Goal: Information Seeking & Learning: Learn about a topic

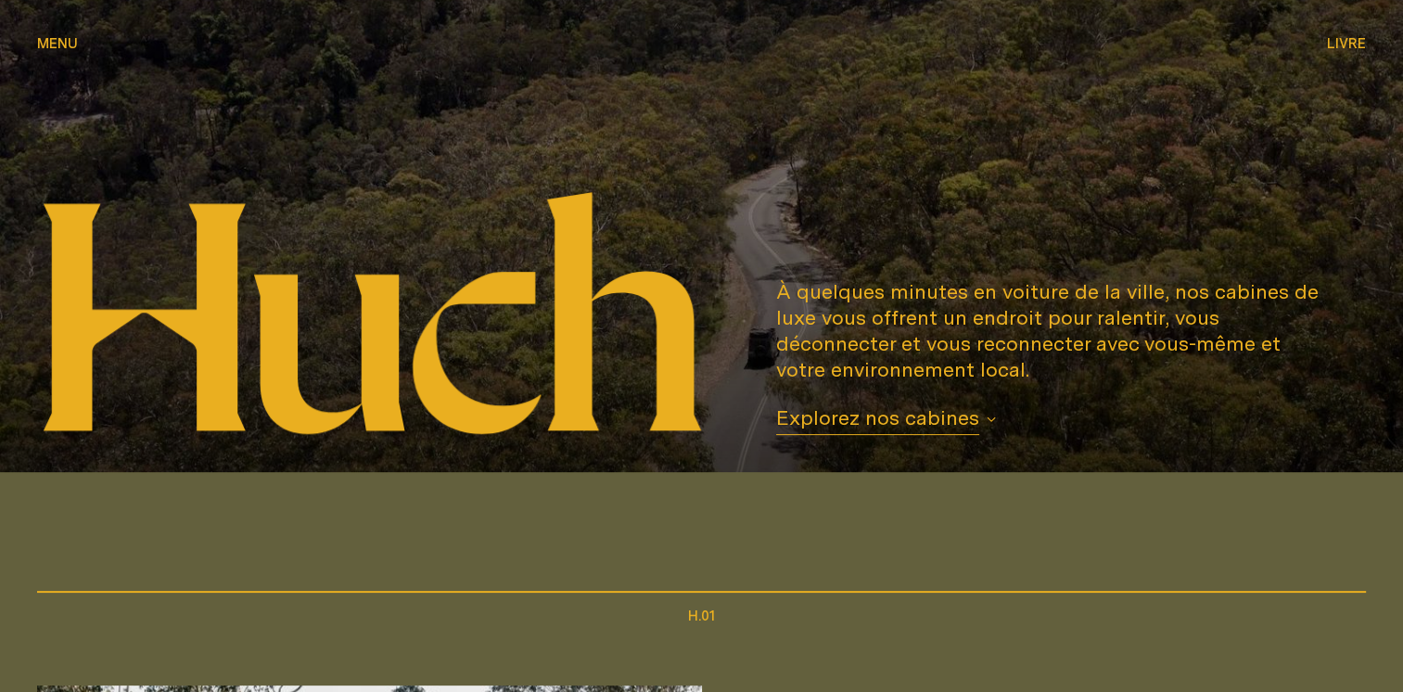
scroll to position [371, 0]
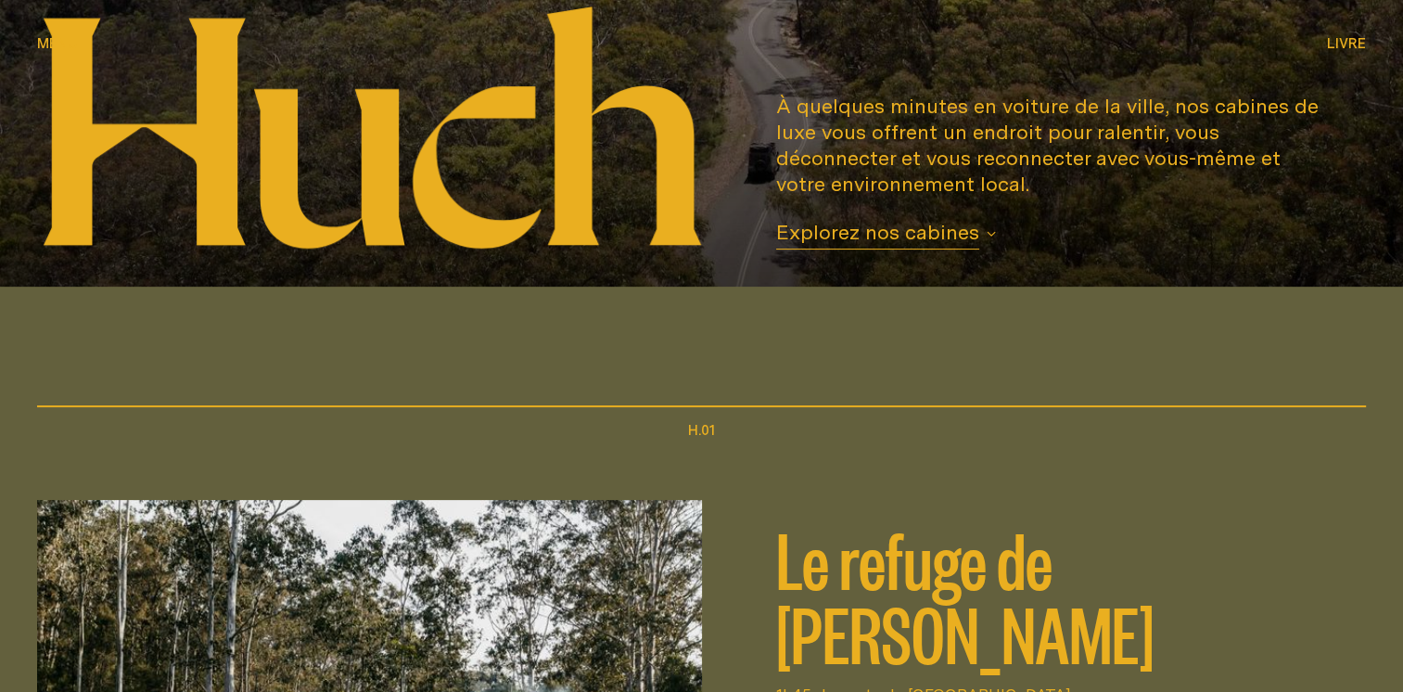
click at [987, 236] on icon "button" at bounding box center [991, 233] width 9 height 9
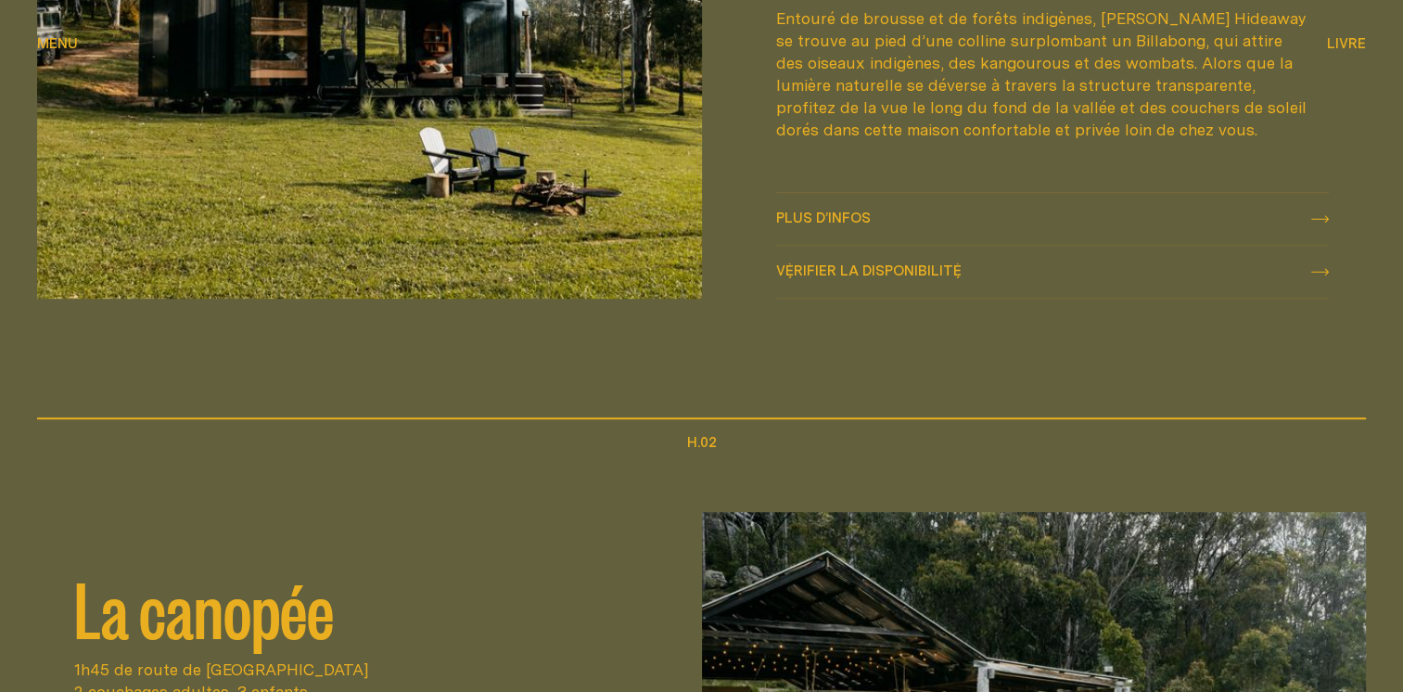
scroll to position [843, 0]
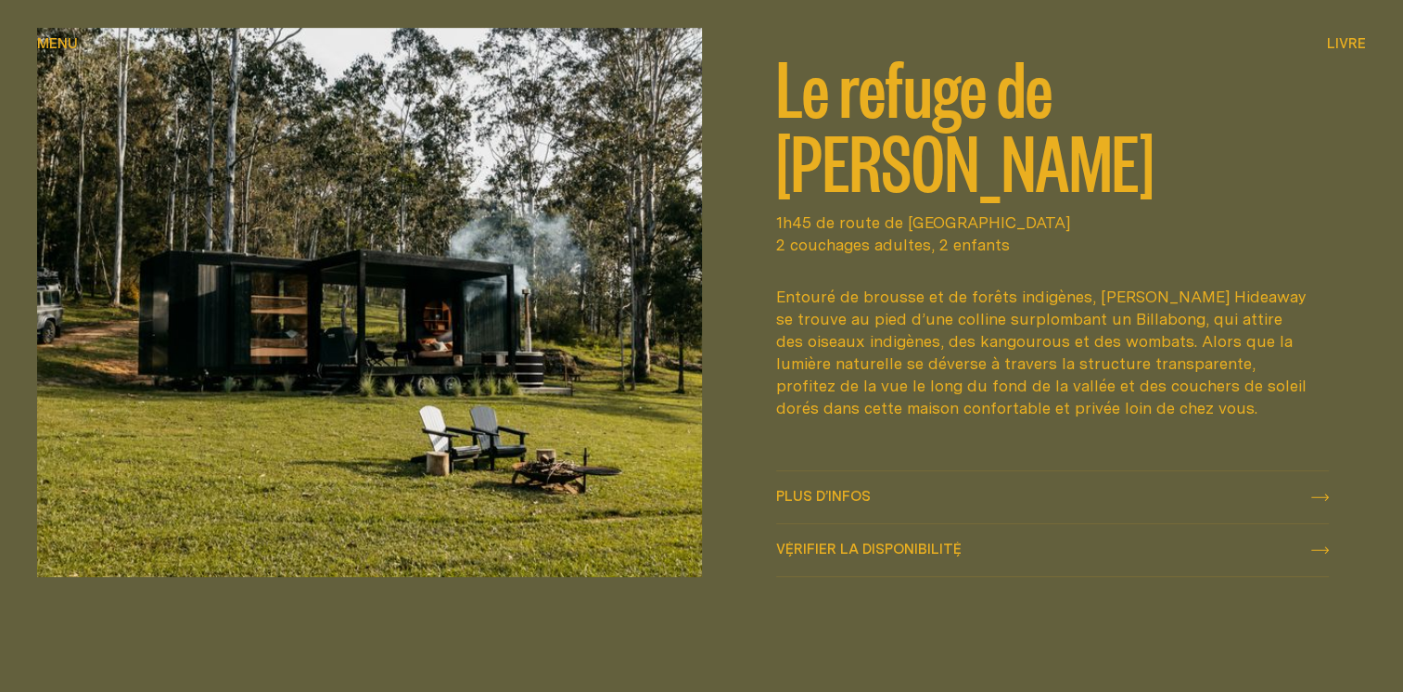
click at [820, 498] on span "Plus d’infos" at bounding box center [823, 496] width 95 height 14
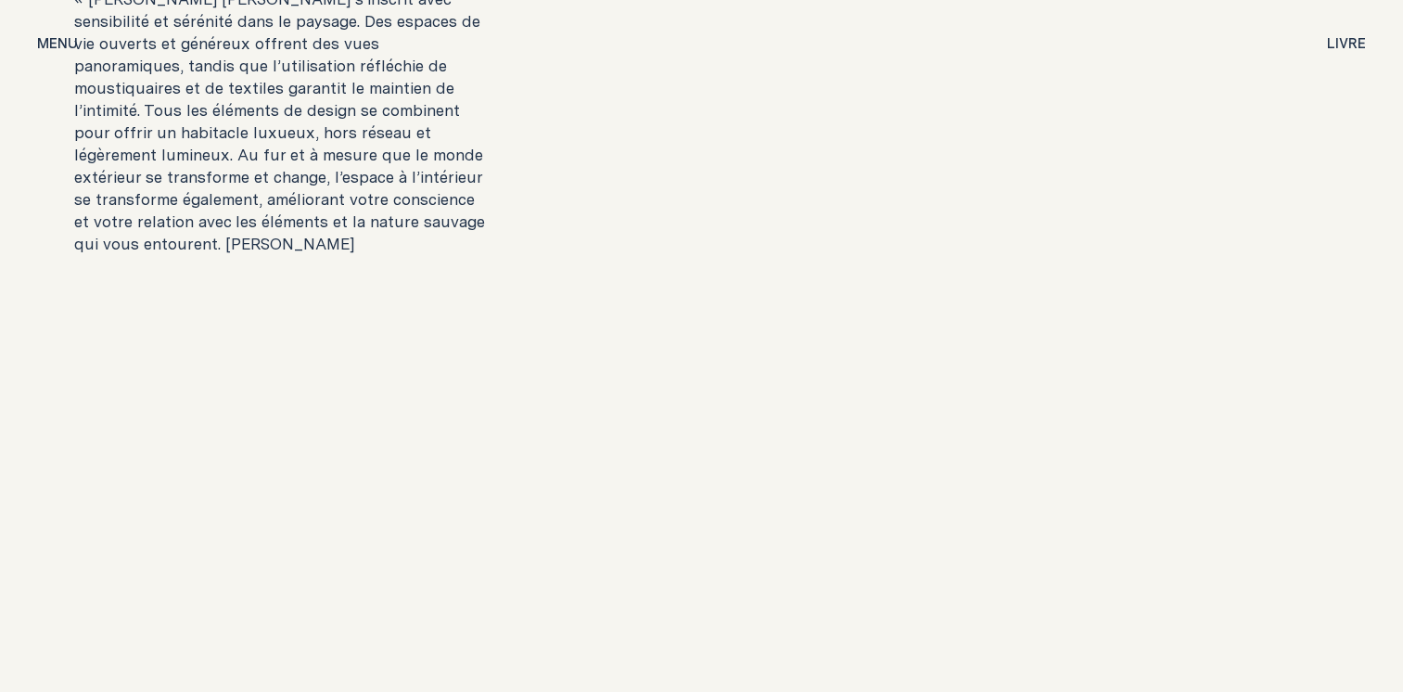
scroll to position [3896, 0]
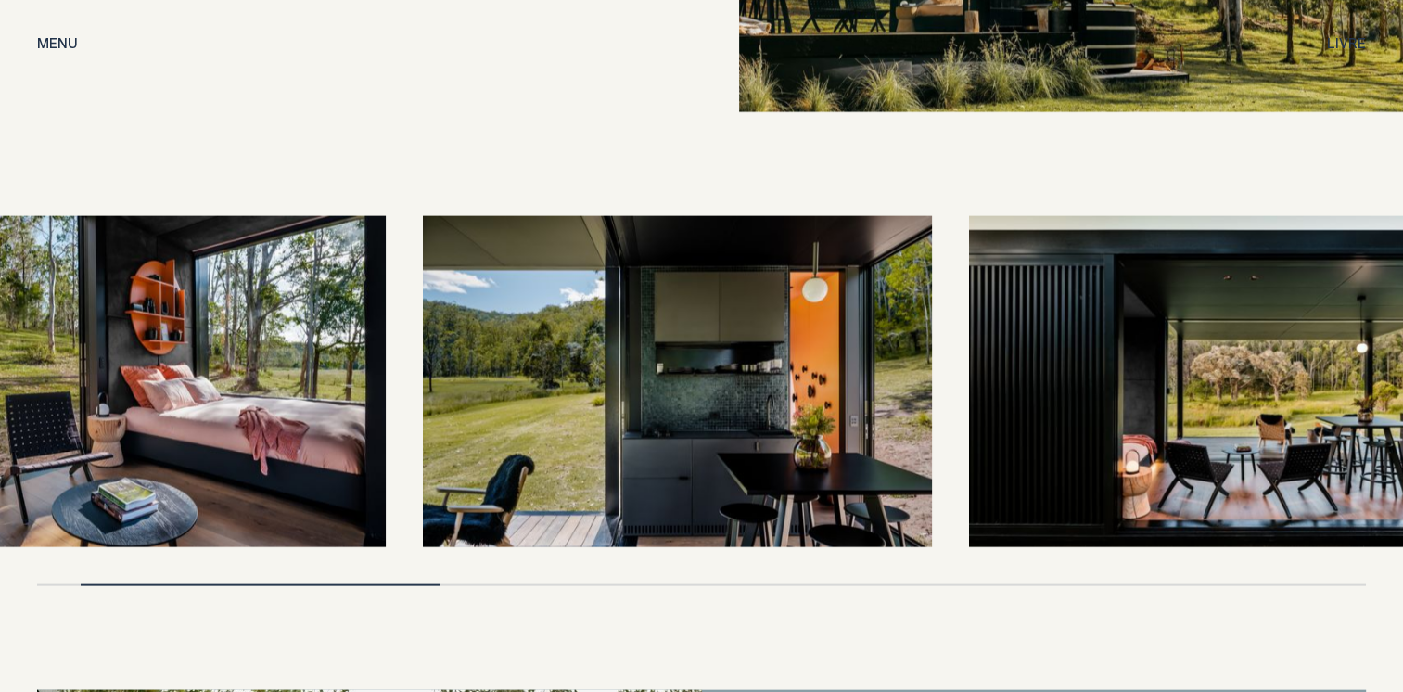
drag, startPoint x: 519, startPoint y: 425, endPoint x: 311, endPoint y: 373, distance: 215.1
click at [314, 390] on img at bounding box center [131, 381] width 509 height 331
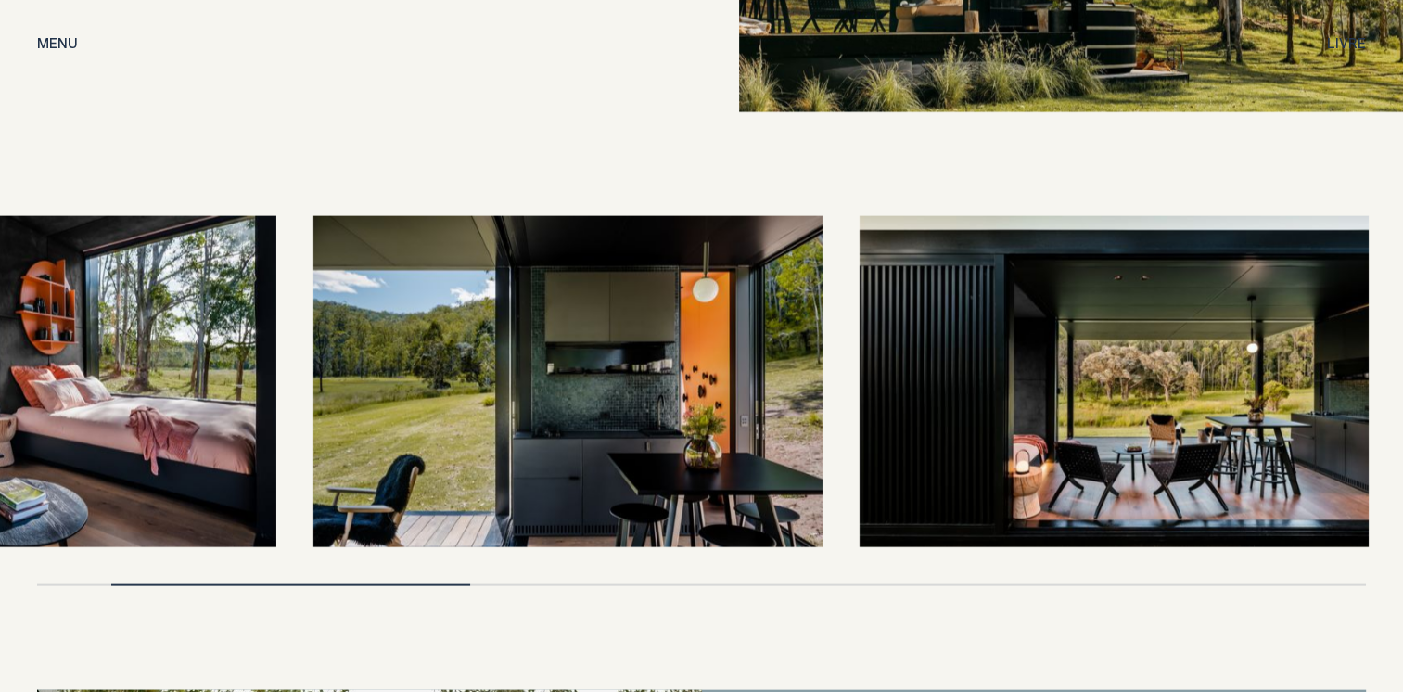
drag, startPoint x: 434, startPoint y: 451, endPoint x: 620, endPoint y: 410, distance: 190.0
click at [622, 410] on img at bounding box center [568, 381] width 509 height 331
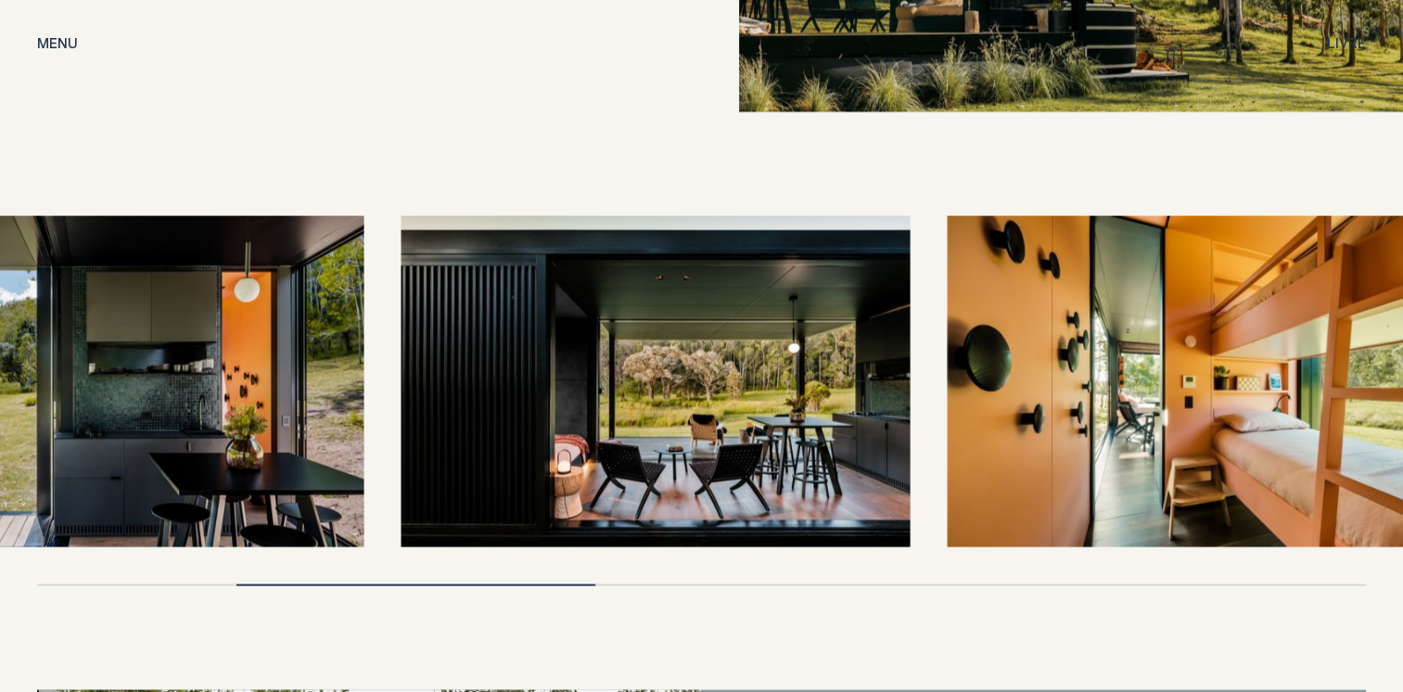
drag, startPoint x: 885, startPoint y: 419, endPoint x: 583, endPoint y: 375, distance: 305.7
click at [583, 376] on img at bounding box center [656, 381] width 509 height 331
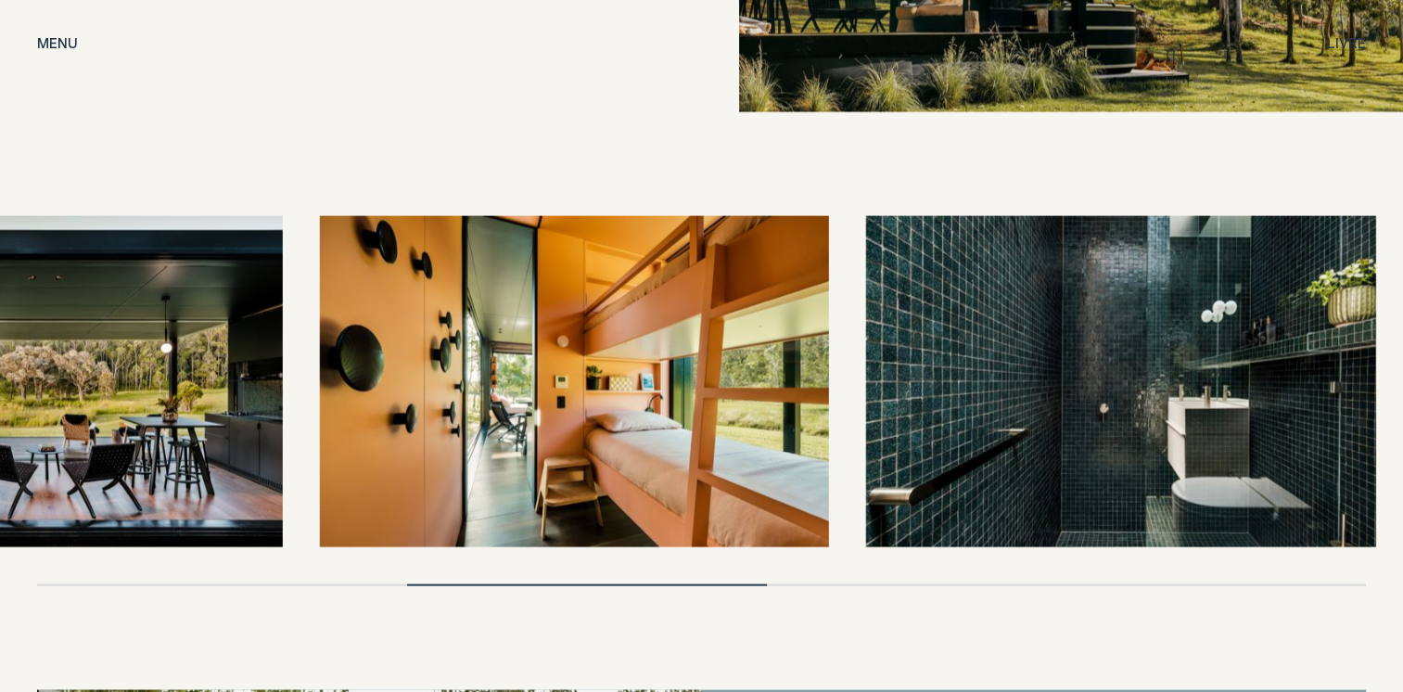
drag, startPoint x: 878, startPoint y: 418, endPoint x: 559, endPoint y: 377, distance: 320.9
click at [560, 377] on img at bounding box center [574, 381] width 509 height 331
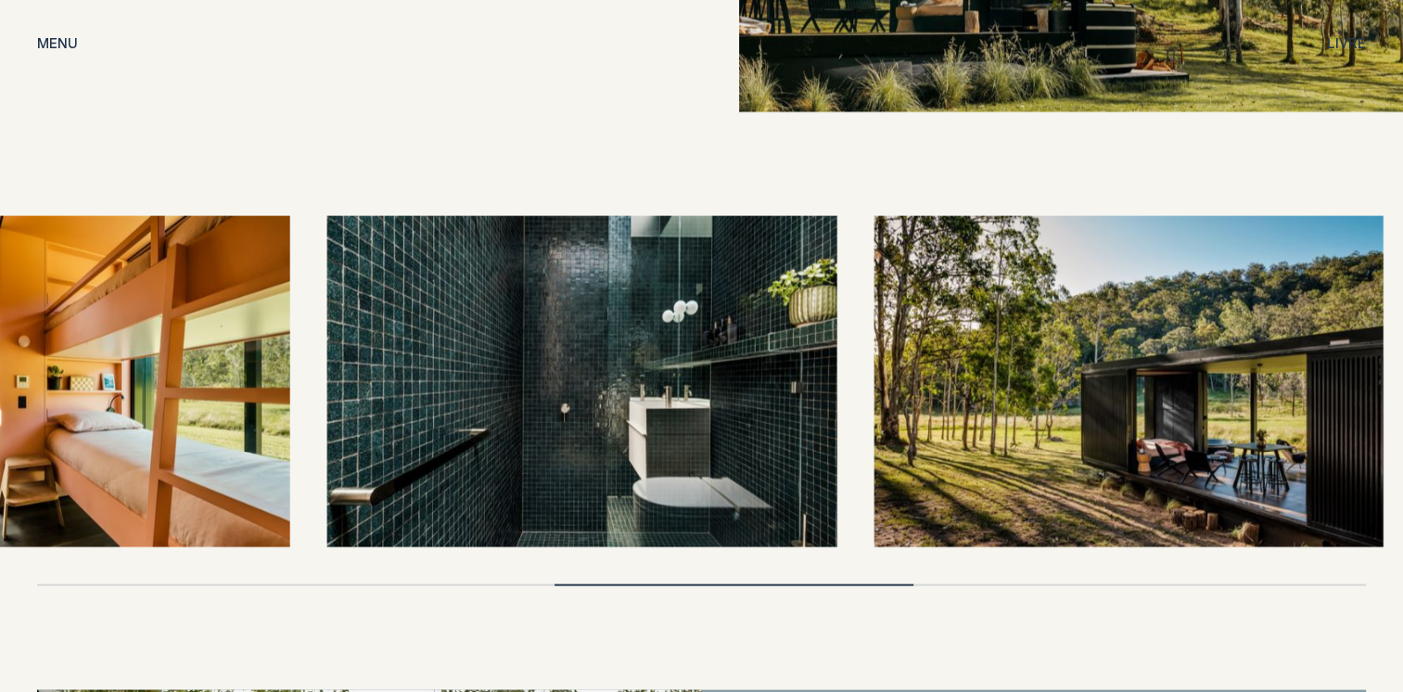
drag, startPoint x: 959, startPoint y: 481, endPoint x: 630, endPoint y: 406, distance: 337.6
click at [637, 410] on img at bounding box center [581, 381] width 509 height 331
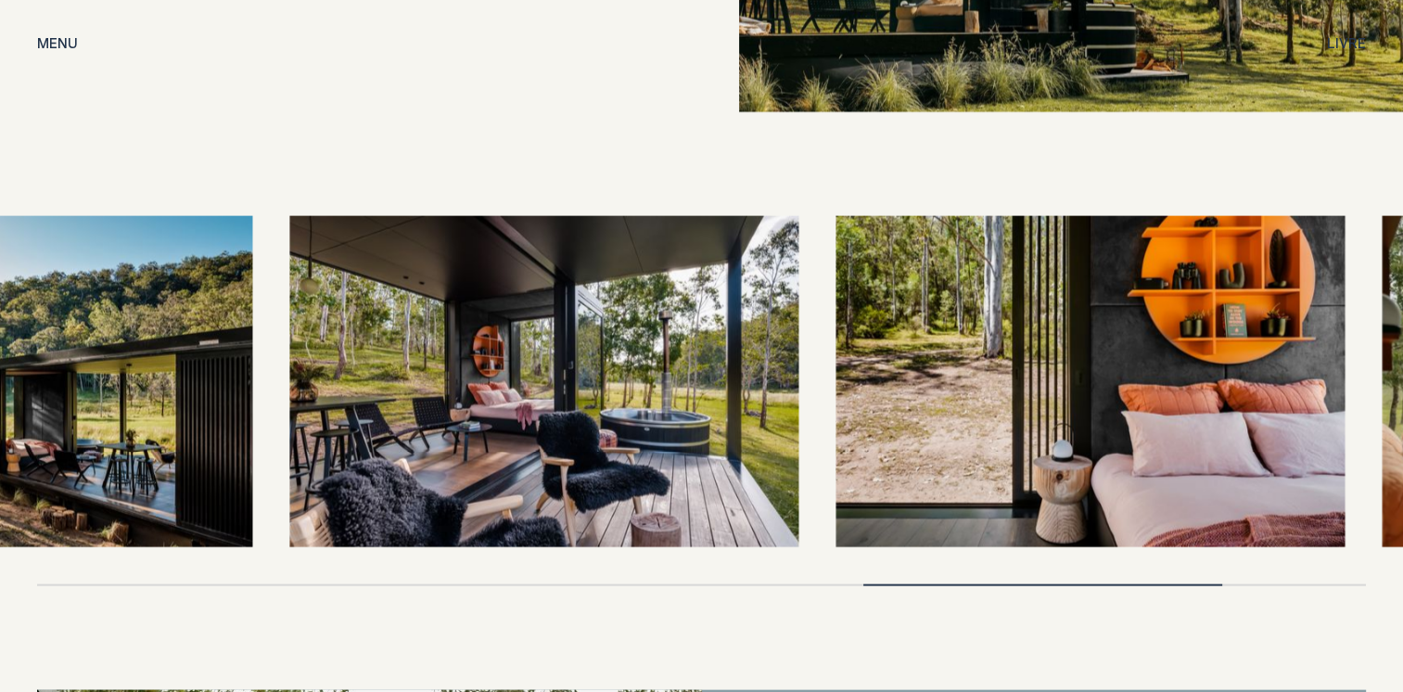
drag, startPoint x: 955, startPoint y: 432, endPoint x: 586, endPoint y: 376, distance: 372.6
click at [605, 383] on img at bounding box center [543, 381] width 509 height 331
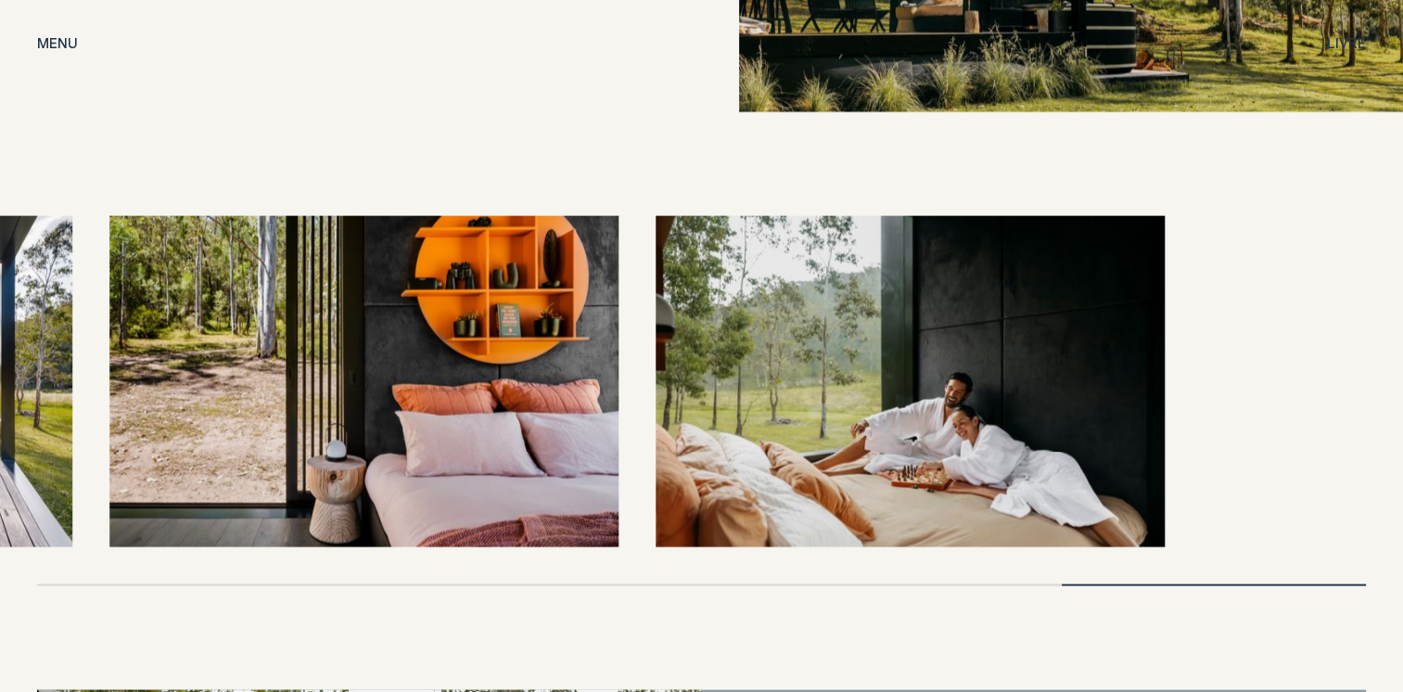
drag, startPoint x: 1032, startPoint y: 422, endPoint x: 491, endPoint y: 339, distance: 548.1
click at [508, 344] on div at bounding box center [701, 381] width 1329 height 331
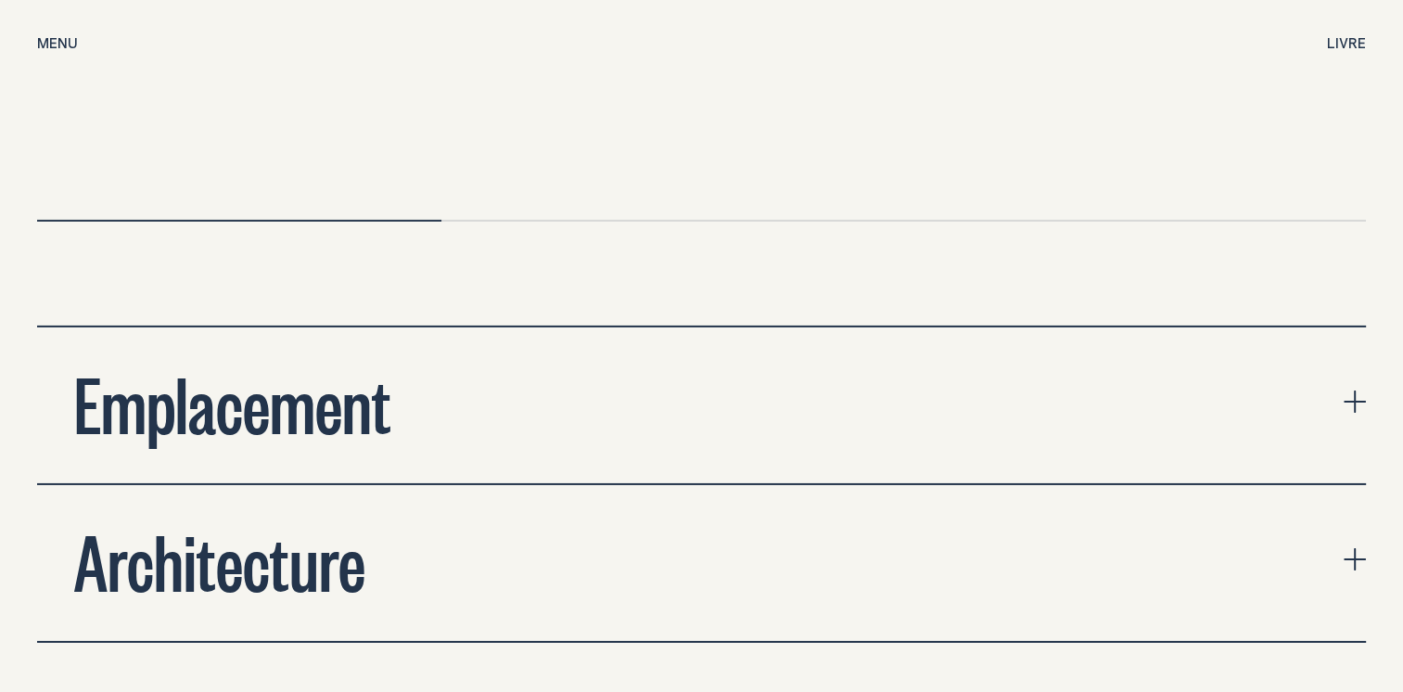
scroll to position [6122, 0]
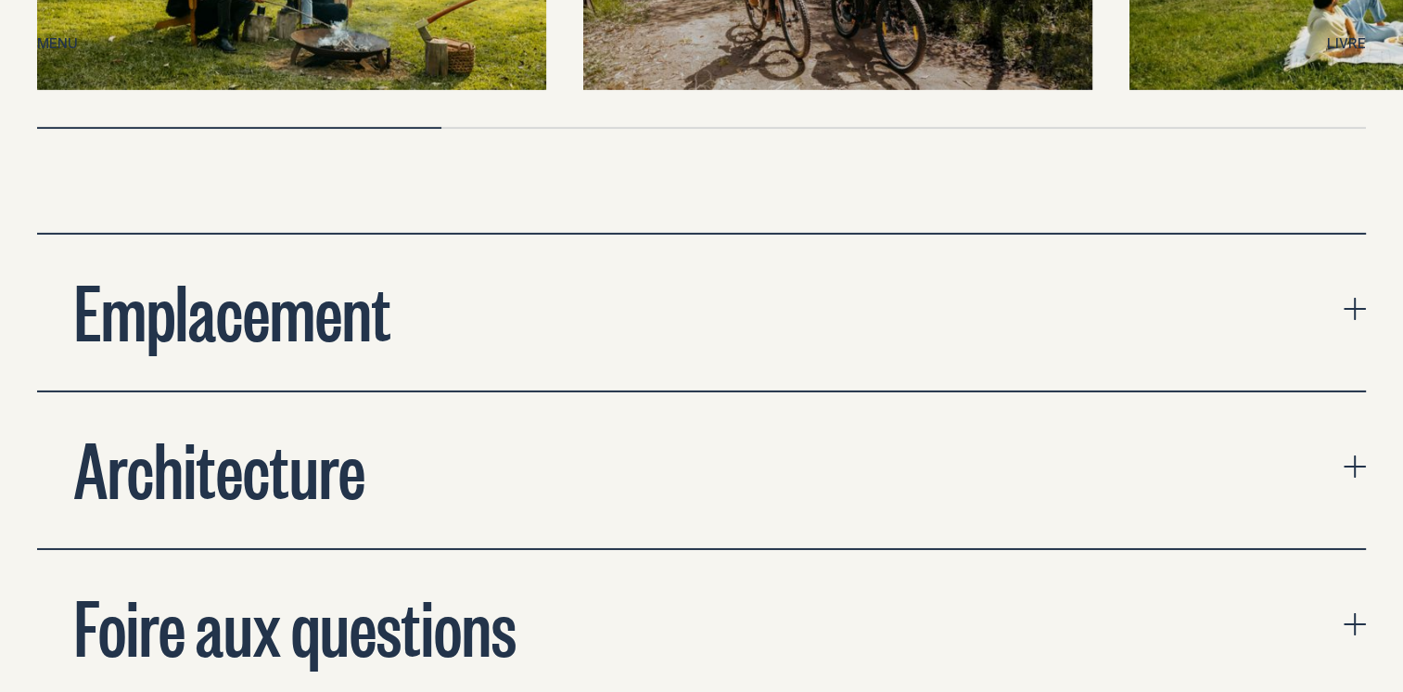
drag, startPoint x: 1343, startPoint y: 409, endPoint x: 1332, endPoint y: 414, distance: 12.1
click at [1343, 409] on button "Architecture" at bounding box center [701, 470] width 1329 height 156
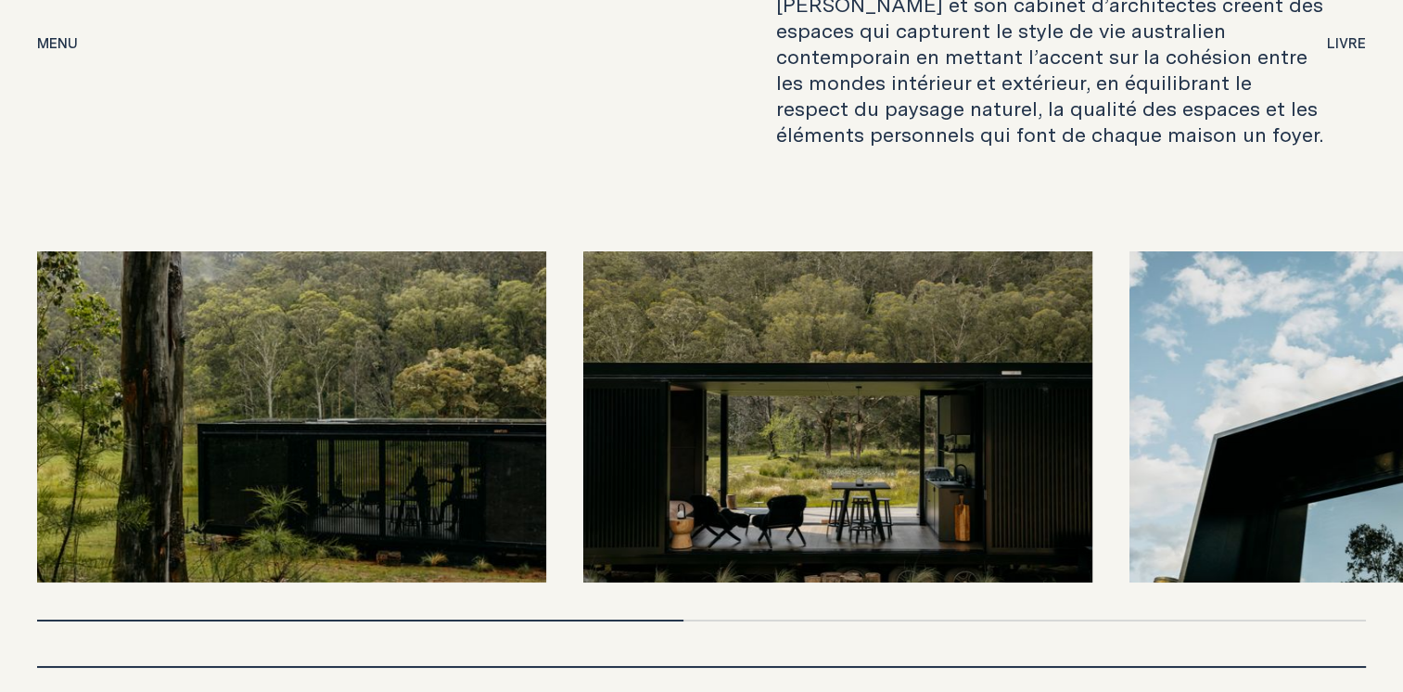
scroll to position [6772, 0]
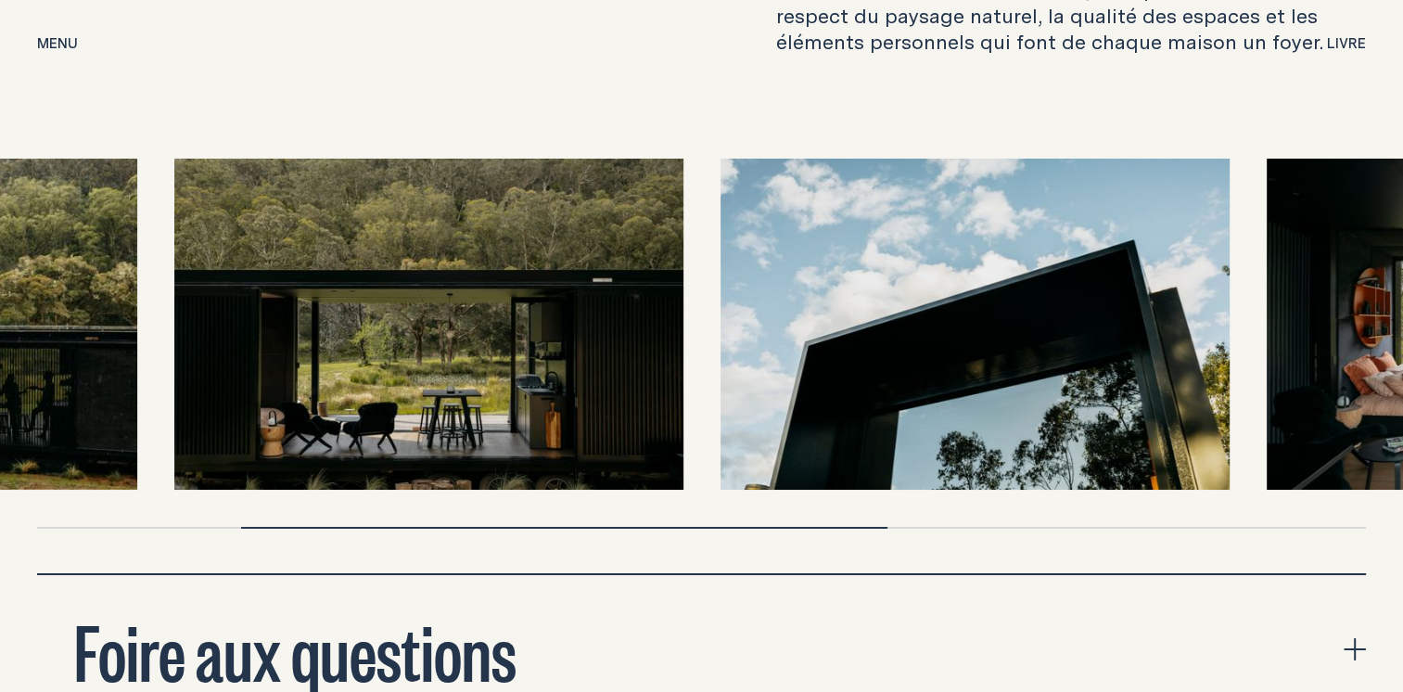
drag, startPoint x: 442, startPoint y: 288, endPoint x: 0, endPoint y: 177, distance: 455.1
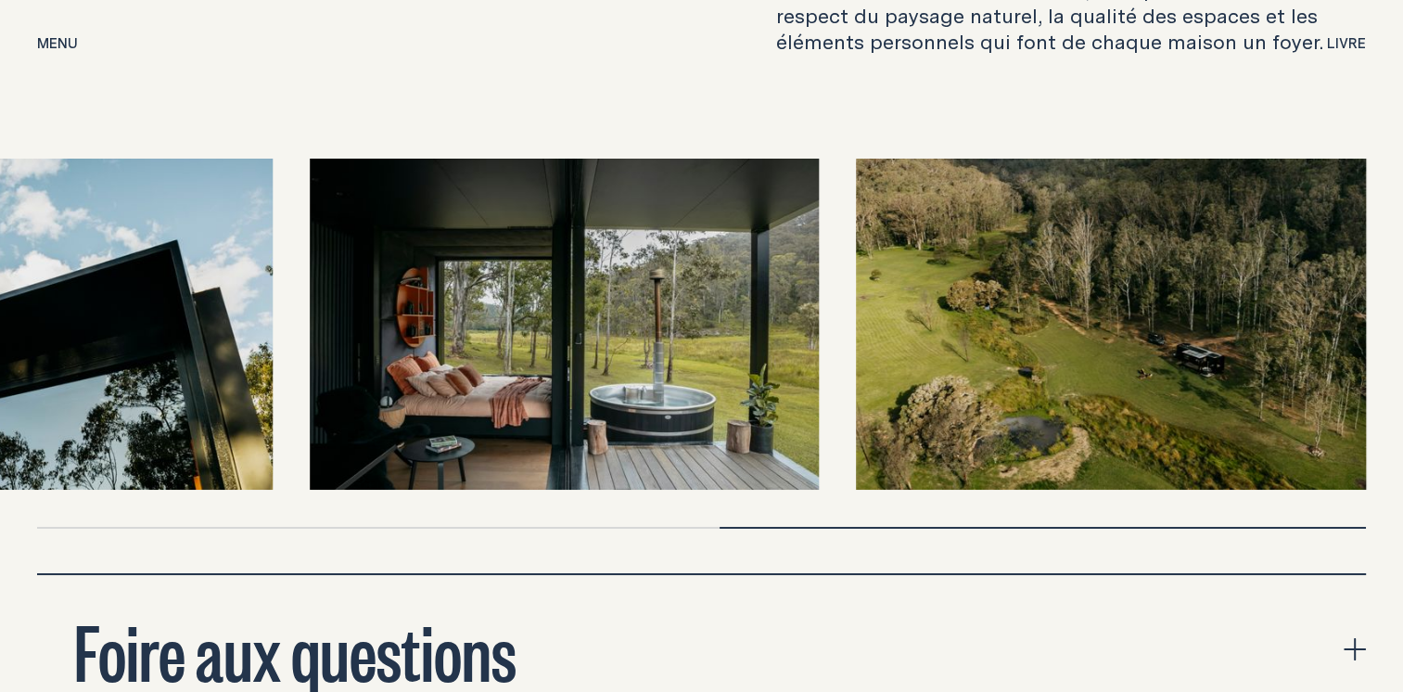
drag, startPoint x: 590, startPoint y: 331, endPoint x: 862, endPoint y: 362, distance: 273.5
click at [862, 362] on div at bounding box center [701, 324] width 1329 height 331
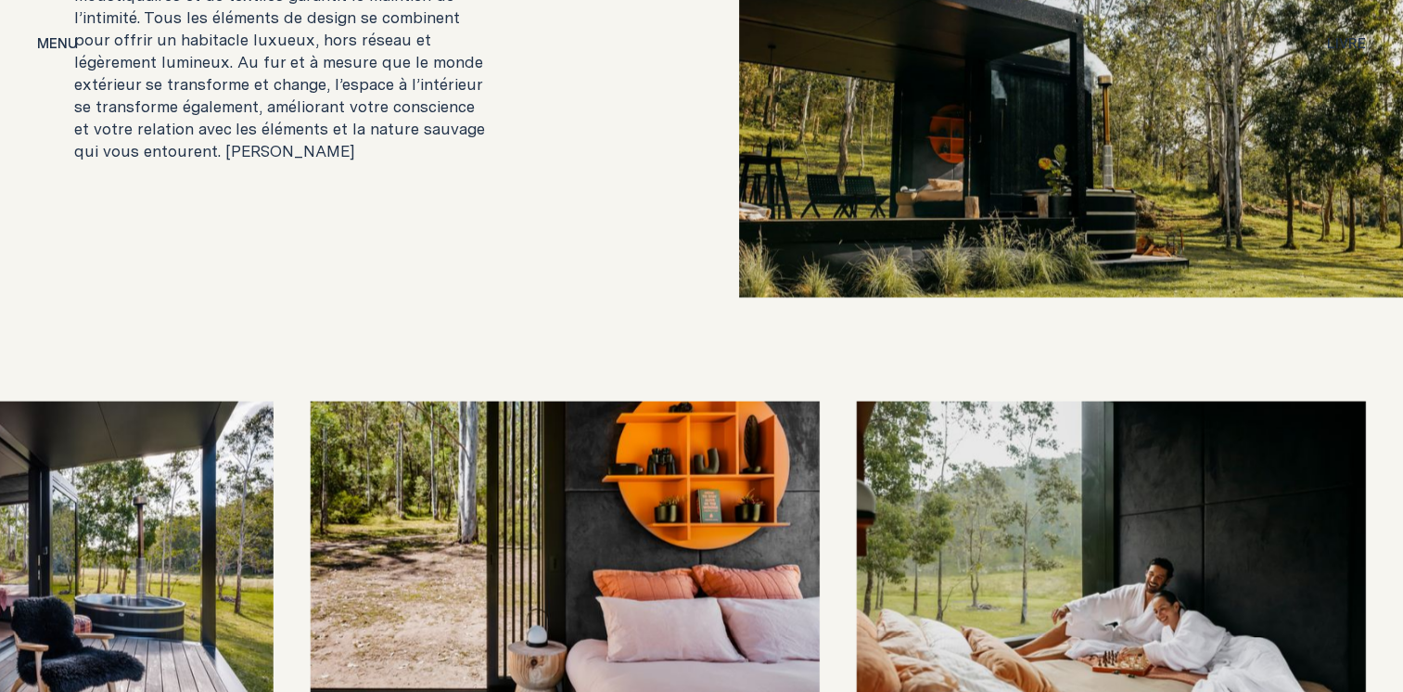
scroll to position [3989, 0]
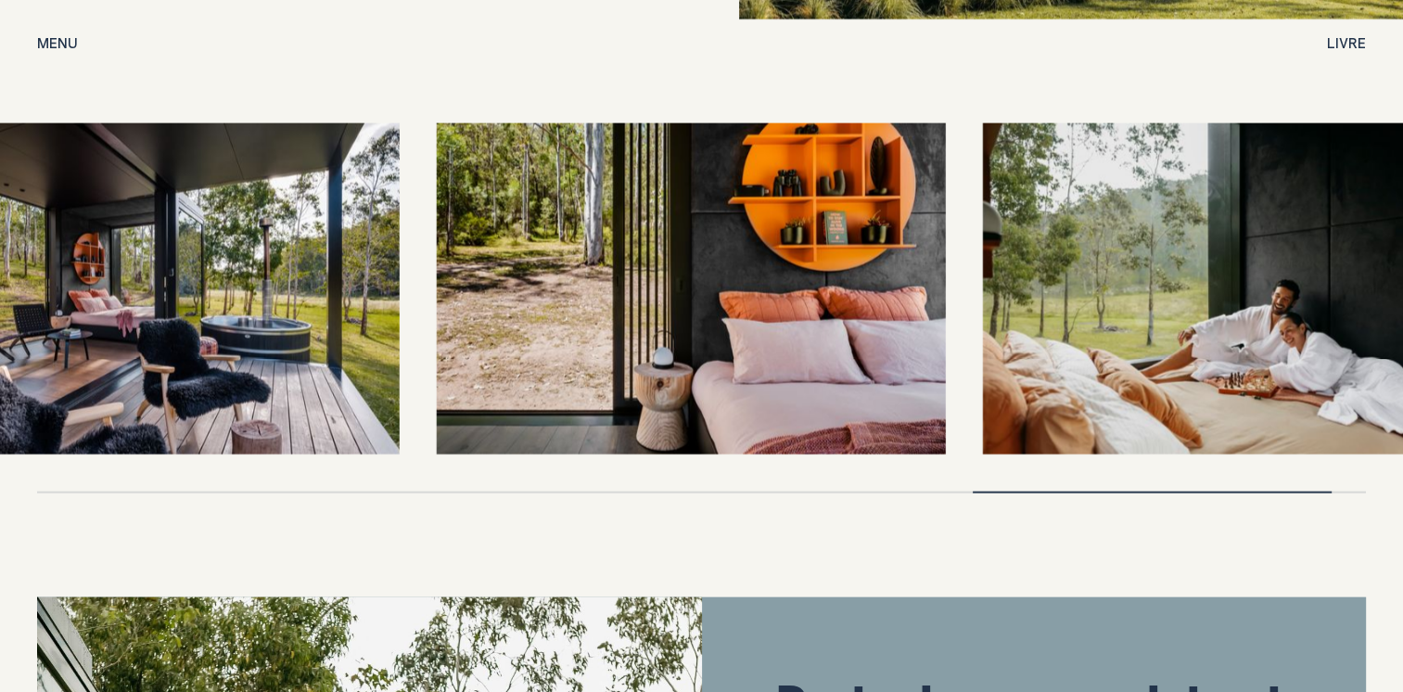
drag, startPoint x: 449, startPoint y: 343, endPoint x: 775, endPoint y: 372, distance: 327.8
click at [775, 372] on img at bounding box center [690, 288] width 509 height 331
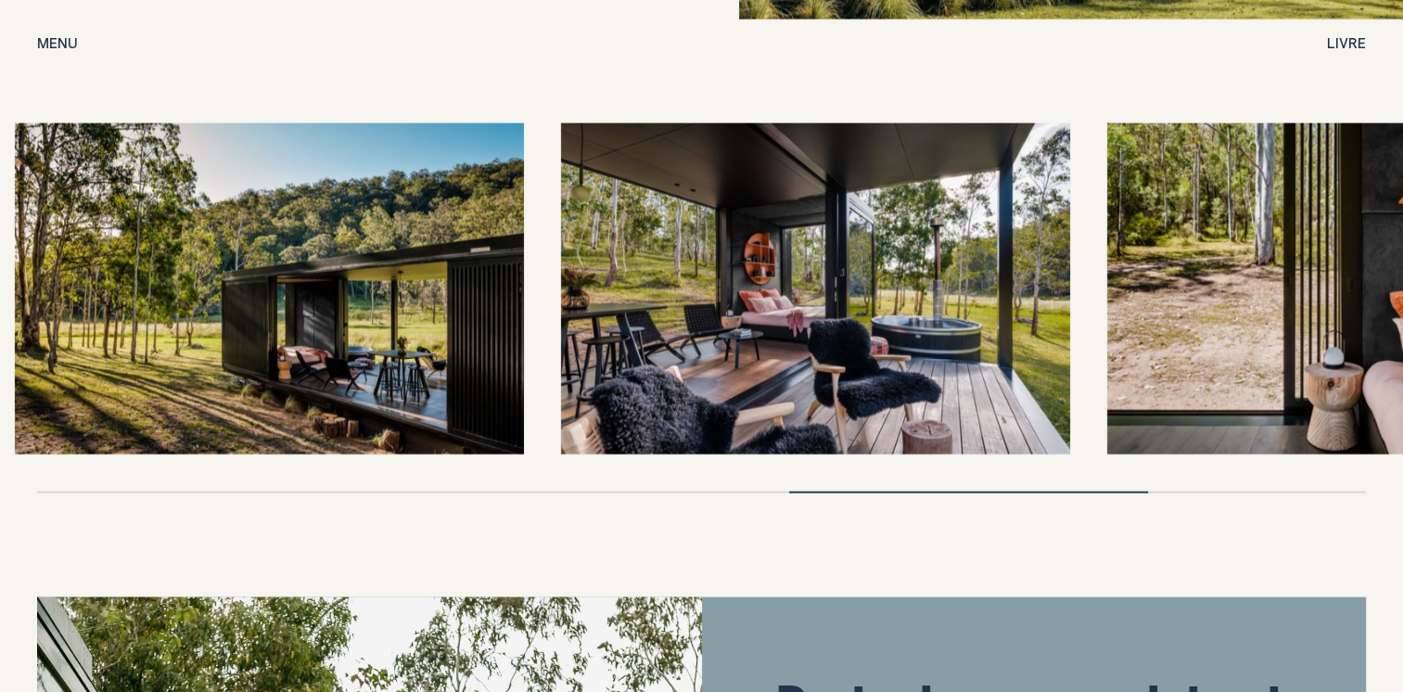
drag, startPoint x: 705, startPoint y: 397, endPoint x: 1002, endPoint y: 429, distance: 298.5
click at [996, 429] on img at bounding box center [815, 288] width 509 height 331
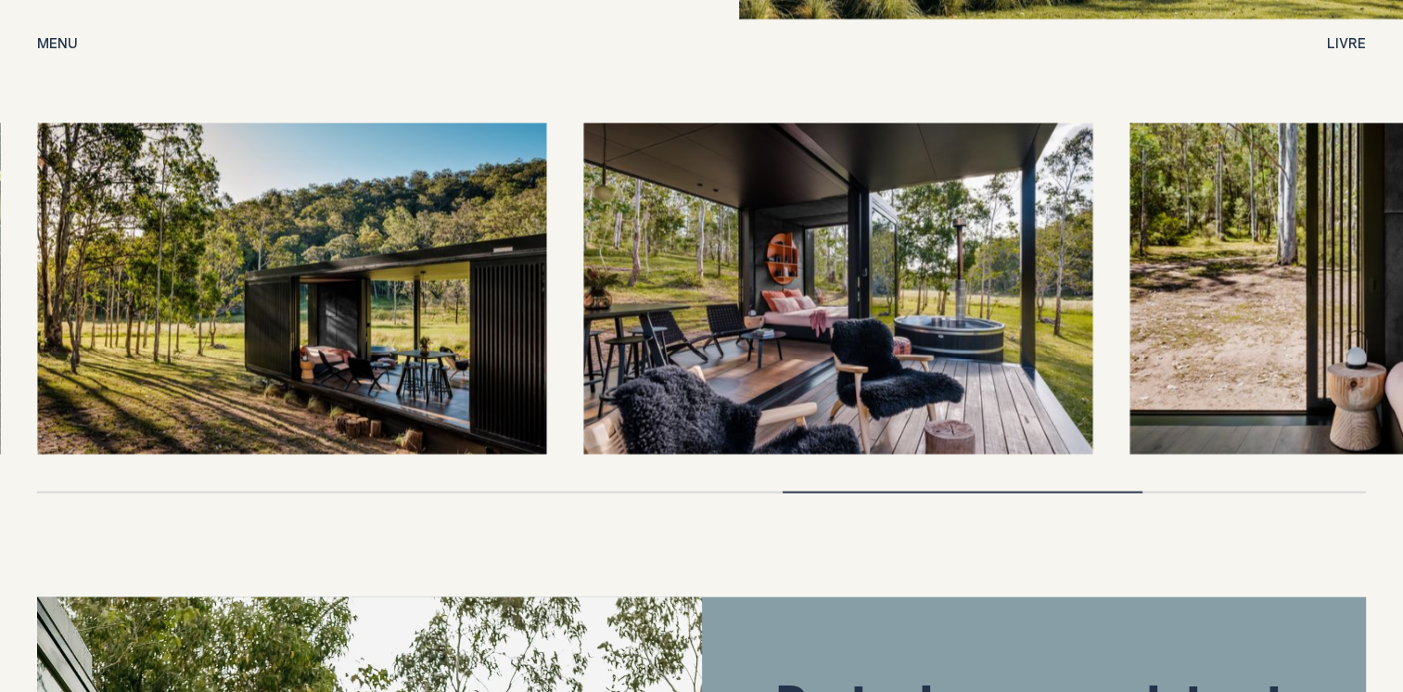
drag, startPoint x: 293, startPoint y: 342, endPoint x: 581, endPoint y: 347, distance: 287.6
click at [581, 347] on div at bounding box center [701, 288] width 1329 height 331
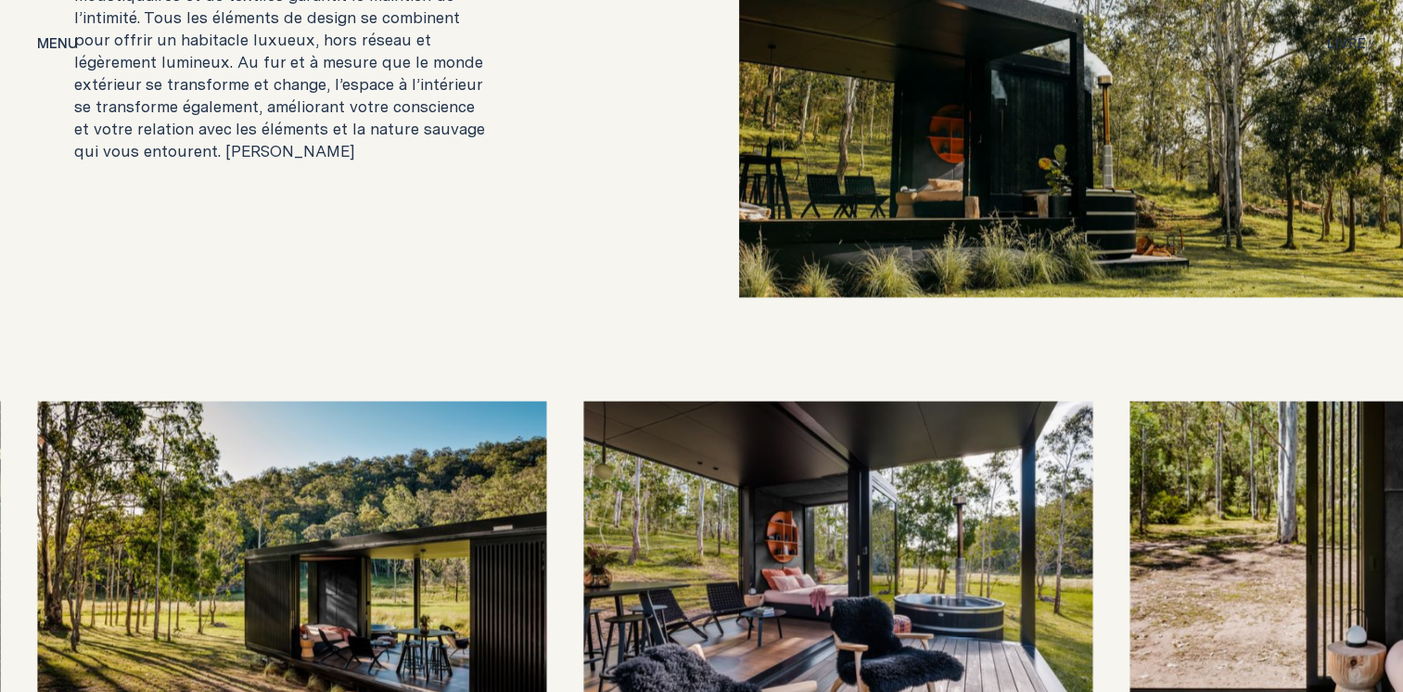
scroll to position [3896, 0]
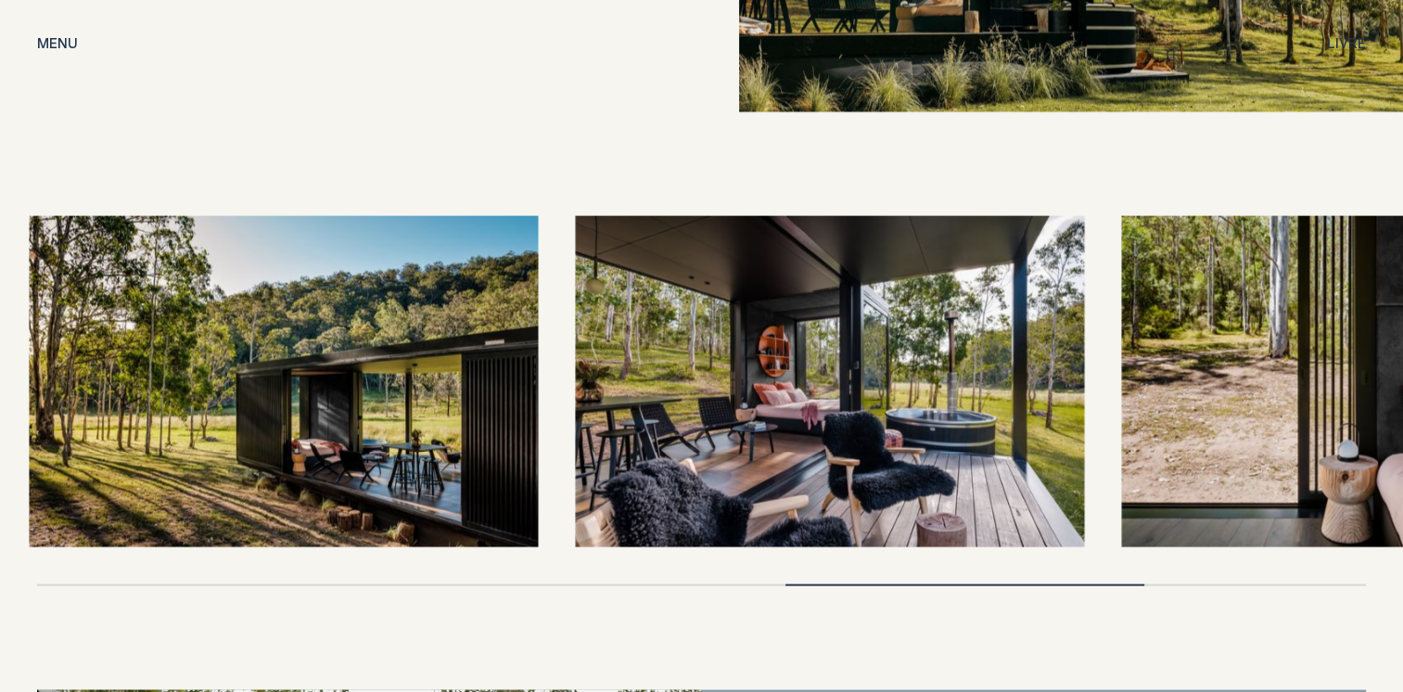
drag, startPoint x: 902, startPoint y: 408, endPoint x: 345, endPoint y: 349, distance: 559.7
click at [575, 349] on img at bounding box center [829, 381] width 509 height 331
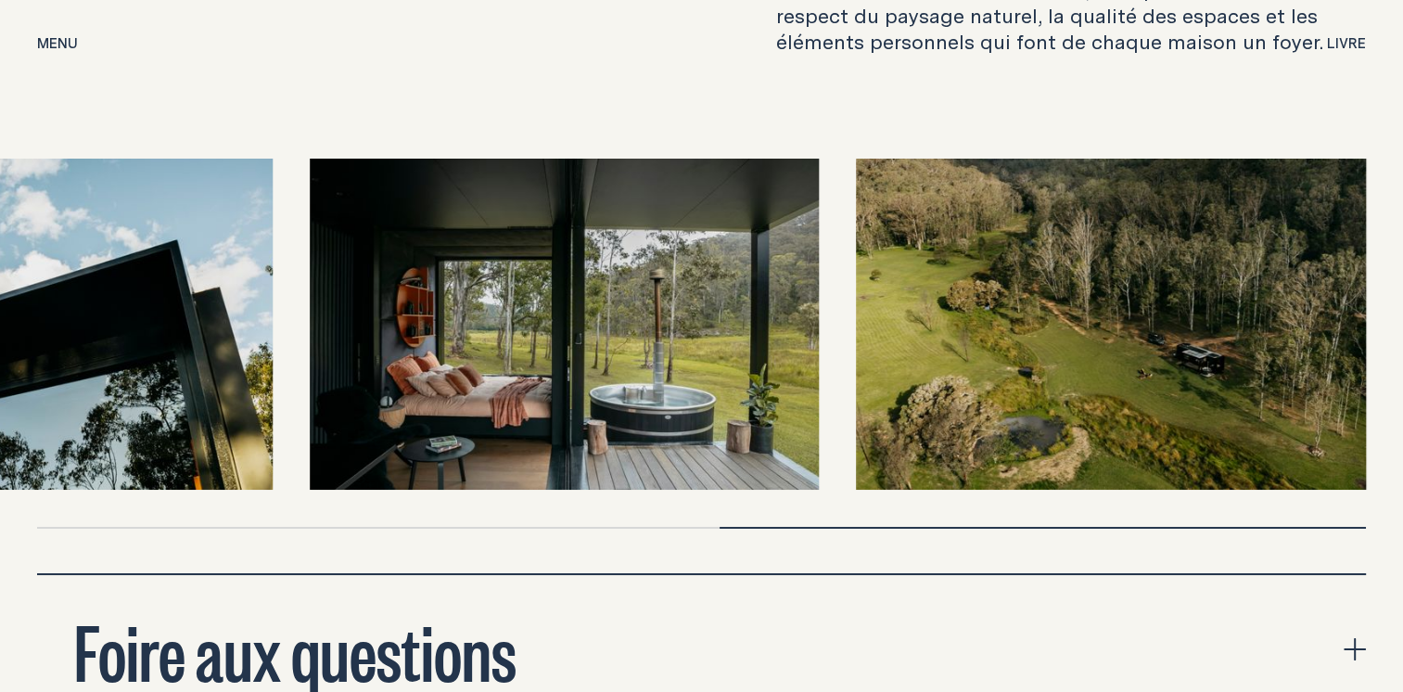
scroll to position [6864, 0]
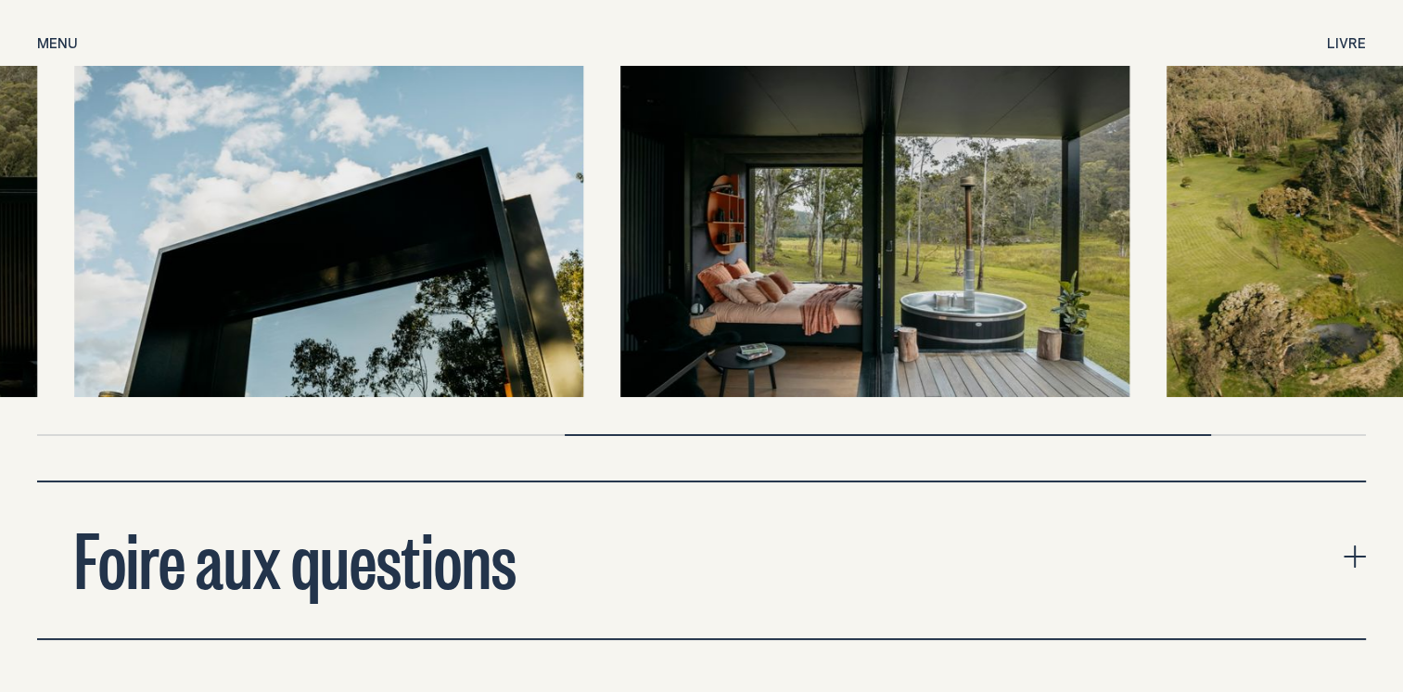
drag, startPoint x: 449, startPoint y: 247, endPoint x: 1393, endPoint y: 258, distance: 944.4
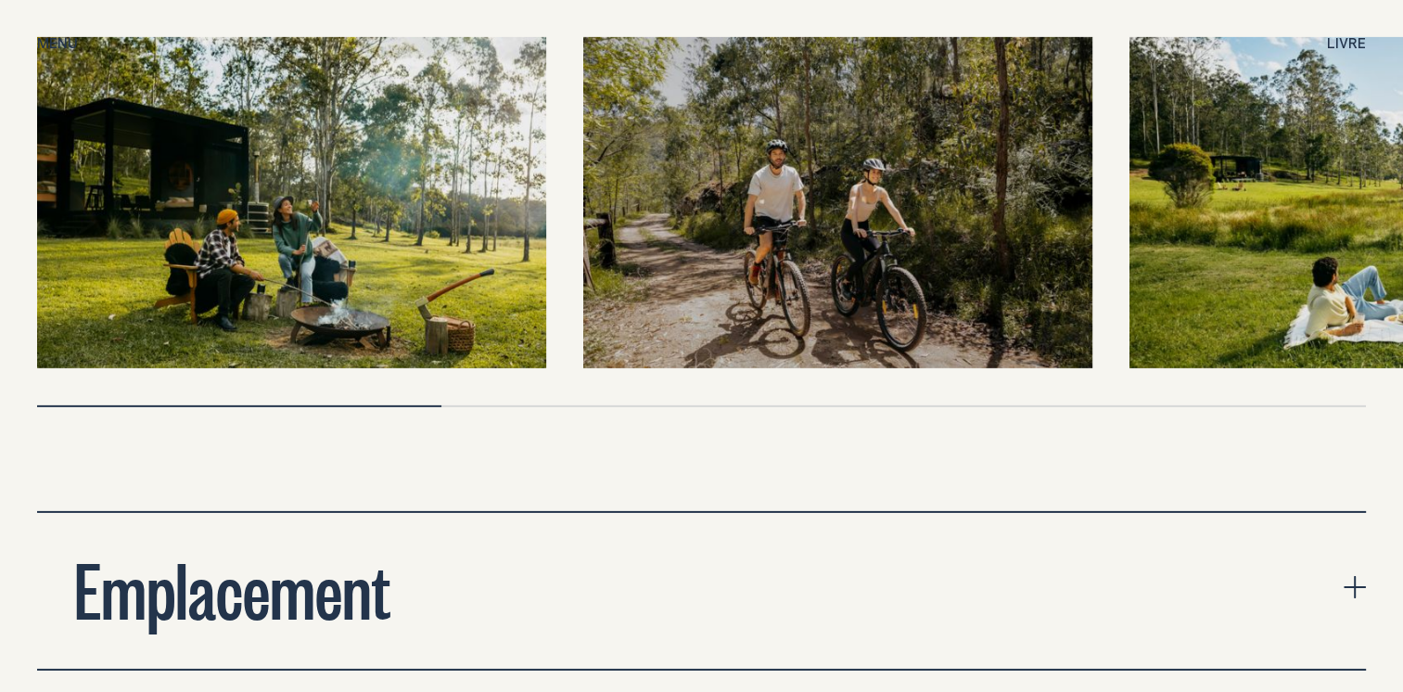
scroll to position [5659, 0]
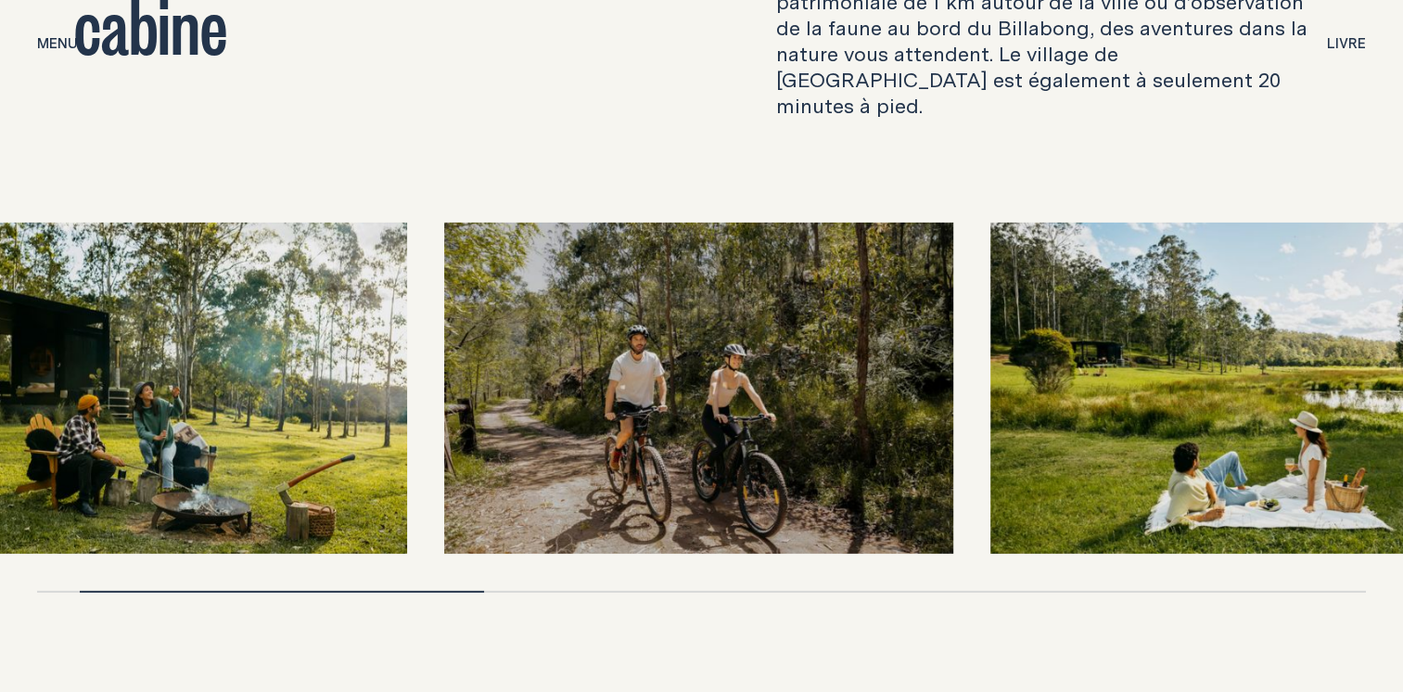
drag, startPoint x: 1037, startPoint y: 374, endPoint x: 297, endPoint y: 291, distance: 744.8
click at [444, 299] on img at bounding box center [698, 388] width 509 height 331
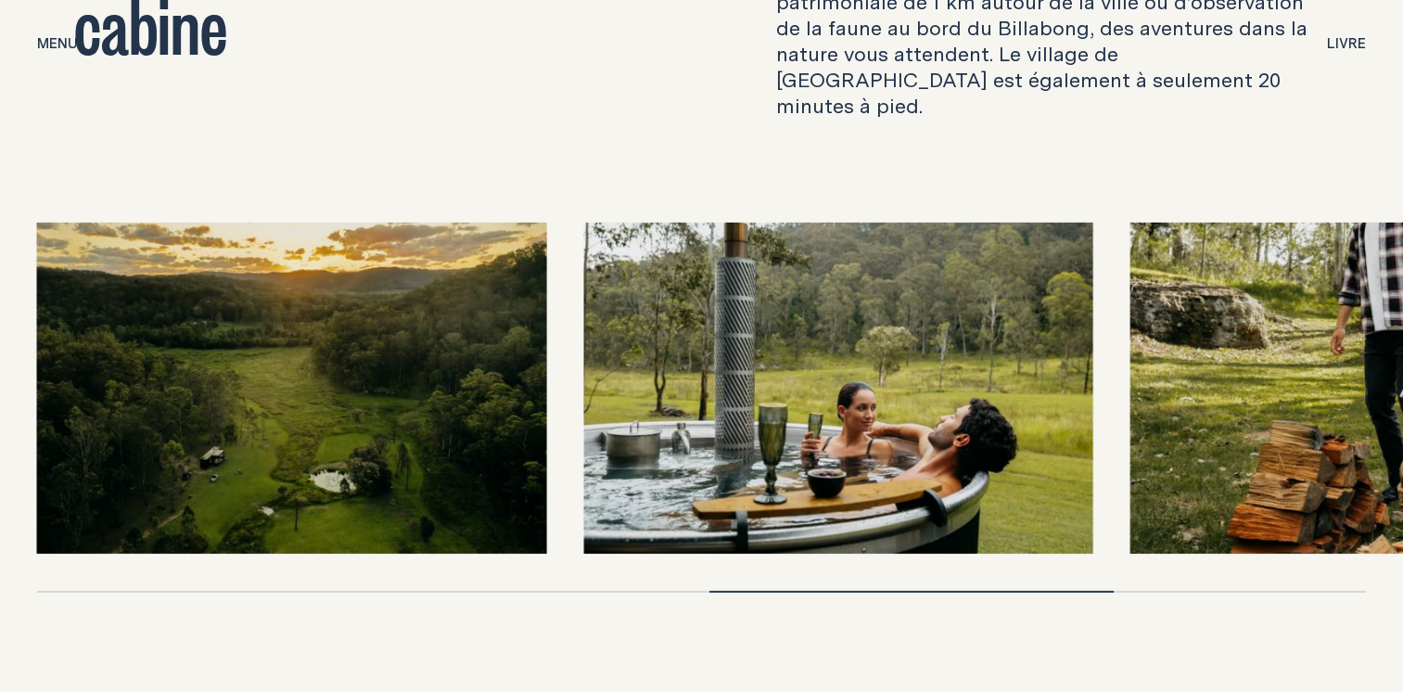
scroll to position [5751, 0]
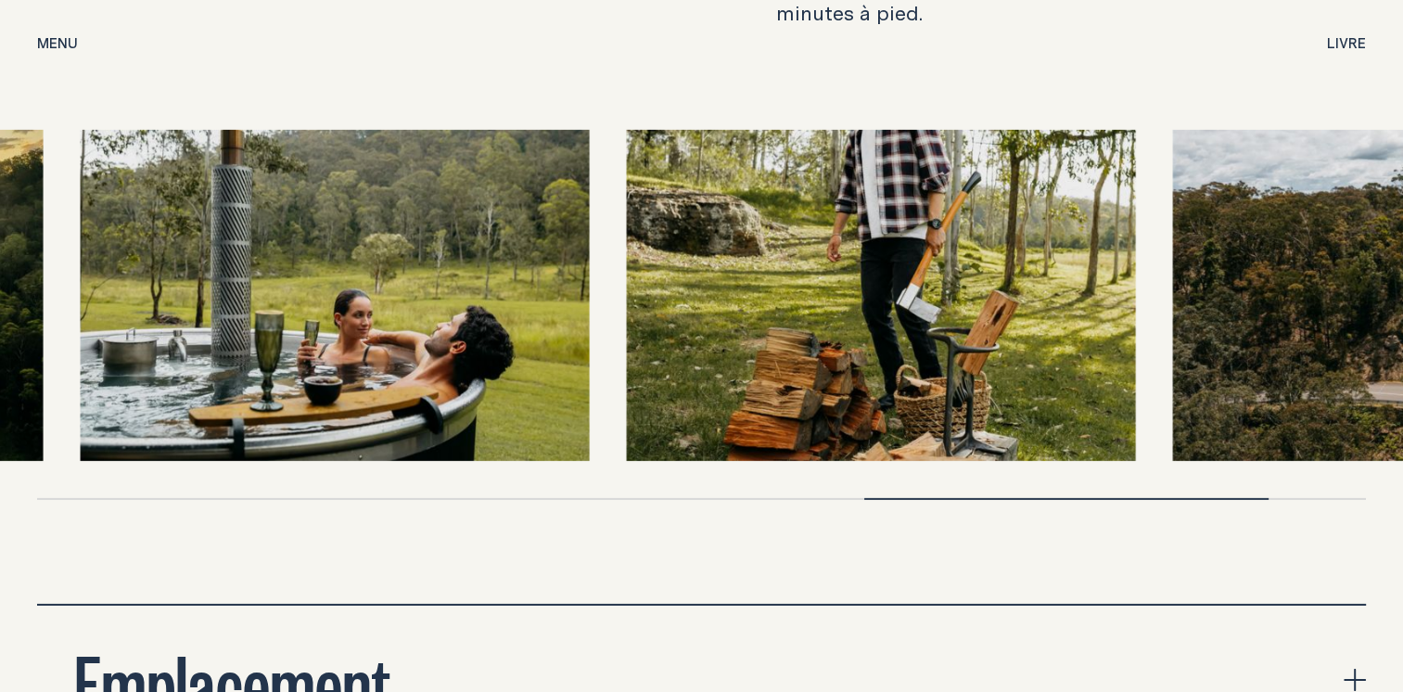
drag, startPoint x: 1017, startPoint y: 323, endPoint x: 473, endPoint y: 283, distance: 545.0
click at [473, 283] on img at bounding box center [334, 295] width 509 height 331
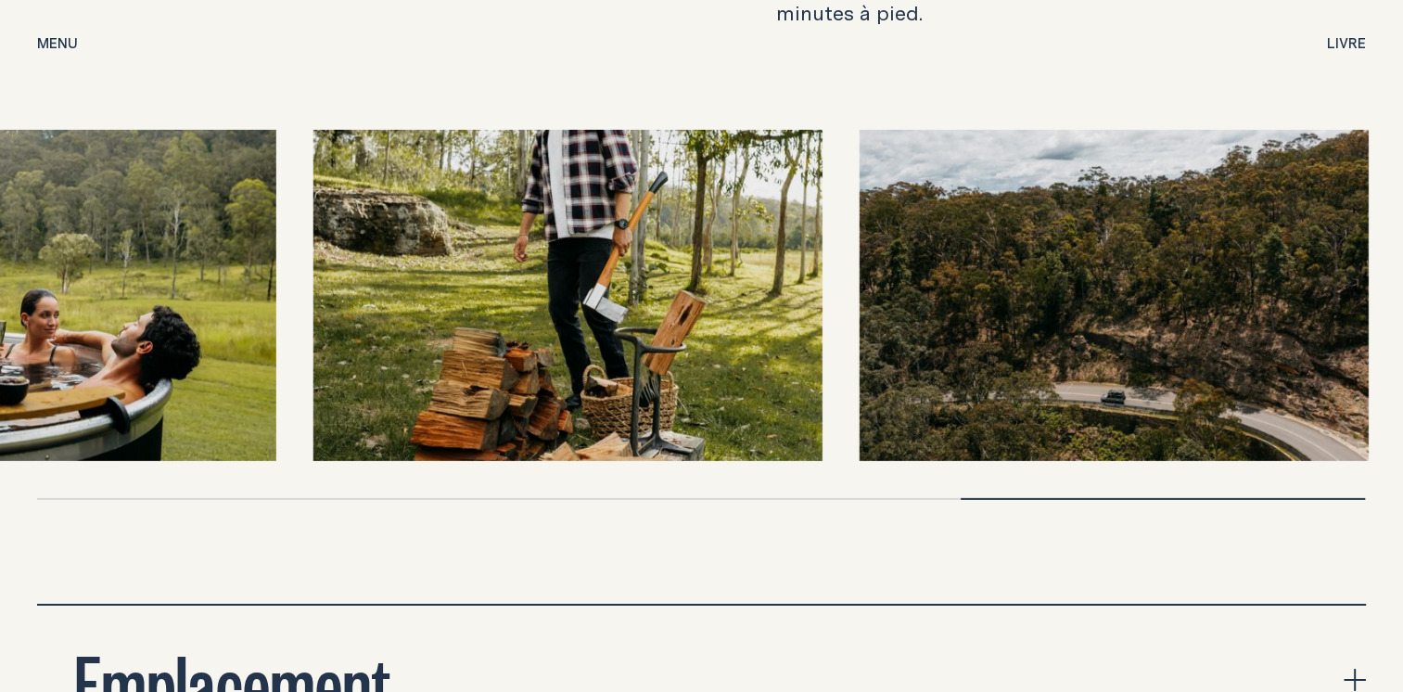
drag, startPoint x: 1054, startPoint y: 254, endPoint x: 506, endPoint y: 259, distance: 548.2
click at [506, 259] on div at bounding box center [701, 295] width 1329 height 331
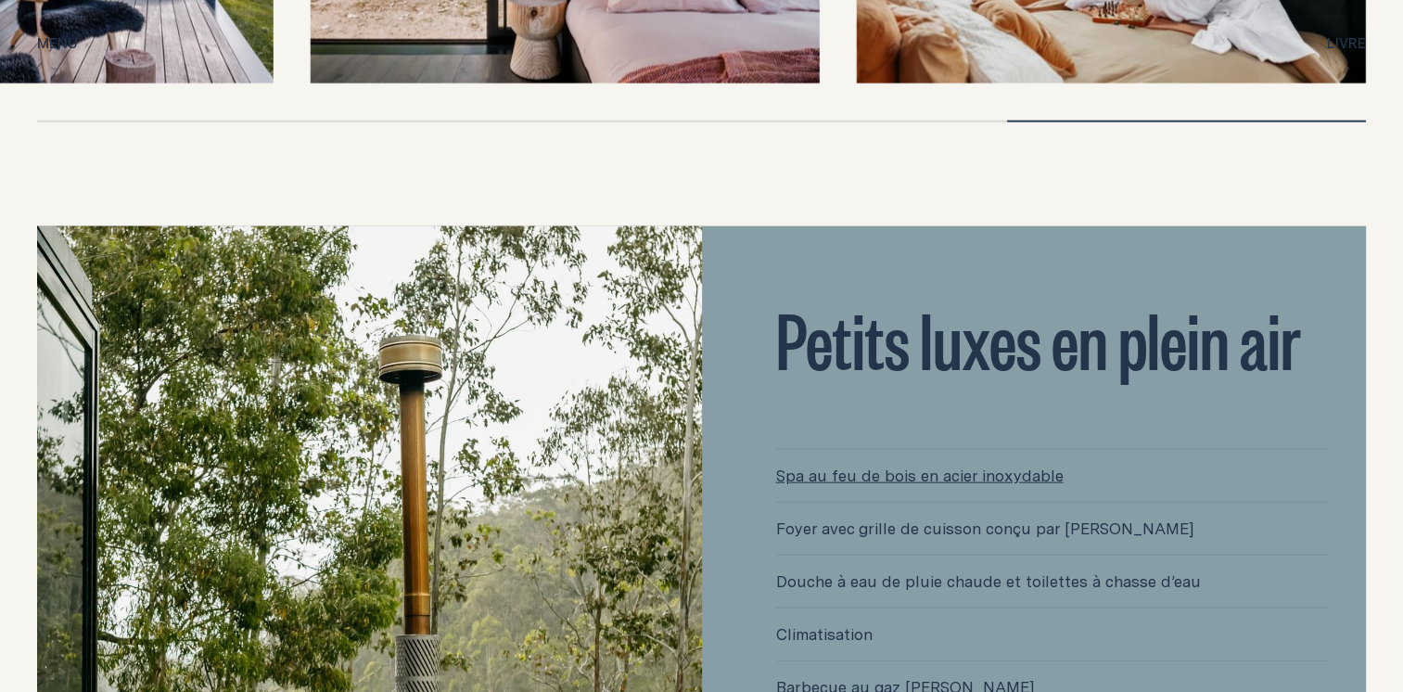
scroll to position [4082, 0]
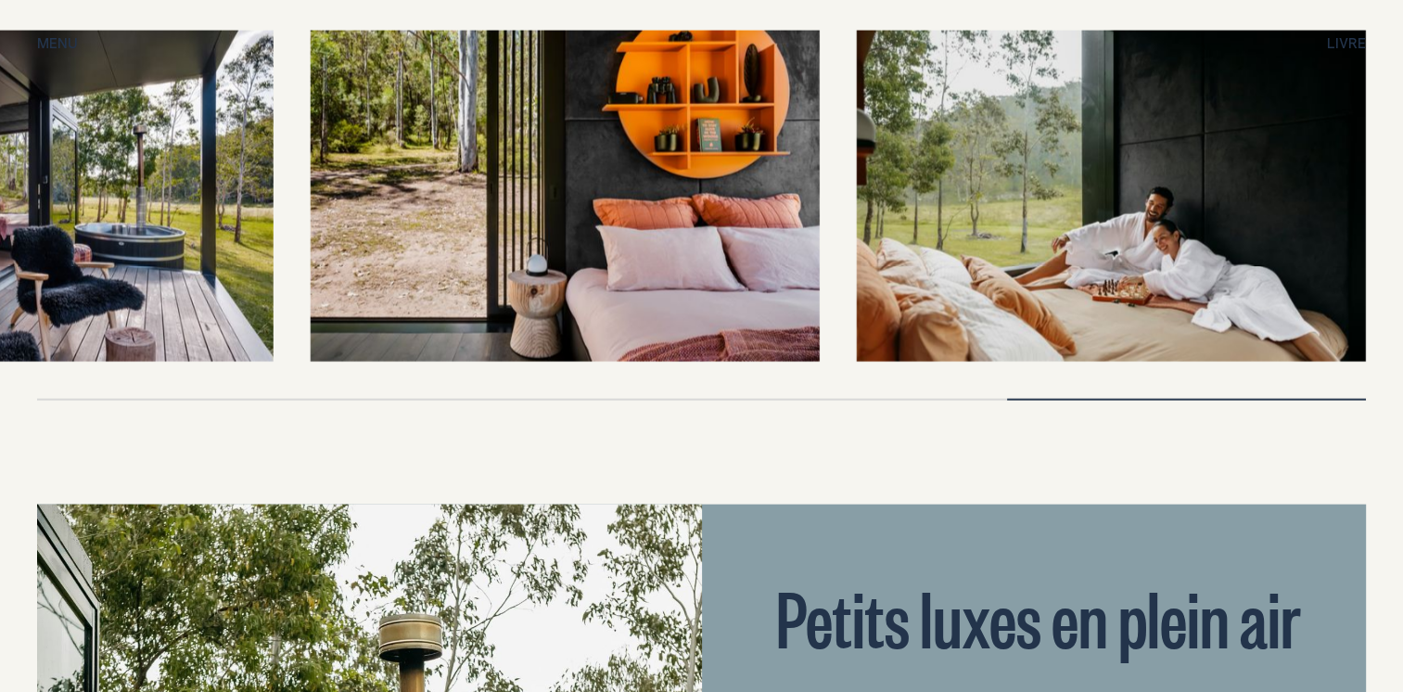
drag, startPoint x: 515, startPoint y: 254, endPoint x: 950, endPoint y: 289, distance: 436.5
click at [819, 291] on img at bounding box center [564, 196] width 509 height 331
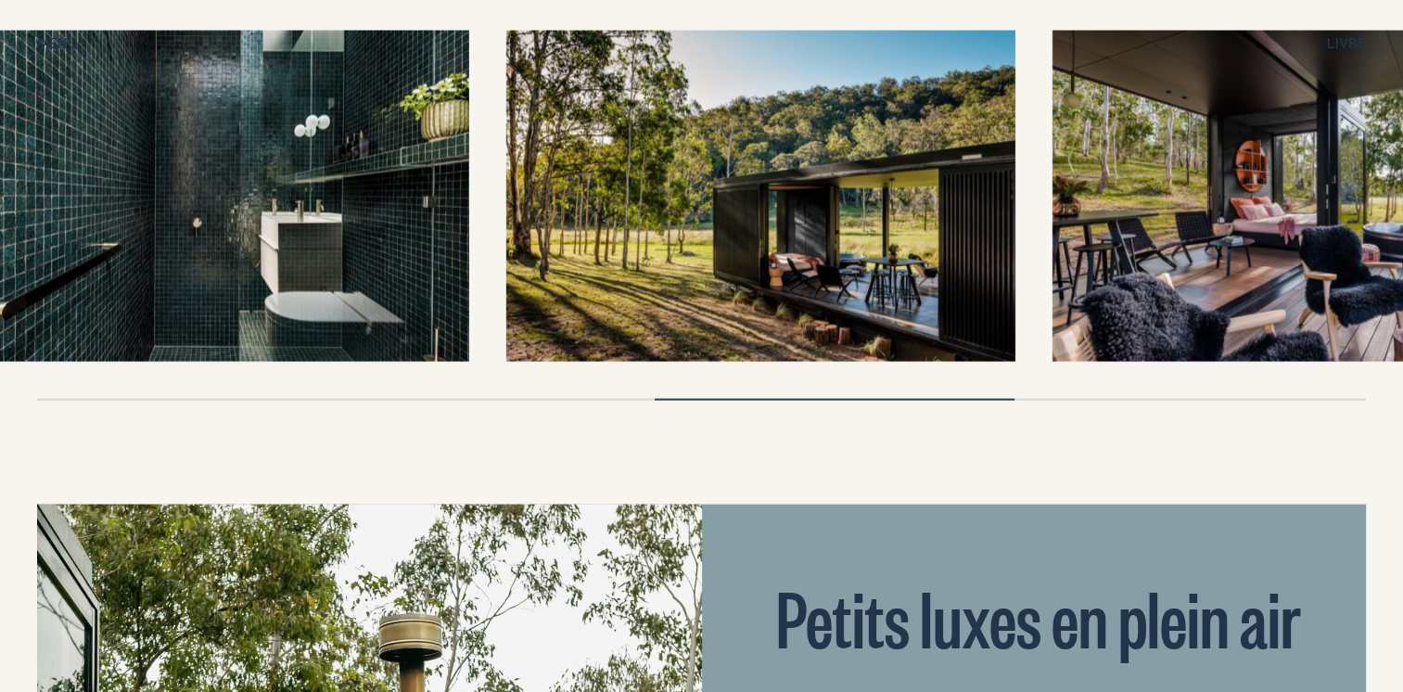
drag, startPoint x: 608, startPoint y: 280, endPoint x: 1275, endPoint y: 302, distance: 668.3
click at [1015, 302] on img at bounding box center [760, 196] width 509 height 331
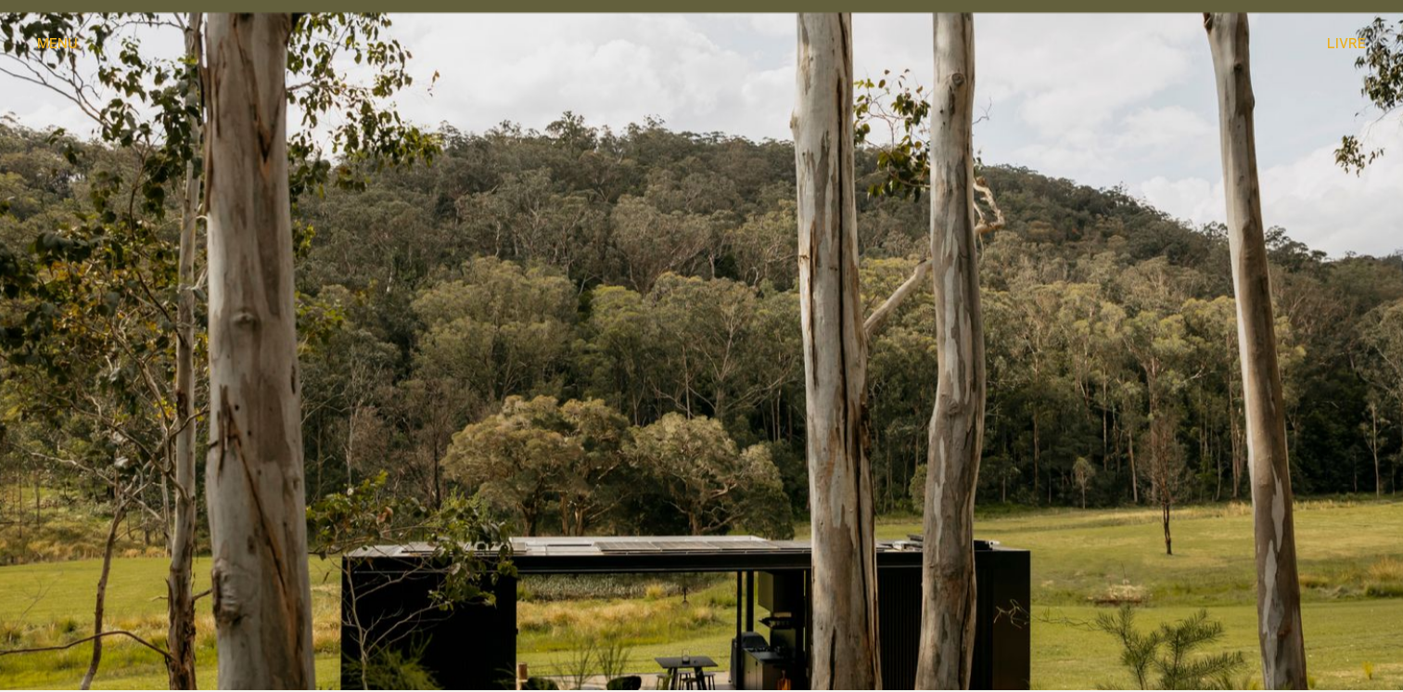
scroll to position [2412, 0]
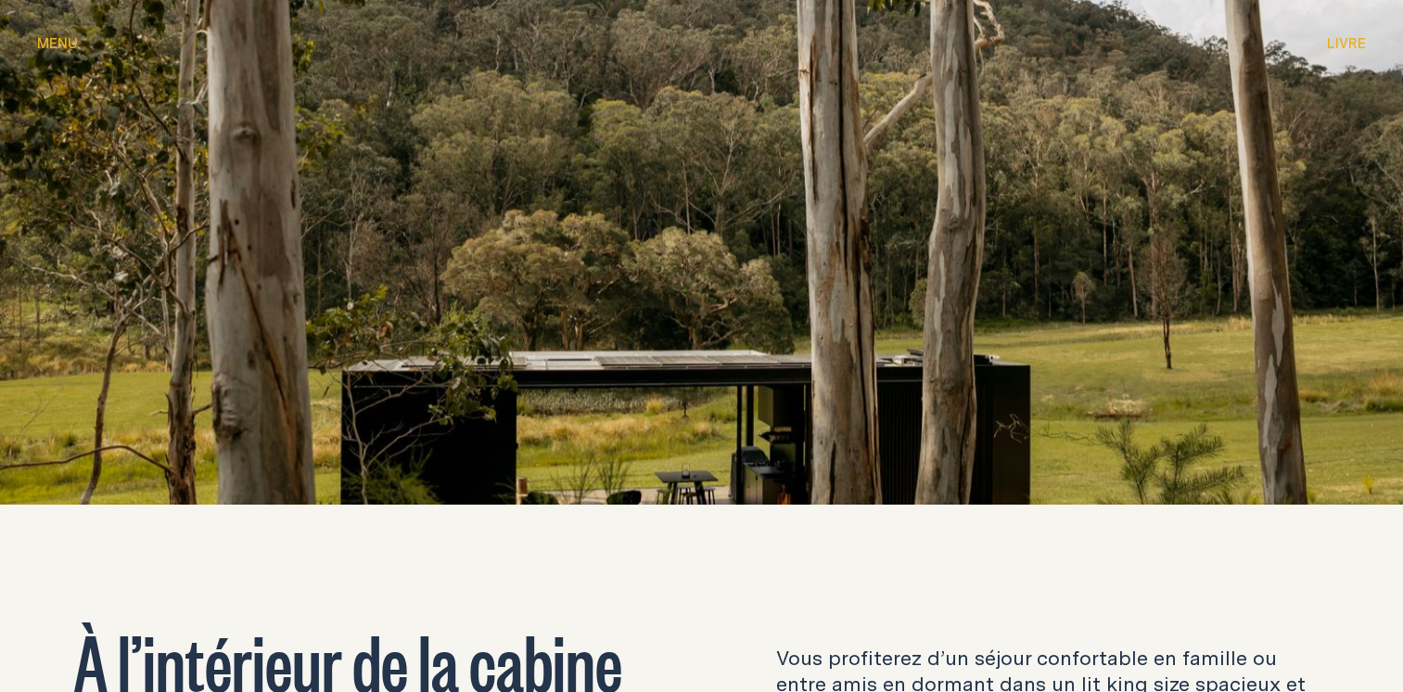
drag, startPoint x: 555, startPoint y: 354, endPoint x: 431, endPoint y: 322, distance: 127.6
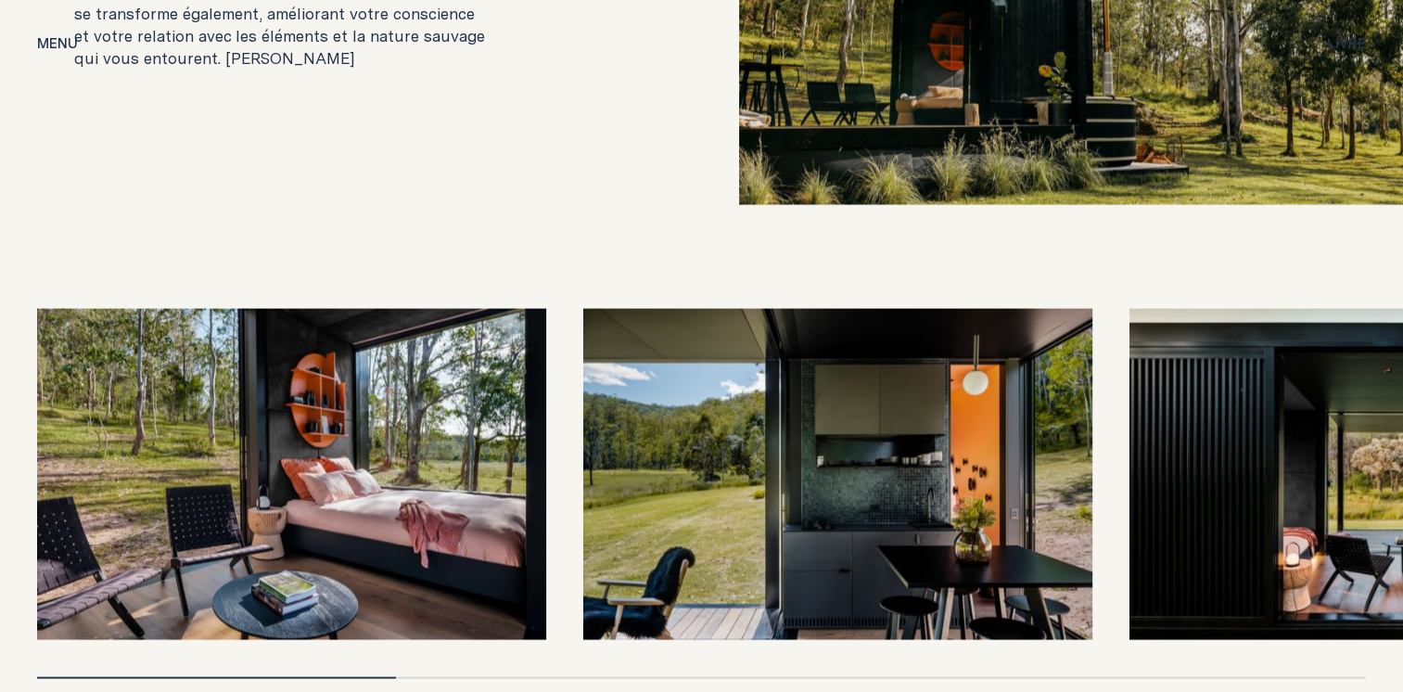
scroll to position [3896, 0]
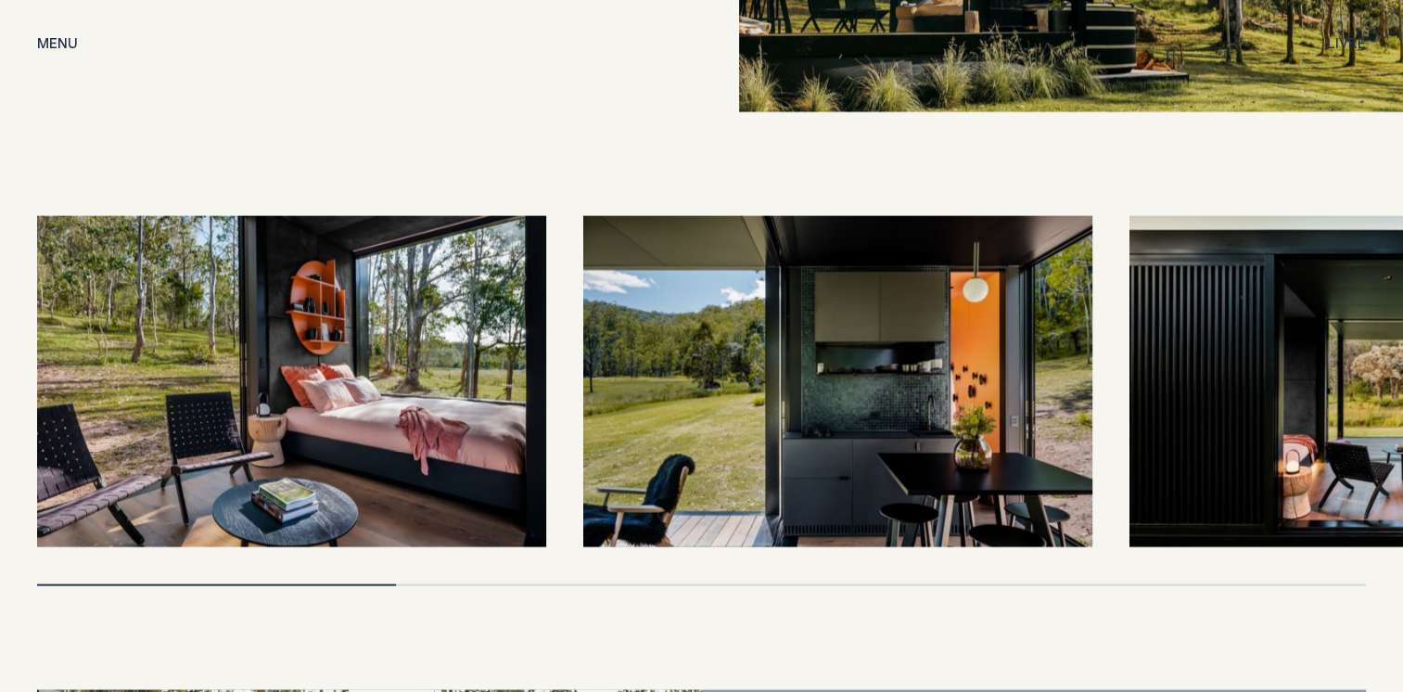
click at [850, 442] on img at bounding box center [837, 381] width 509 height 331
click at [820, 345] on img at bounding box center [837, 381] width 509 height 331
drag, startPoint x: 352, startPoint y: 563, endPoint x: 508, endPoint y: 558, distance: 155.9
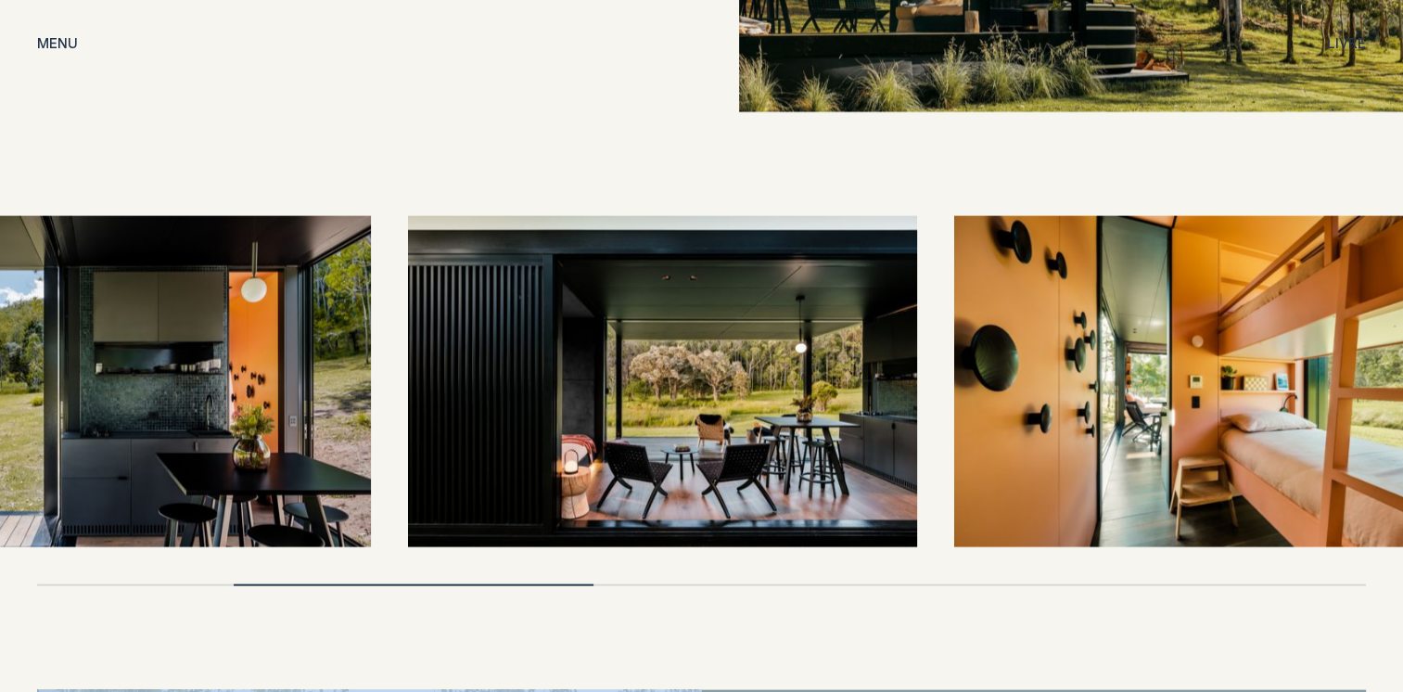
drag, startPoint x: 1331, startPoint y: 372, endPoint x: 567, endPoint y: 338, distance: 765.1
click at [567, 340] on img at bounding box center [662, 381] width 509 height 331
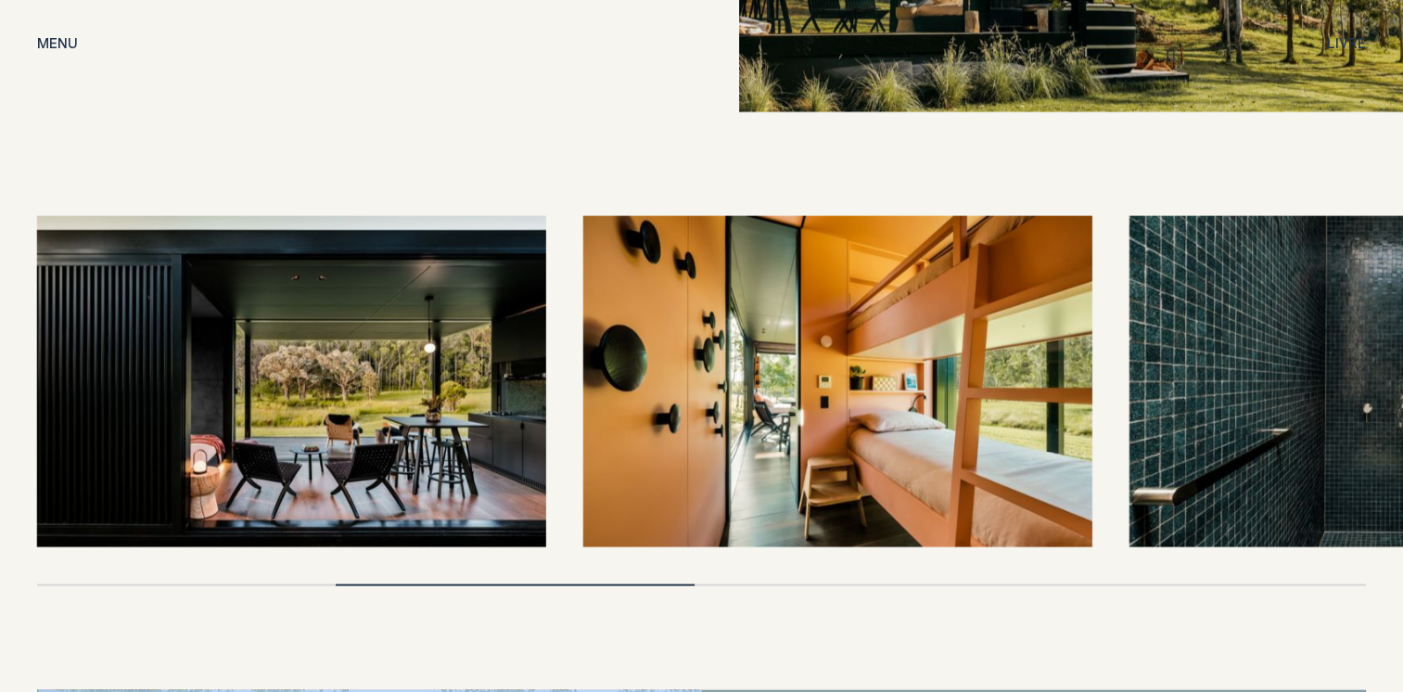
drag, startPoint x: 263, startPoint y: 330, endPoint x: 278, endPoint y: 330, distance: 14.8
click at [269, 330] on img at bounding box center [291, 381] width 509 height 331
click at [842, 389] on img at bounding box center [837, 381] width 509 height 331
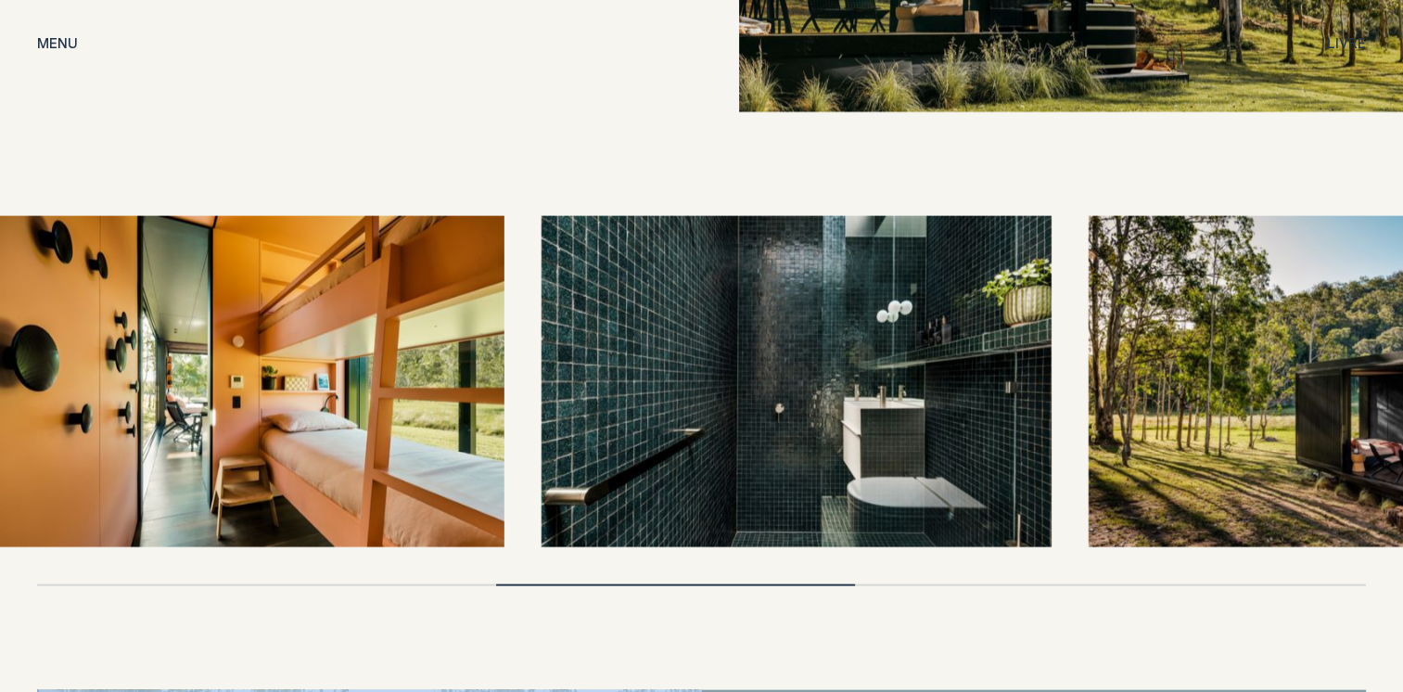
drag, startPoint x: 867, startPoint y: 380, endPoint x: 278, endPoint y: 323, distance: 591.8
click at [278, 323] on img at bounding box center [249, 381] width 509 height 331
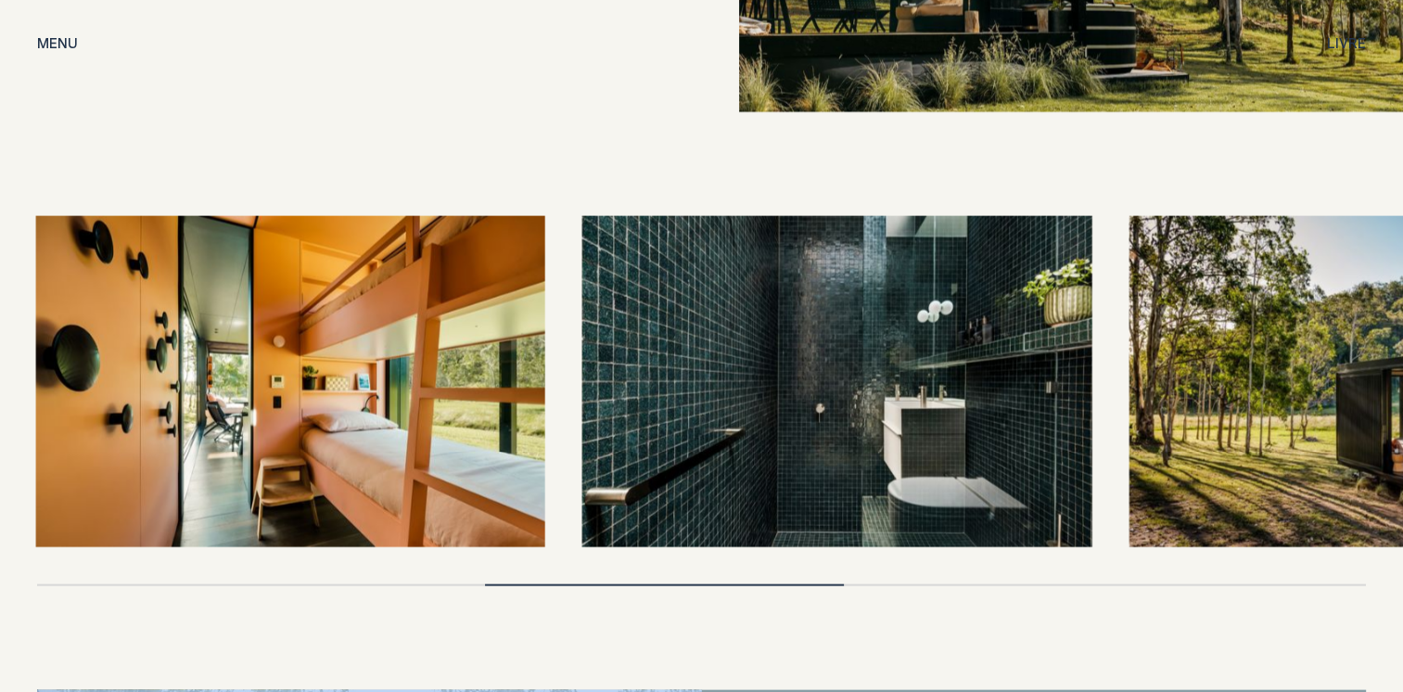
click at [278, 323] on img at bounding box center [290, 381] width 509 height 331
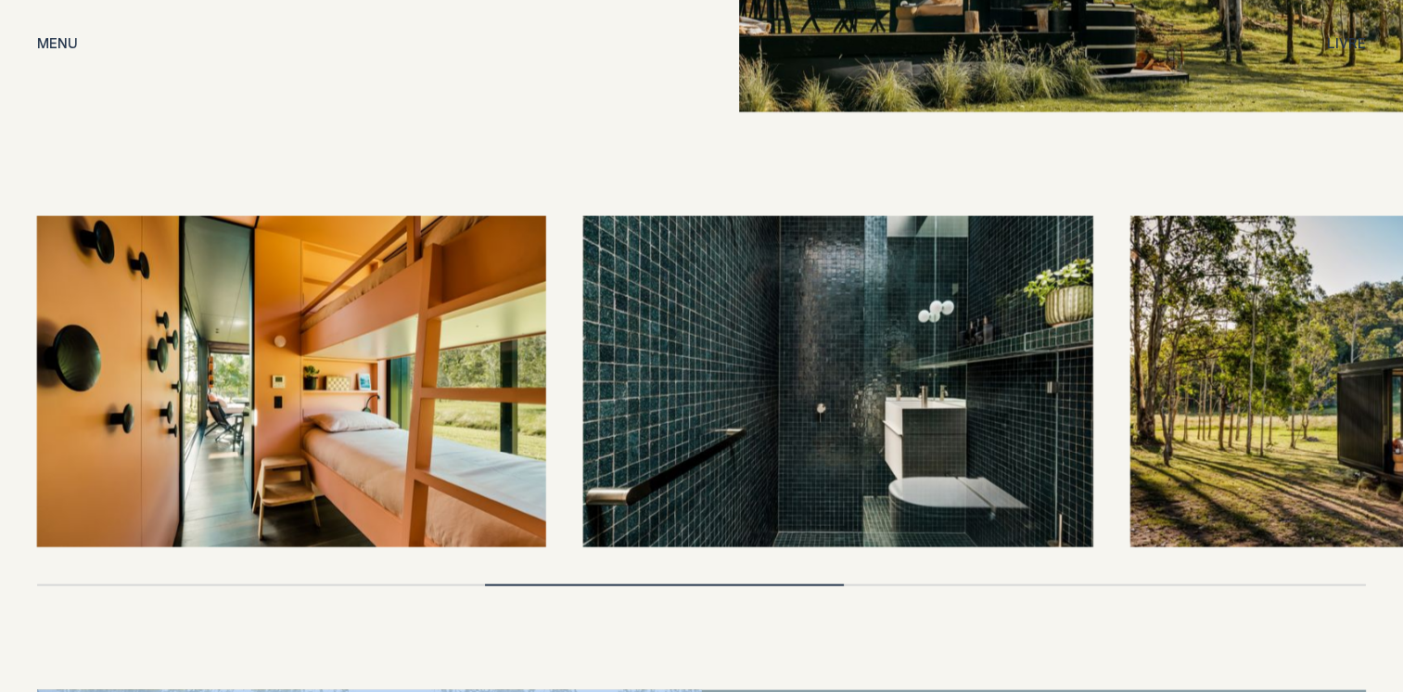
click at [832, 381] on img at bounding box center [837, 381] width 509 height 331
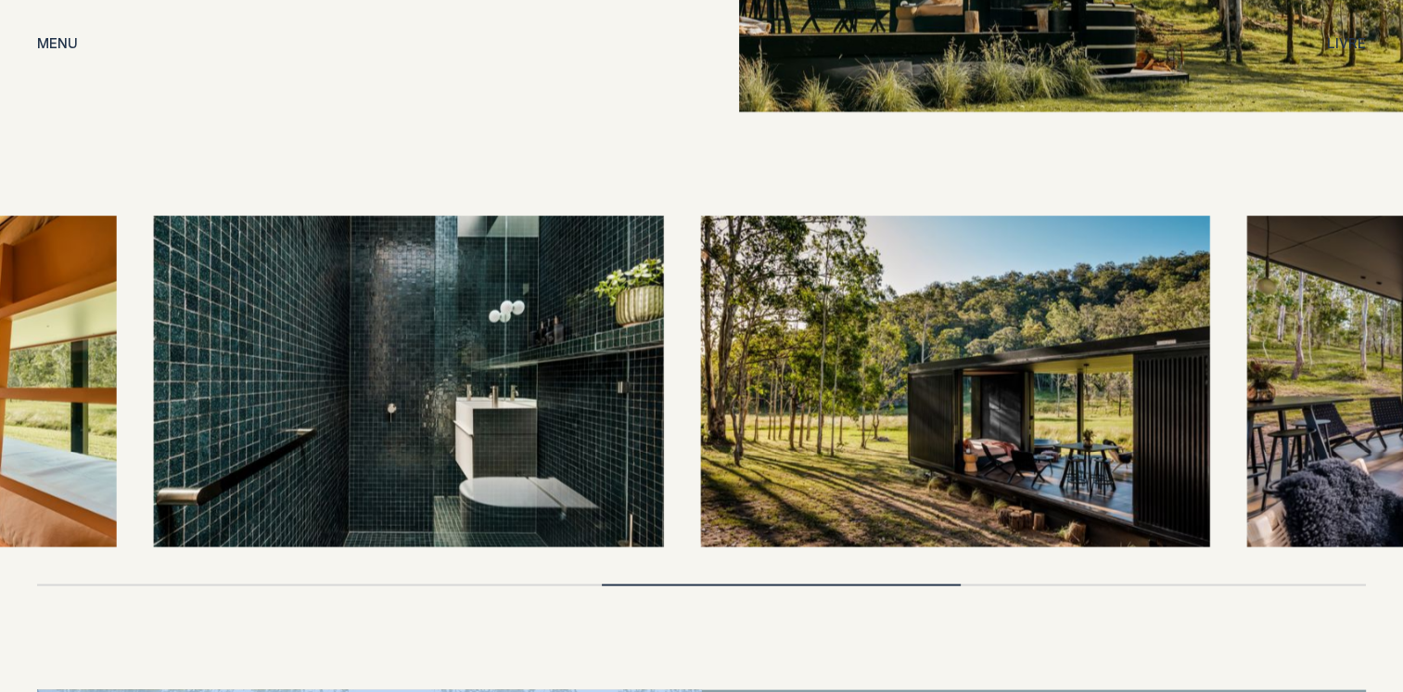
drag, startPoint x: 737, startPoint y: 410, endPoint x: 286, endPoint y: 347, distance: 455.2
click at [288, 348] on img at bounding box center [408, 381] width 509 height 331
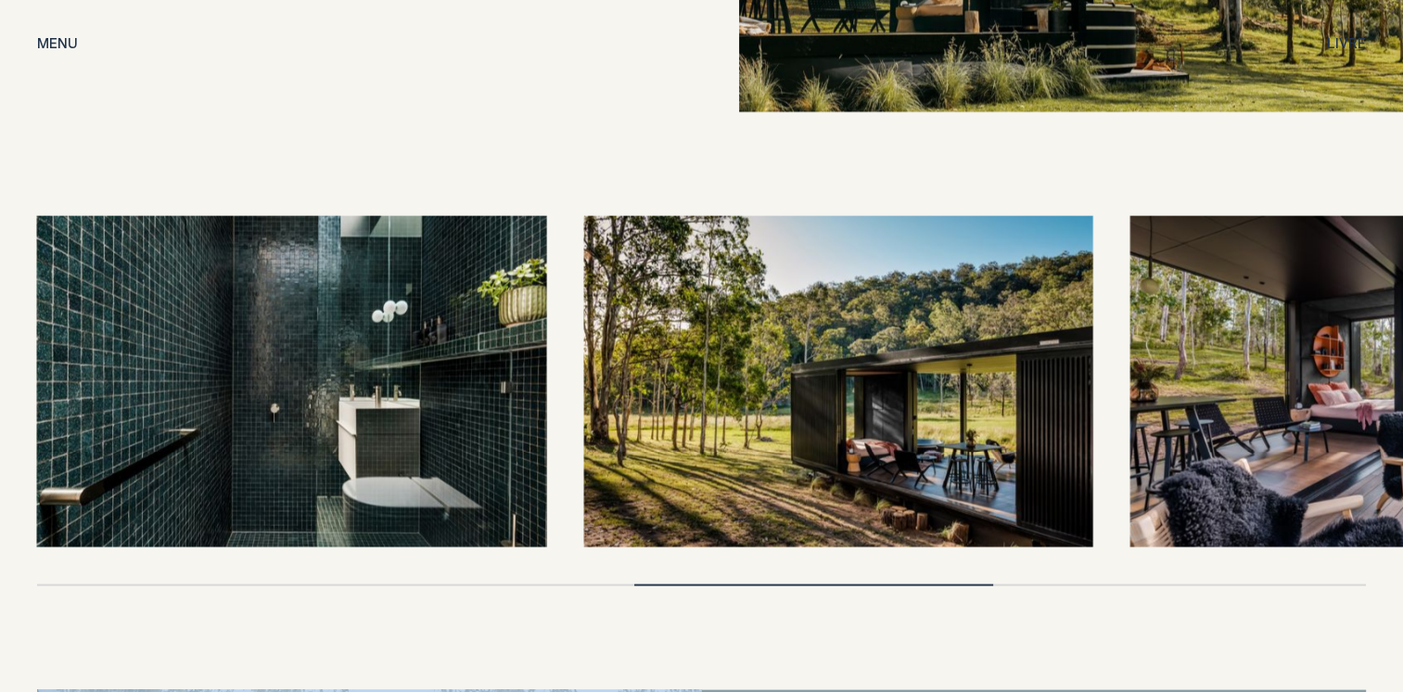
click at [770, 455] on img at bounding box center [837, 381] width 509 height 331
drag, startPoint x: 823, startPoint y: 437, endPoint x: 442, endPoint y: 374, distance: 386.4
click at [412, 380] on div at bounding box center [701, 381] width 1329 height 331
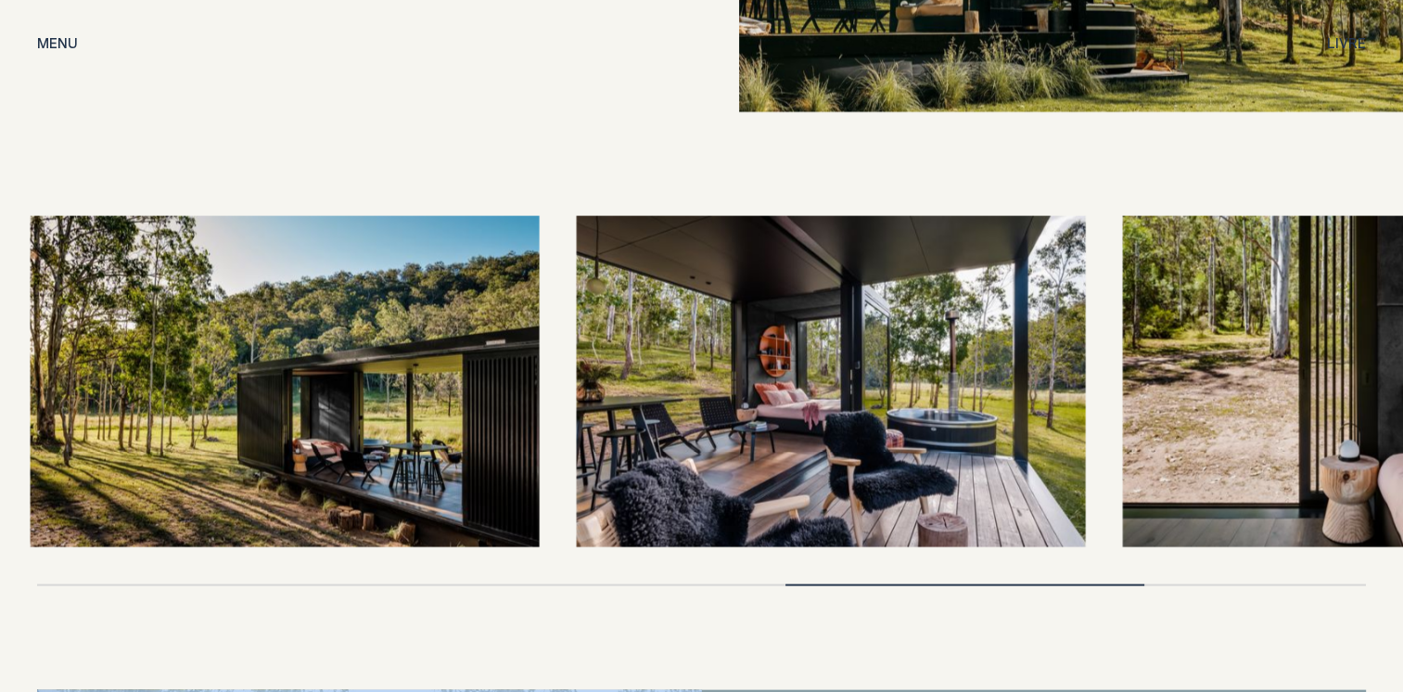
drag, startPoint x: 987, startPoint y: 421, endPoint x: 431, endPoint y: 369, distance: 558.1
click at [431, 369] on img at bounding box center [284, 381] width 509 height 331
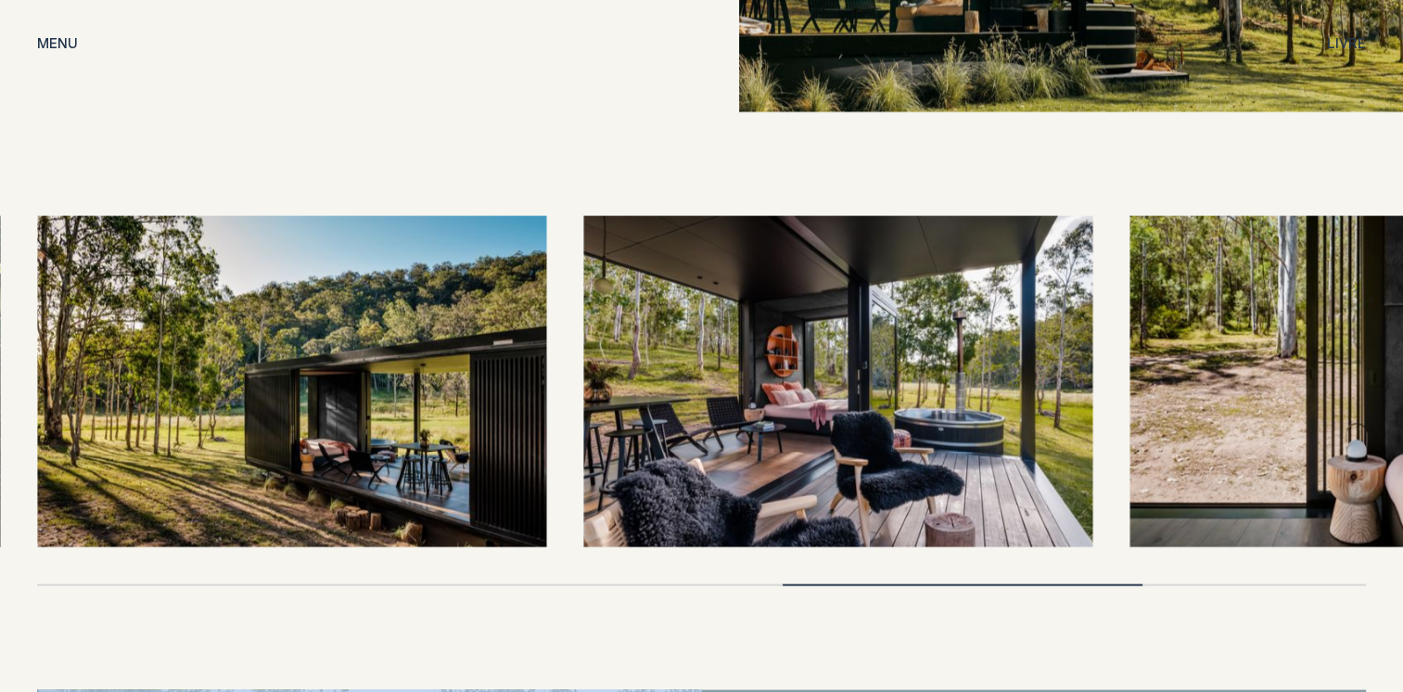
click at [725, 442] on img at bounding box center [837, 381] width 509 height 331
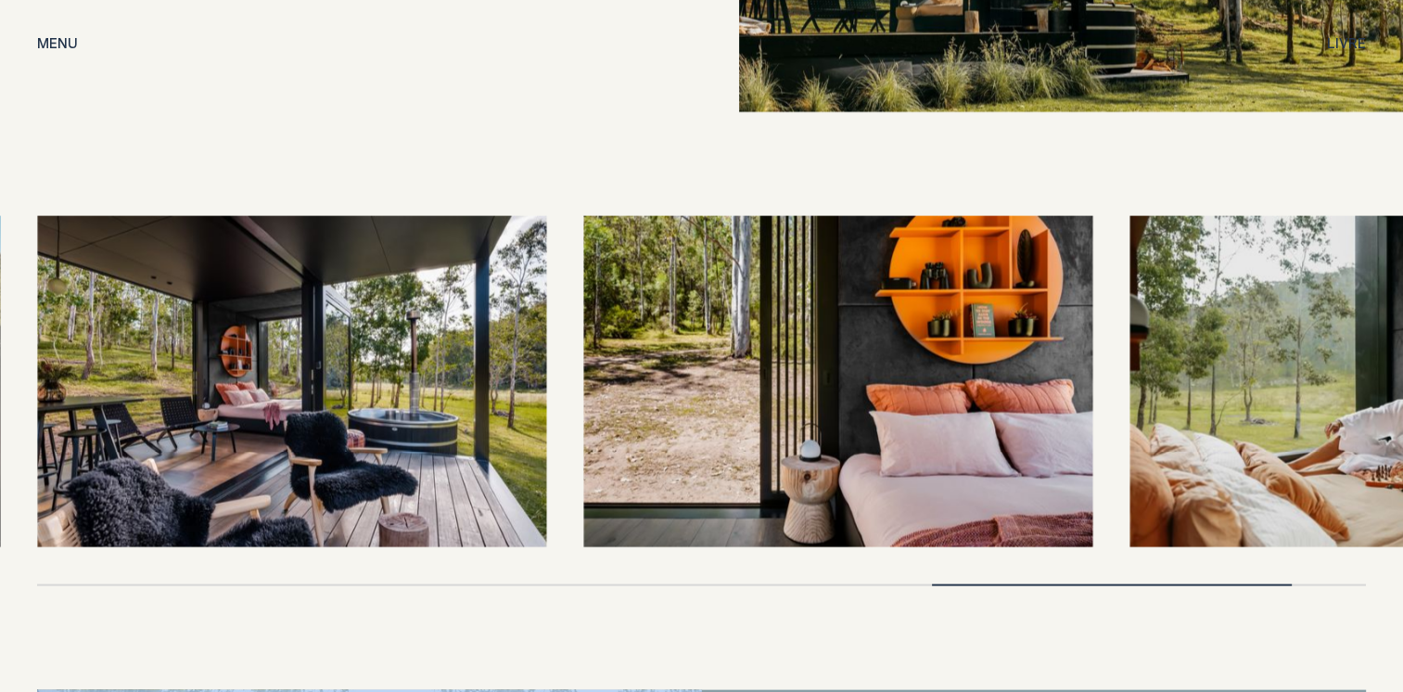
drag, startPoint x: 929, startPoint y: 391, endPoint x: 349, endPoint y: 343, distance: 582.6
click at [381, 344] on img at bounding box center [291, 381] width 509 height 331
click at [758, 417] on img at bounding box center [837, 381] width 509 height 331
drag, startPoint x: 861, startPoint y: 372, endPoint x: 576, endPoint y: 343, distance: 286.2
click at [535, 351] on div at bounding box center [701, 381] width 1329 height 331
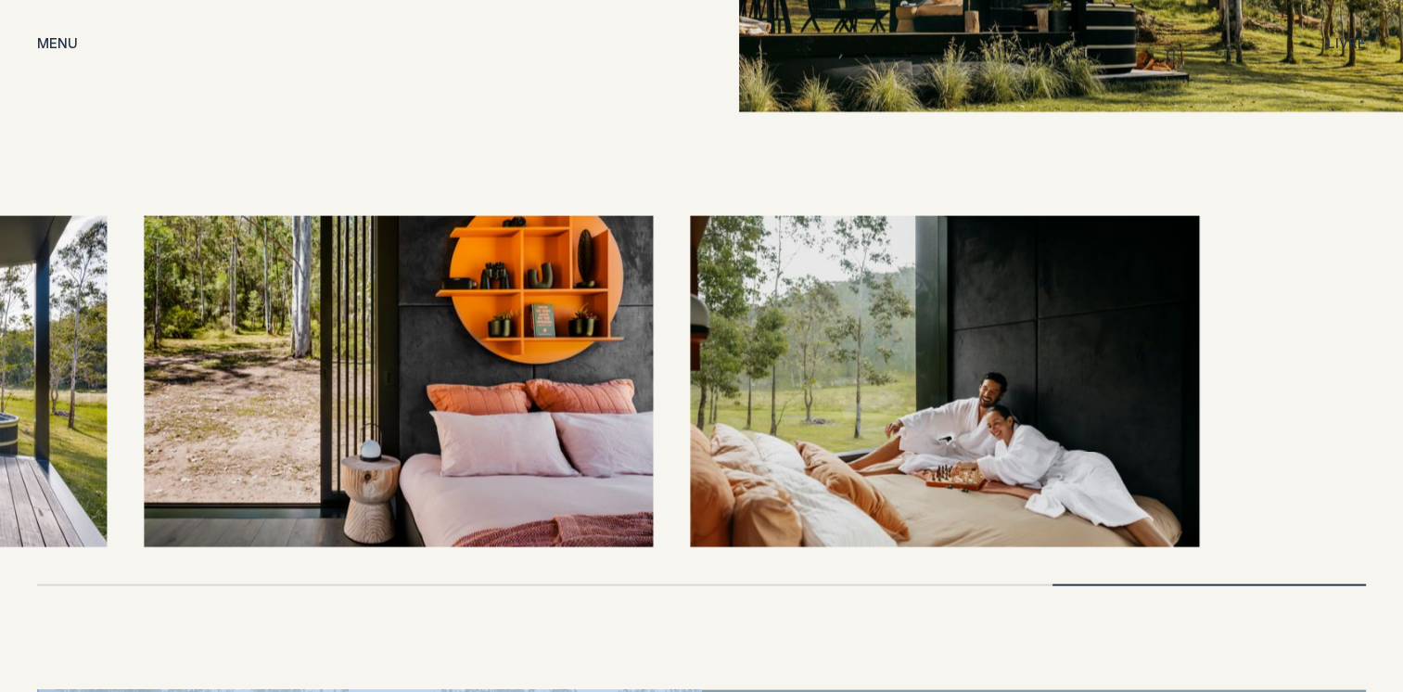
drag, startPoint x: 932, startPoint y: 354, endPoint x: 448, endPoint y: 356, distance: 484.2
click at [448, 356] on img at bounding box center [398, 381] width 509 height 331
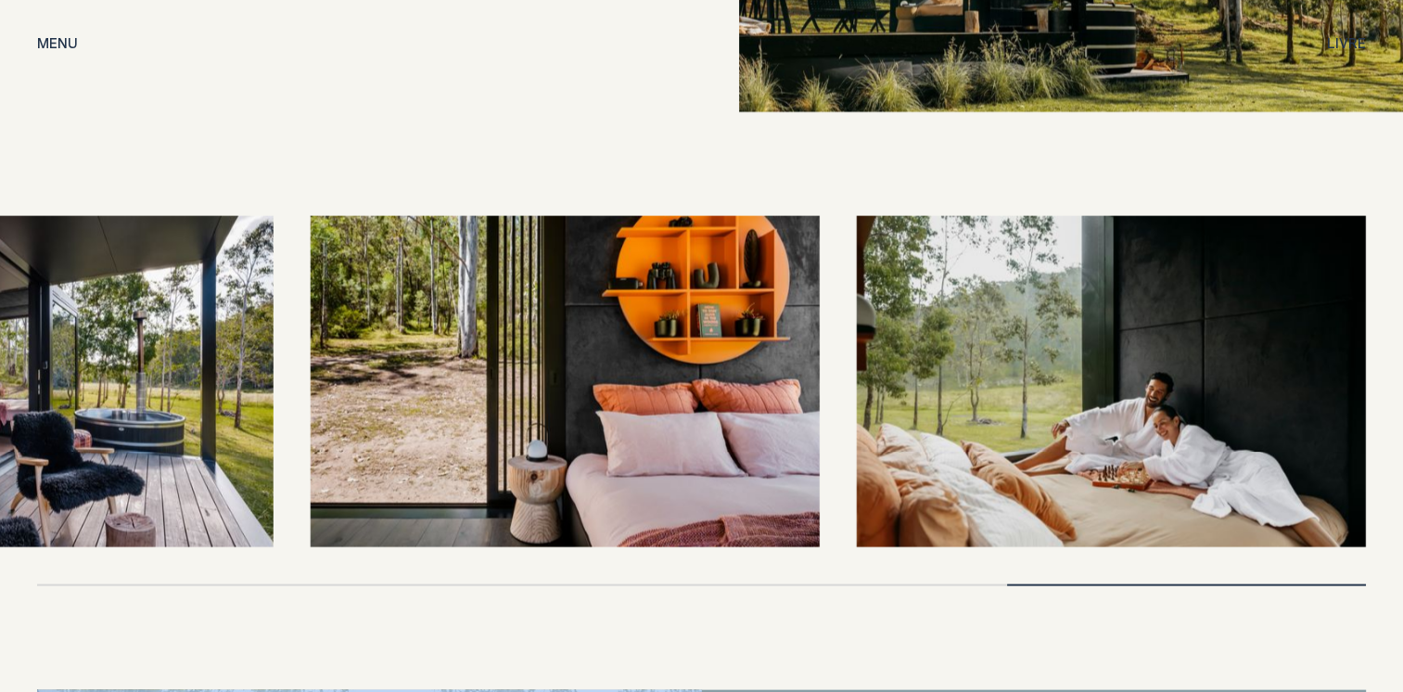
click at [908, 377] on img at bounding box center [1111, 381] width 509 height 331
click at [1096, 358] on img at bounding box center [1111, 381] width 509 height 331
click at [935, 454] on img at bounding box center [1111, 381] width 509 height 331
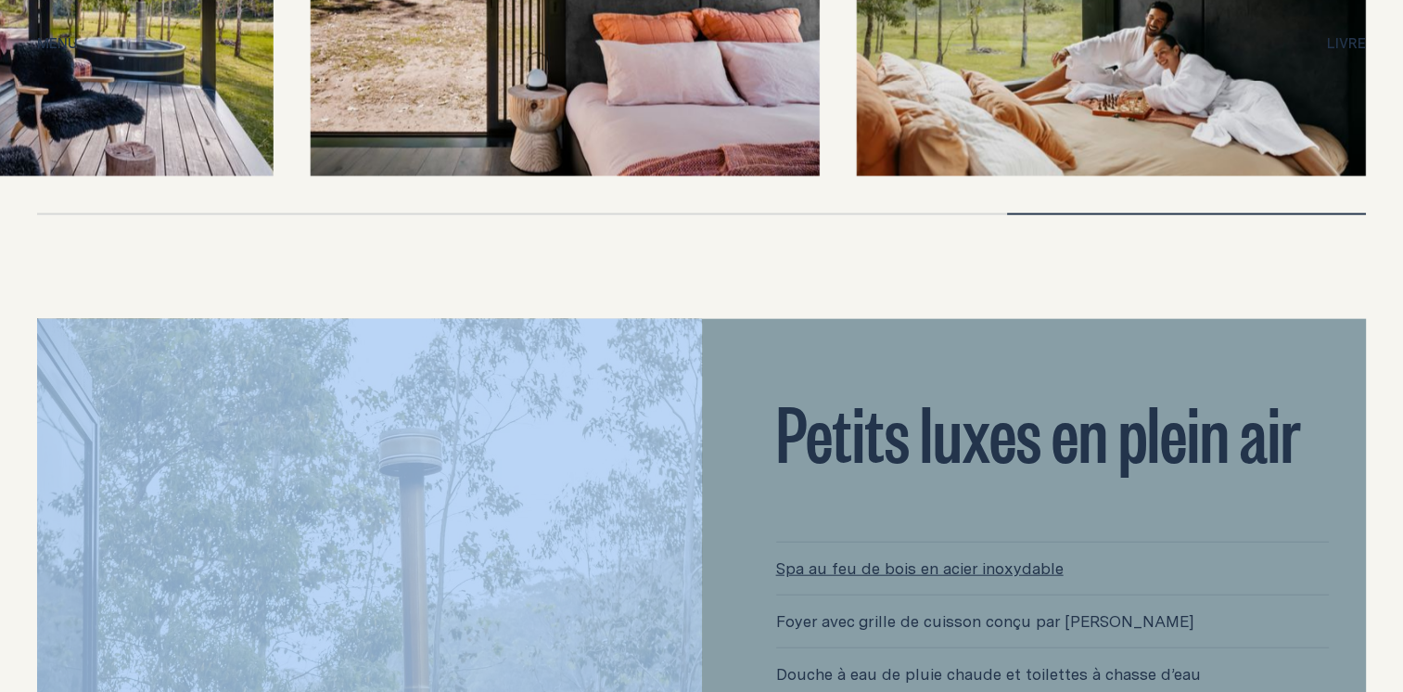
scroll to position [4545, 0]
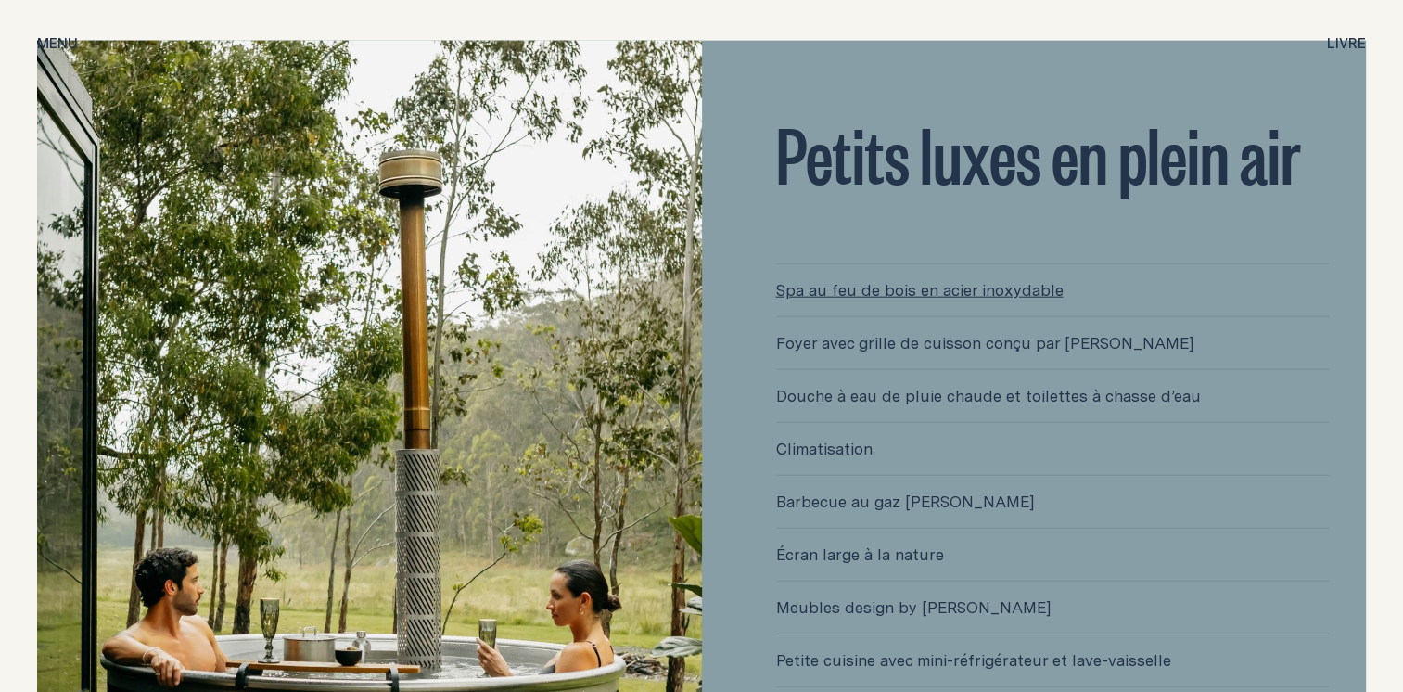
click at [1398, 245] on div "Petits luxes en plein air Spa au feu de bois en acier inoxydable Foyer avec gri…" at bounding box center [1053, 480] width 702 height 879
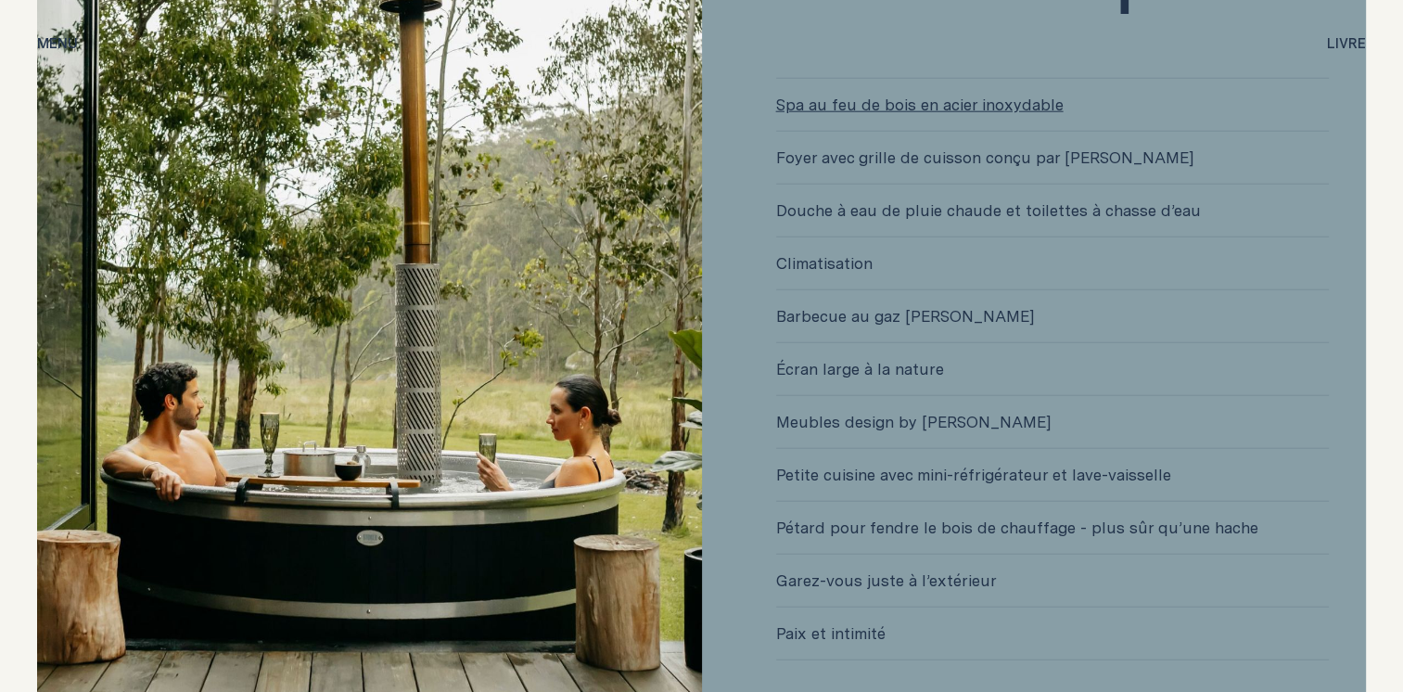
click at [311, 302] on img at bounding box center [369, 294] width 665 height 879
click at [310, 301] on img at bounding box center [369, 294] width 665 height 879
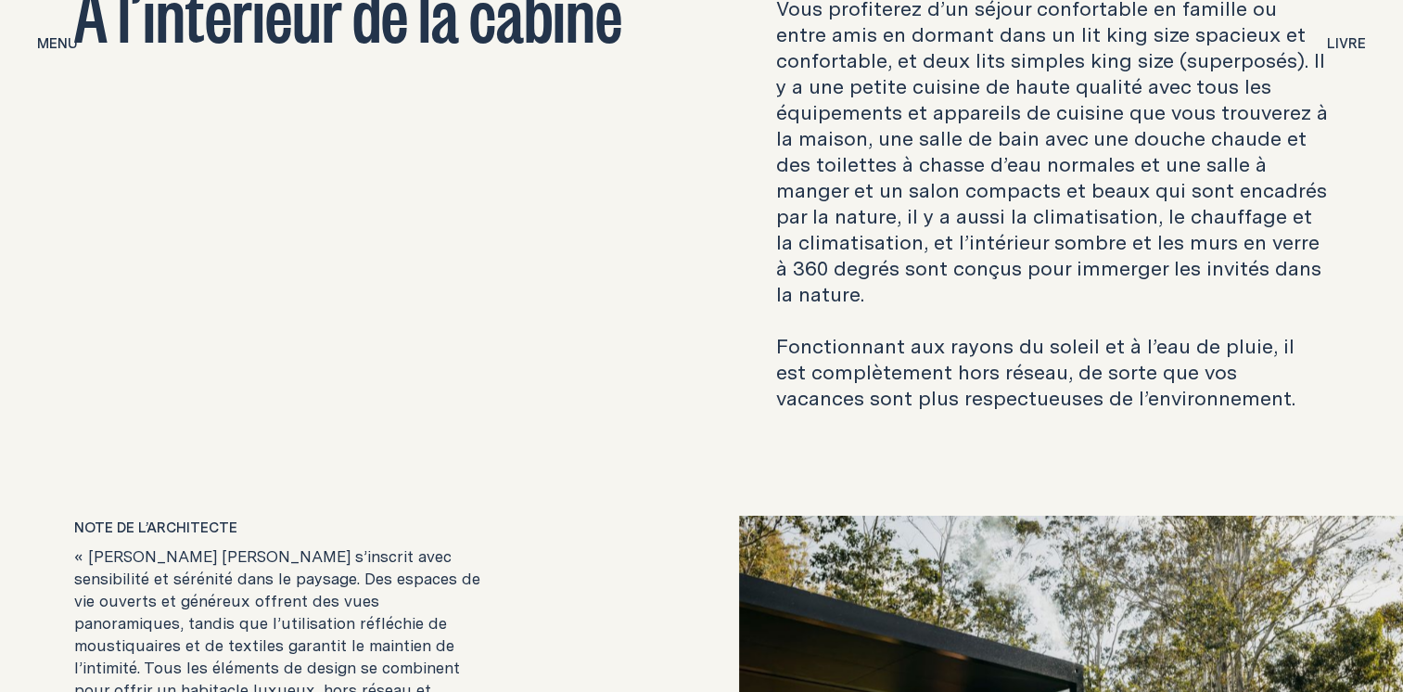
scroll to position [3339, 0]
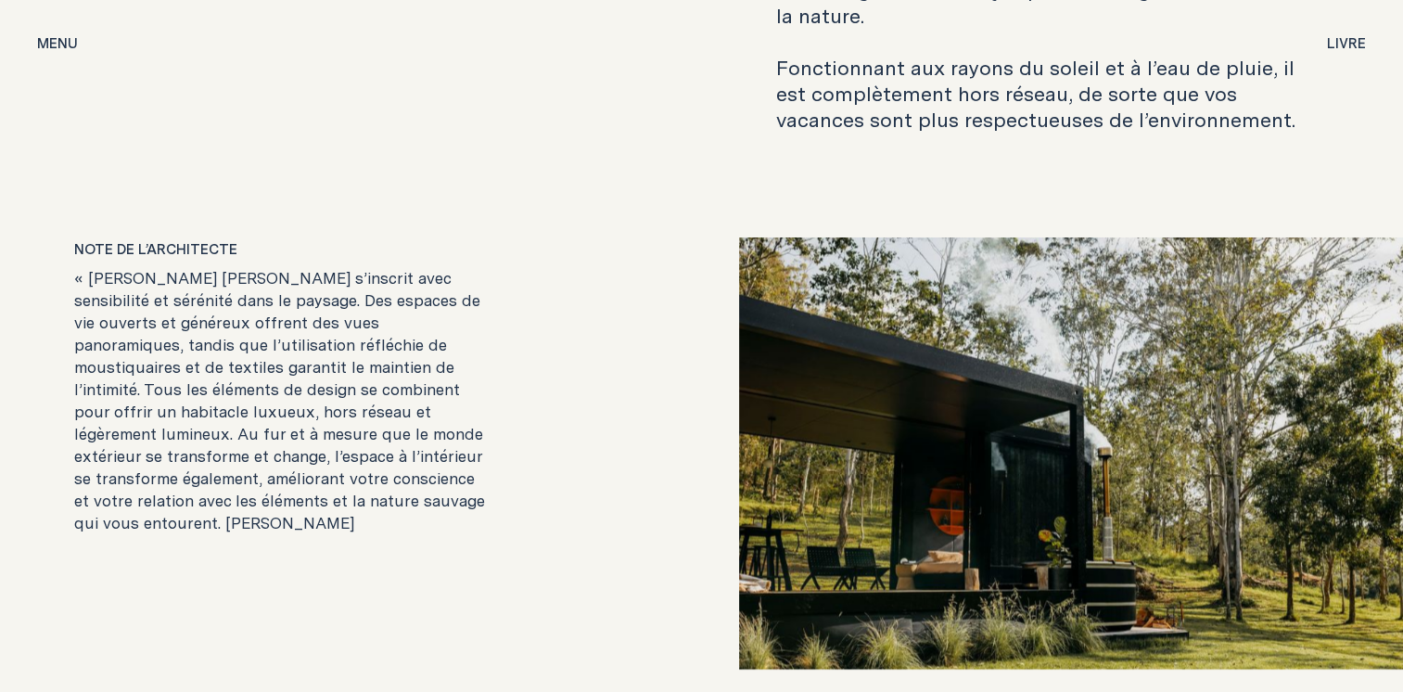
click at [794, 436] on img at bounding box center [1071, 453] width 665 height 432
click at [1049, 404] on img at bounding box center [1071, 453] width 665 height 432
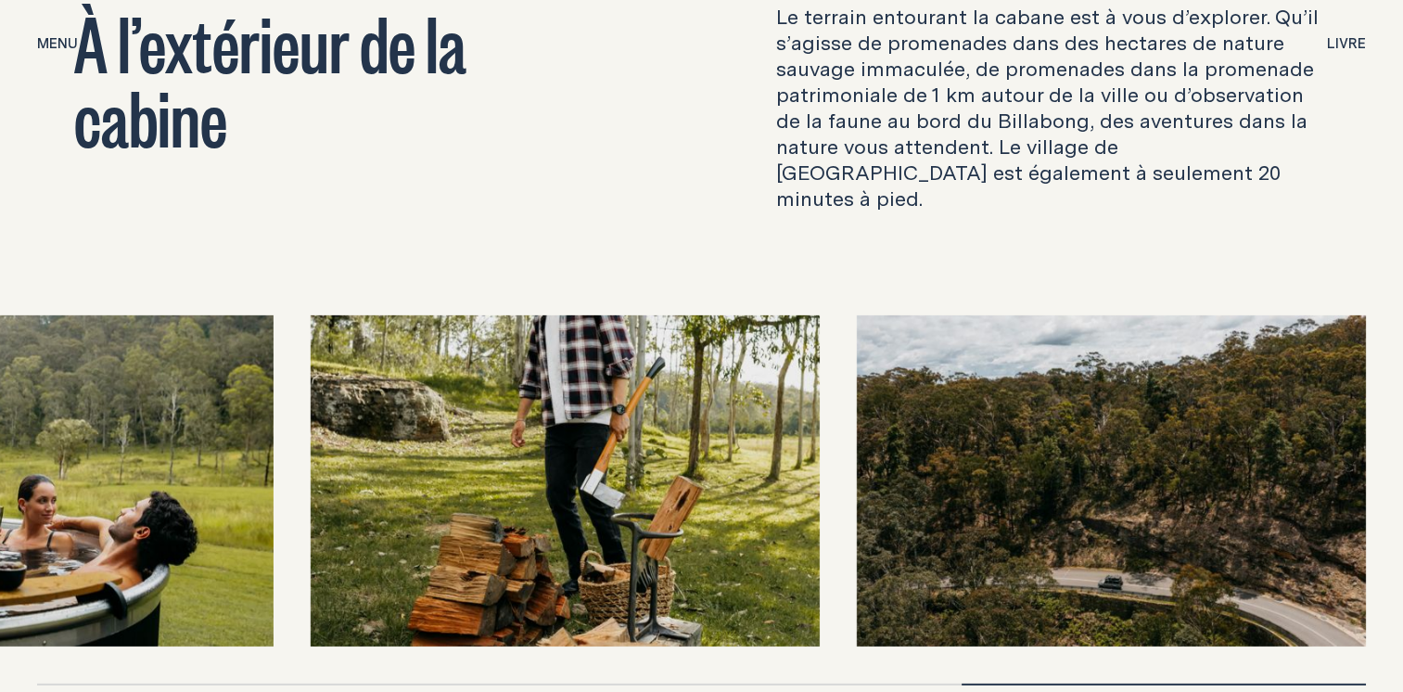
scroll to position [5751, 0]
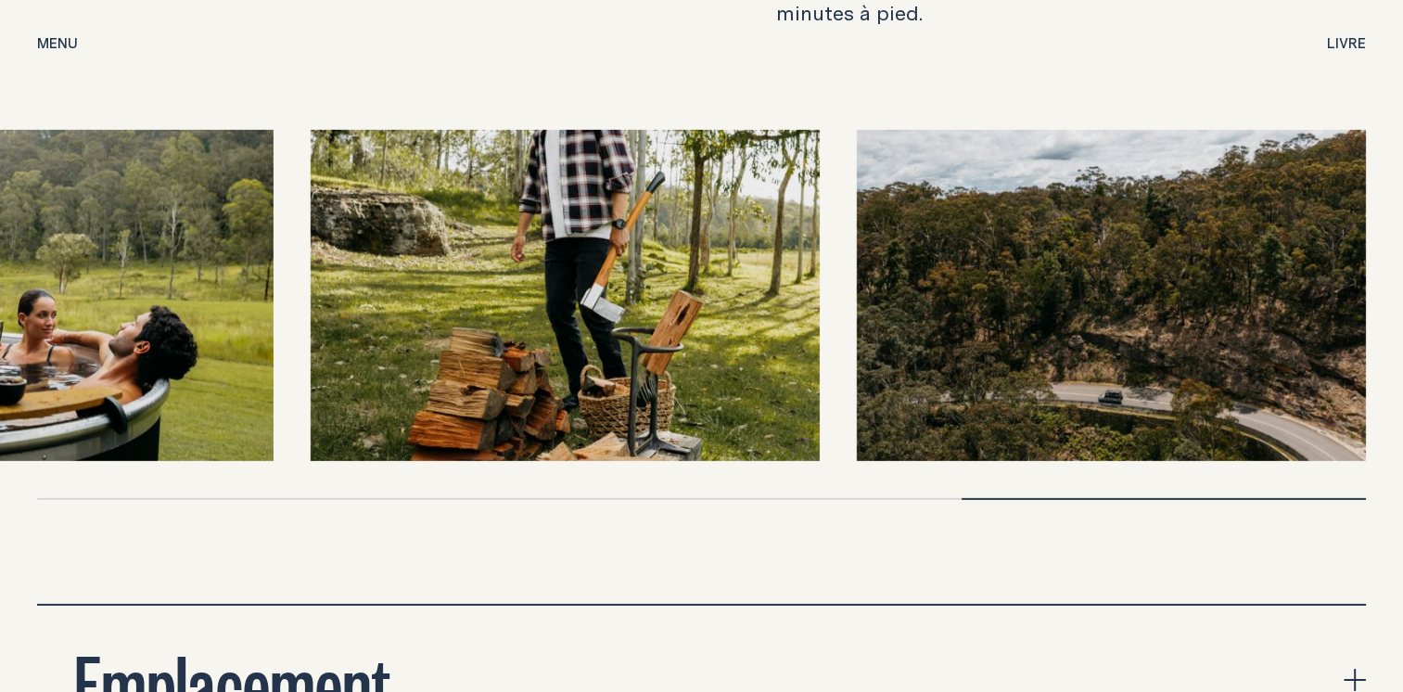
click at [583, 323] on img at bounding box center [564, 295] width 509 height 331
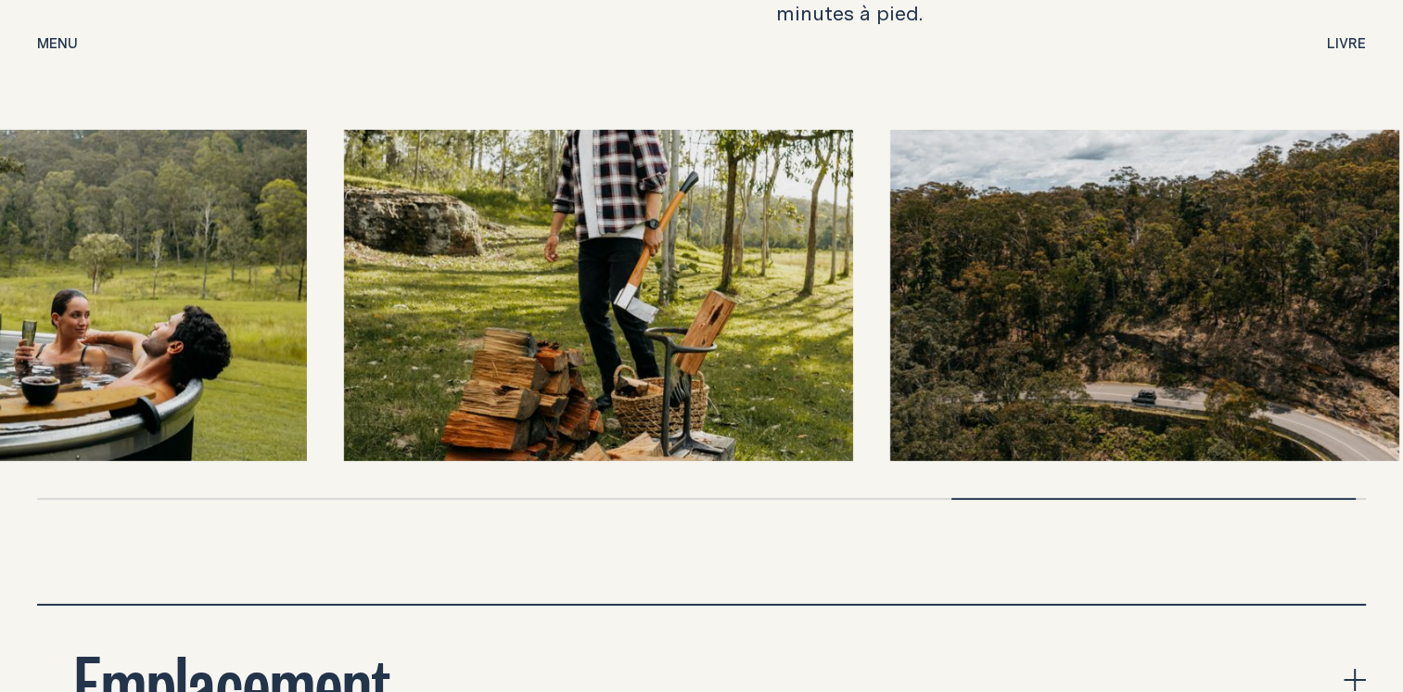
drag, startPoint x: 524, startPoint y: 303, endPoint x: 1275, endPoint y: 324, distance: 751.7
click at [852, 321] on img at bounding box center [597, 295] width 509 height 331
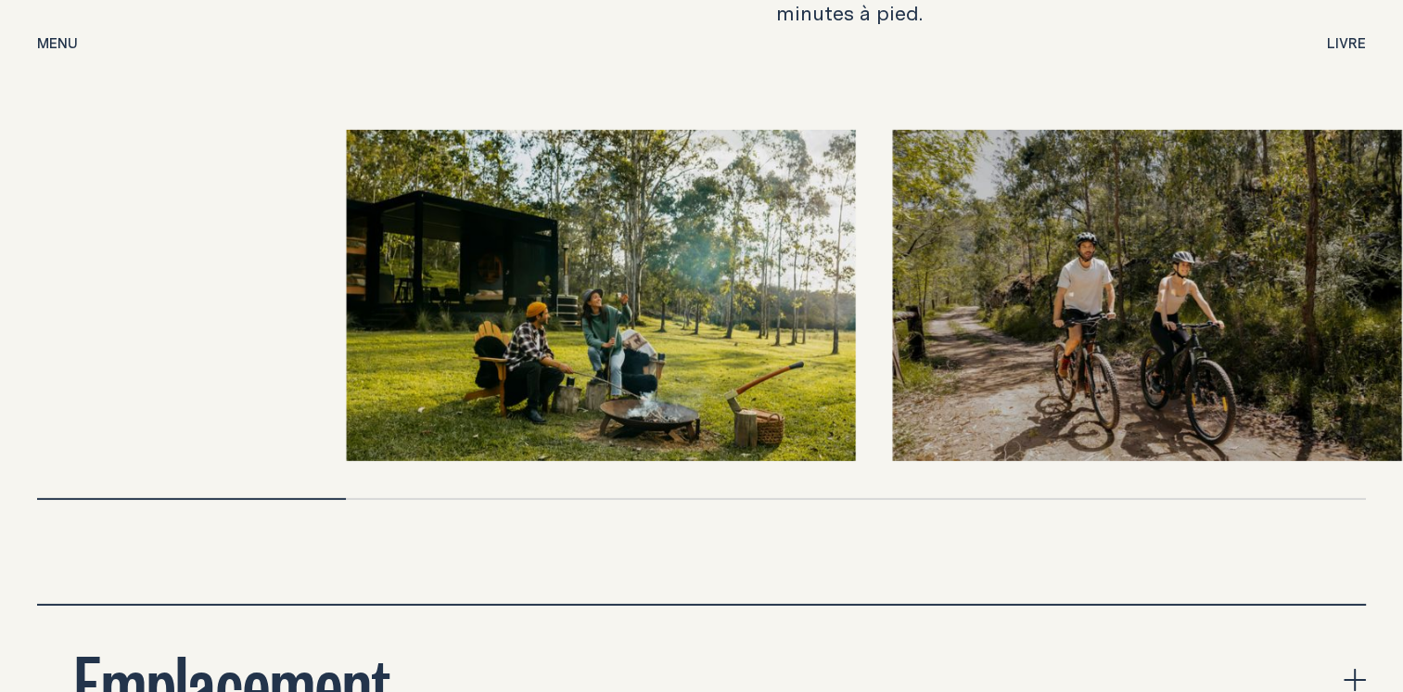
drag, startPoint x: 701, startPoint y: 335, endPoint x: 1373, endPoint y: 353, distance: 671.9
click at [1363, 353] on img at bounding box center [1147, 295] width 509 height 331
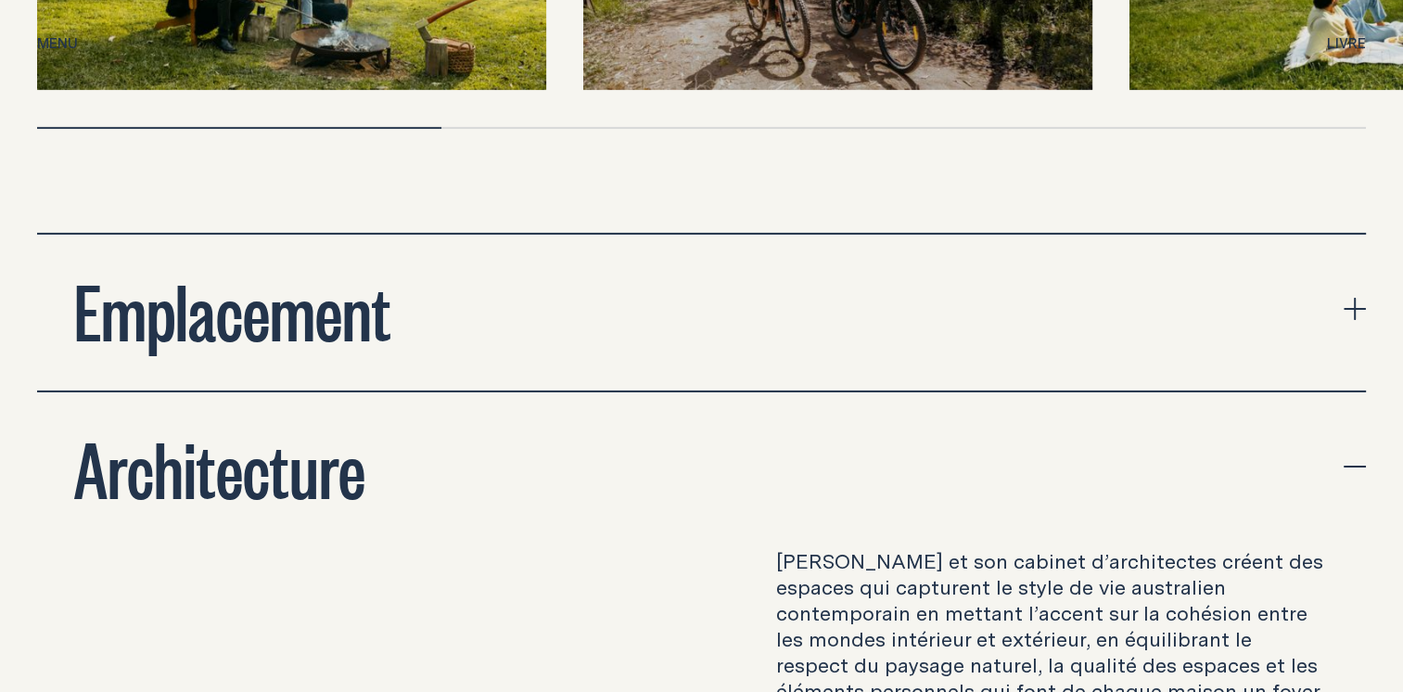
click at [1362, 298] on icon "agrandir accordéon" at bounding box center [1355, 309] width 22 height 22
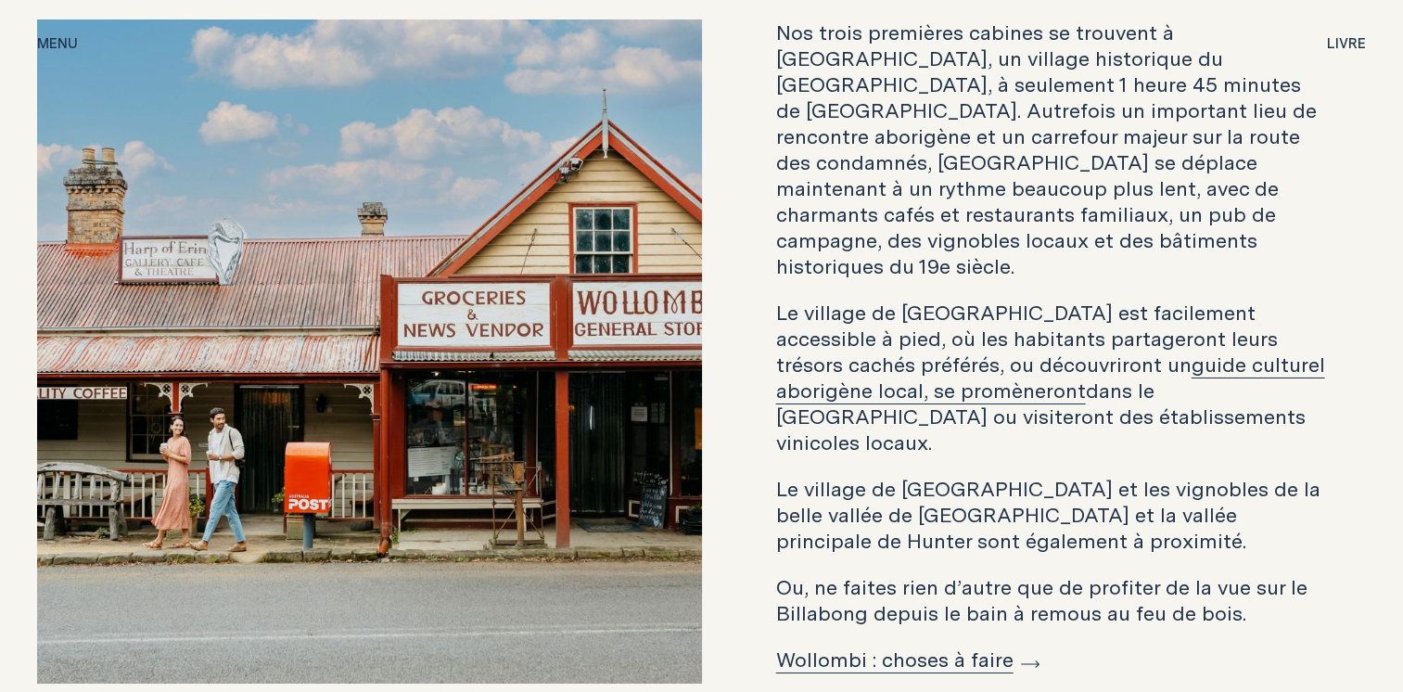
scroll to position [6772, 0]
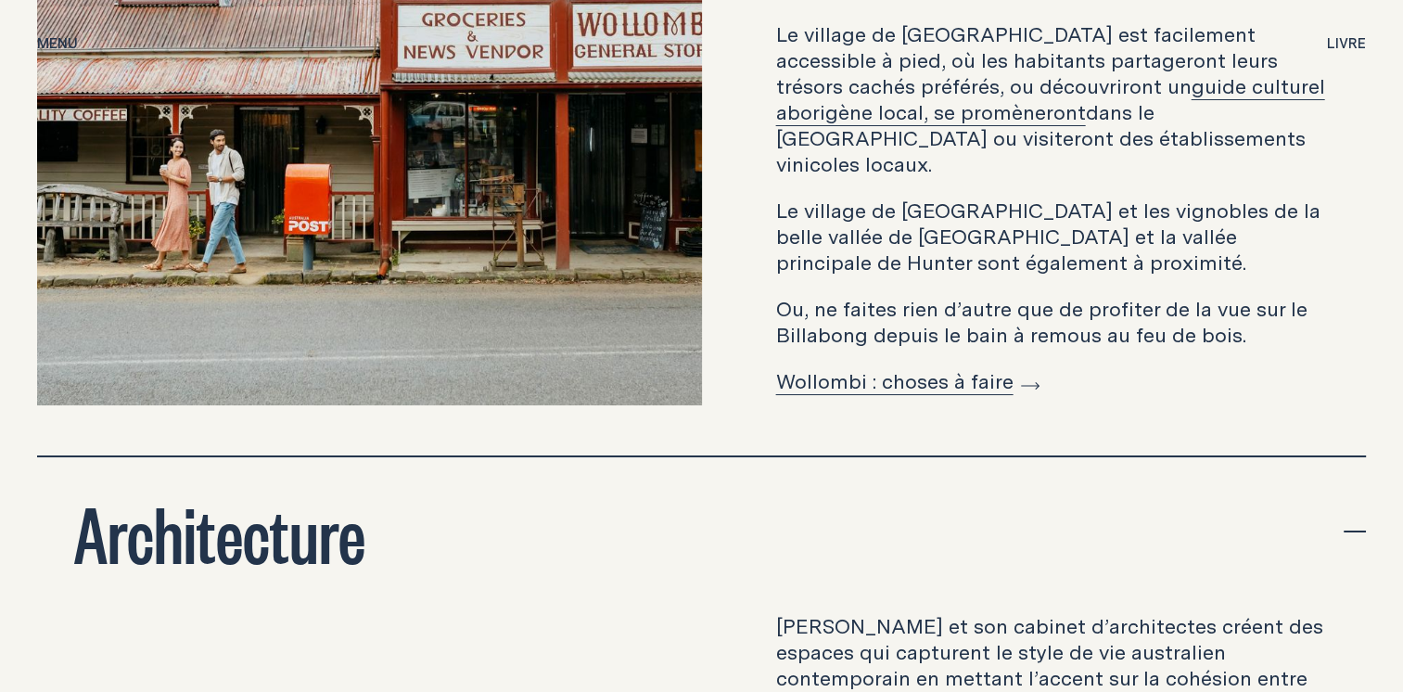
drag, startPoint x: 304, startPoint y: 169, endPoint x: 233, endPoint y: 155, distance: 72.8
click at [233, 155] on img at bounding box center [369, 73] width 665 height 665
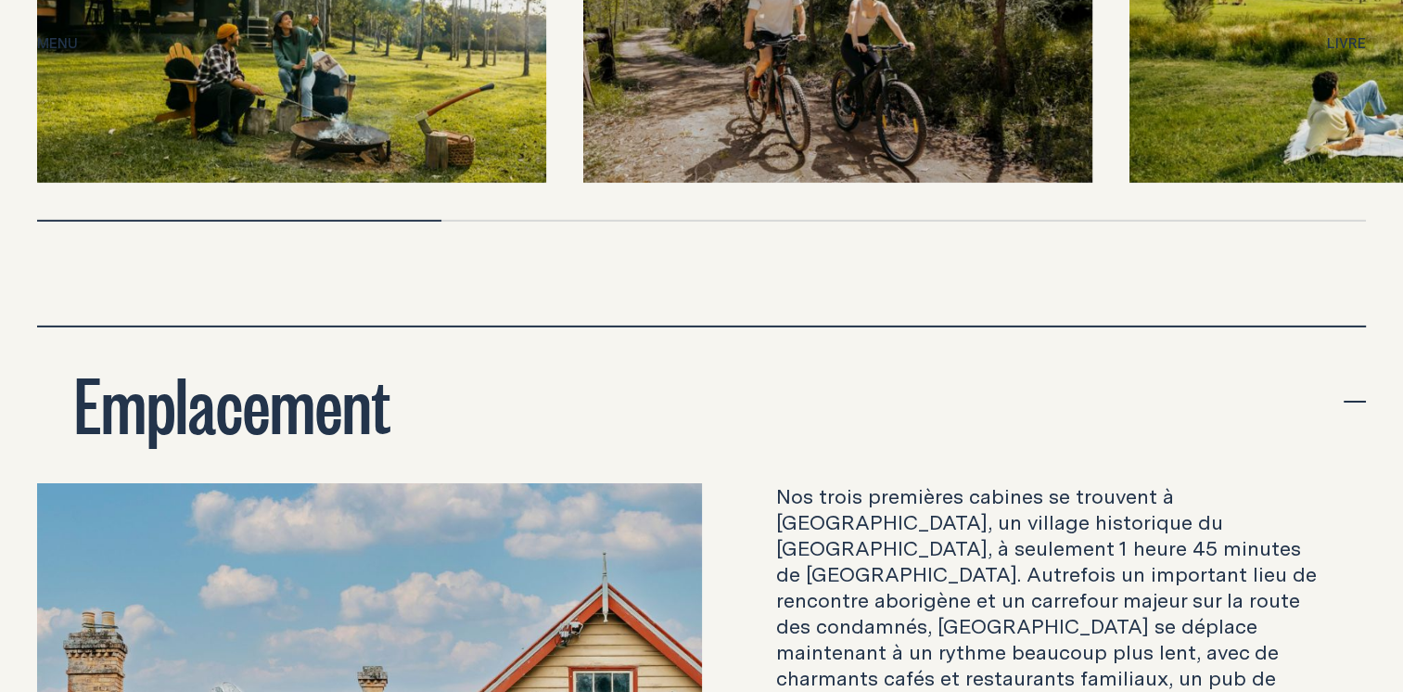
scroll to position [5751, 0]
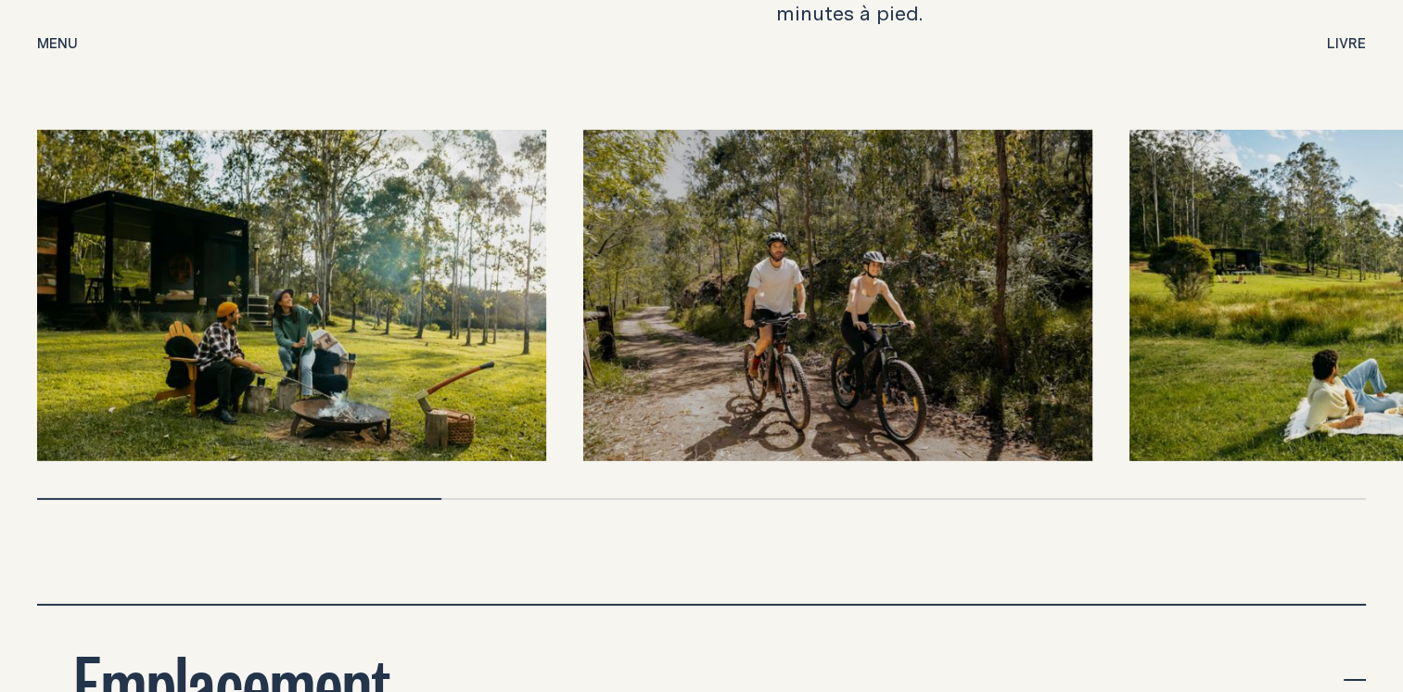
drag, startPoint x: 609, startPoint y: 445, endPoint x: 615, endPoint y: 438, distance: 9.9
click at [608, 443] on div at bounding box center [701, 315] width 1329 height 370
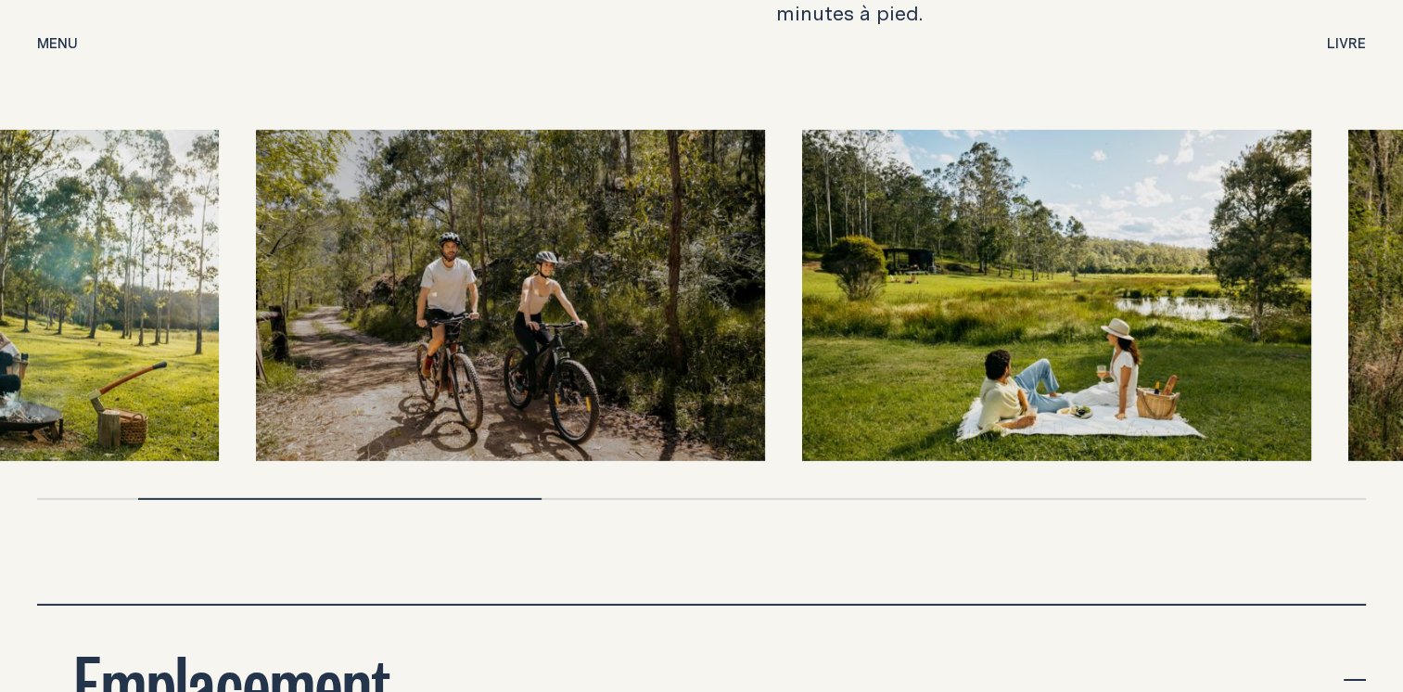
drag, startPoint x: 1074, startPoint y: 224, endPoint x: 32, endPoint y: 209, distance: 1042.8
click at [256, 221] on img at bounding box center [510, 295] width 509 height 331
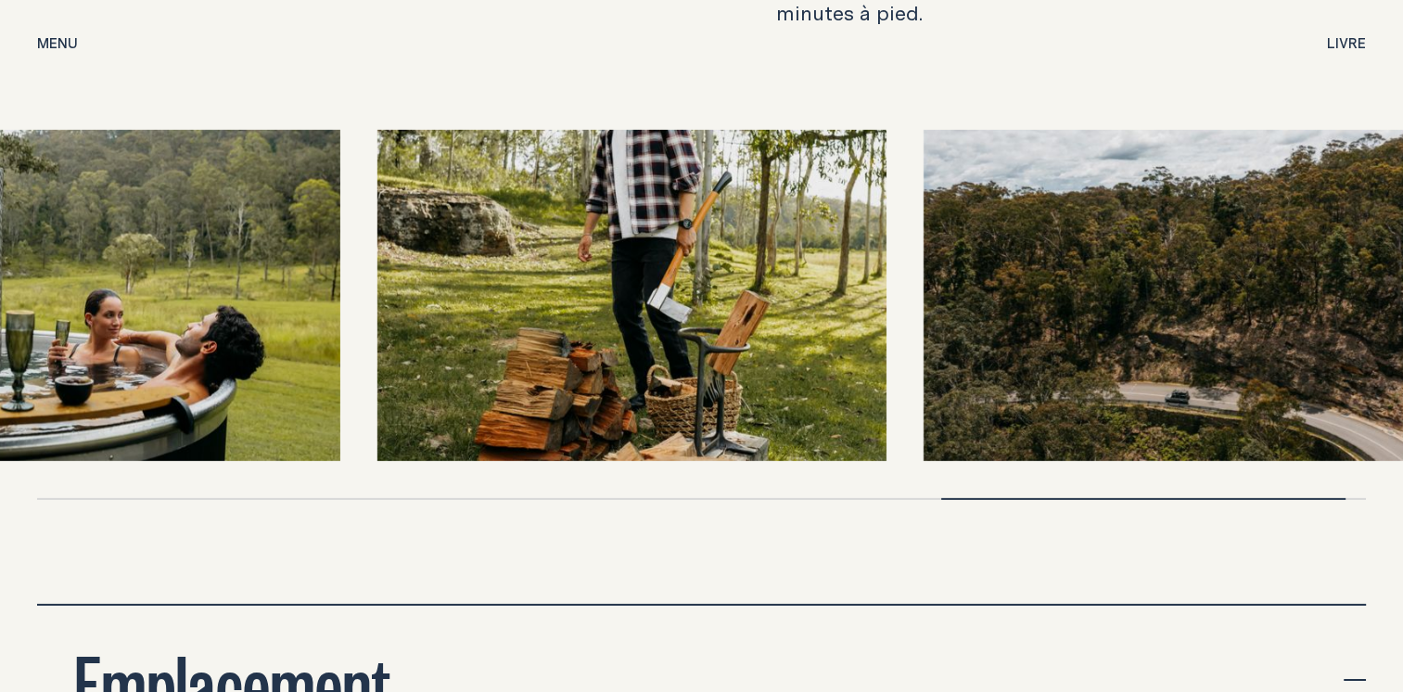
drag, startPoint x: 43, startPoint y: 249, endPoint x: 668, endPoint y: 288, distance: 626.5
click at [340, 279] on img at bounding box center [84, 295] width 509 height 331
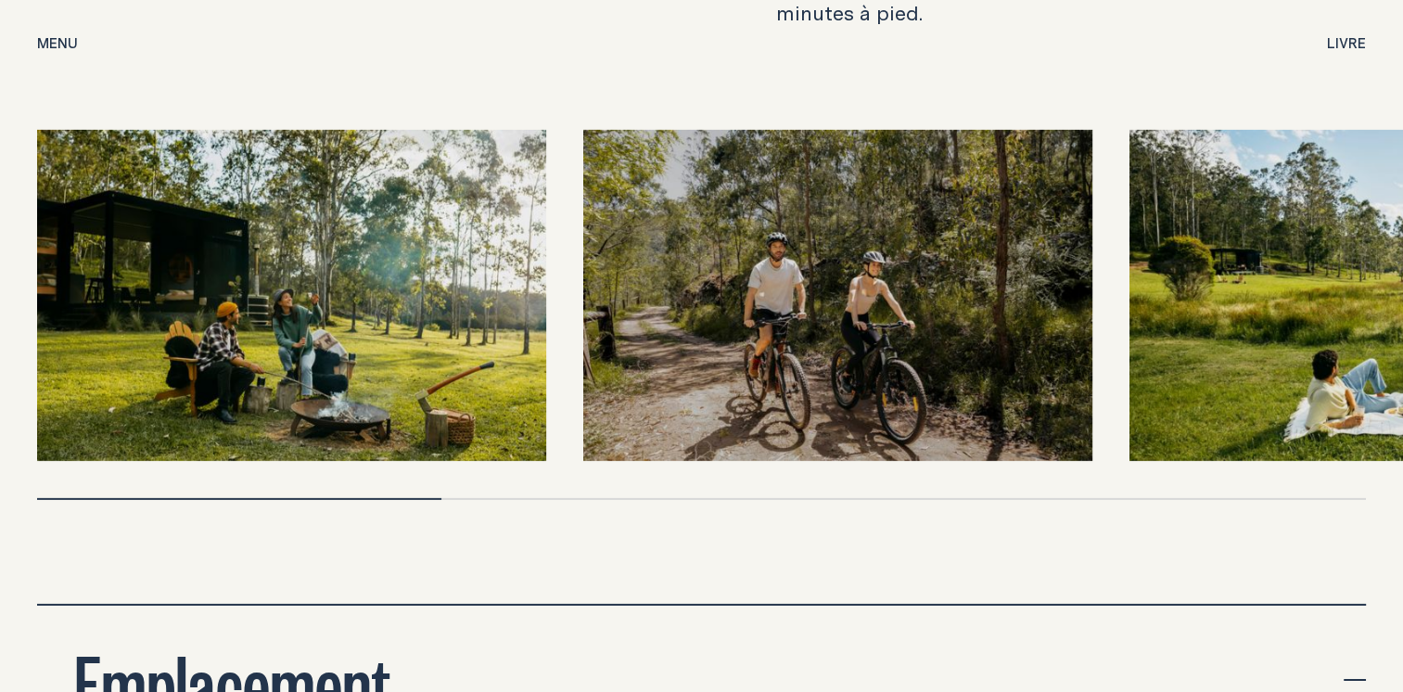
drag, startPoint x: 873, startPoint y: 273, endPoint x: 512, endPoint y: 181, distance: 372.3
click at [697, 228] on img at bounding box center [837, 295] width 509 height 331
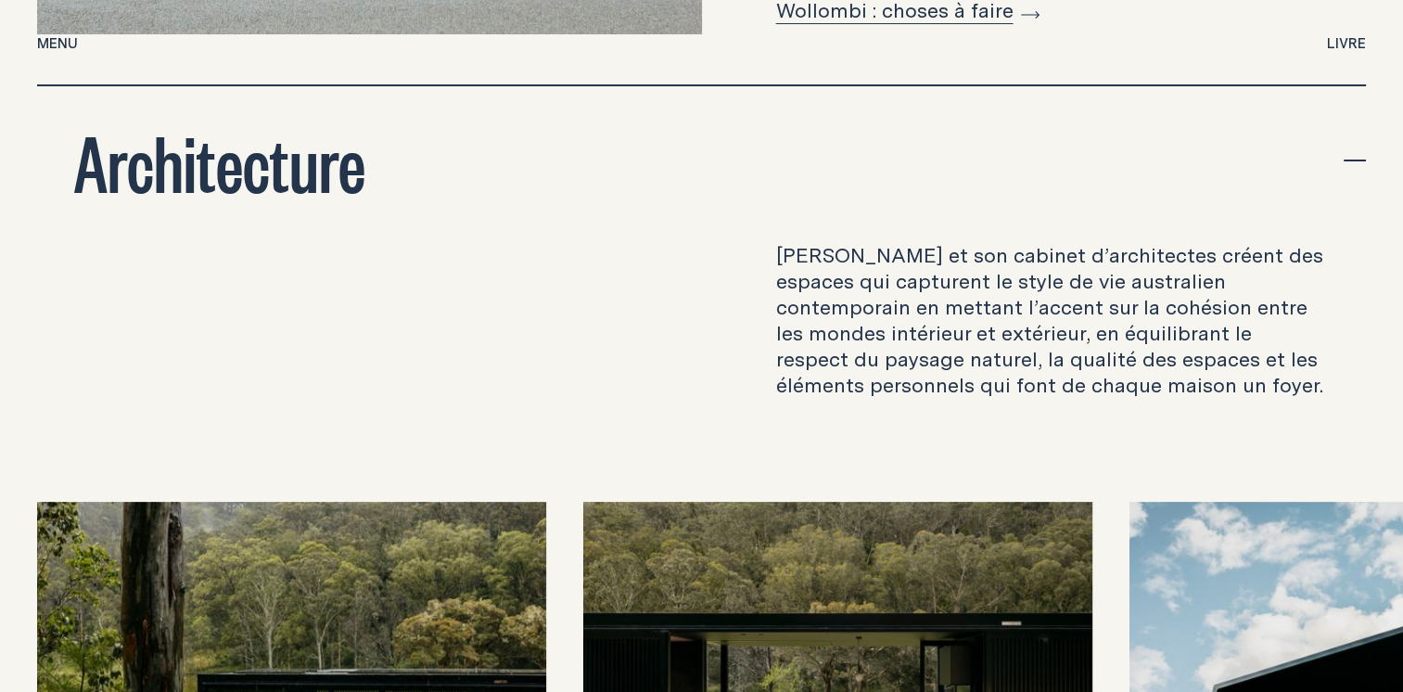
scroll to position [7514, 0]
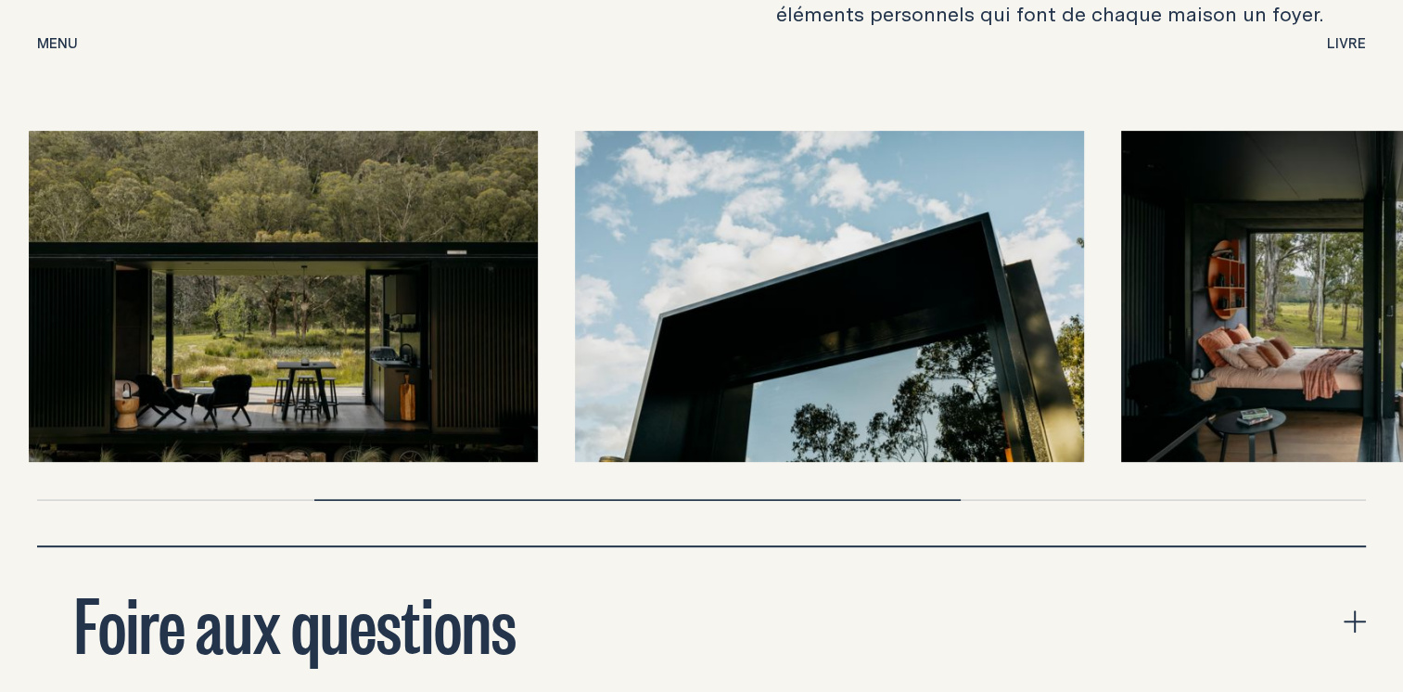
drag, startPoint x: 1390, startPoint y: 298, endPoint x: 600, endPoint y: 281, distance: 789.6
click at [629, 292] on img at bounding box center [829, 296] width 509 height 331
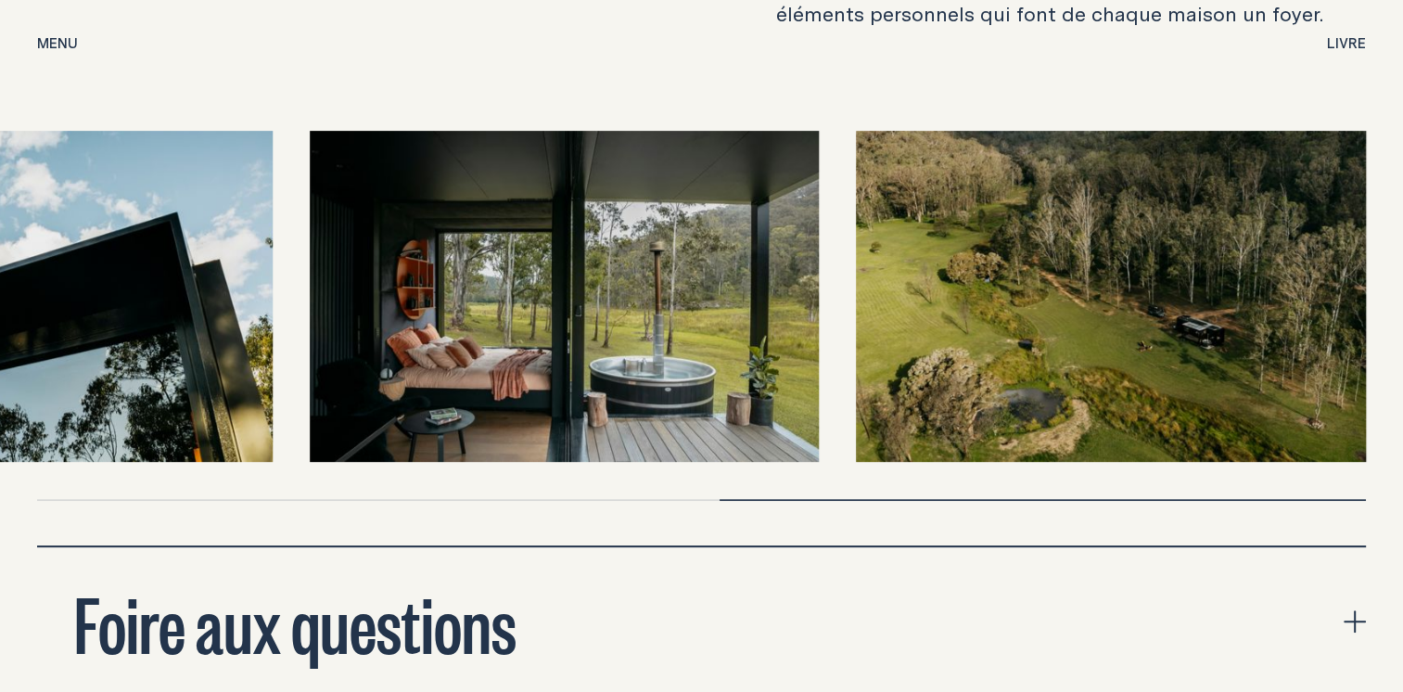
drag, startPoint x: 433, startPoint y: 301, endPoint x: 1121, endPoint y: 350, distance: 689.1
click at [1113, 354] on div at bounding box center [701, 296] width 1329 height 331
drag, startPoint x: 584, startPoint y: 323, endPoint x: 824, endPoint y: 325, distance: 239.3
click at [273, 325] on img at bounding box center [17, 296] width 509 height 331
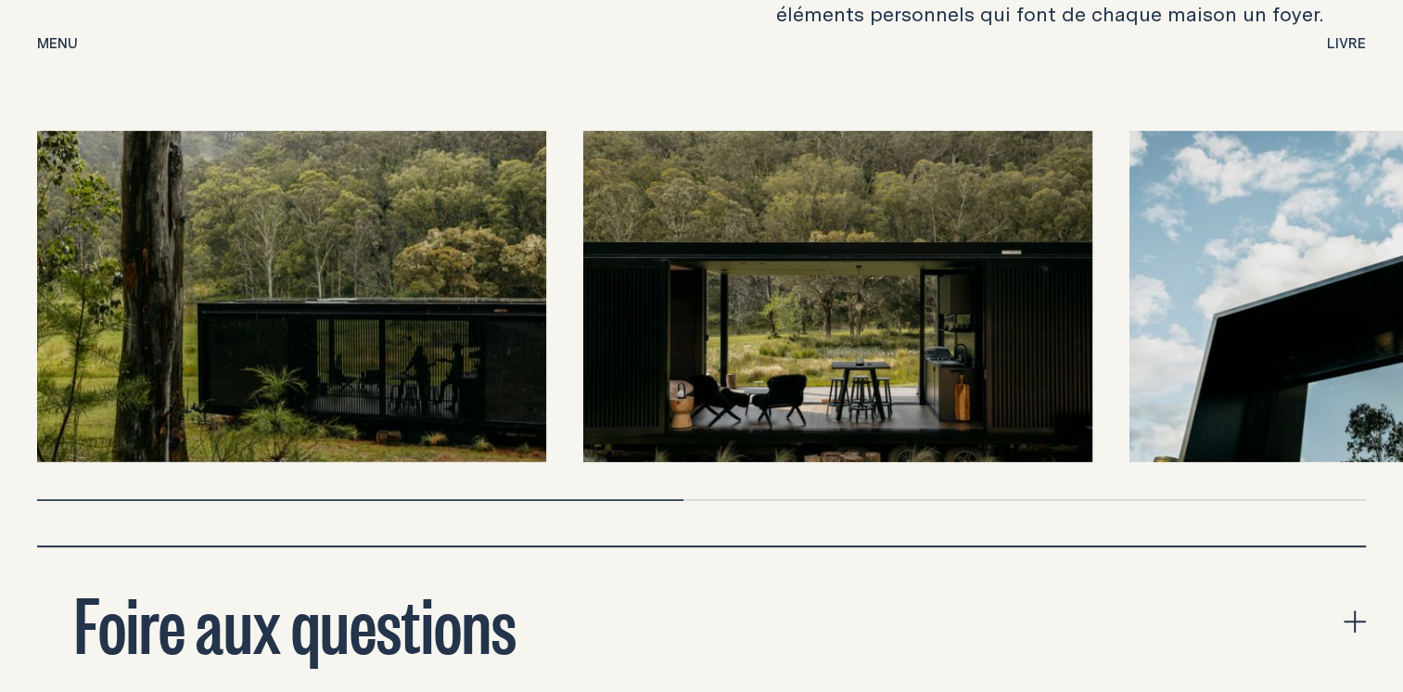
click at [322, 268] on img at bounding box center [291, 296] width 509 height 331
click at [813, 322] on img at bounding box center [837, 296] width 509 height 331
click at [844, 288] on img at bounding box center [837, 296] width 509 height 331
drag, startPoint x: 788, startPoint y: 468, endPoint x: 809, endPoint y: 465, distance: 20.6
click at [790, 466] on div "[PERSON_NAME] et son cabinet d’architectes créent des espaces qui capturent le …" at bounding box center [701, 208] width 1329 height 674
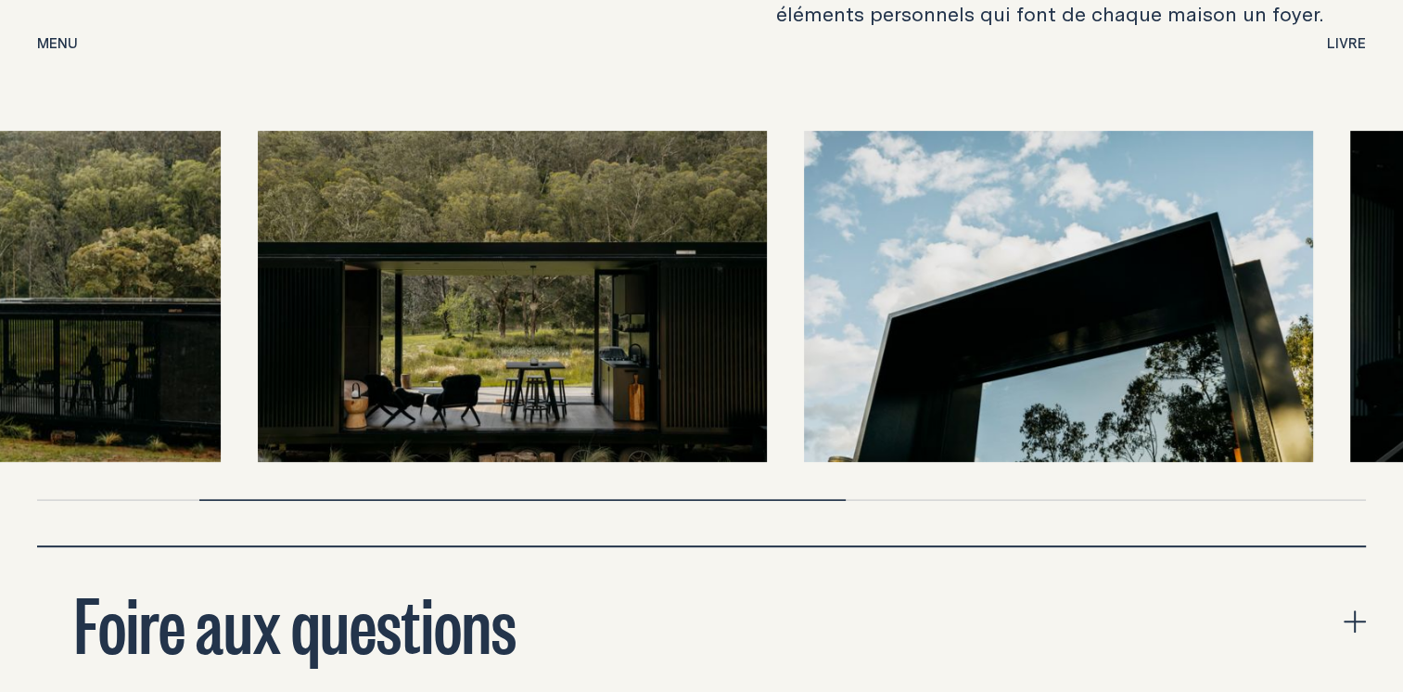
drag, startPoint x: 1061, startPoint y: 256, endPoint x: 493, endPoint y: 216, distance: 570.0
click at [493, 217] on img at bounding box center [512, 296] width 509 height 331
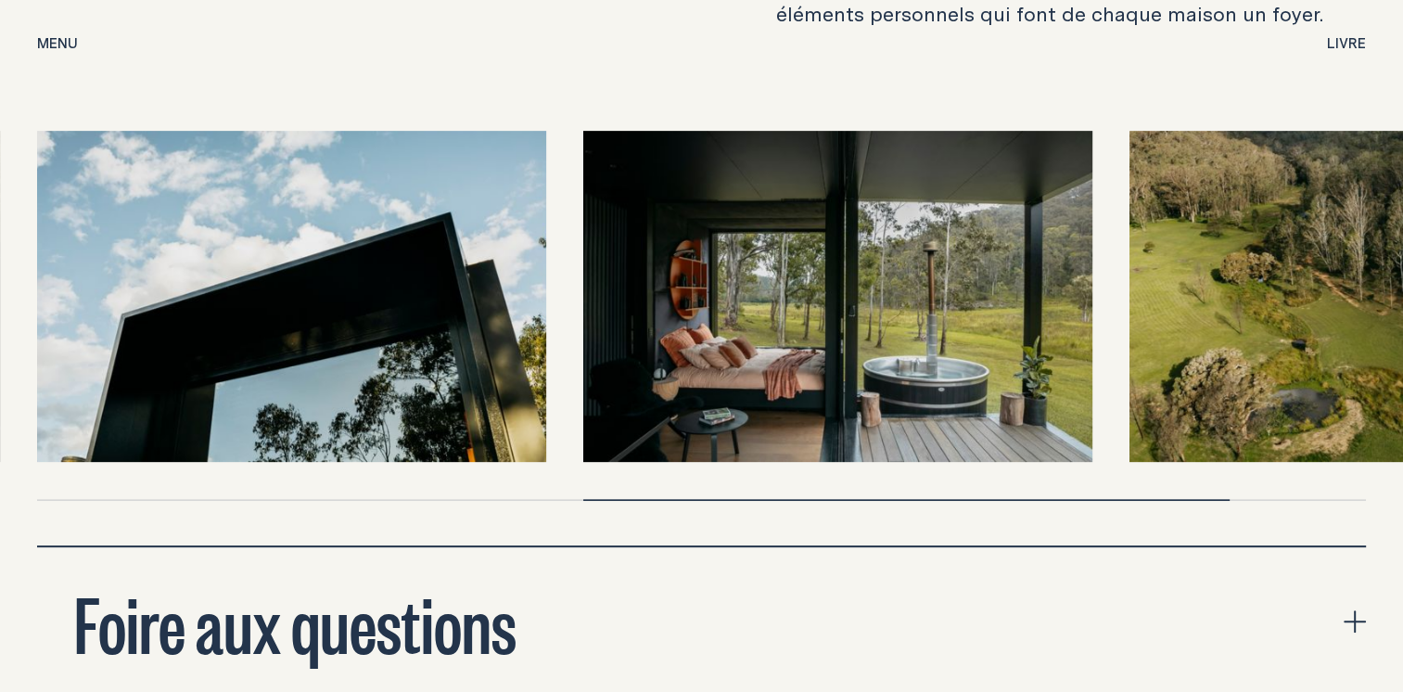
click at [304, 287] on img at bounding box center [291, 296] width 509 height 331
click at [352, 265] on img at bounding box center [291, 296] width 509 height 331
click at [801, 314] on img at bounding box center [837, 296] width 509 height 331
click at [924, 302] on img at bounding box center [837, 296] width 509 height 331
drag, startPoint x: 1305, startPoint y: 262, endPoint x: 904, endPoint y: 242, distance: 402.1
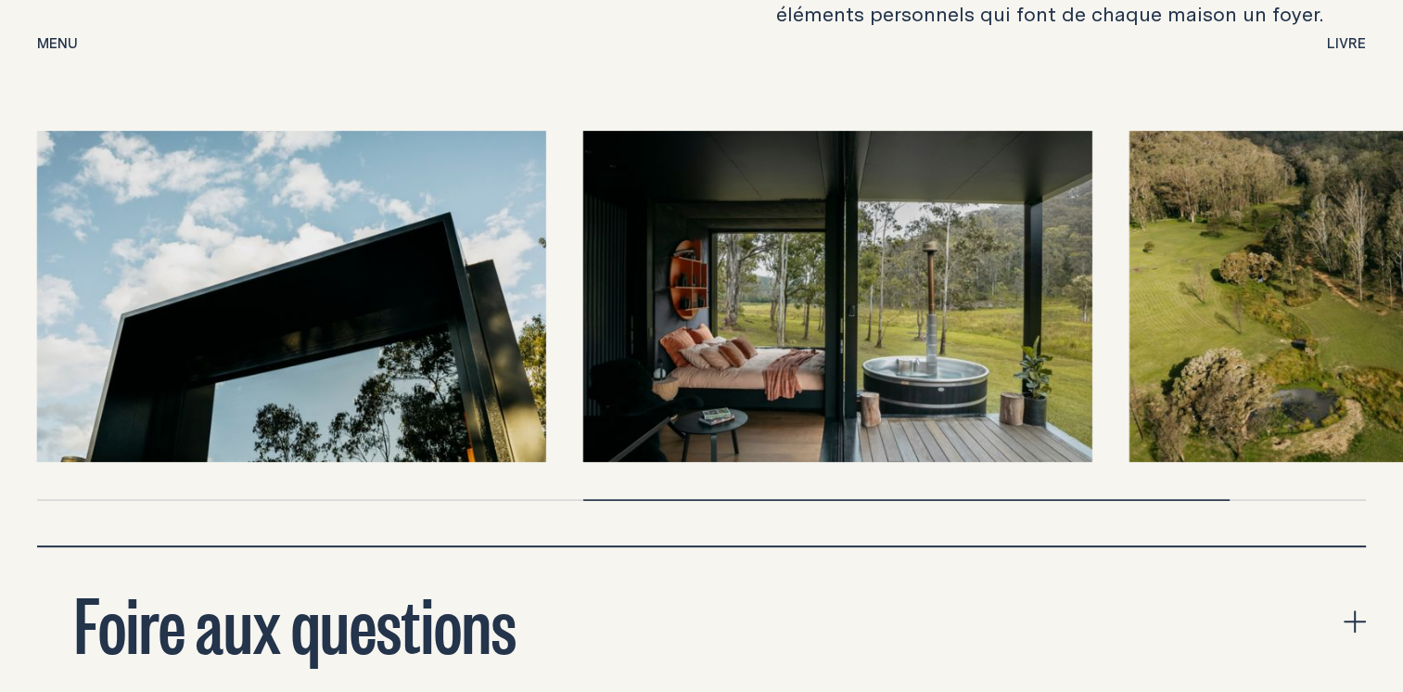
click at [904, 244] on div at bounding box center [701, 296] width 1329 height 331
drag, startPoint x: 732, startPoint y: 377, endPoint x: 654, endPoint y: 339, distance: 86.7
click at [648, 340] on img at bounding box center [837, 296] width 509 height 331
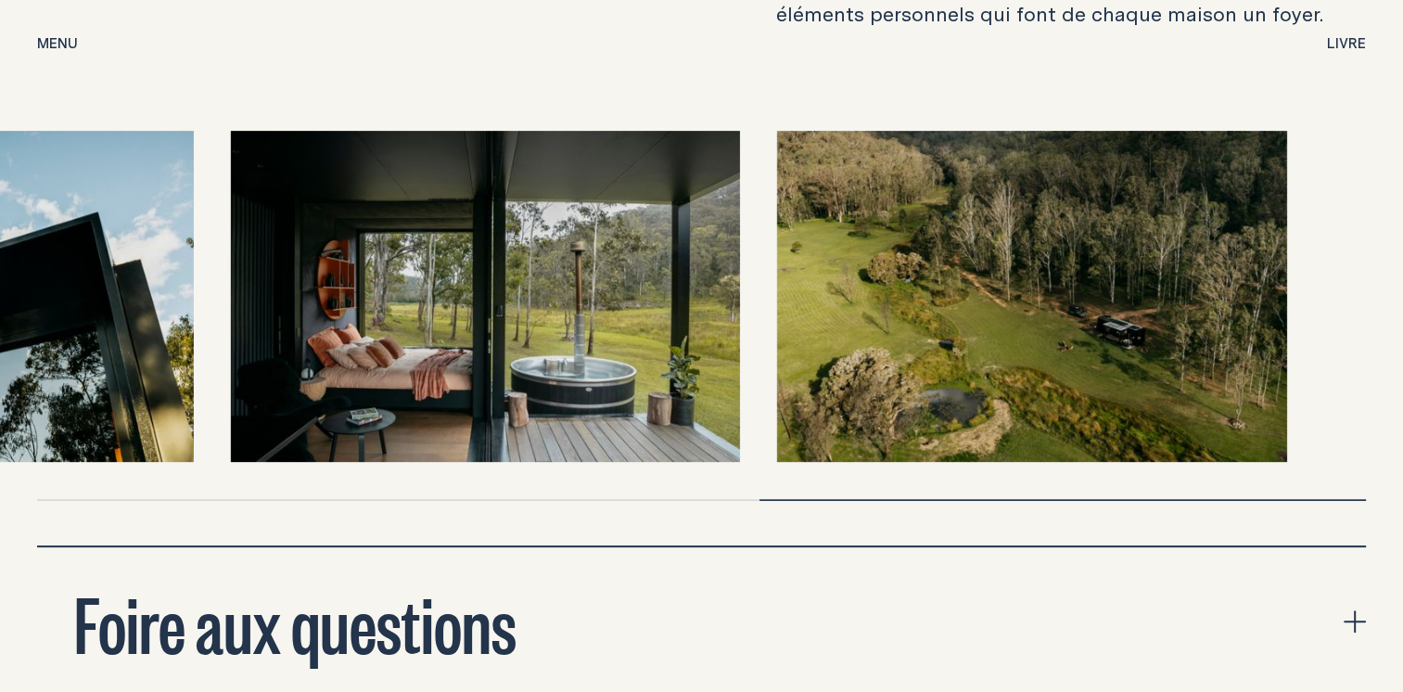
drag, startPoint x: 1231, startPoint y: 290, endPoint x: 965, endPoint y: 288, distance: 266.2
click at [965, 288] on img at bounding box center [1031, 296] width 509 height 331
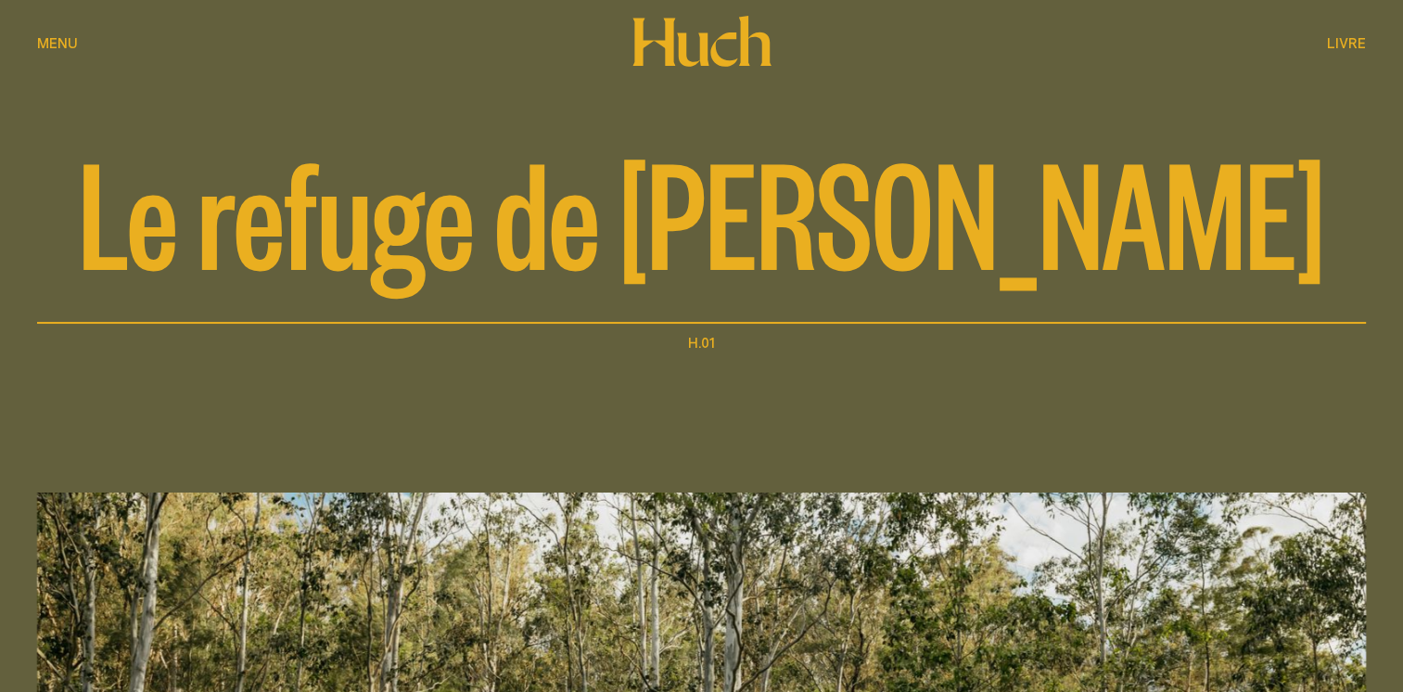
scroll to position [0, 0]
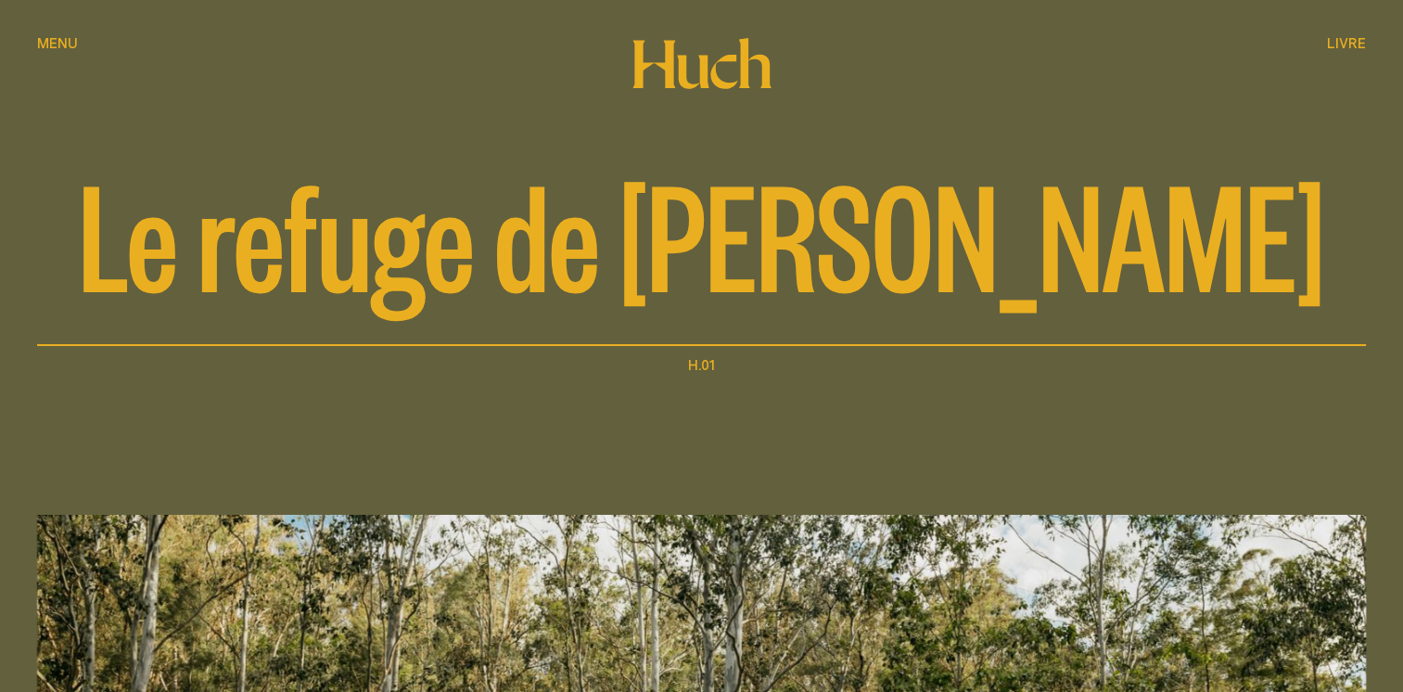
click at [63, 46] on span "Menu" at bounding box center [57, 43] width 41 height 14
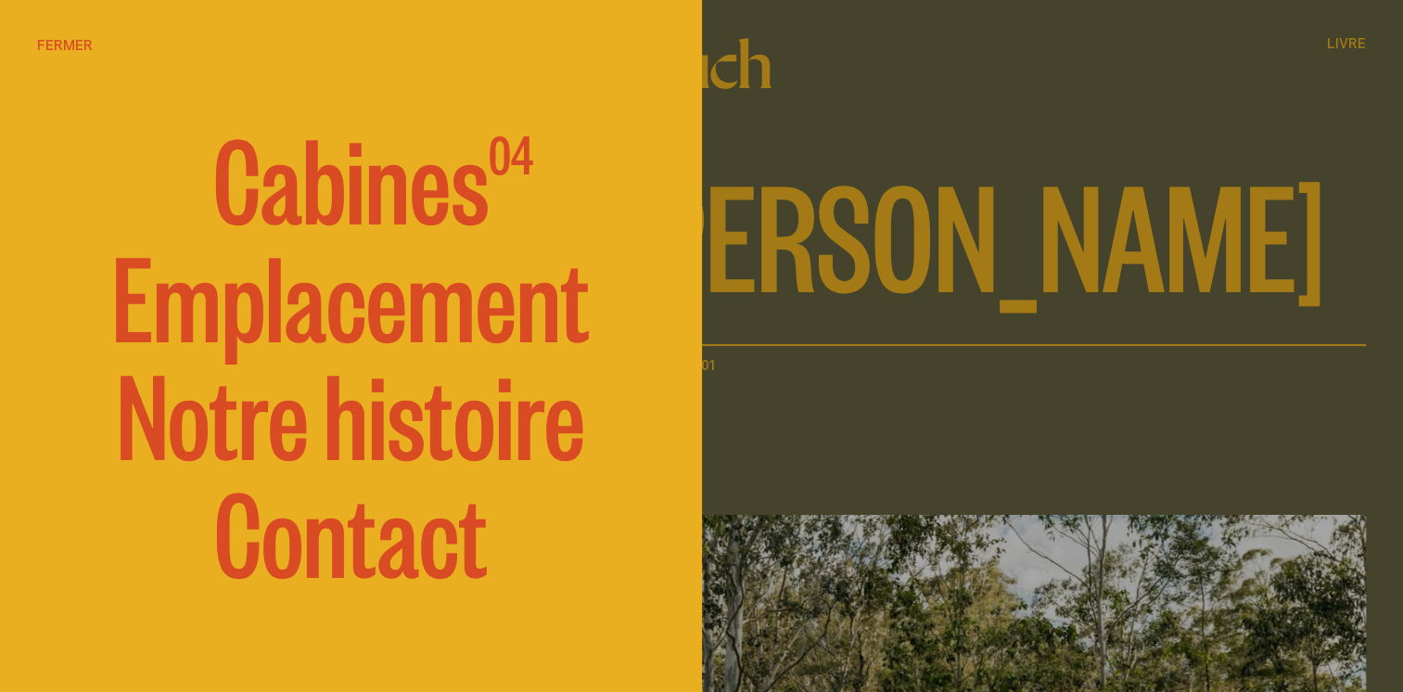
click at [412, 197] on span "Cabines" at bounding box center [351, 175] width 276 height 111
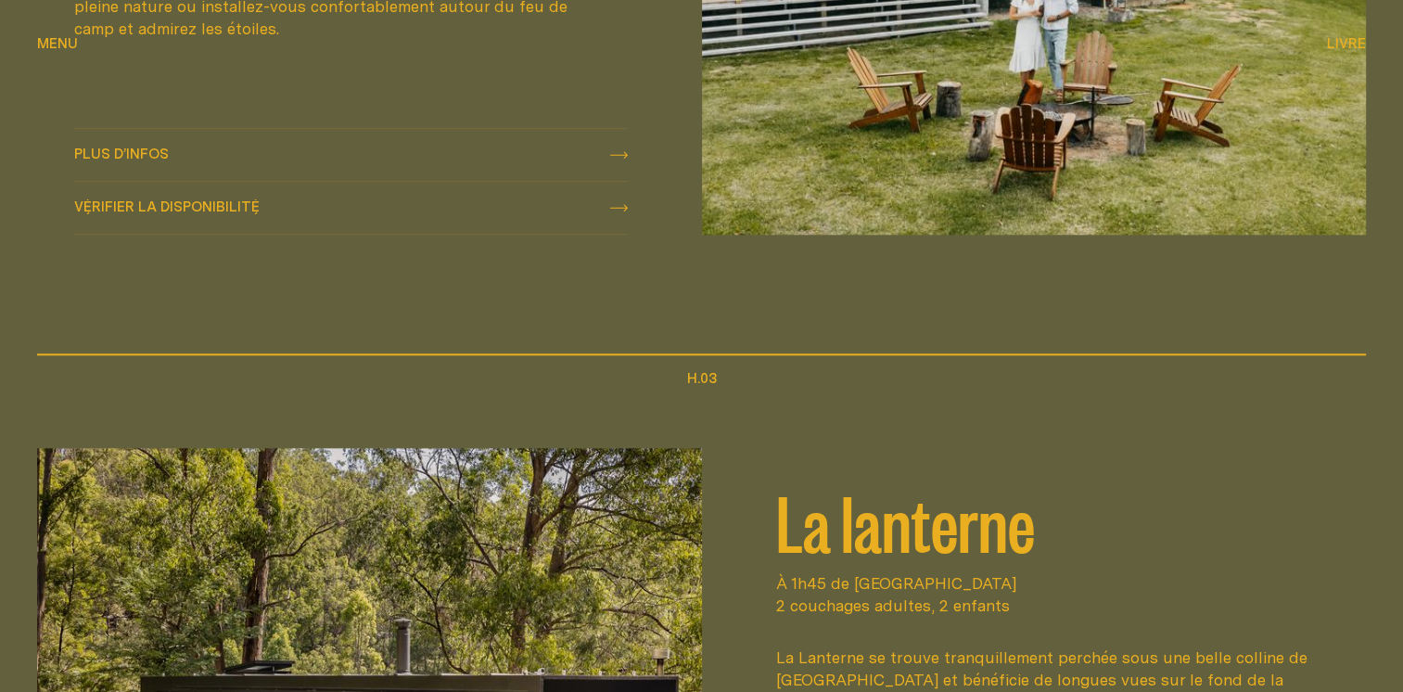
scroll to position [1577, 0]
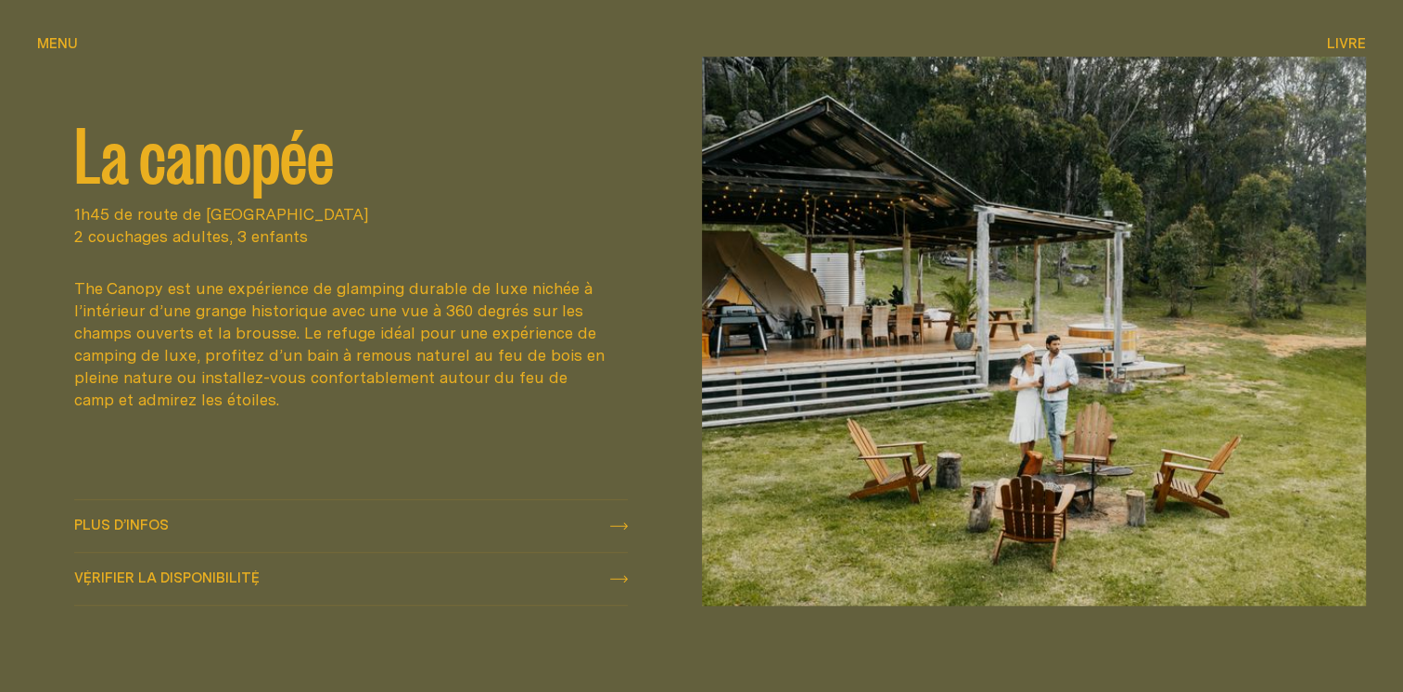
click at [839, 269] on img at bounding box center [1034, 331] width 665 height 549
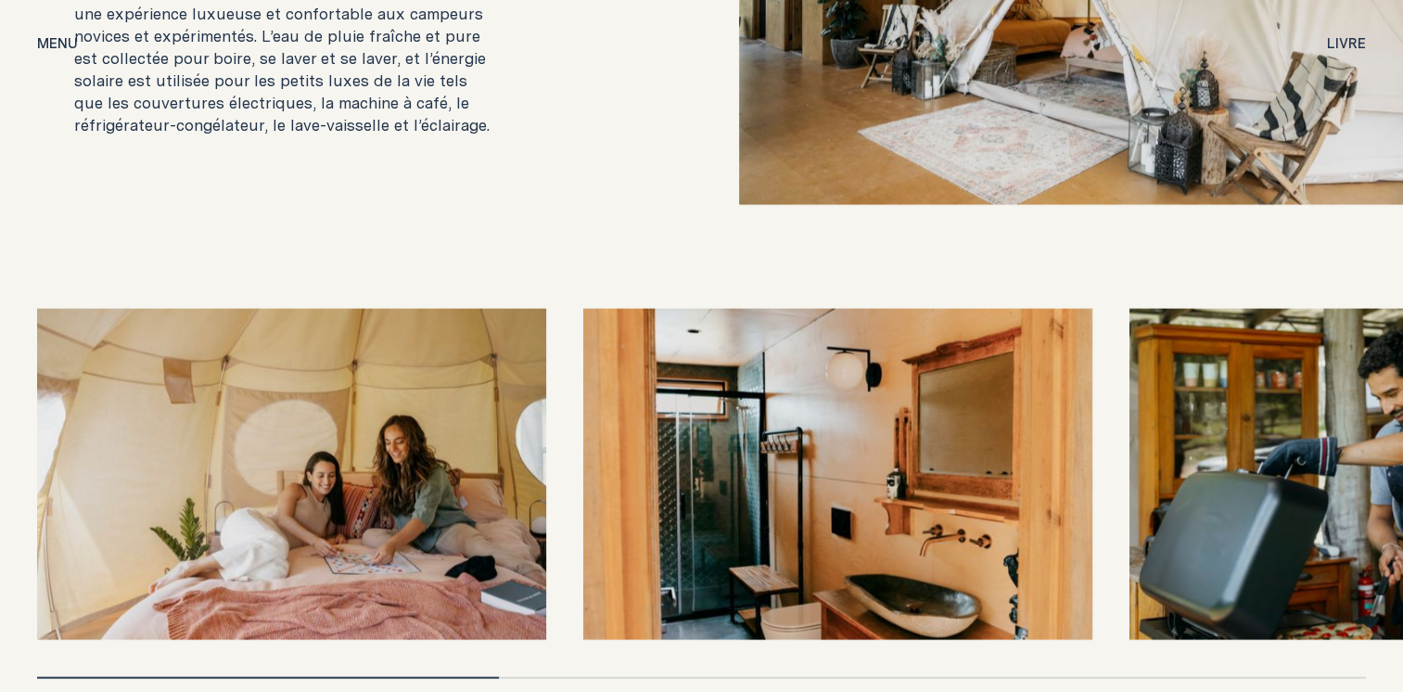
scroll to position [4082, 0]
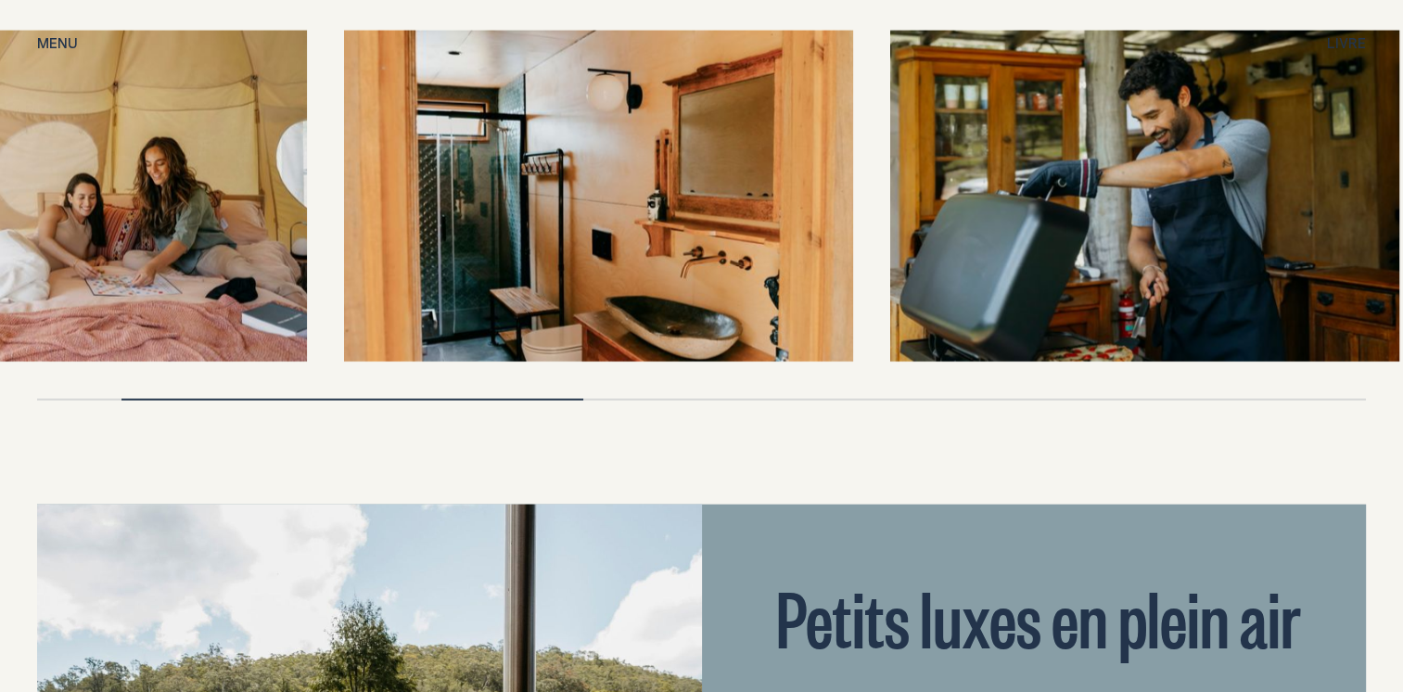
drag, startPoint x: 753, startPoint y: 233, endPoint x: 505, endPoint y: 163, distance: 258.2
click at [505, 168] on img at bounding box center [598, 196] width 509 height 331
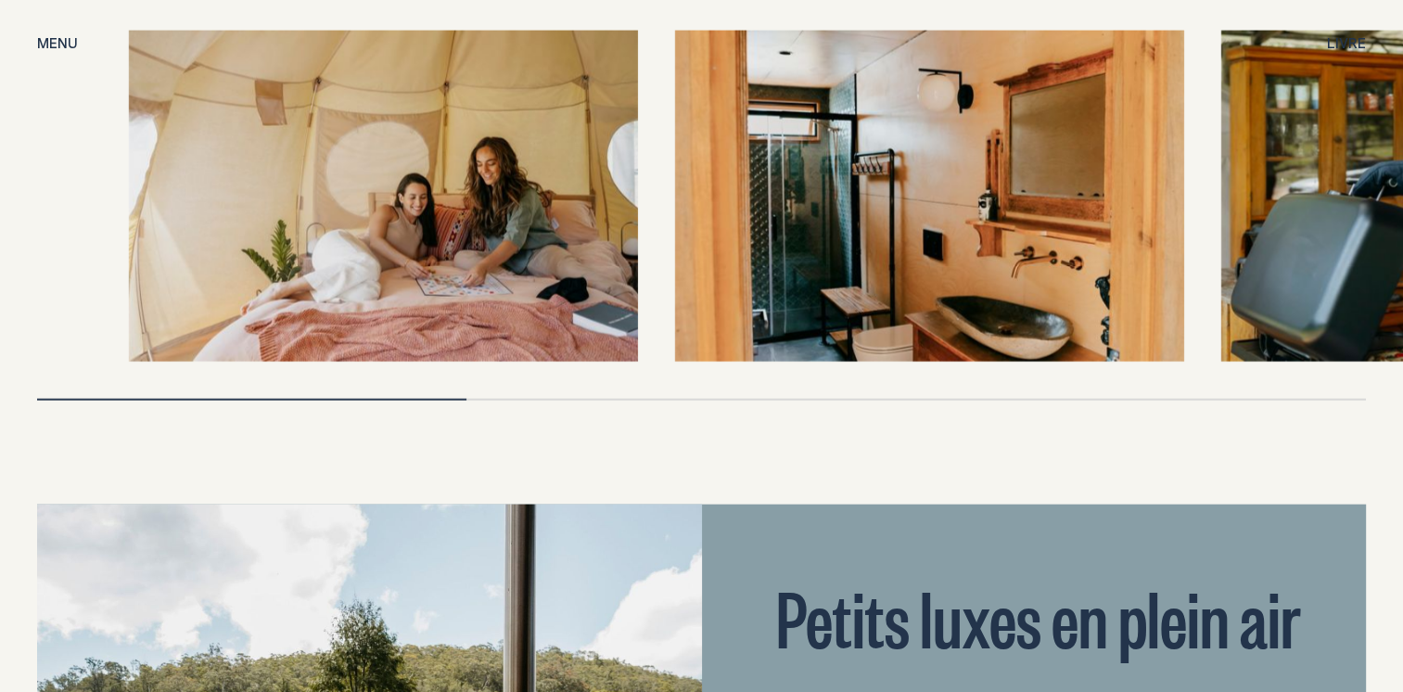
drag, startPoint x: 486, startPoint y: 210, endPoint x: 1041, endPoint y: 240, distance: 555.6
click at [939, 247] on div at bounding box center [701, 196] width 1329 height 331
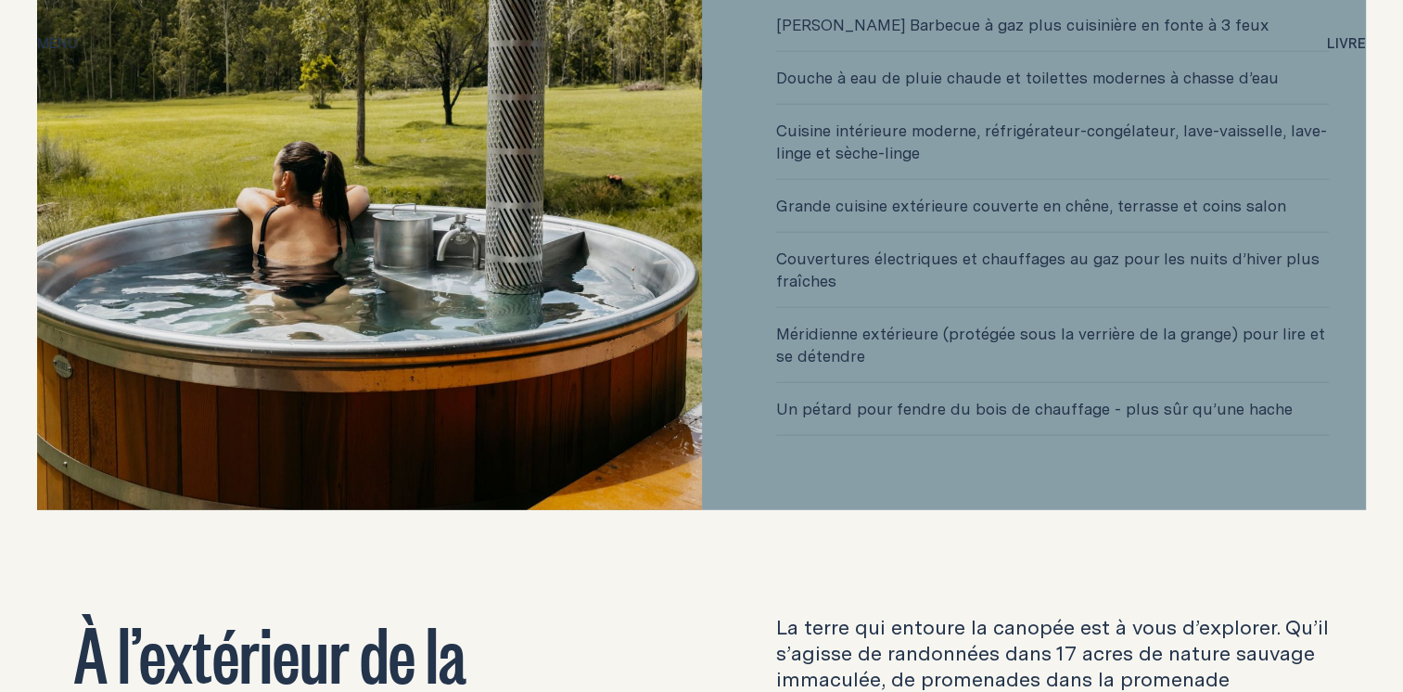
scroll to position [4731, 0]
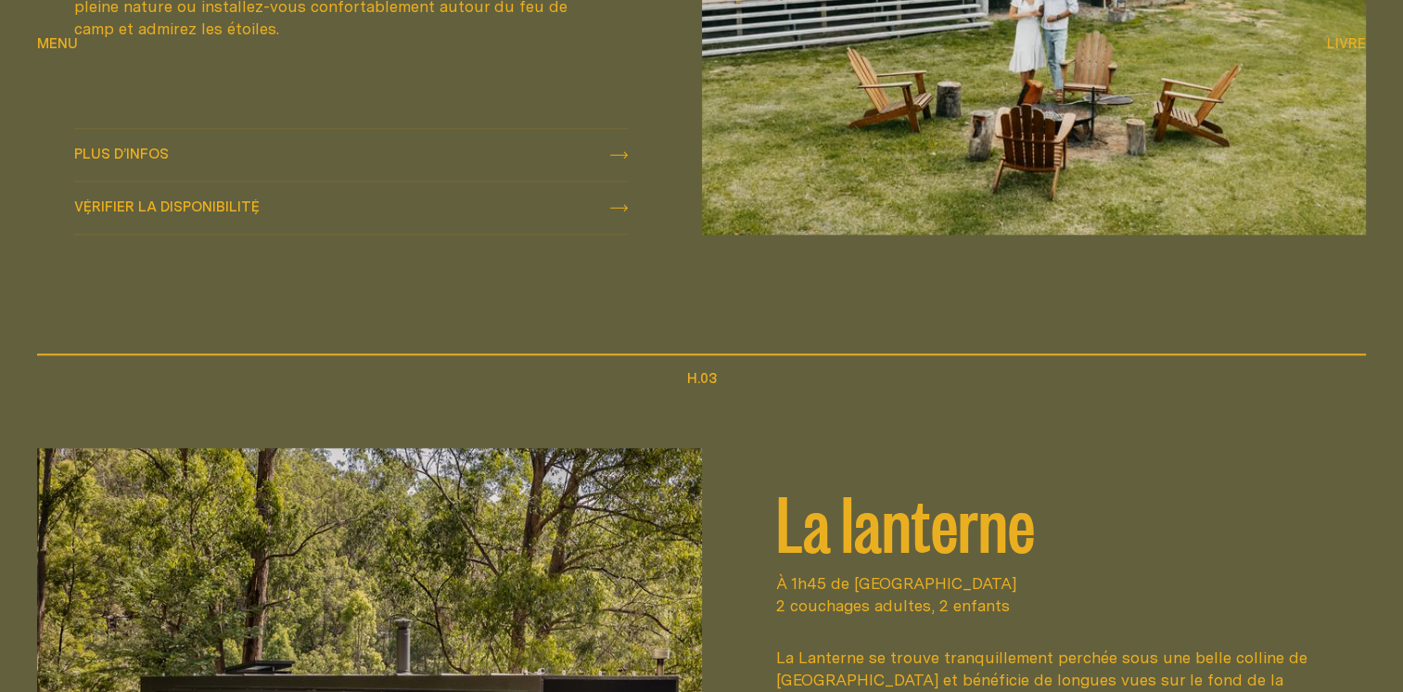
scroll to position [2319, 0]
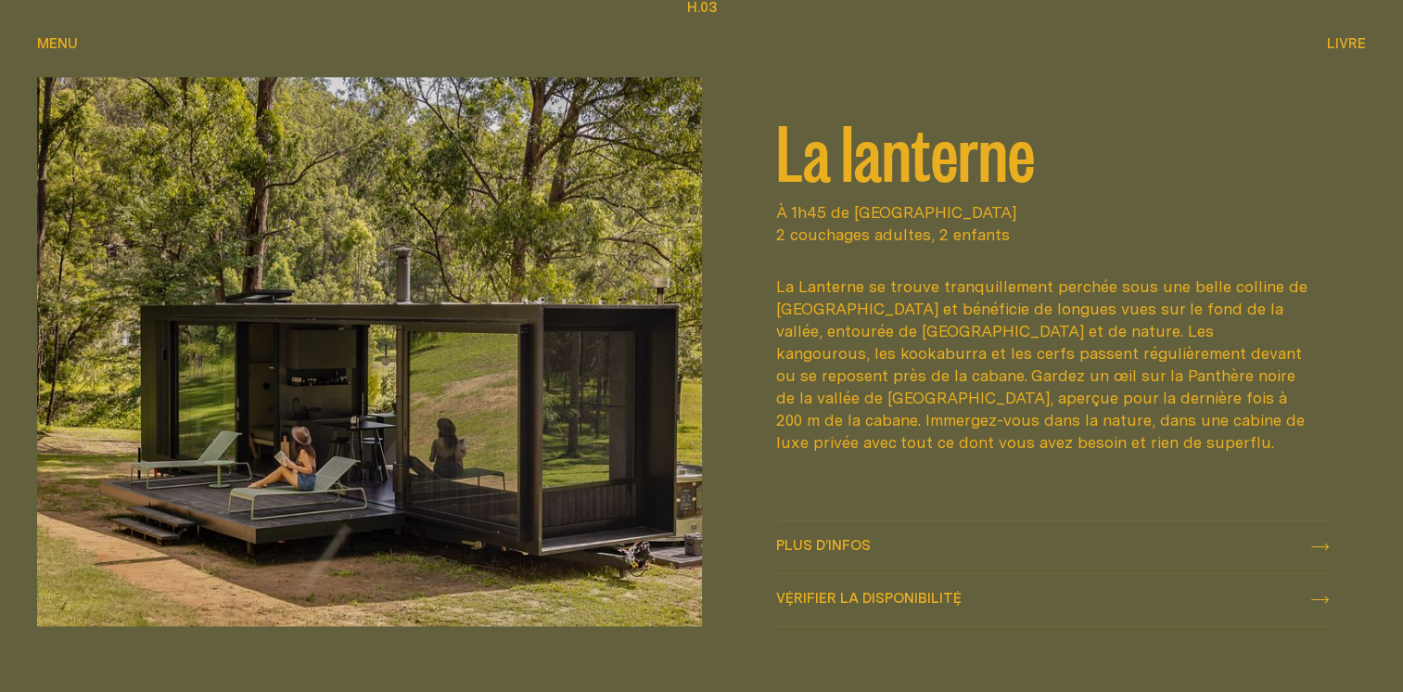
click at [592, 231] on img at bounding box center [369, 351] width 665 height 549
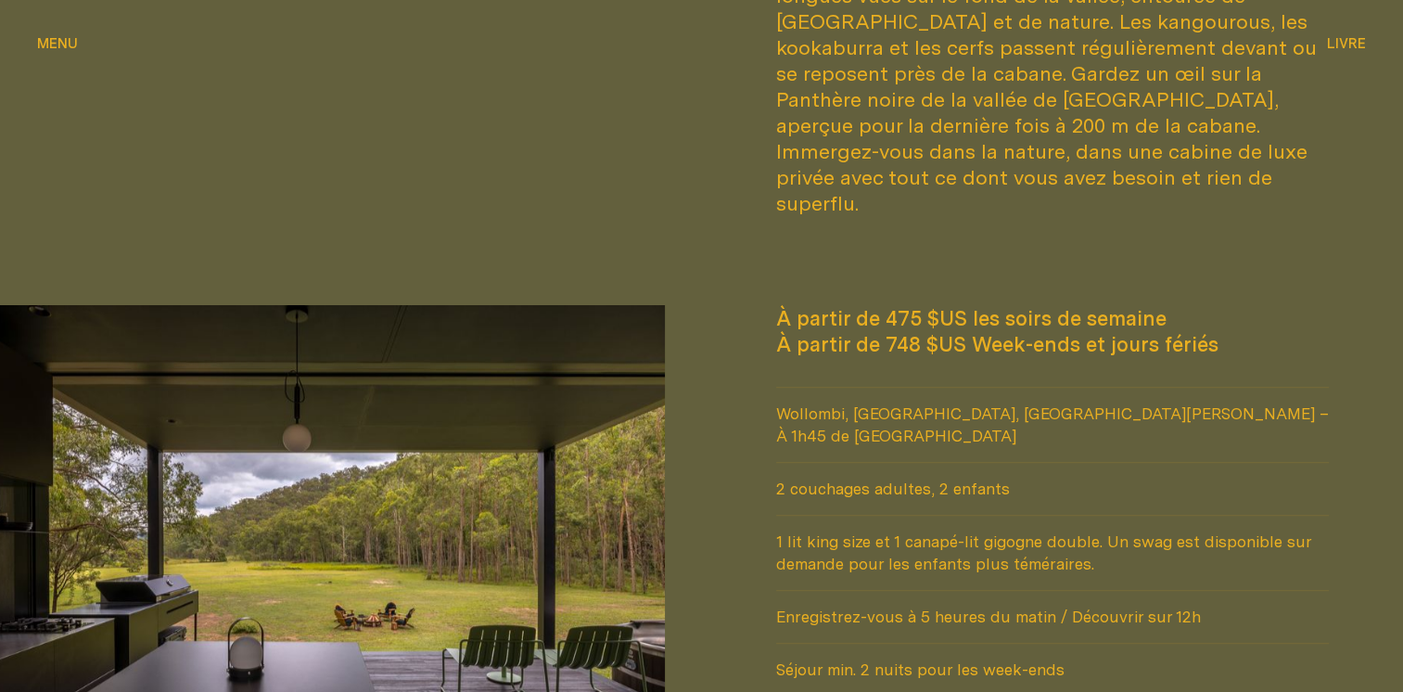
scroll to position [1670, 0]
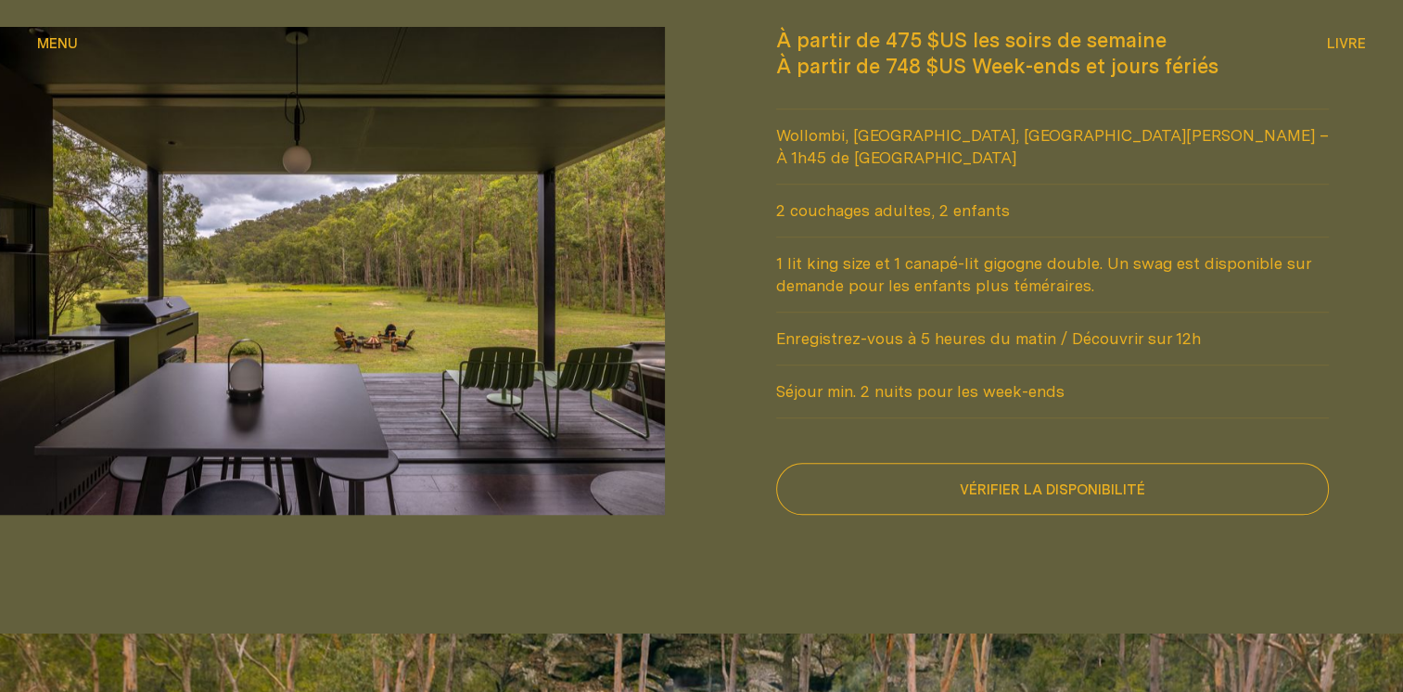
click at [366, 269] on img at bounding box center [332, 271] width 665 height 488
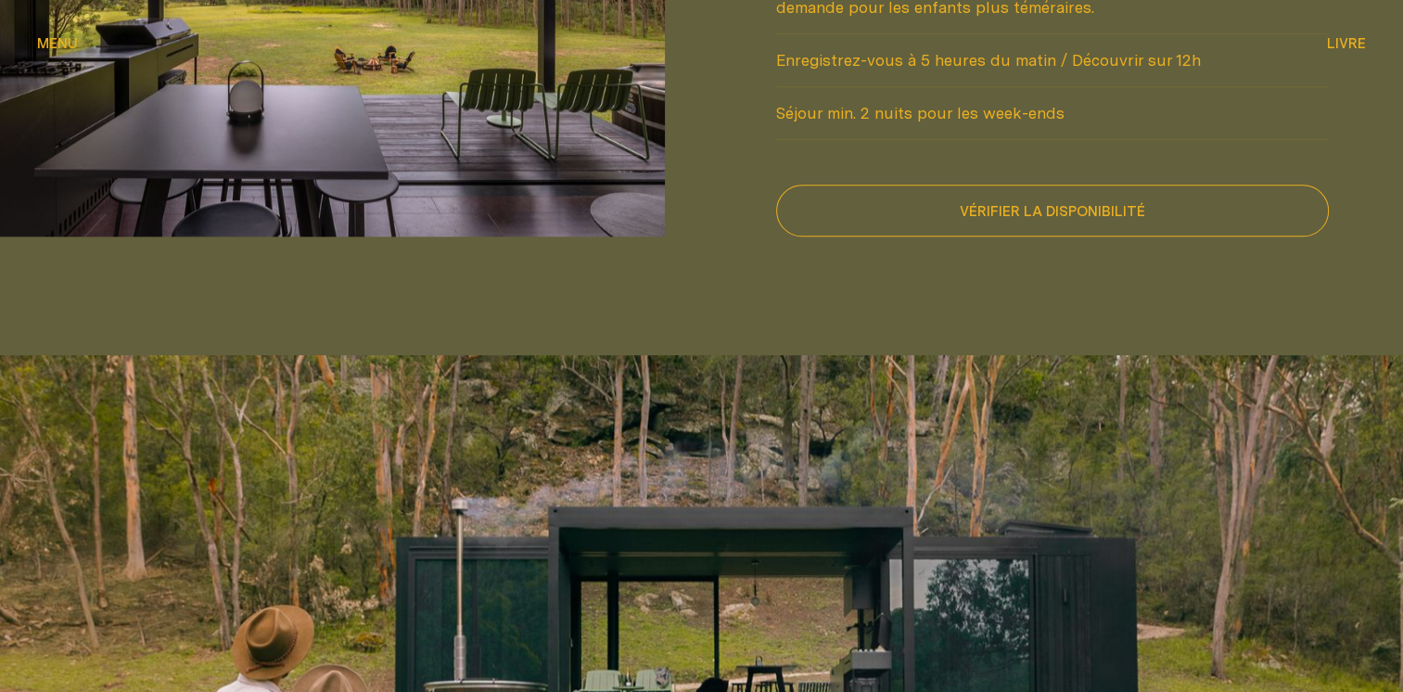
scroll to position [2226, 0]
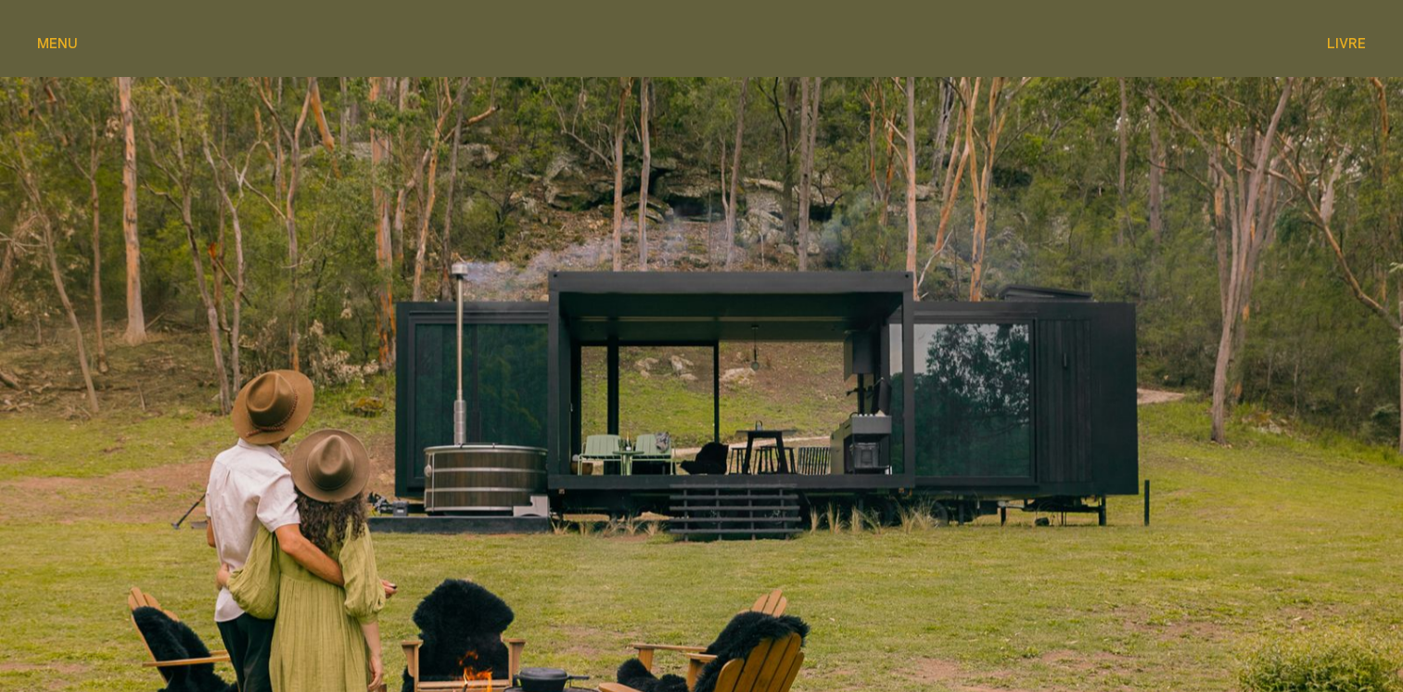
click at [798, 490] on div at bounding box center [701, 482] width 1403 height 819
click at [770, 356] on div at bounding box center [701, 482] width 1403 height 819
drag, startPoint x: 942, startPoint y: 577, endPoint x: 943, endPoint y: 568, distance: 9.3
click at [942, 570] on div at bounding box center [701, 482] width 1403 height 819
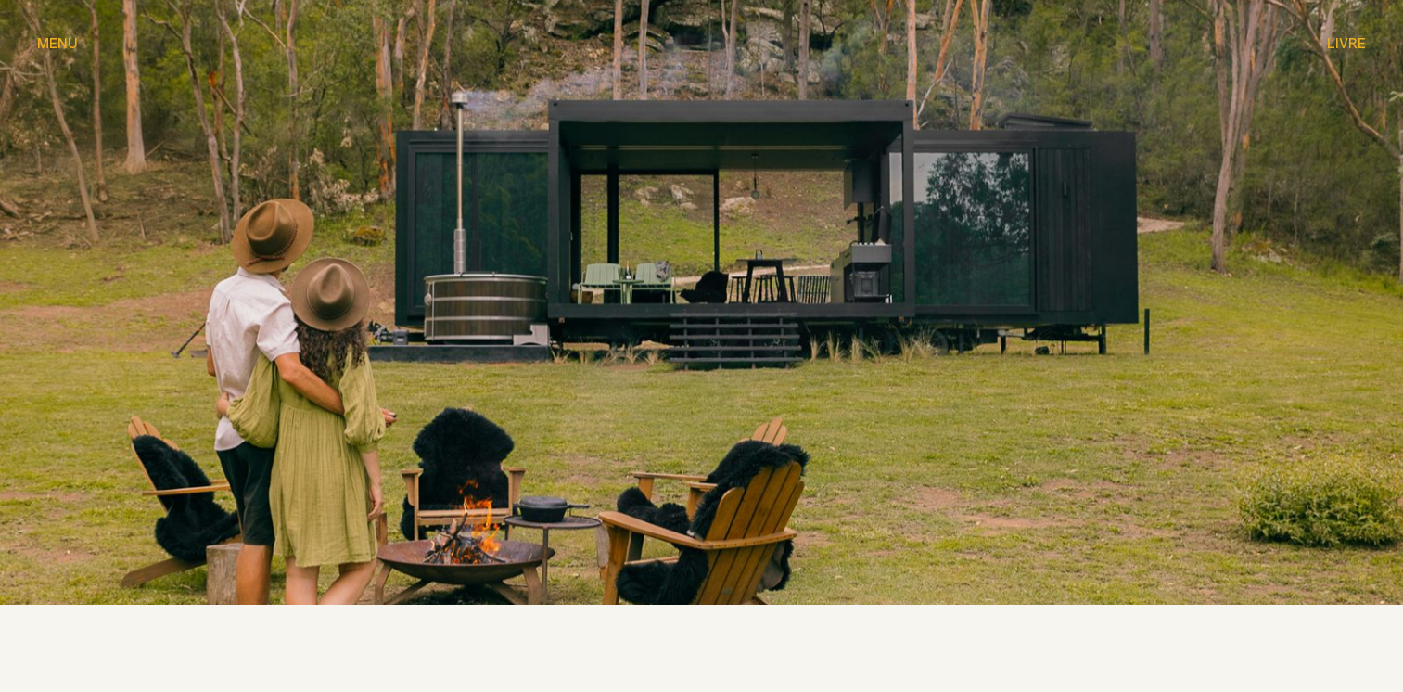
scroll to position [2319, 0]
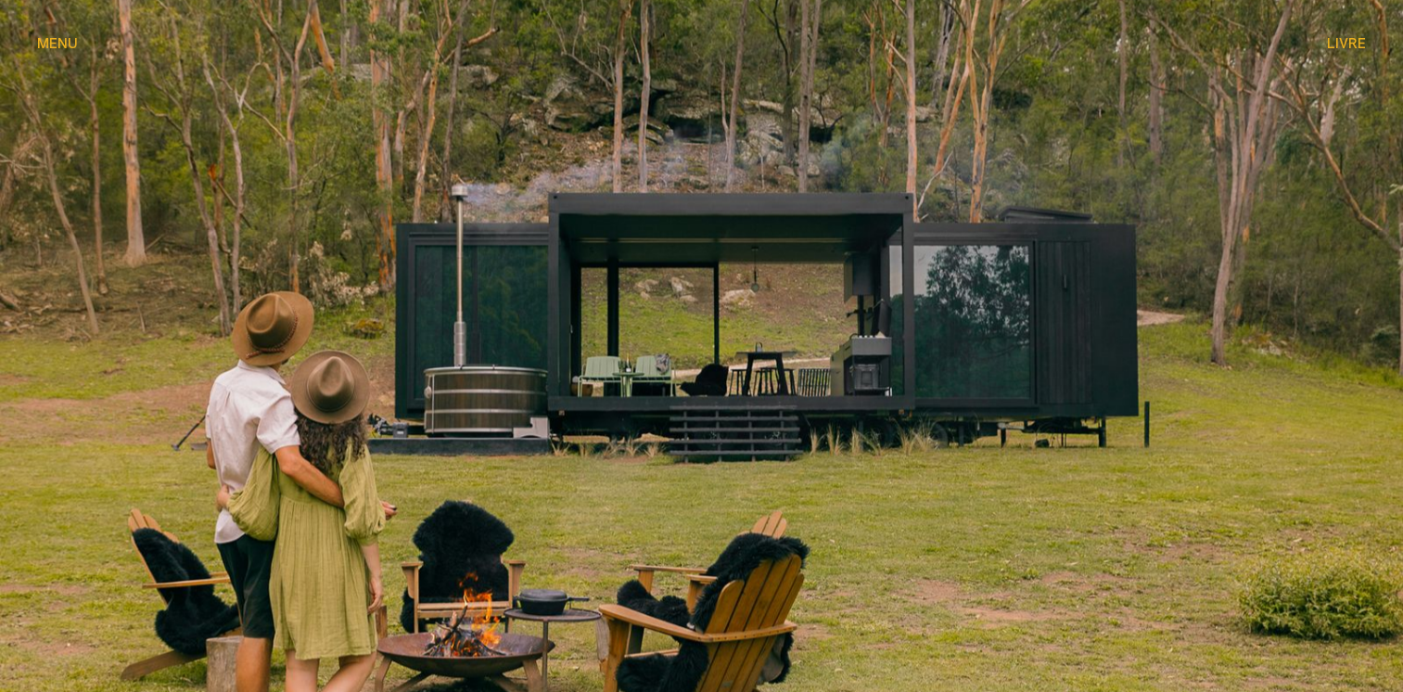
drag, startPoint x: 852, startPoint y: 307, endPoint x: 814, endPoint y: 266, distance: 55.8
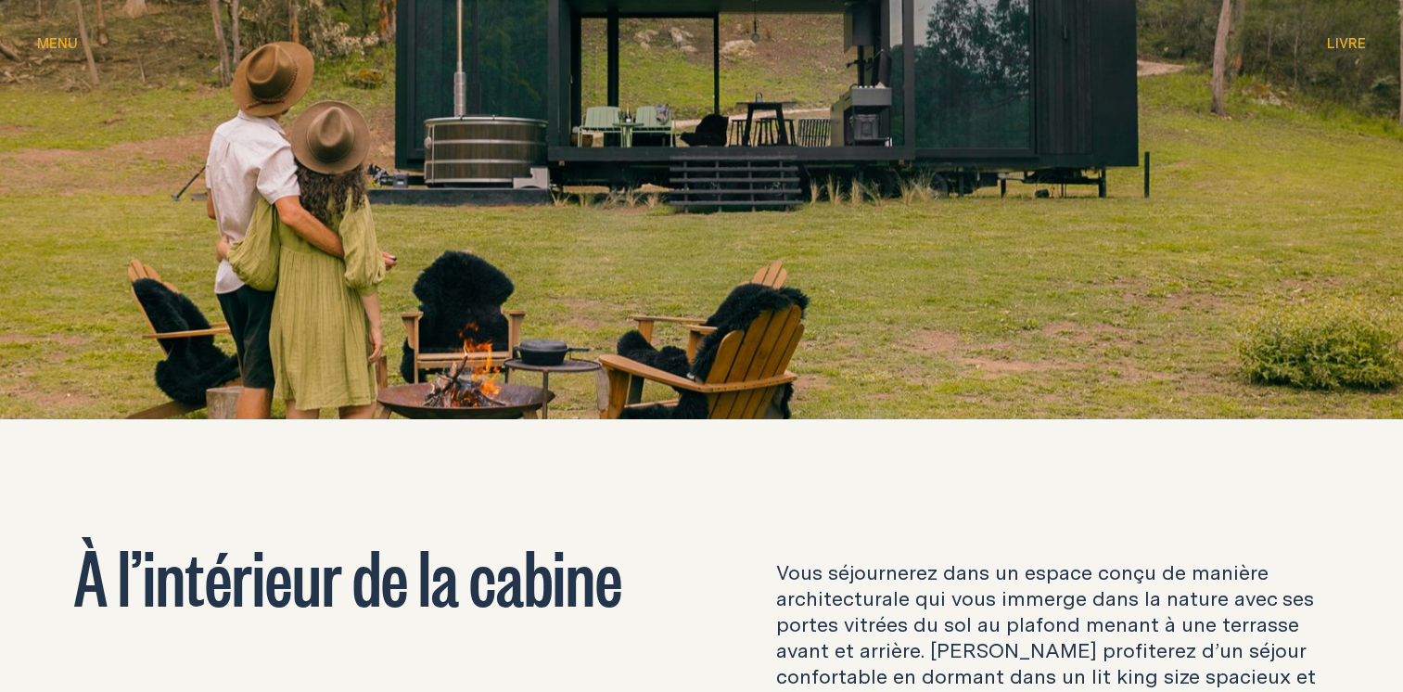
scroll to position [2412, 0]
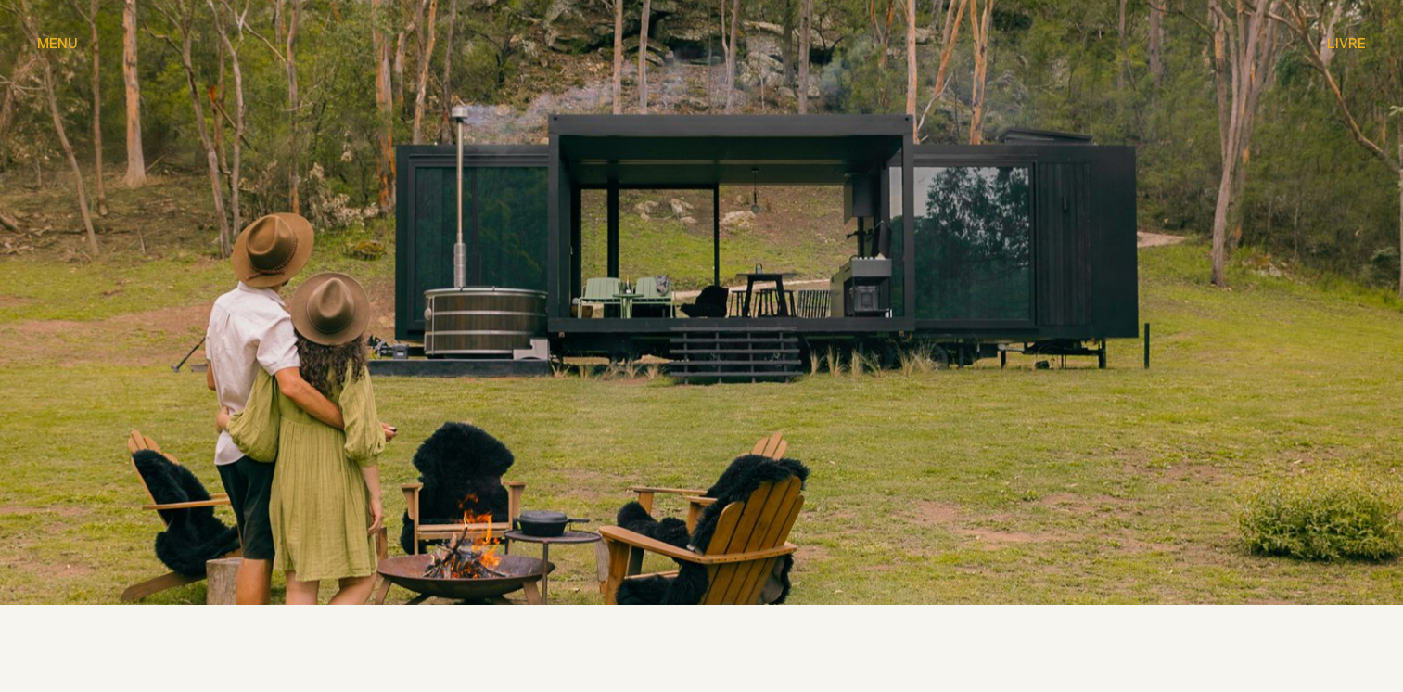
drag, startPoint x: 710, startPoint y: 209, endPoint x: 526, endPoint y: 291, distance: 201.4
drag, startPoint x: 526, startPoint y: 291, endPoint x: 1143, endPoint y: 503, distance: 652.1
drag, startPoint x: 1143, startPoint y: 503, endPoint x: 825, endPoint y: 109, distance: 505.9
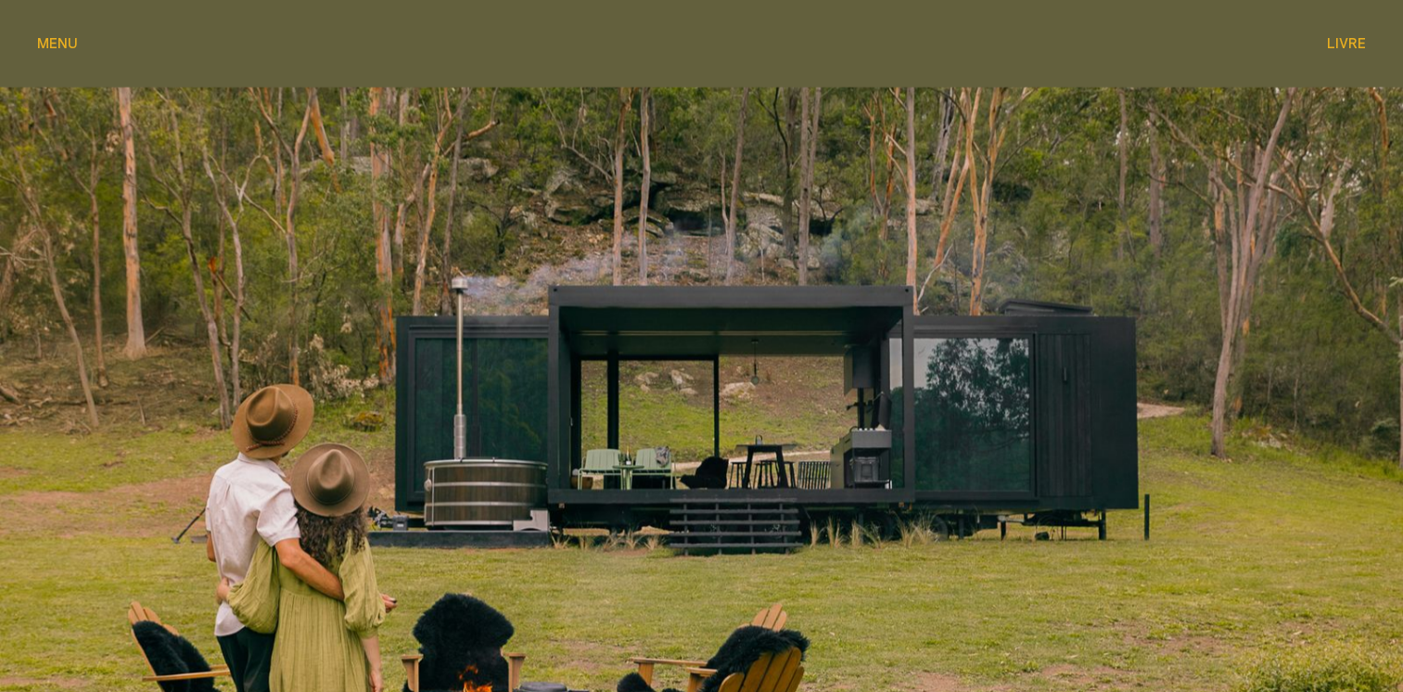
scroll to position [2134, 0]
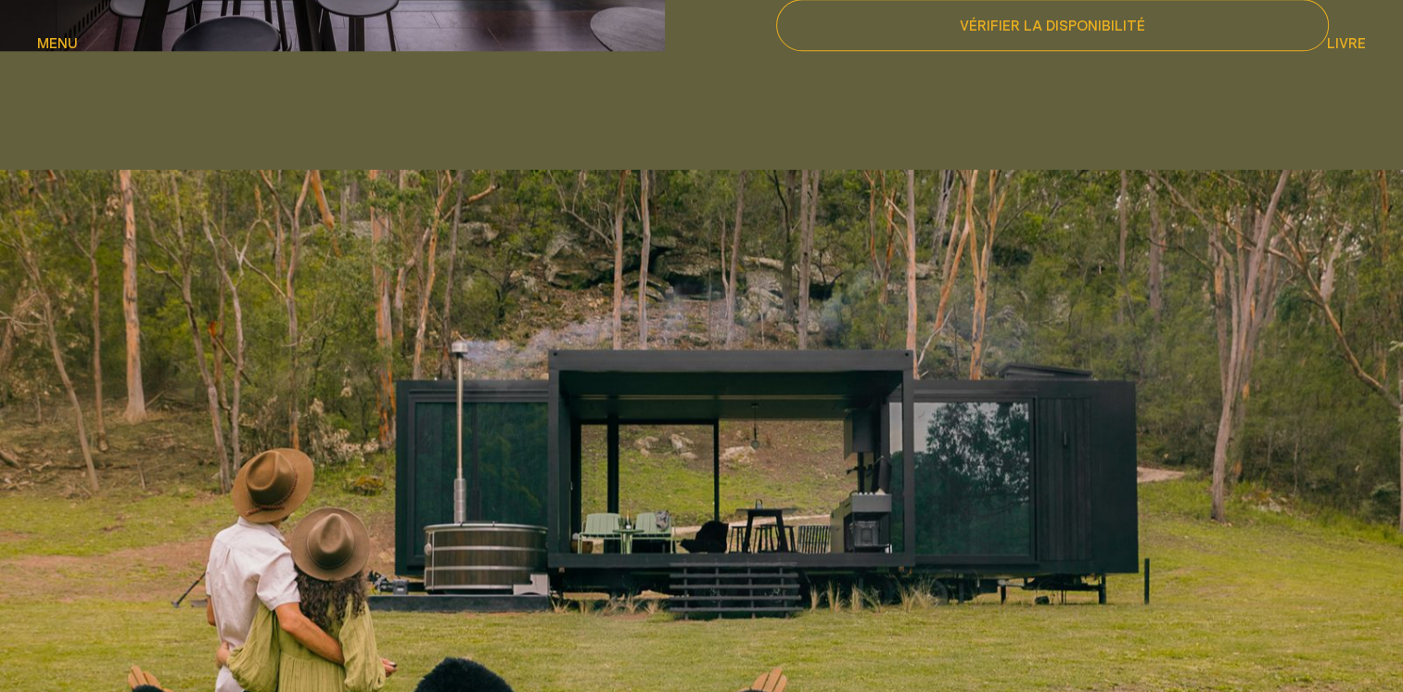
drag, startPoint x: 623, startPoint y: 191, endPoint x: 90, endPoint y: 295, distance: 543.4
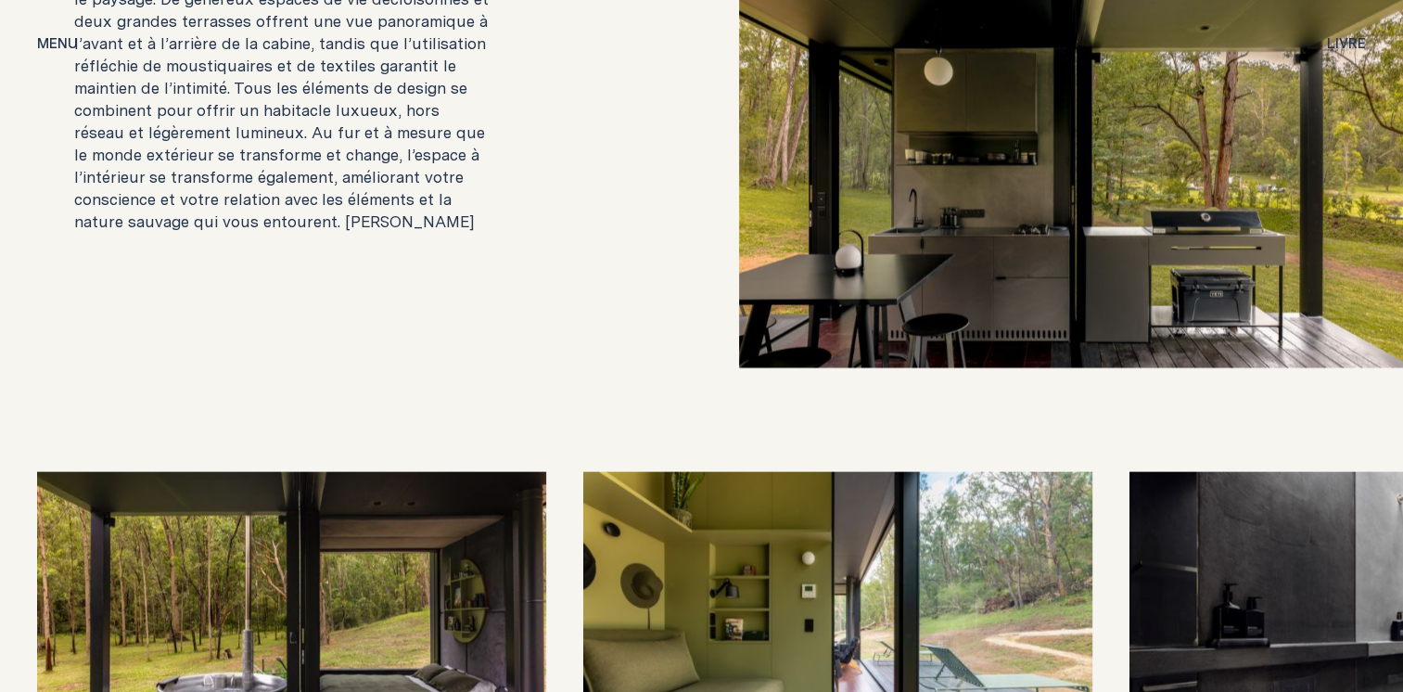
scroll to position [4267, 0]
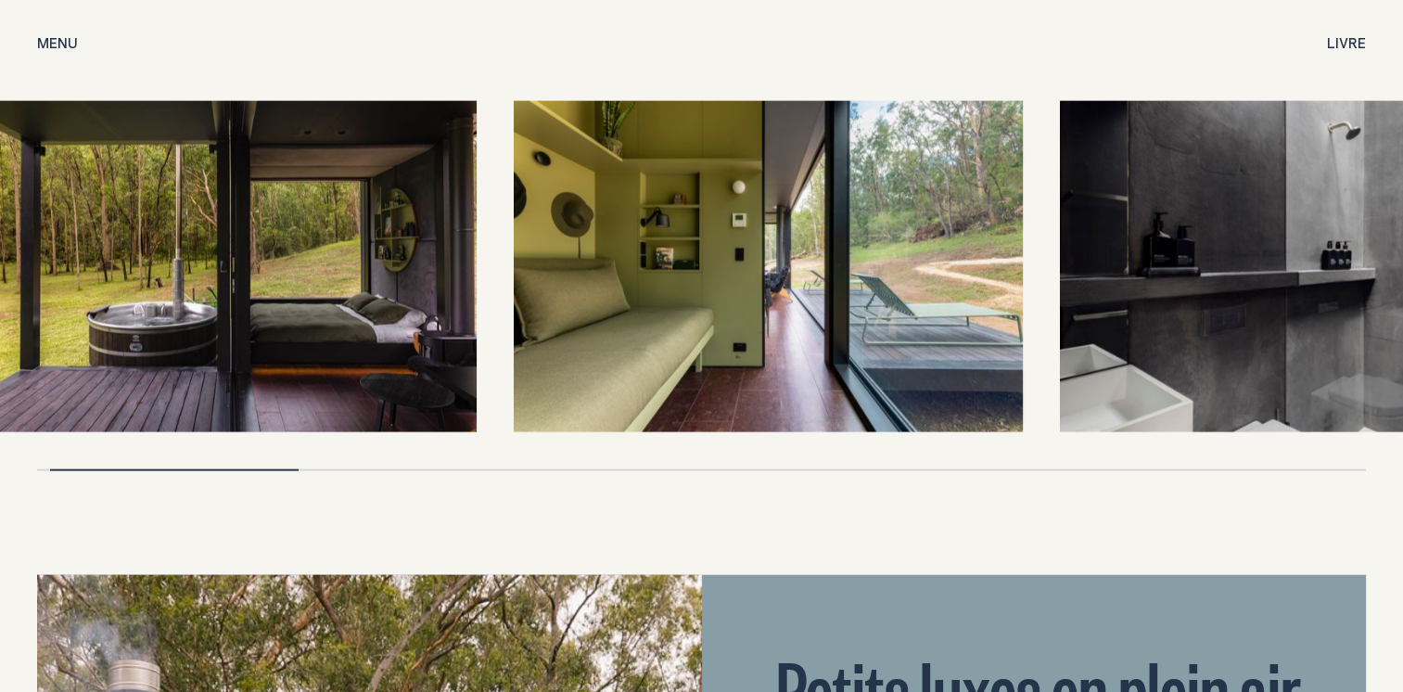
drag, startPoint x: 1320, startPoint y: 239, endPoint x: 585, endPoint y: 147, distance: 740.4
click at [1060, 147] on img at bounding box center [1314, 266] width 509 height 331
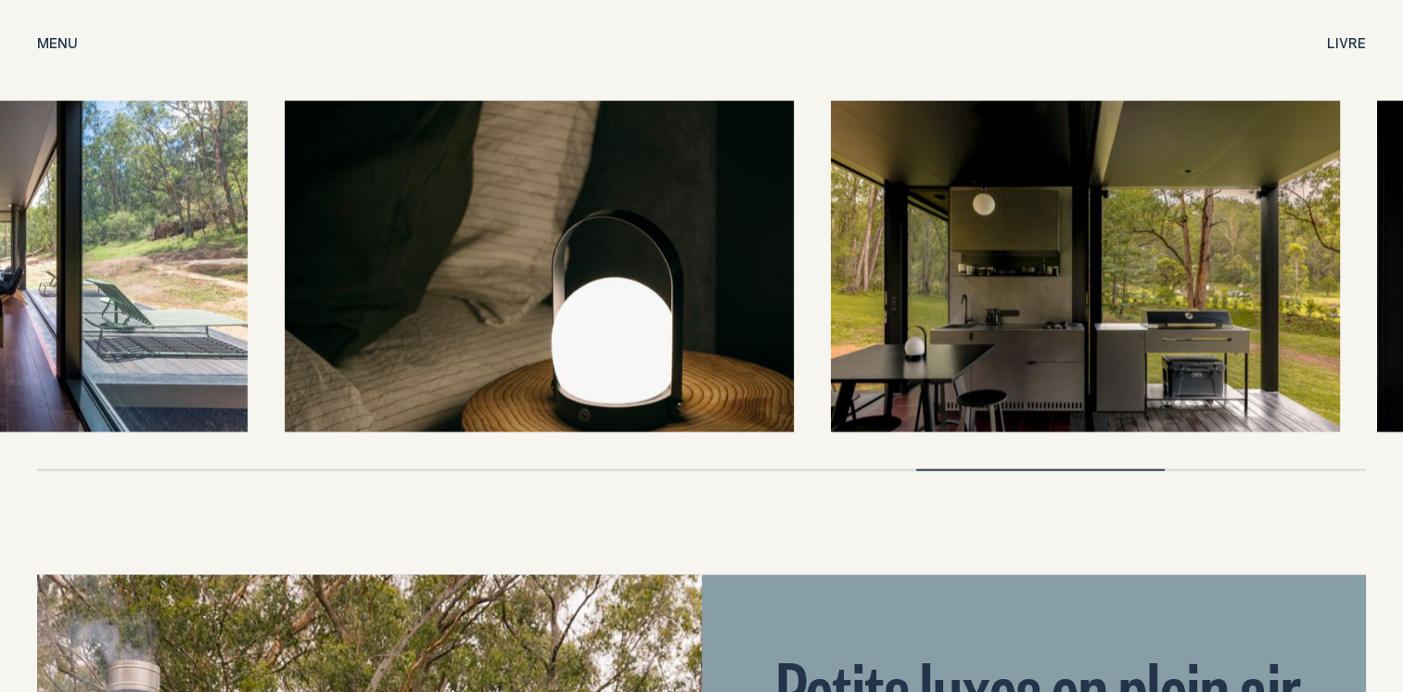
drag, startPoint x: 1227, startPoint y: 279, endPoint x: 562, endPoint y: 238, distance: 666.4
click at [831, 276] on img at bounding box center [1085, 266] width 509 height 331
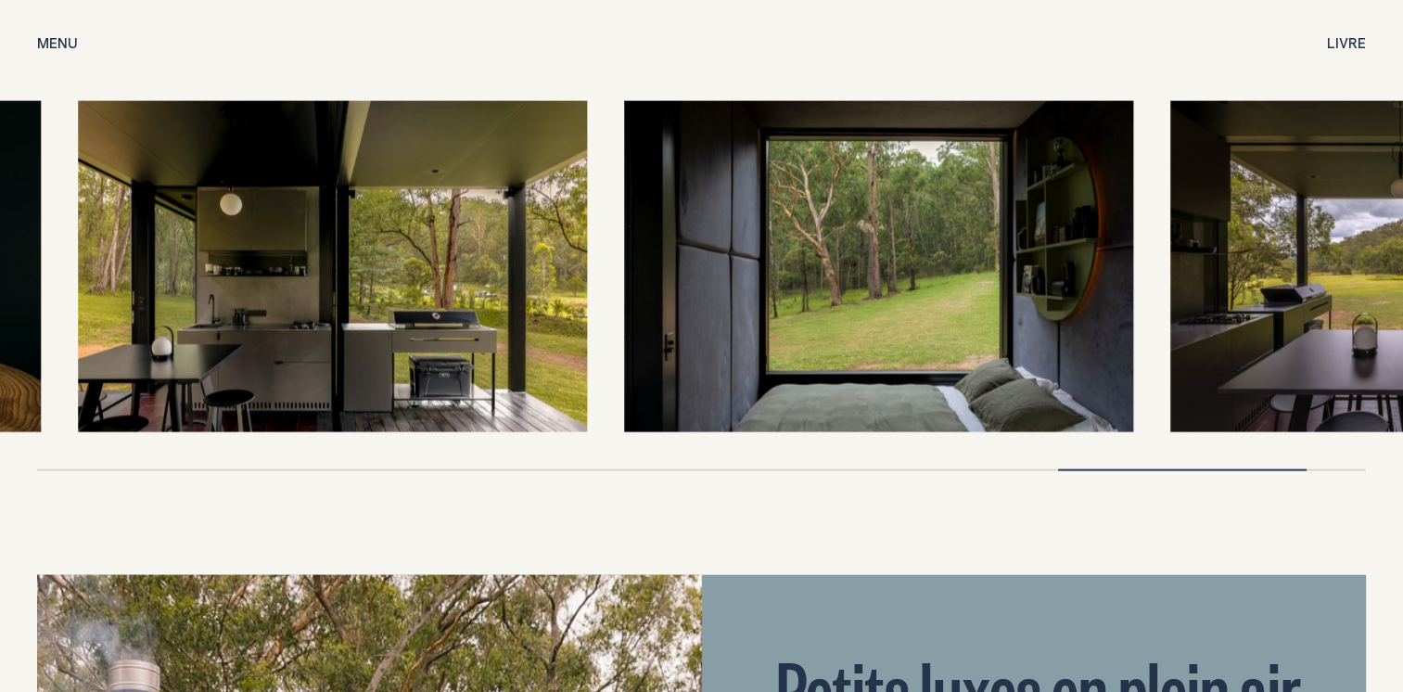
drag, startPoint x: 250, startPoint y: 245, endPoint x: 1414, endPoint y: 404, distance: 1175.1
click at [1277, 404] on div at bounding box center [701, 286] width 1329 height 370
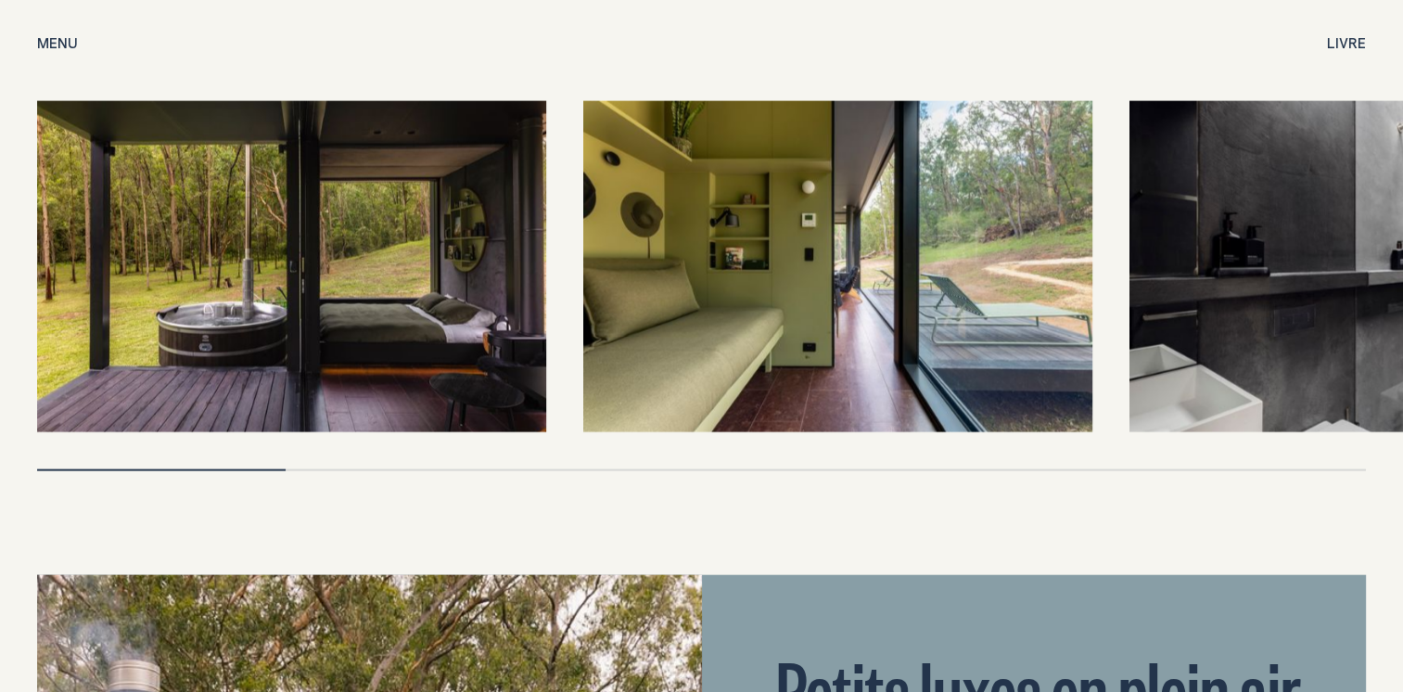
click at [791, 262] on img at bounding box center [837, 266] width 509 height 331
click at [920, 252] on img at bounding box center [837, 266] width 509 height 331
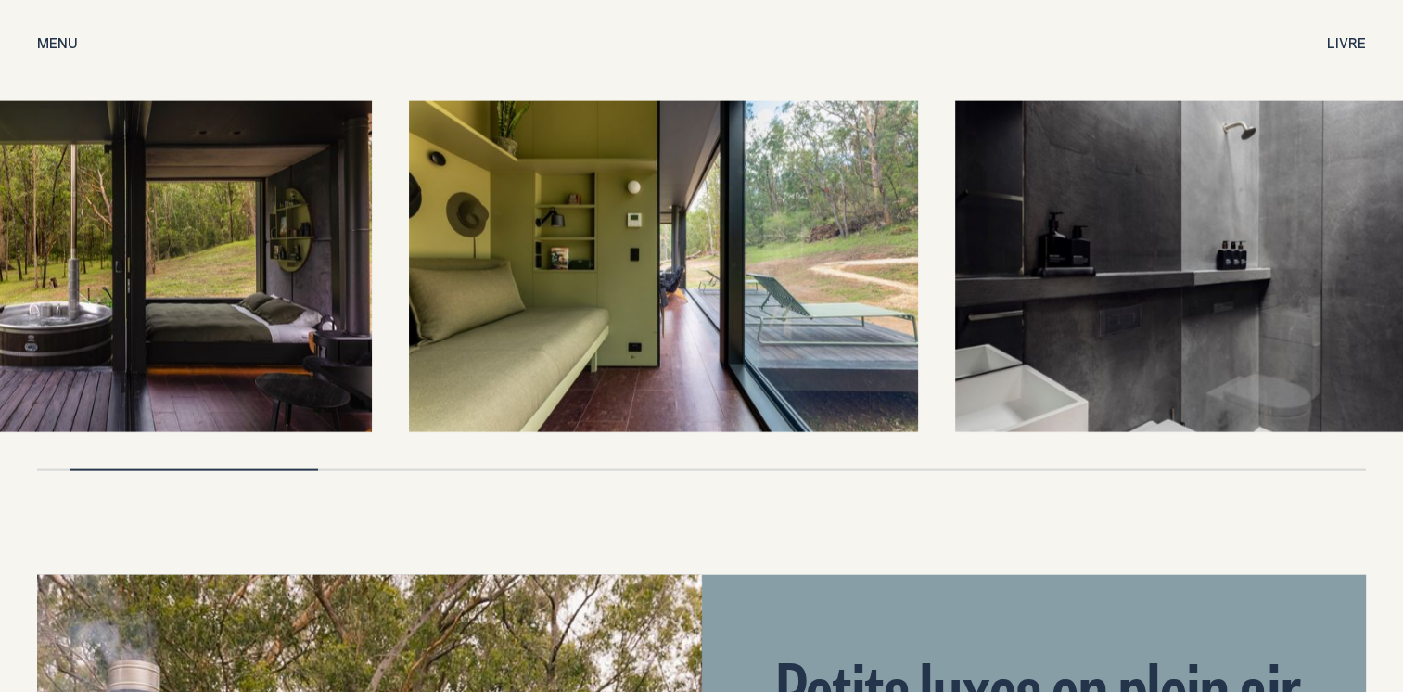
drag, startPoint x: 902, startPoint y: 270, endPoint x: 536, endPoint y: 193, distance: 373.5
click at [549, 195] on img at bounding box center [663, 266] width 509 height 331
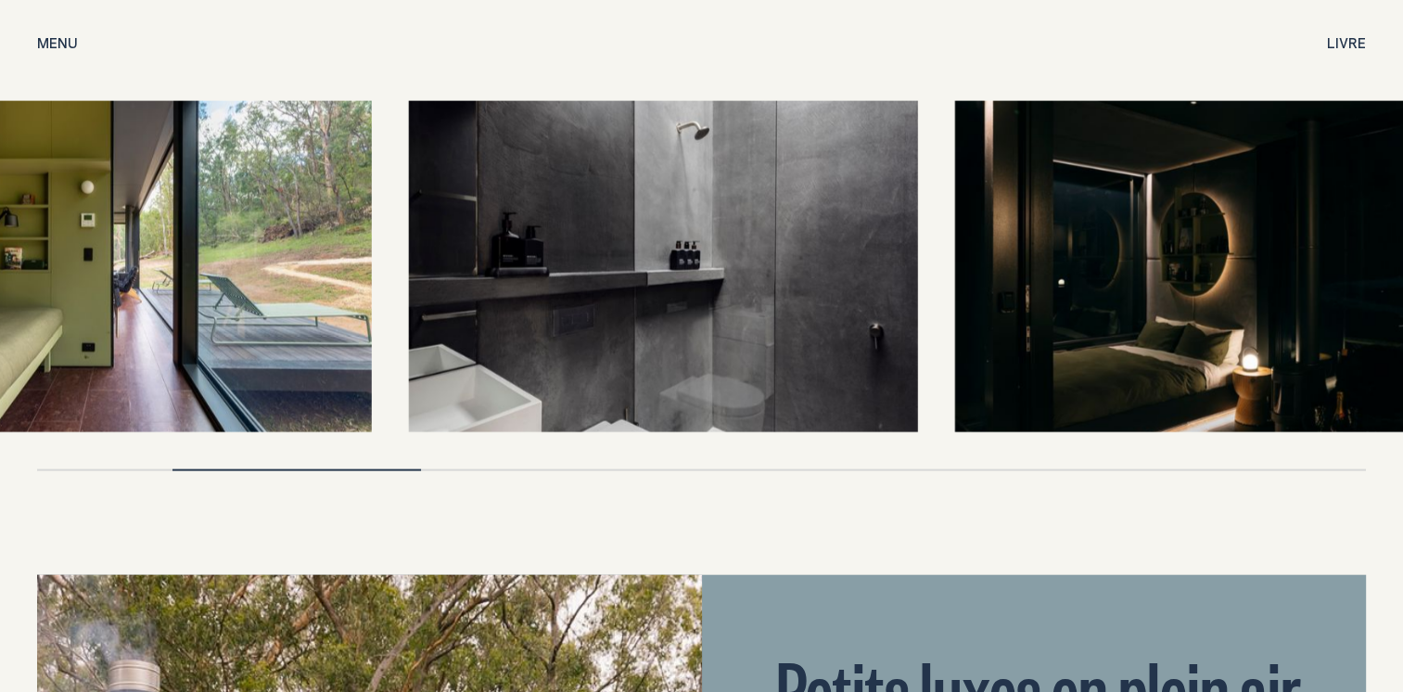
click at [571, 206] on img at bounding box center [663, 266] width 509 height 331
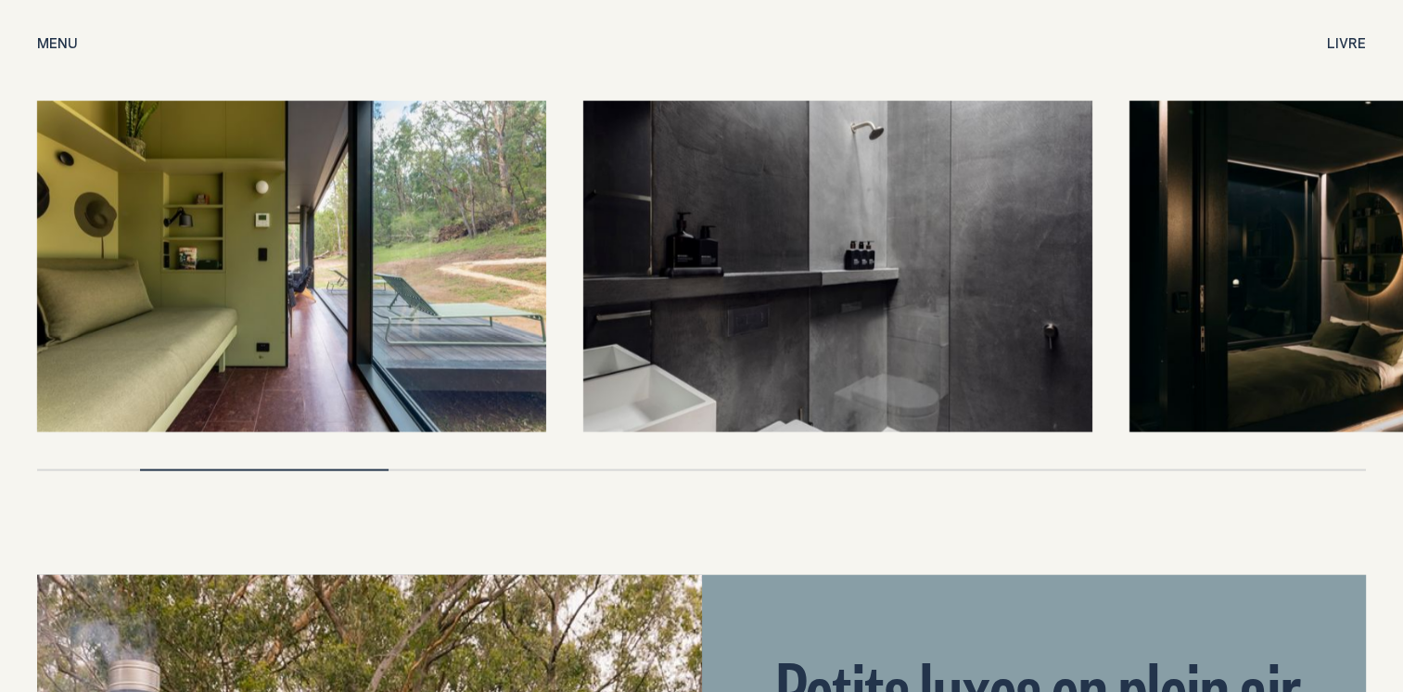
click at [854, 256] on img at bounding box center [837, 266] width 509 height 331
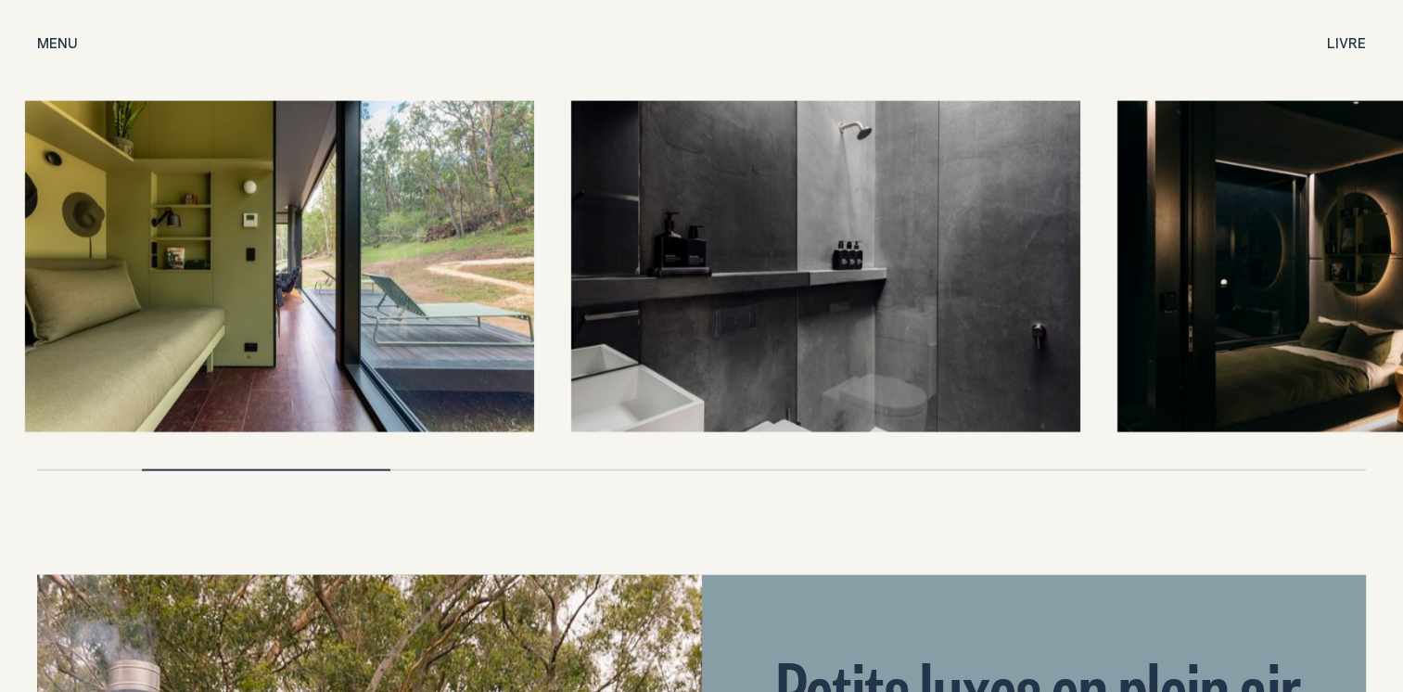
drag, startPoint x: 844, startPoint y: 268, endPoint x: 696, endPoint y: 230, distance: 153.2
click at [742, 245] on img at bounding box center [825, 266] width 509 height 331
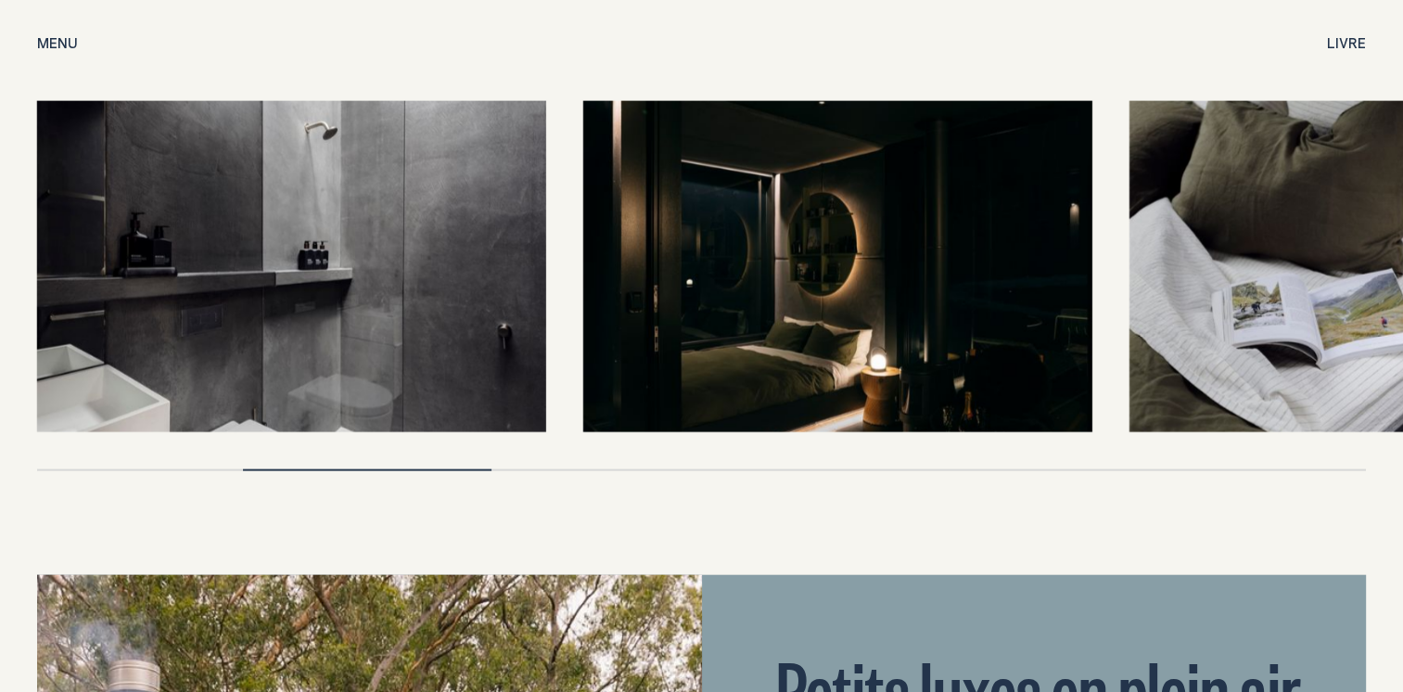
click at [865, 250] on img at bounding box center [837, 266] width 509 height 331
drag, startPoint x: 878, startPoint y: 276, endPoint x: 650, endPoint y: 224, distance: 234.0
click at [658, 217] on img at bounding box center [837, 266] width 509 height 331
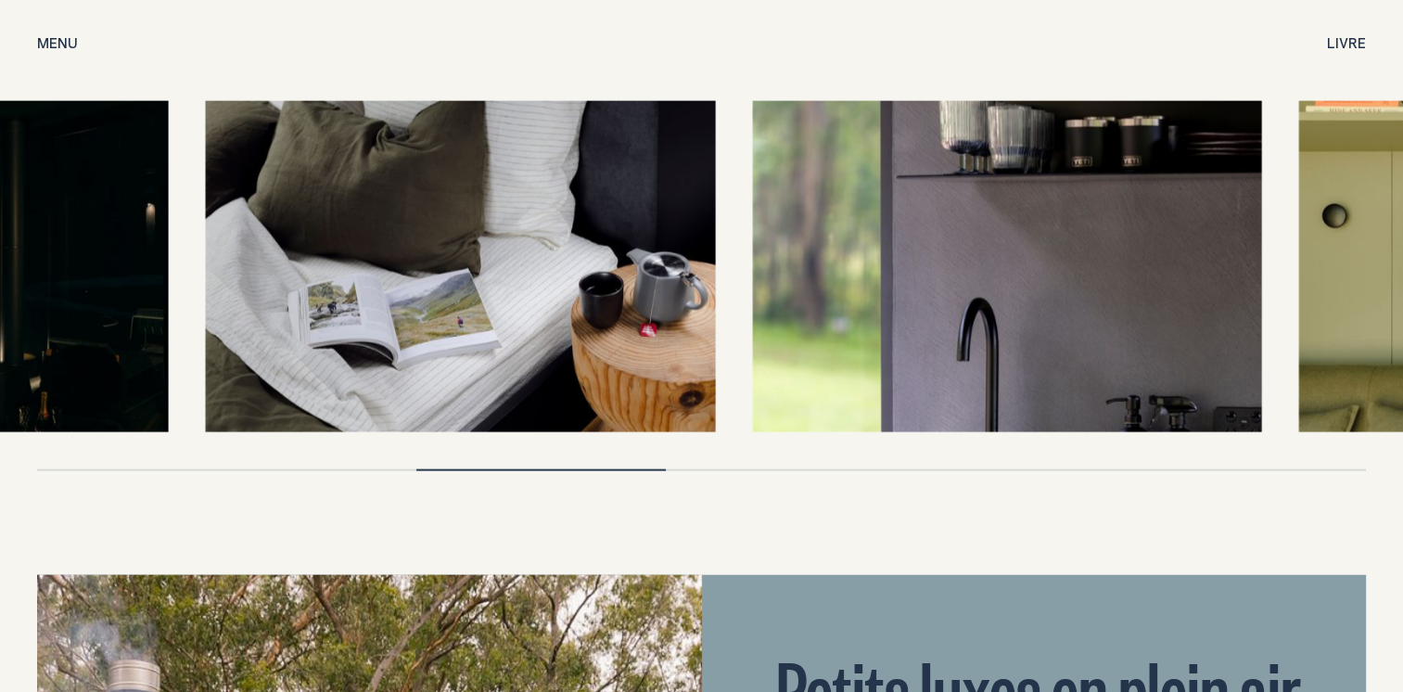
drag, startPoint x: 665, startPoint y: 235, endPoint x: 780, endPoint y: 260, distance: 117.7
click at [752, 235] on img at bounding box center [1006, 266] width 509 height 331
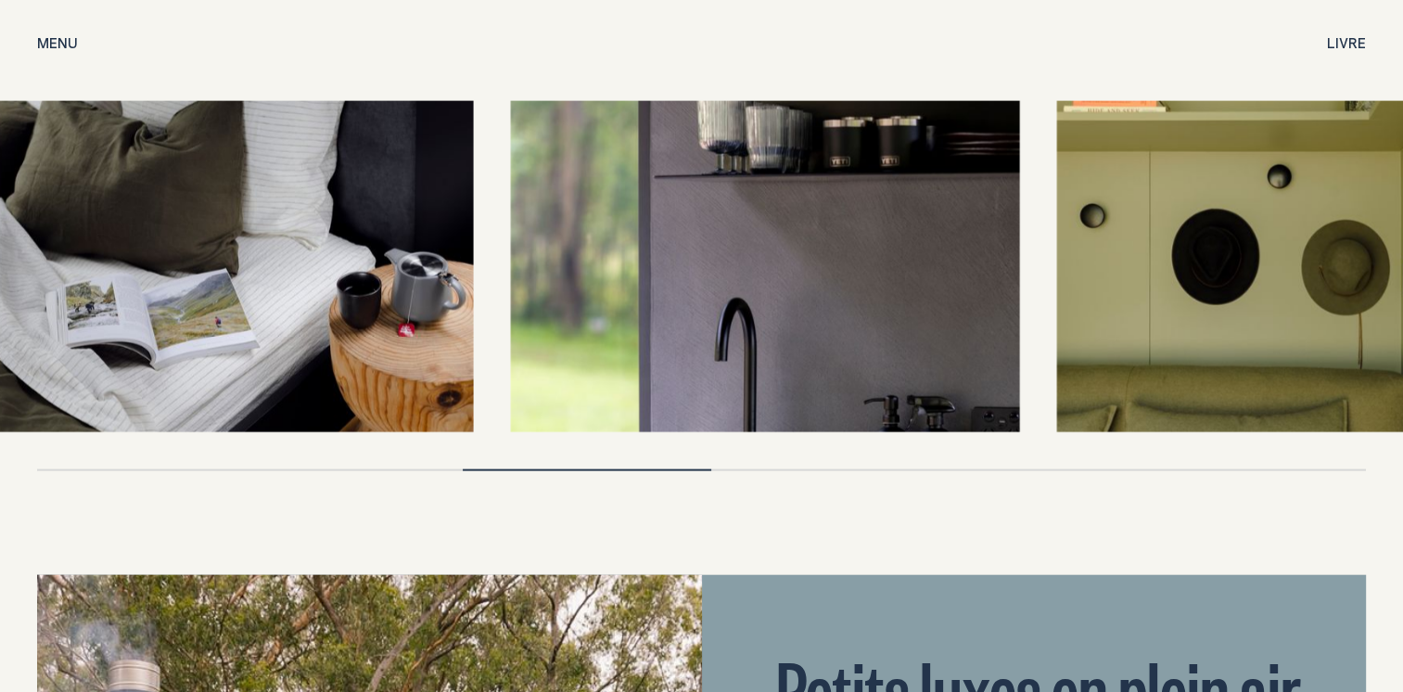
drag, startPoint x: 973, startPoint y: 329, endPoint x: 831, endPoint y: 293, distance: 146.5
click at [827, 295] on img at bounding box center [764, 266] width 509 height 331
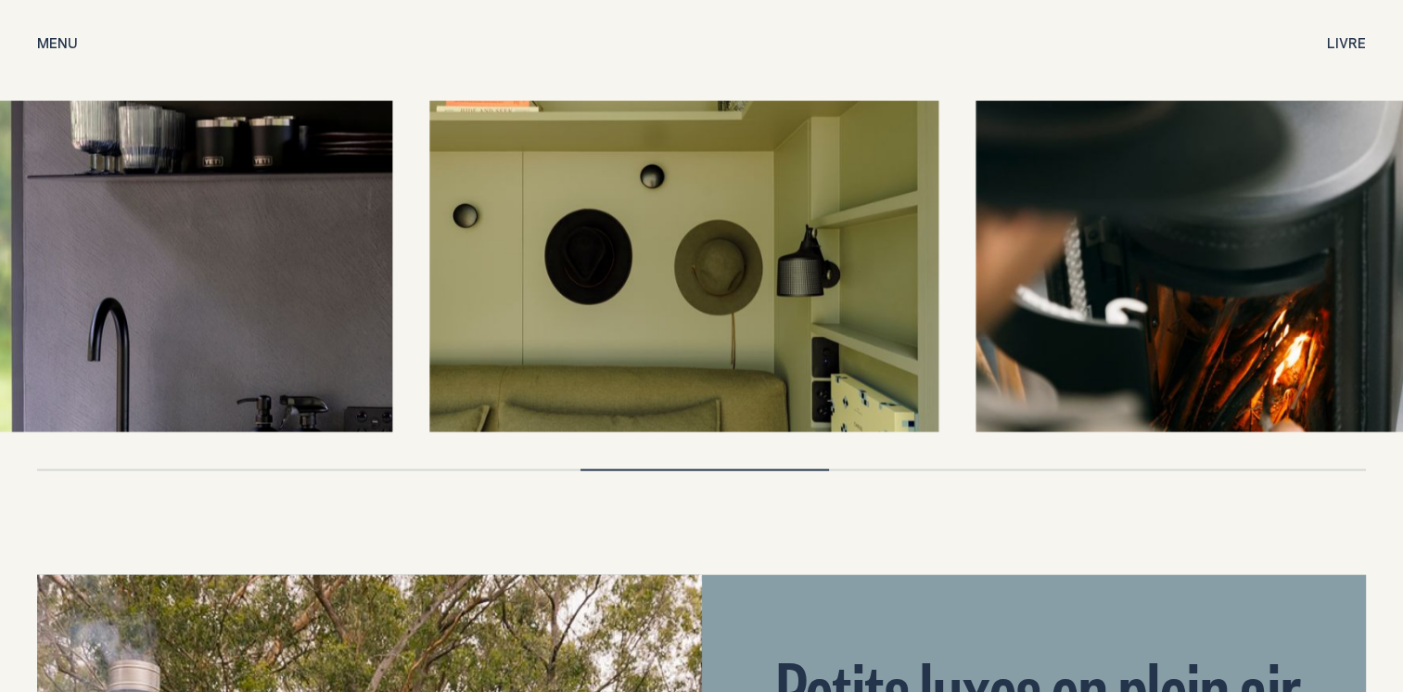
click at [851, 295] on img at bounding box center [683, 266] width 509 height 331
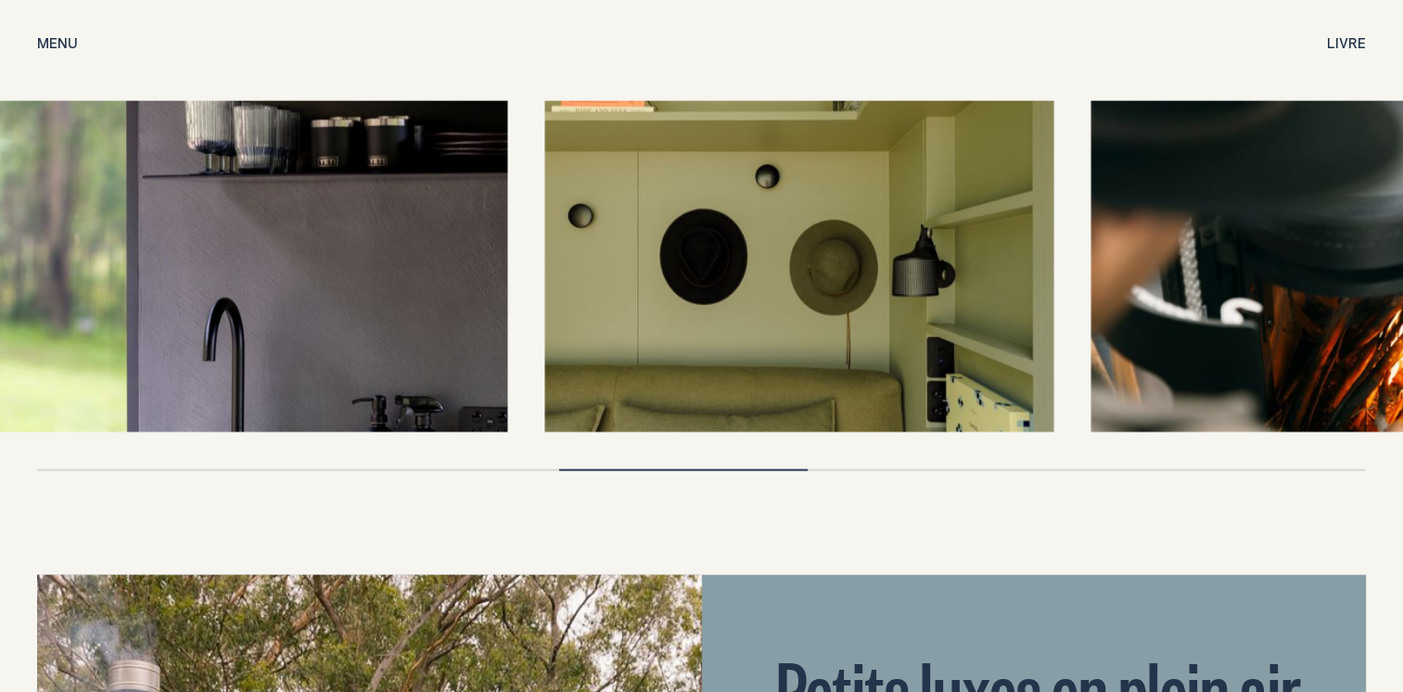
drag, startPoint x: 1046, startPoint y: 299, endPoint x: 694, endPoint y: 232, distance: 358.8
click at [724, 239] on img at bounding box center [799, 266] width 509 height 331
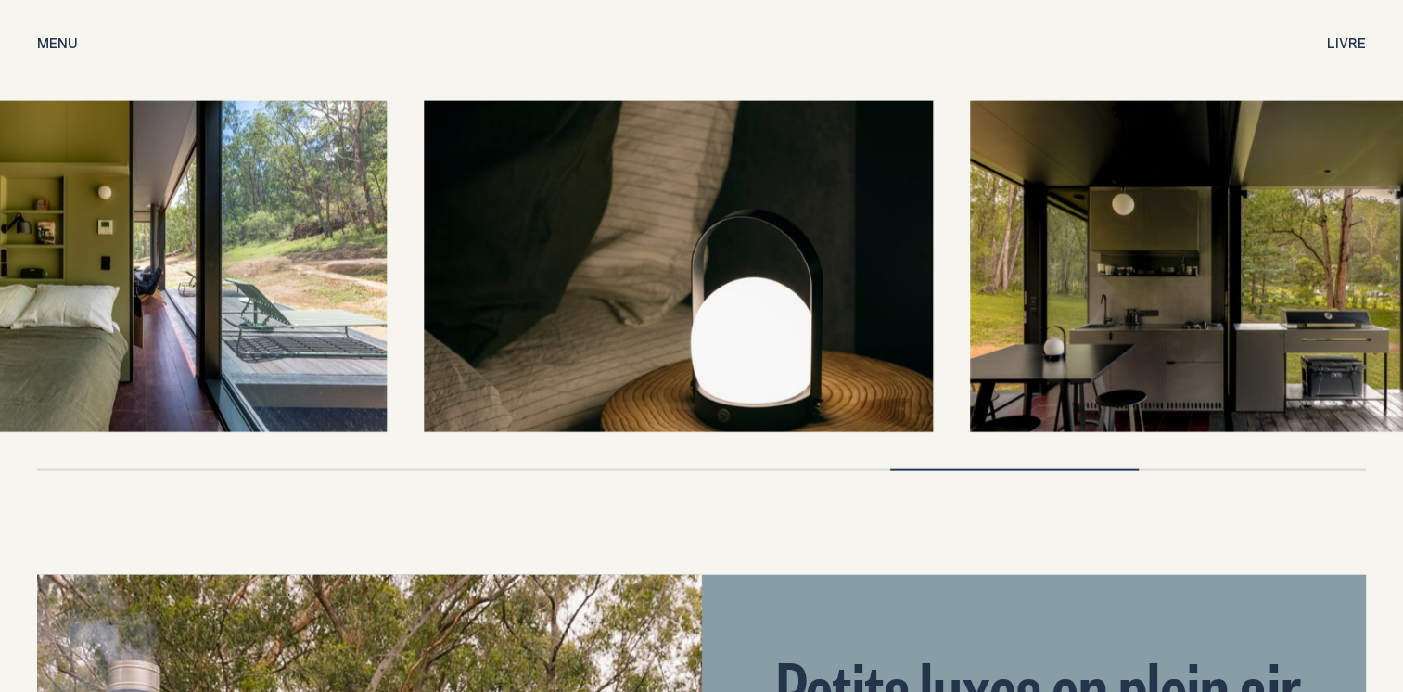
click at [787, 250] on img at bounding box center [678, 266] width 509 height 331
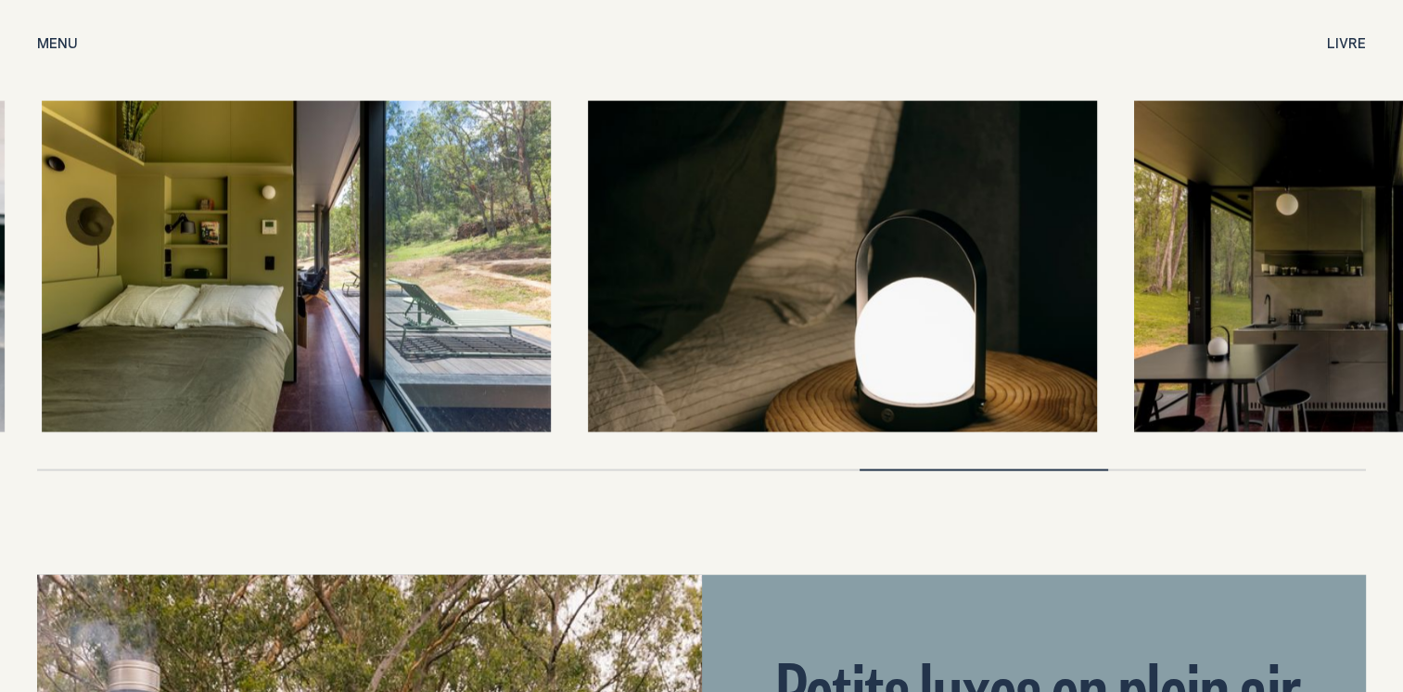
drag, startPoint x: 355, startPoint y: 252, endPoint x: 763, endPoint y: 304, distance: 410.5
click at [551, 309] on img at bounding box center [296, 266] width 509 height 331
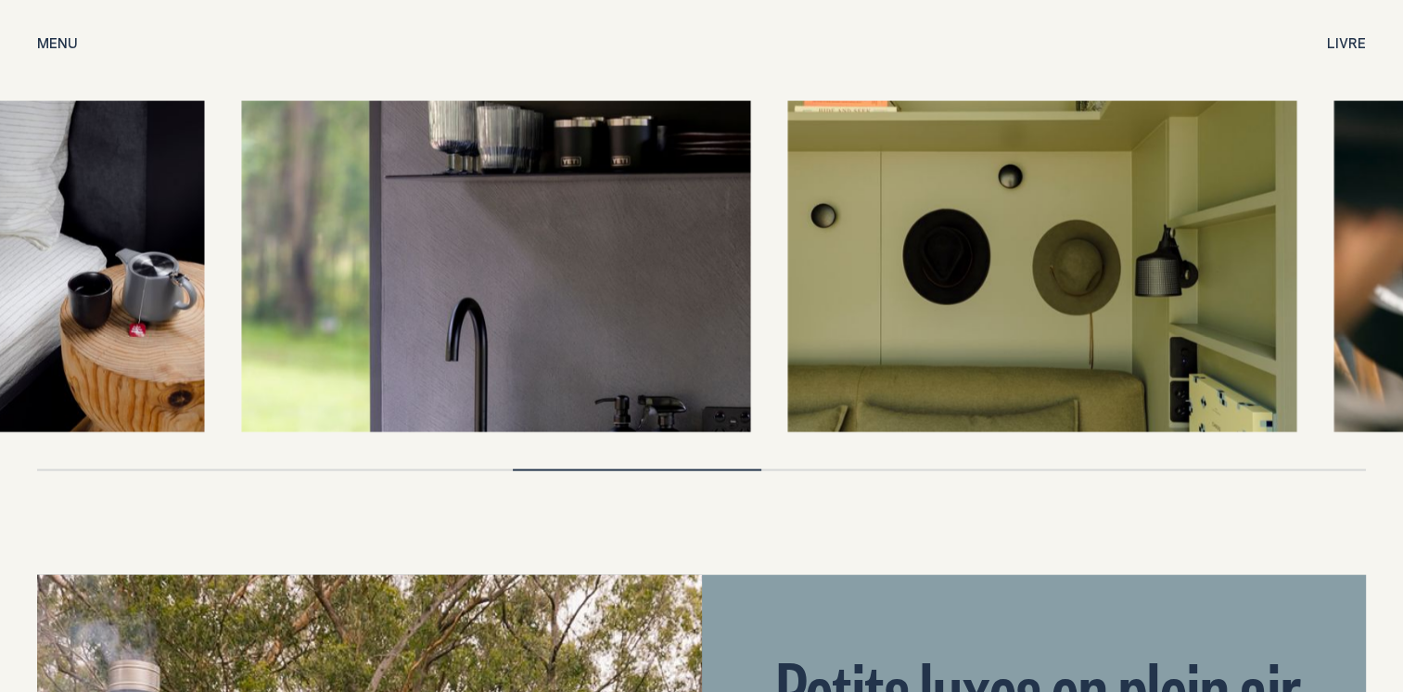
click at [750, 306] on img at bounding box center [495, 266] width 509 height 331
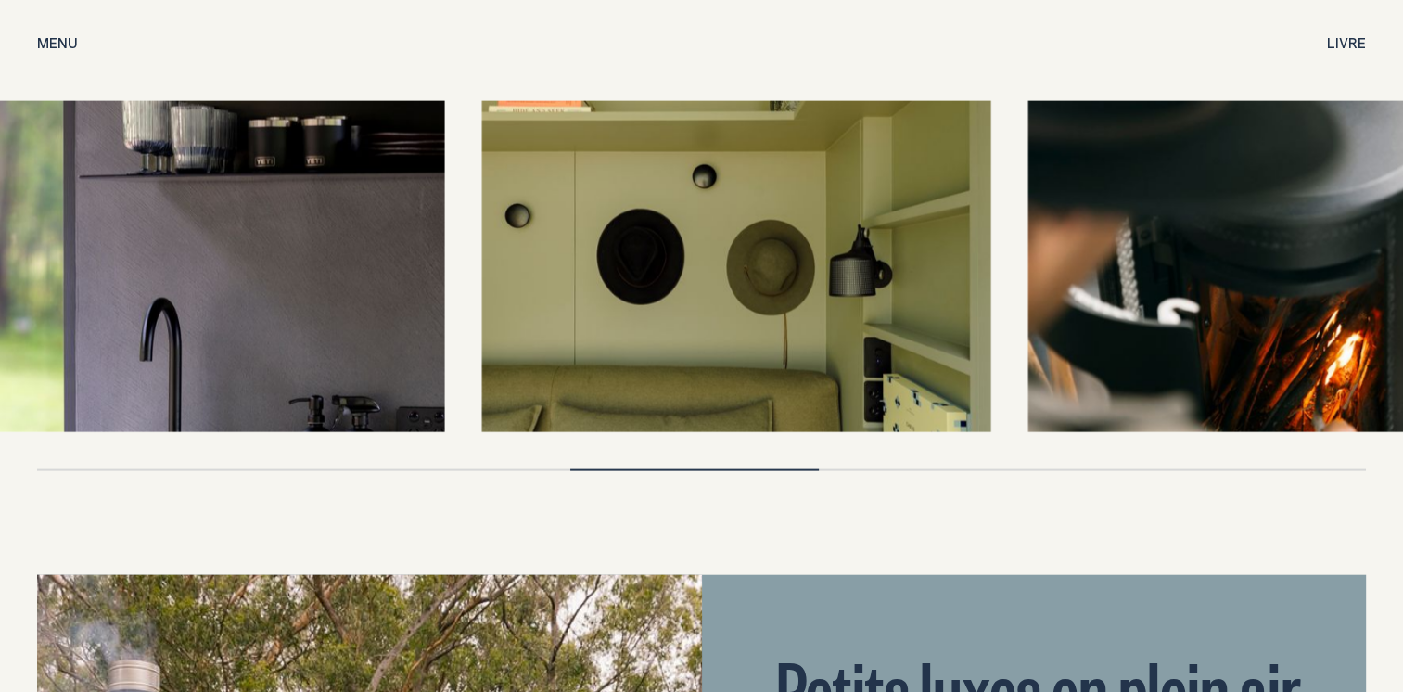
drag, startPoint x: 1255, startPoint y: 321, endPoint x: 586, endPoint y: 247, distance: 672.9
click at [603, 252] on img at bounding box center [735, 266] width 509 height 331
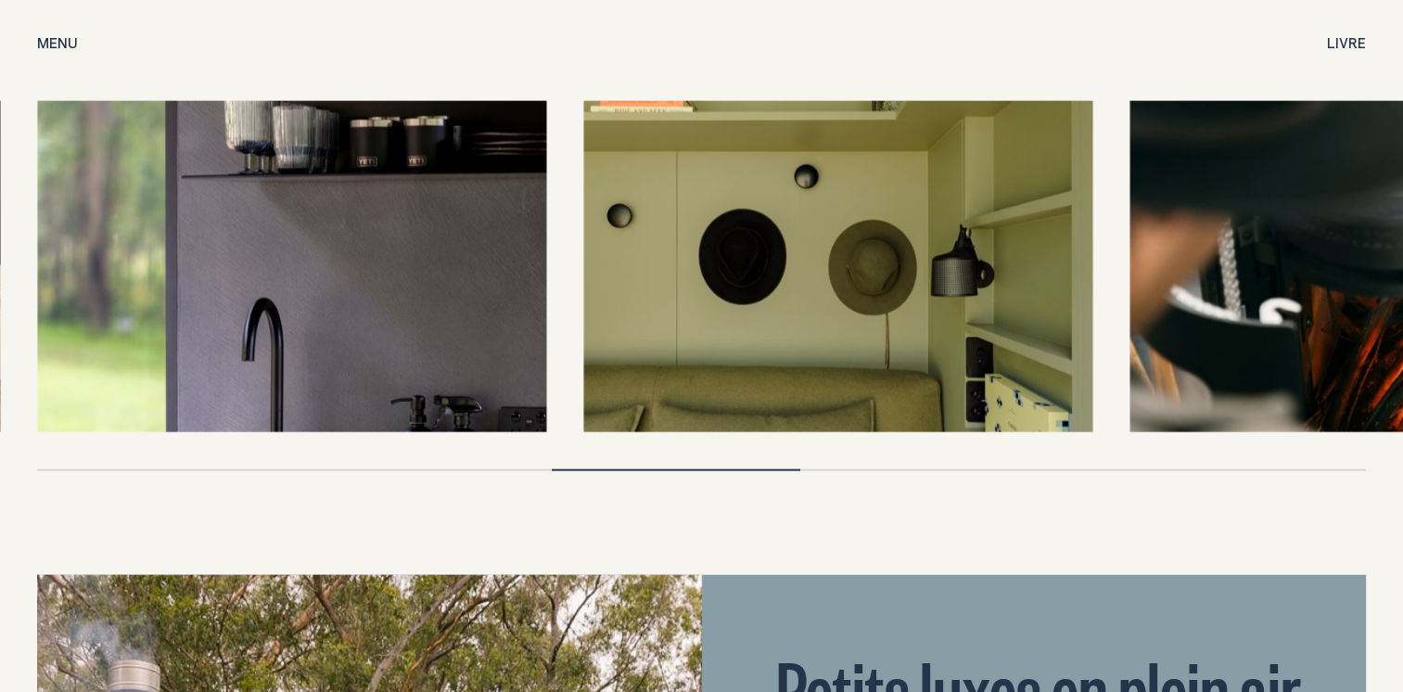
drag, startPoint x: 863, startPoint y: 455, endPoint x: 873, endPoint y: 452, distance: 10.6
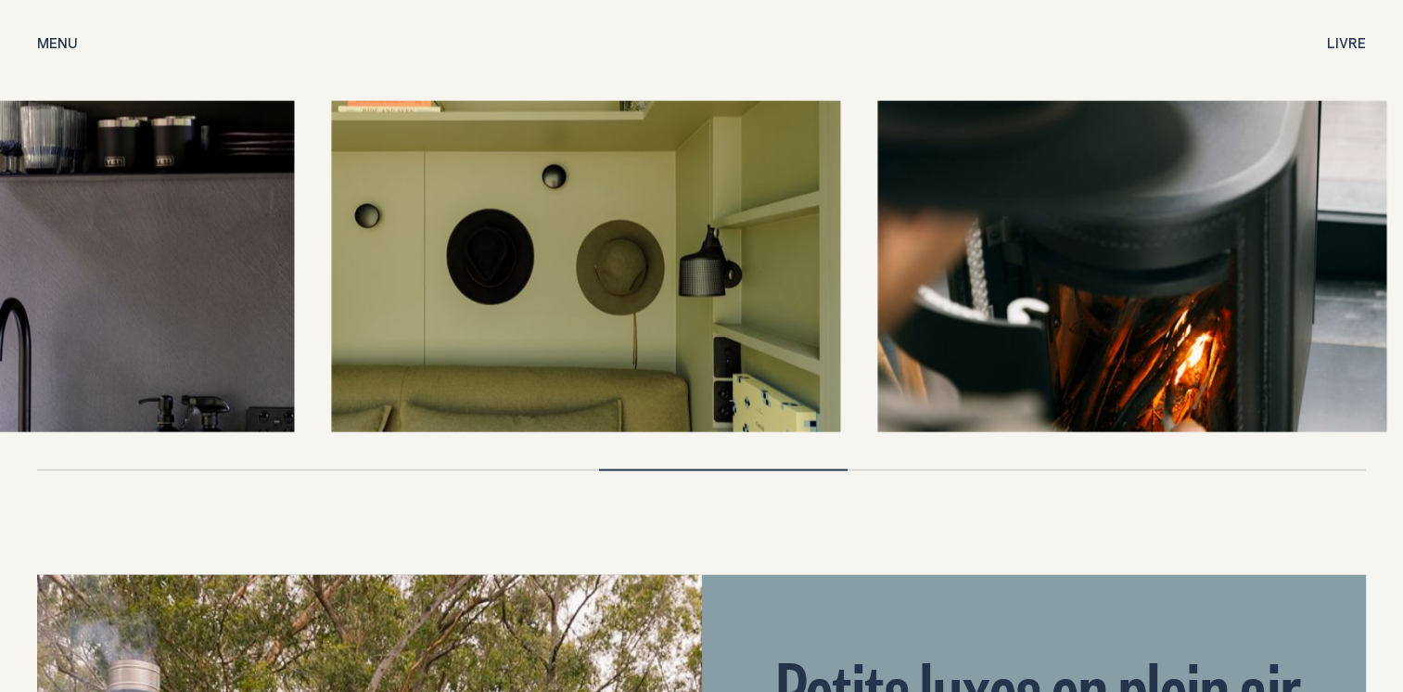
drag, startPoint x: 1385, startPoint y: 252, endPoint x: 1033, endPoint y: 254, distance: 351.6
click at [1035, 257] on img at bounding box center [1132, 266] width 509 height 331
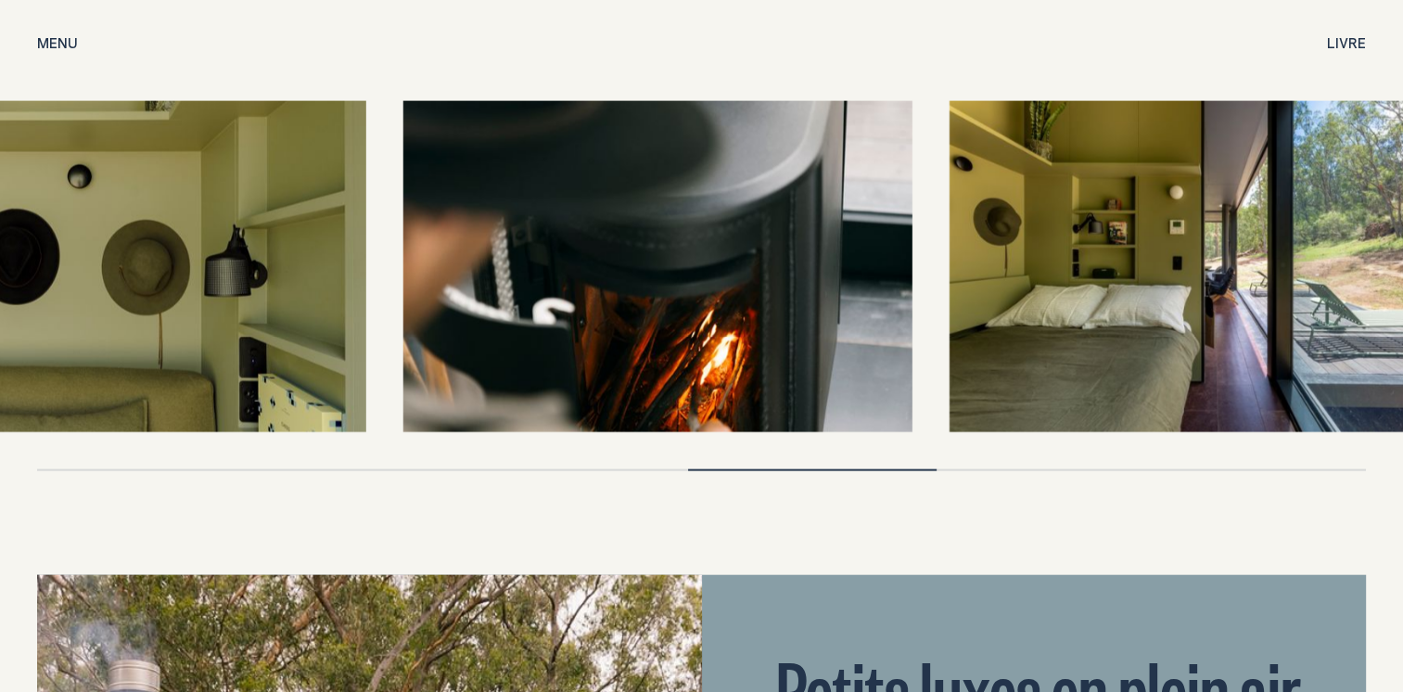
drag, startPoint x: 1297, startPoint y: 277, endPoint x: 1097, endPoint y: 268, distance: 199.7
click at [1097, 269] on img at bounding box center [1204, 266] width 509 height 331
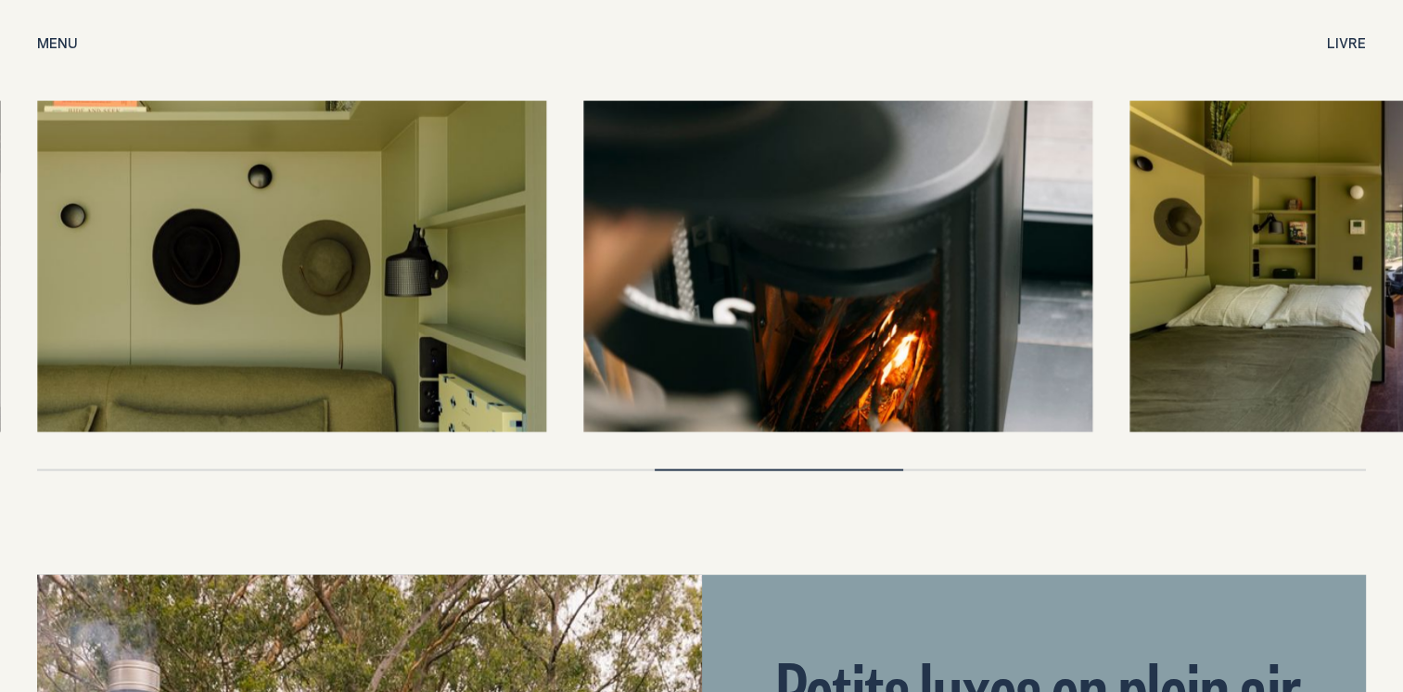
drag, startPoint x: 1263, startPoint y: 258, endPoint x: 1045, endPoint y: 214, distance: 223.2
click at [1130, 230] on img at bounding box center [1384, 266] width 509 height 331
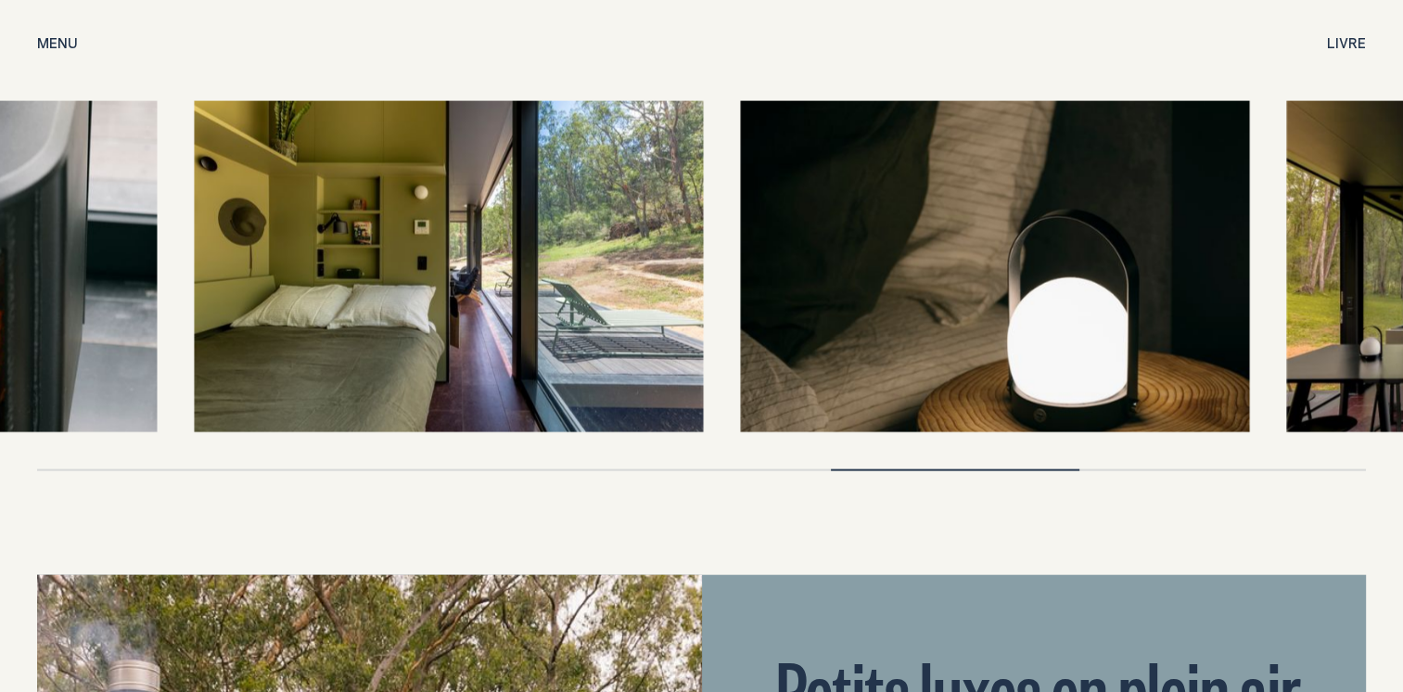
click at [1081, 213] on img at bounding box center [994, 266] width 509 height 331
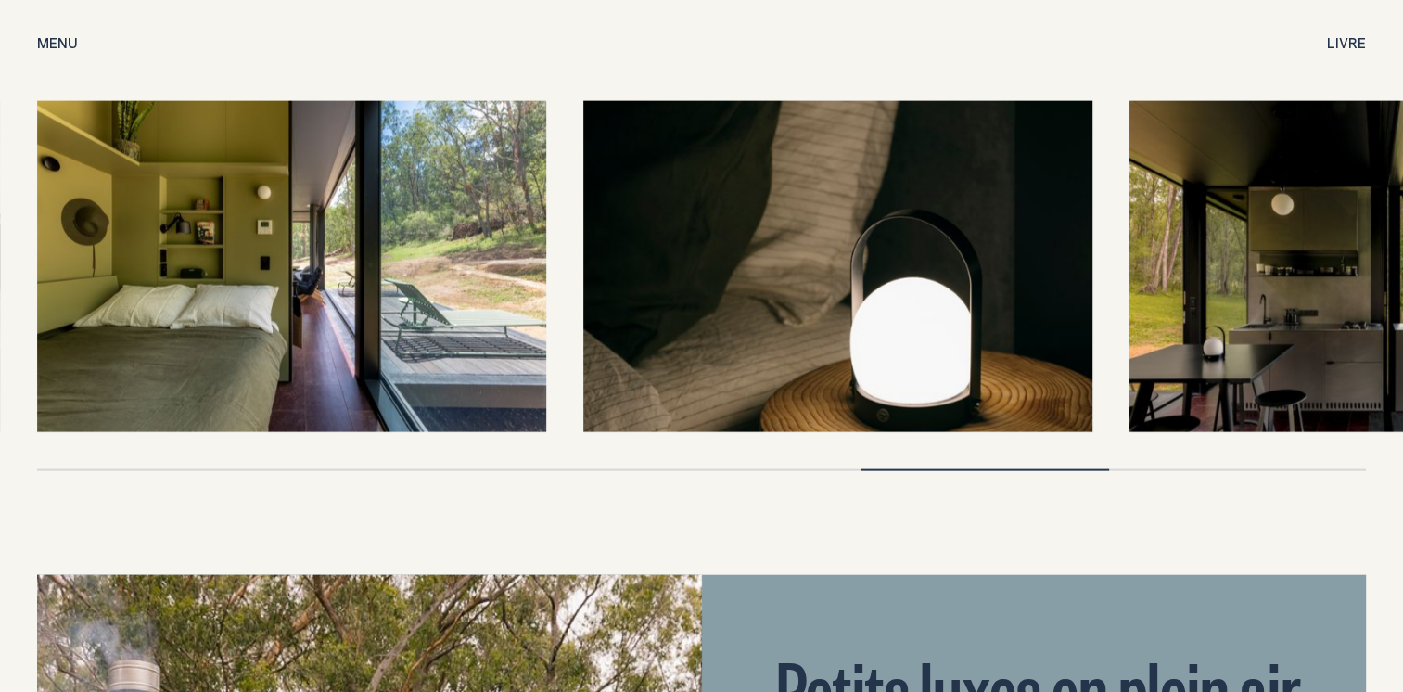
click at [1350, 282] on img at bounding box center [1384, 266] width 509 height 331
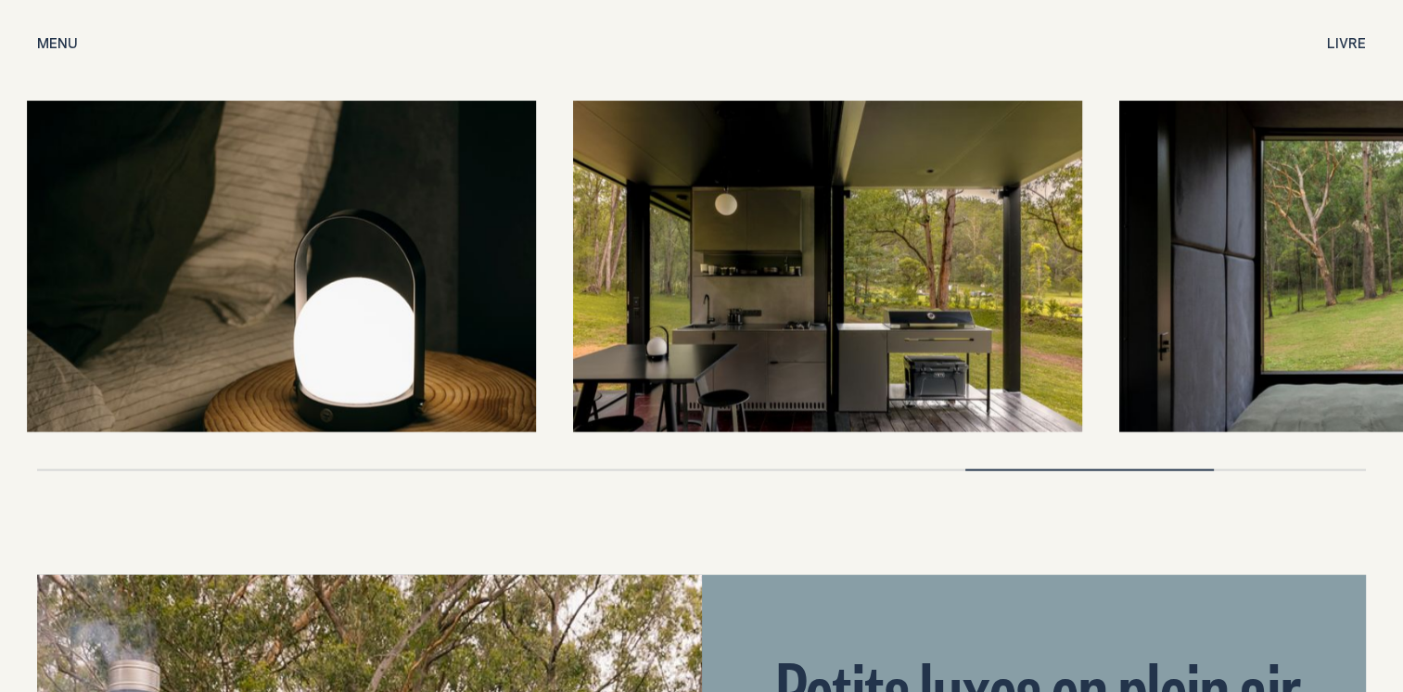
drag, startPoint x: 1350, startPoint y: 282, endPoint x: 786, endPoint y: 283, distance: 564.0
click at [789, 286] on img at bounding box center [827, 266] width 509 height 331
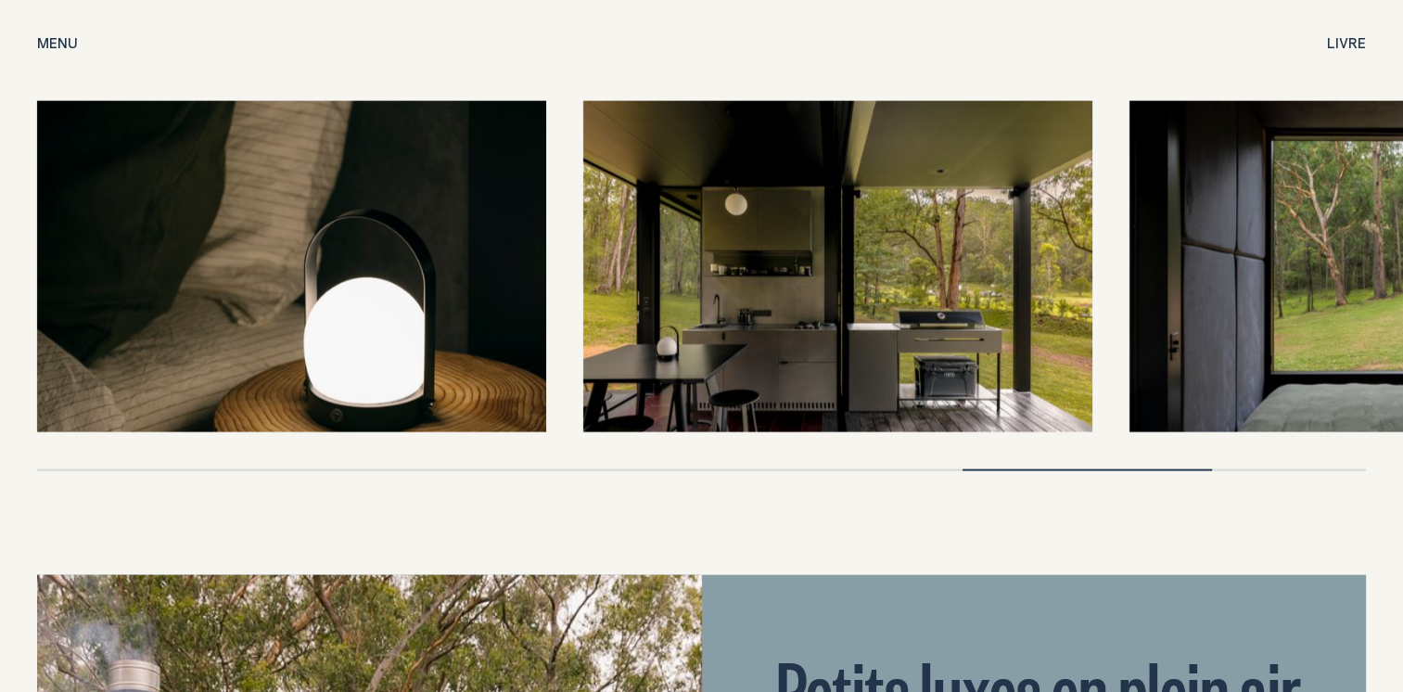
click at [841, 238] on img at bounding box center [837, 266] width 509 height 331
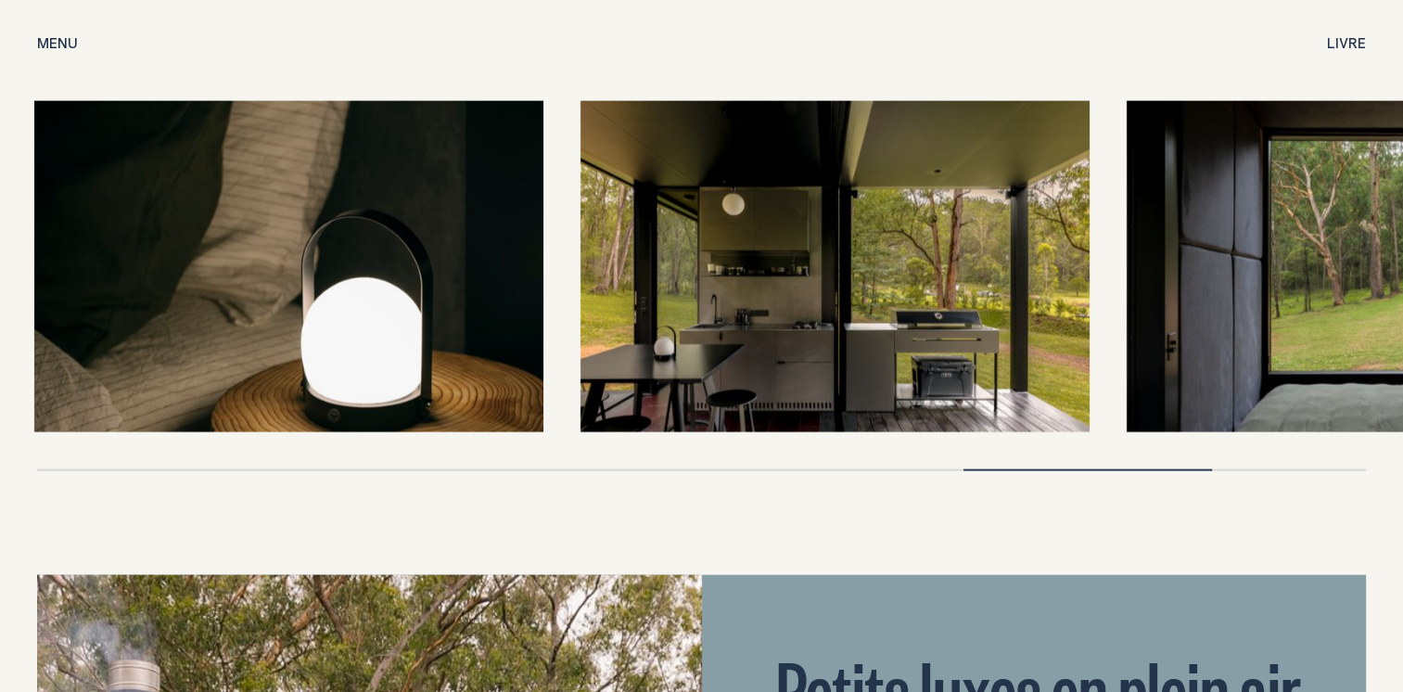
drag, startPoint x: 883, startPoint y: 273, endPoint x: 716, endPoint y: 243, distance: 169.6
click at [716, 243] on img at bounding box center [835, 266] width 509 height 331
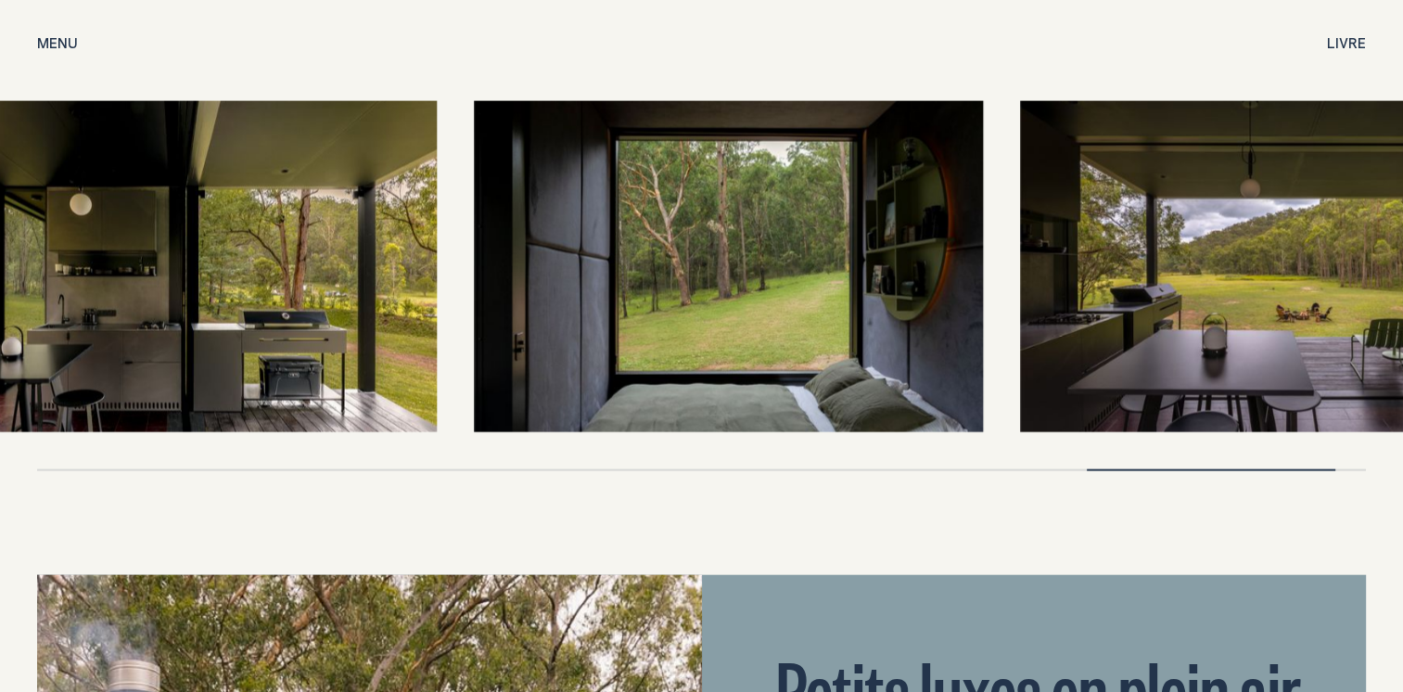
click at [849, 291] on img at bounding box center [728, 266] width 509 height 331
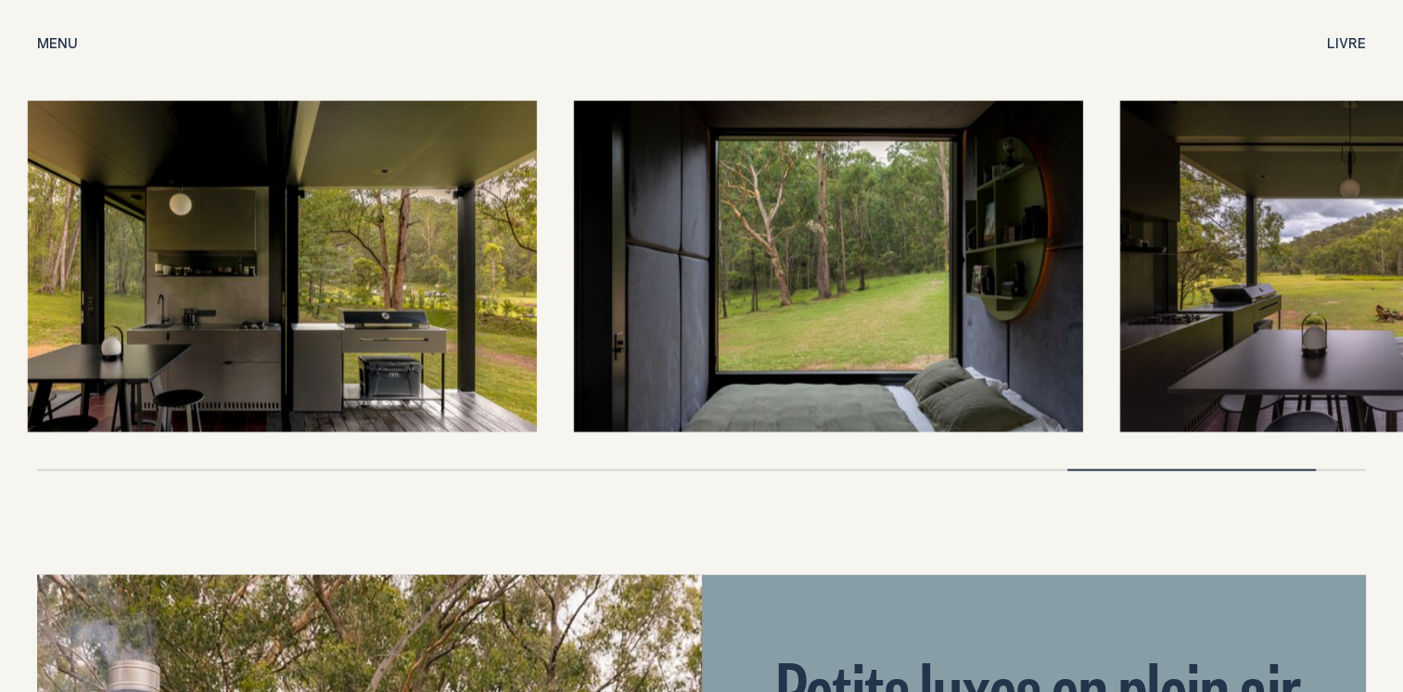
drag, startPoint x: 892, startPoint y: 295, endPoint x: 668, endPoint y: 236, distance: 232.2
click at [645, 233] on img at bounding box center [828, 266] width 509 height 331
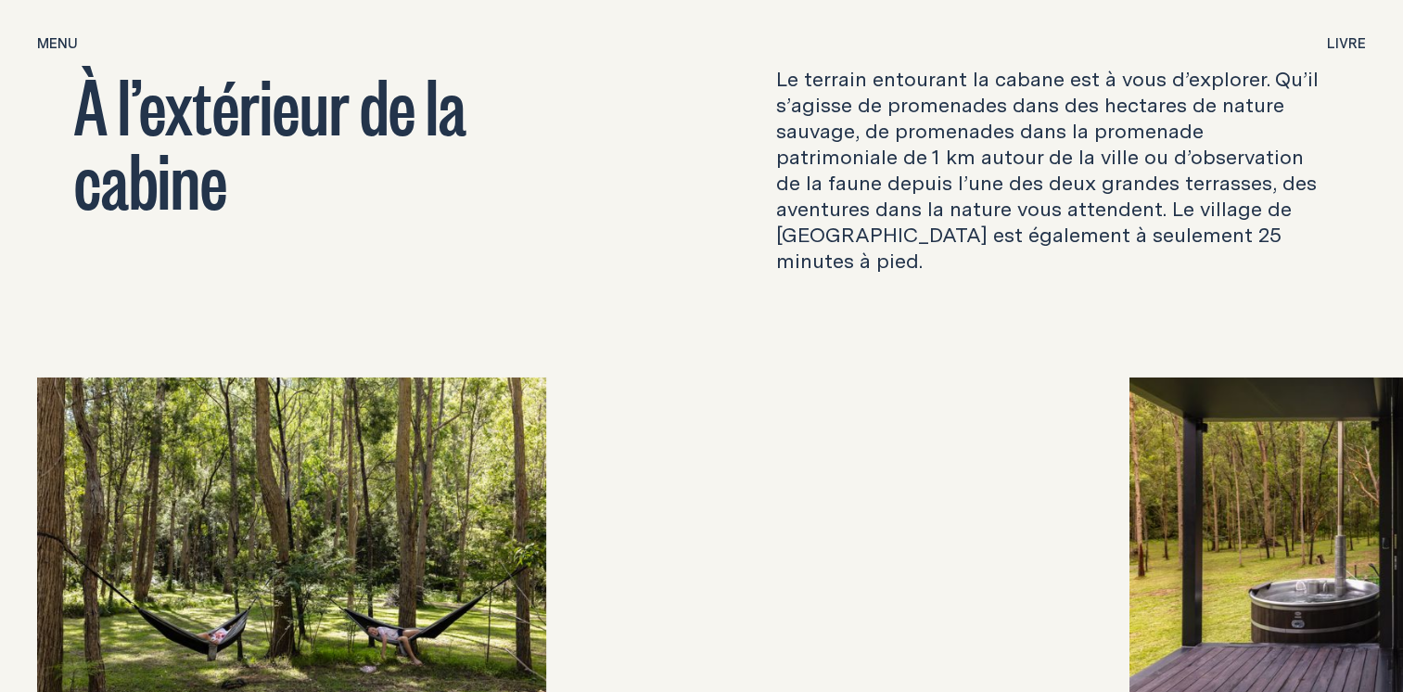
scroll to position [6215, 0]
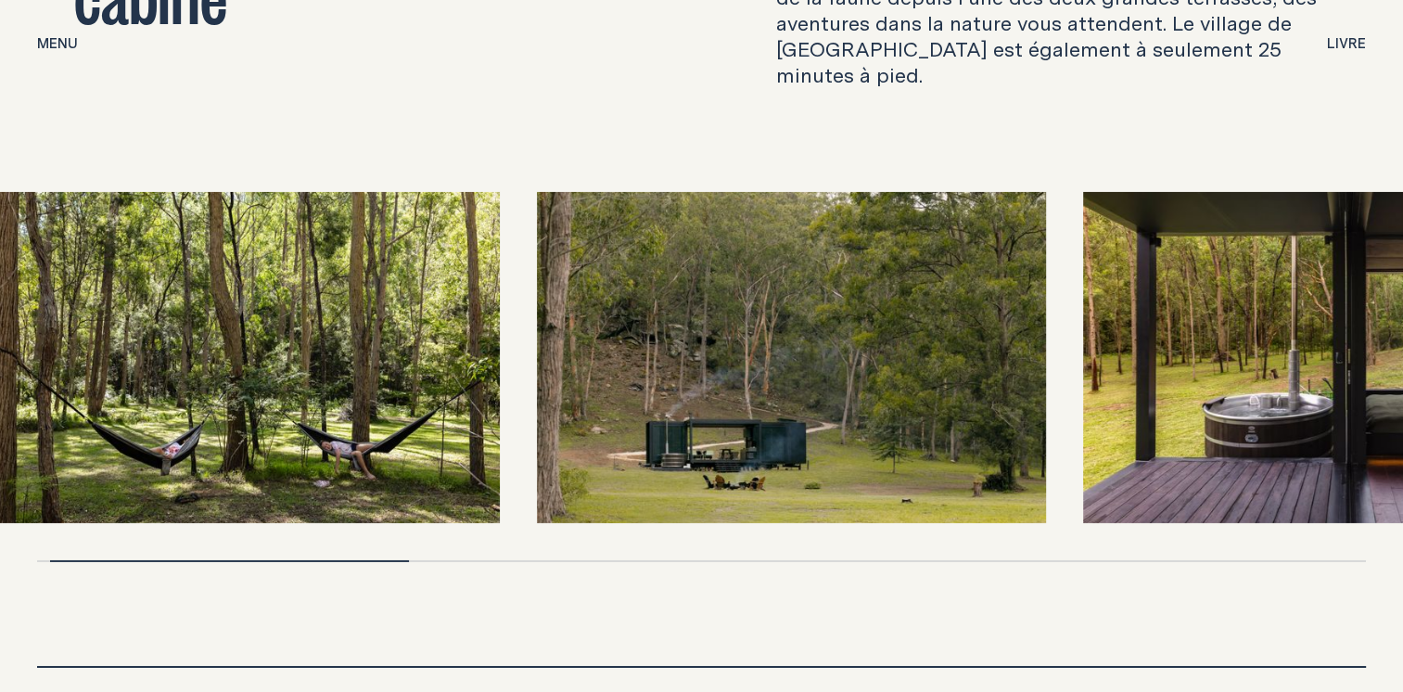
drag, startPoint x: 970, startPoint y: 357, endPoint x: 480, endPoint y: 301, distance: 493.9
click at [549, 306] on img at bounding box center [791, 357] width 509 height 331
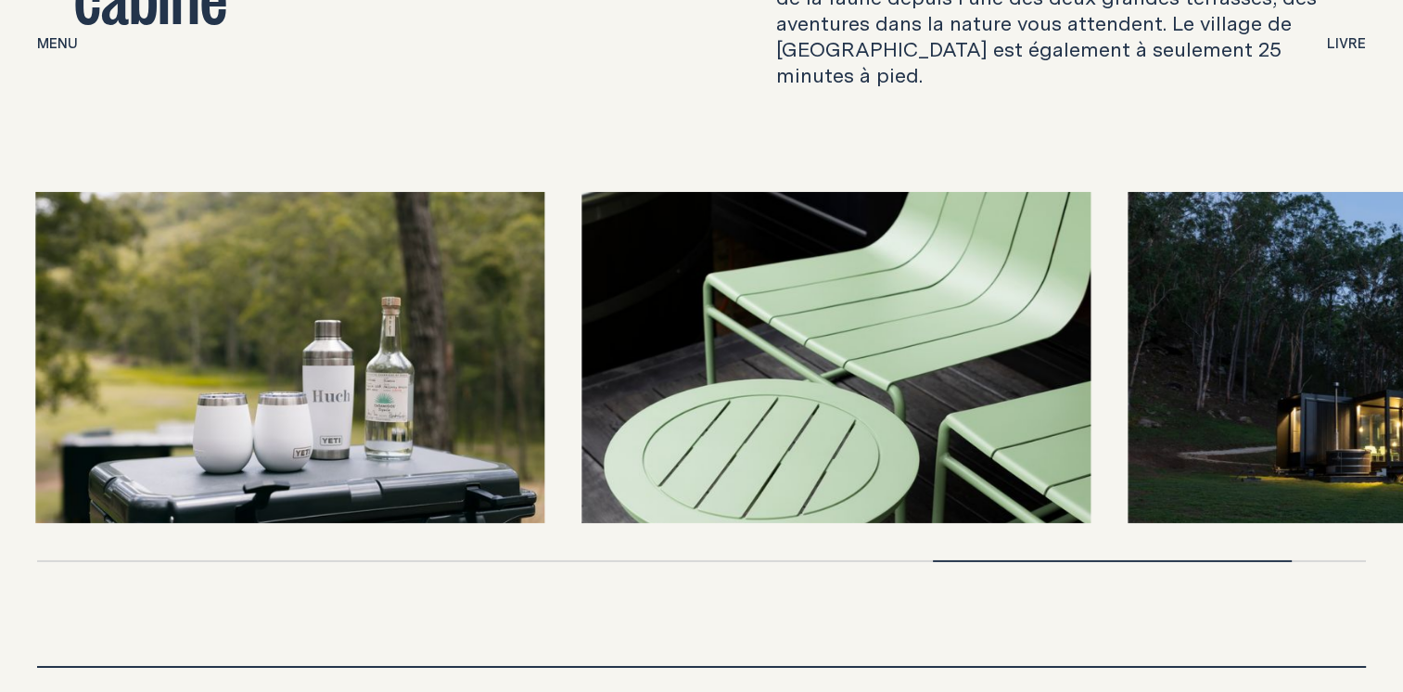
drag, startPoint x: 1080, startPoint y: 330, endPoint x: 605, endPoint y: 253, distance: 481.1
click at [621, 254] on img at bounding box center [836, 357] width 509 height 331
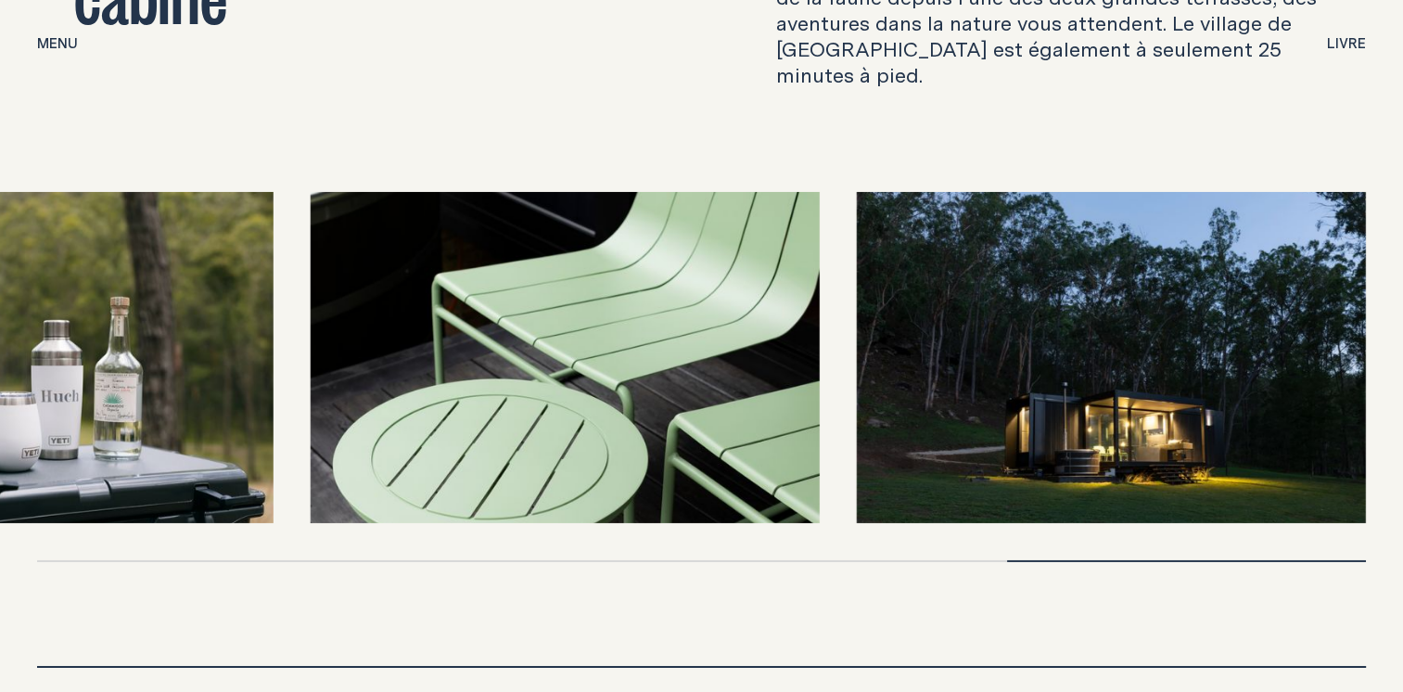
click at [256, 254] on img at bounding box center [17, 357] width 509 height 331
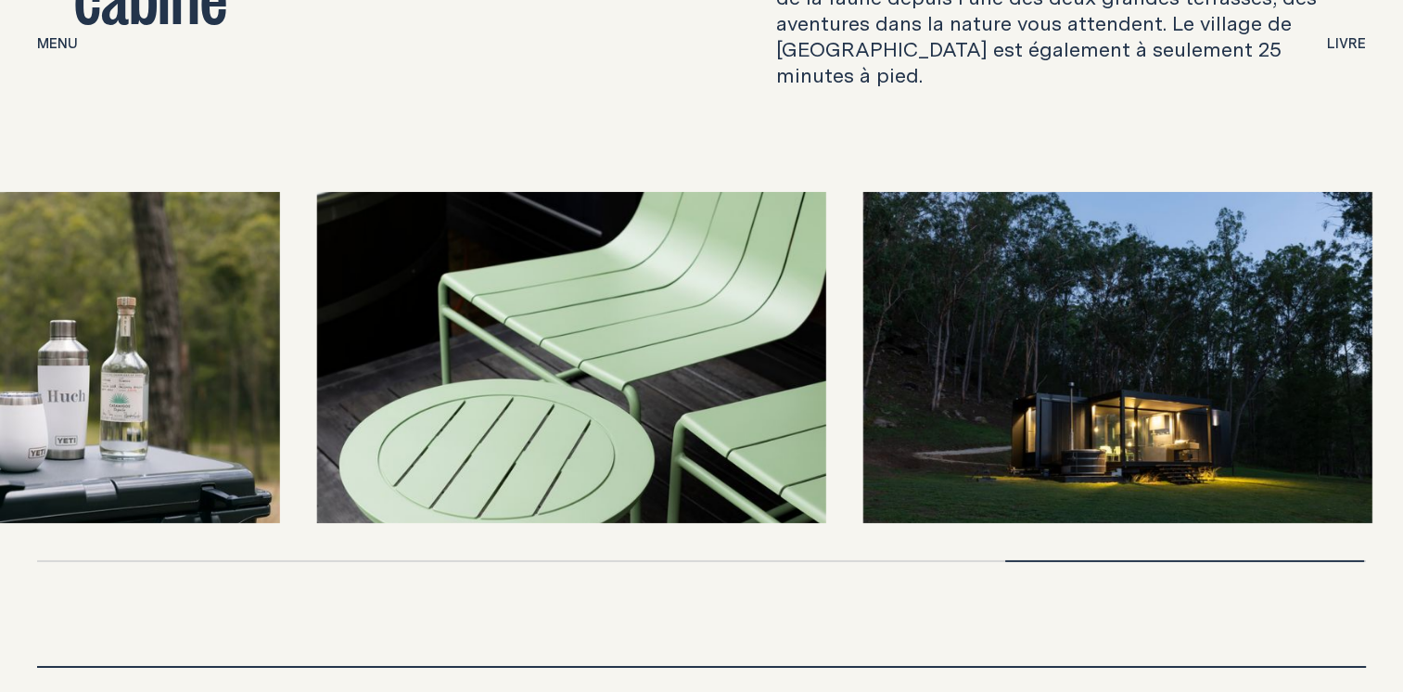
drag, startPoint x: 105, startPoint y: 226, endPoint x: 545, endPoint y: 330, distance: 452.7
click at [279, 329] on img at bounding box center [24, 357] width 509 height 331
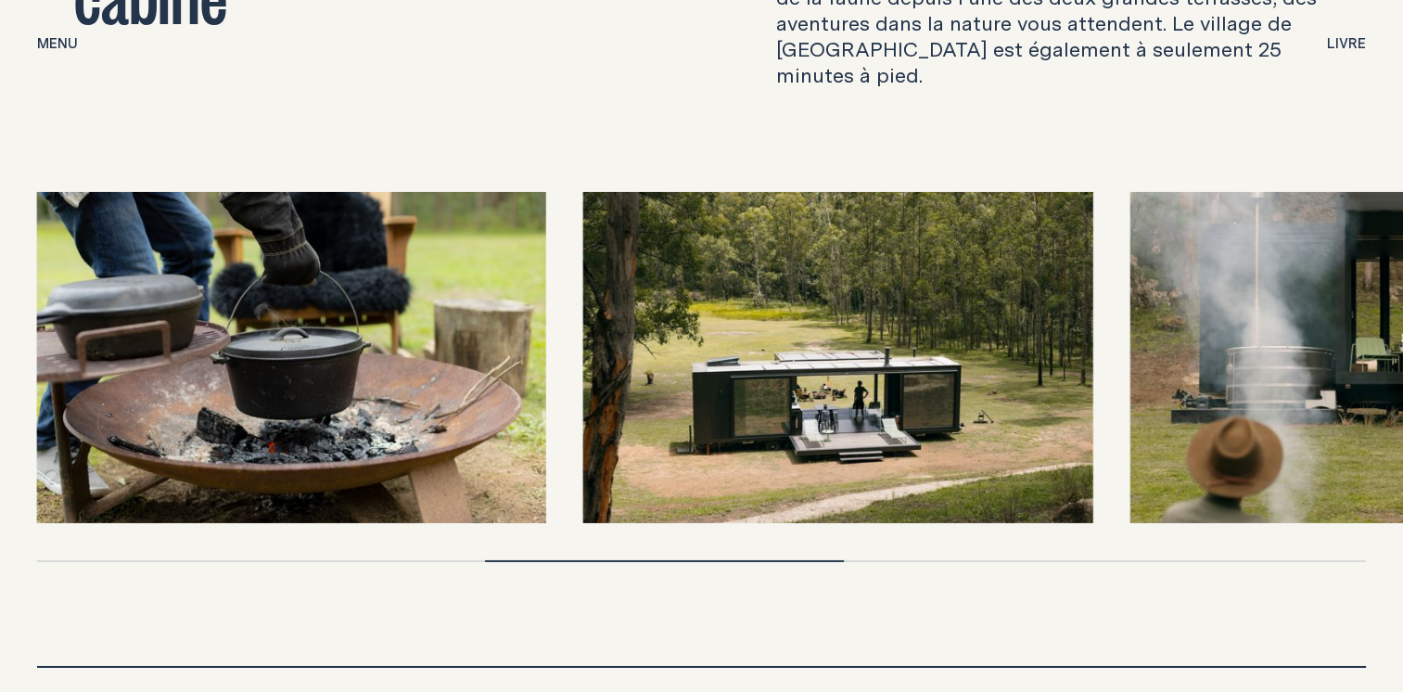
drag, startPoint x: 241, startPoint y: 288, endPoint x: 468, endPoint y: 356, distance: 237.1
click at [468, 356] on img at bounding box center [291, 357] width 509 height 331
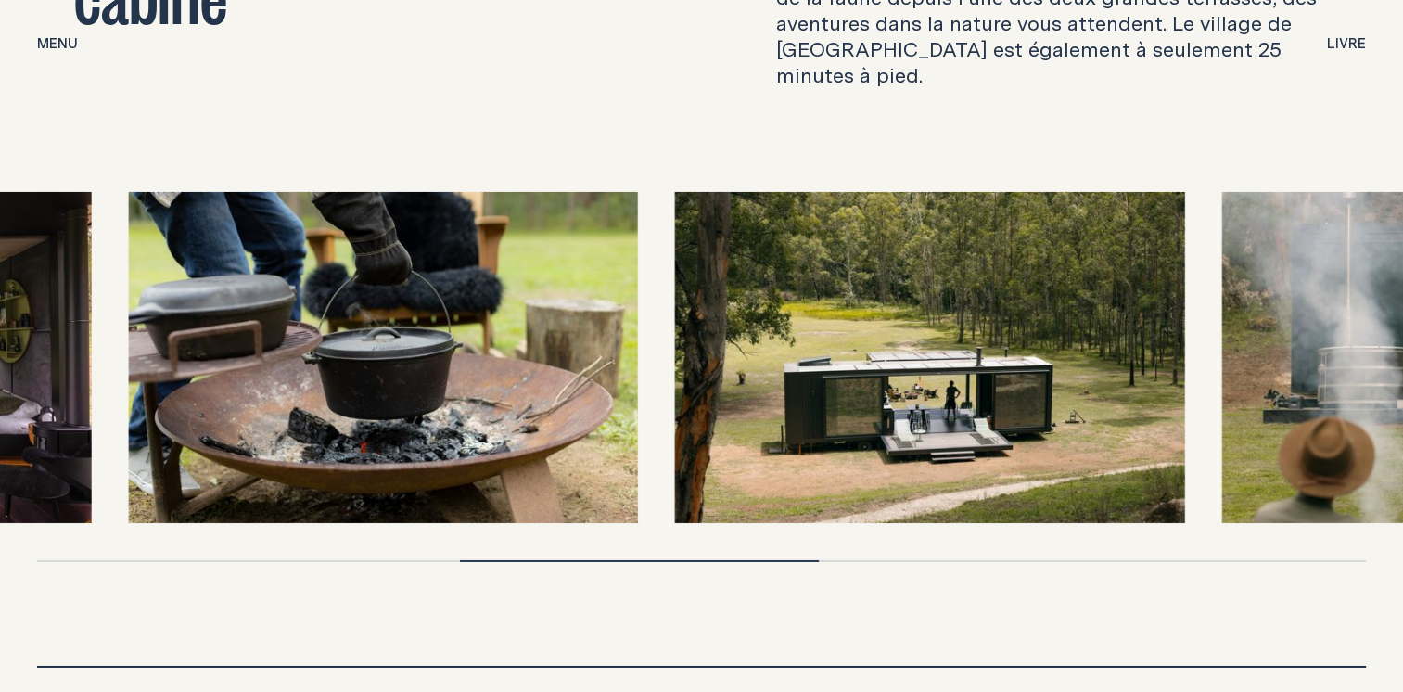
drag, startPoint x: 165, startPoint y: 292, endPoint x: 356, endPoint y: 326, distance: 194.0
click at [352, 326] on img at bounding box center [383, 357] width 509 height 331
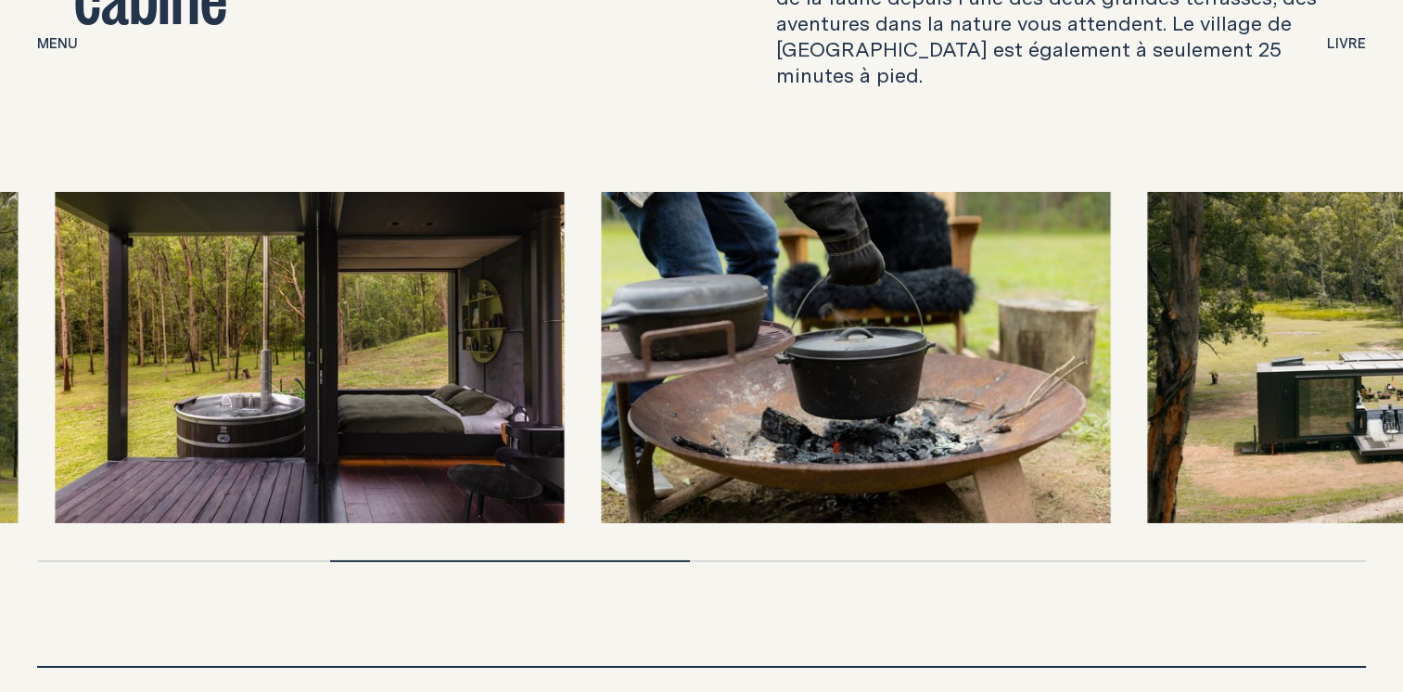
drag, startPoint x: 250, startPoint y: 321, endPoint x: 325, endPoint y: 344, distance: 77.7
click at [325, 344] on img at bounding box center [310, 357] width 509 height 331
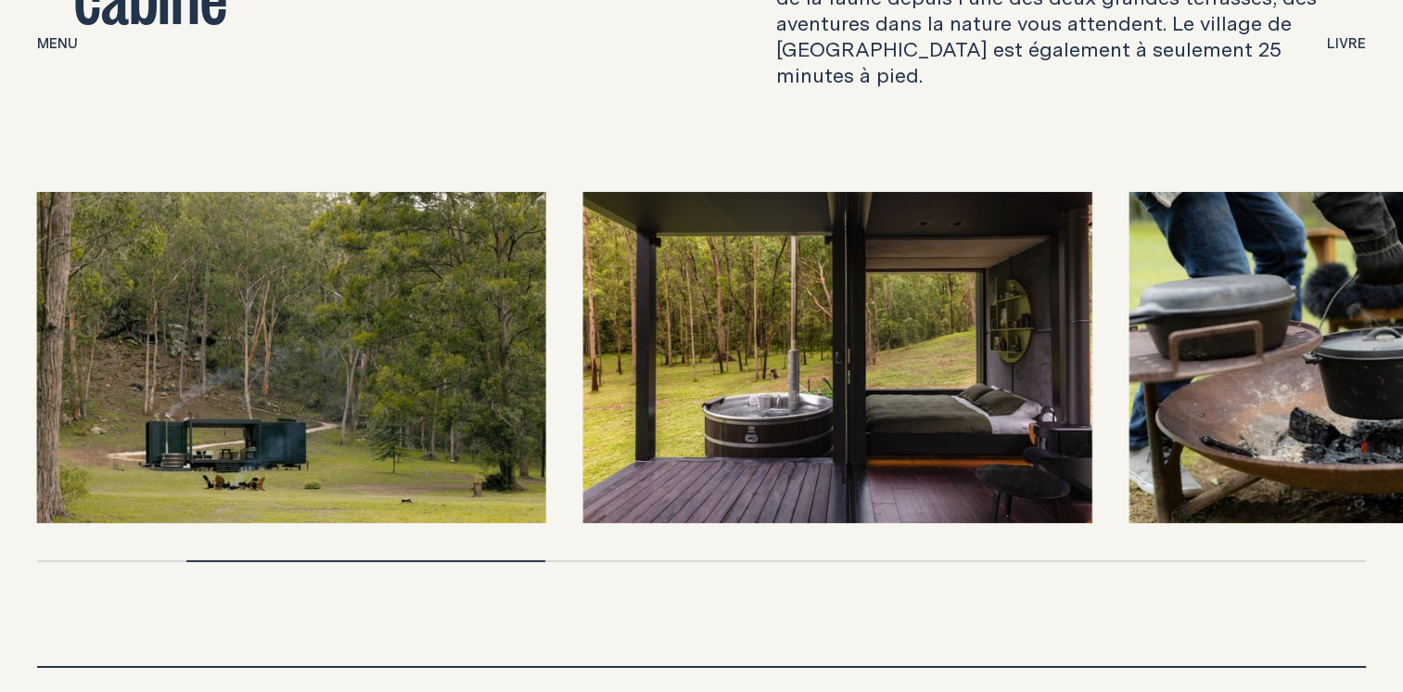
drag, startPoint x: 271, startPoint y: 323, endPoint x: 759, endPoint y: 429, distance: 499.3
click at [727, 432] on div at bounding box center [701, 377] width 1329 height 370
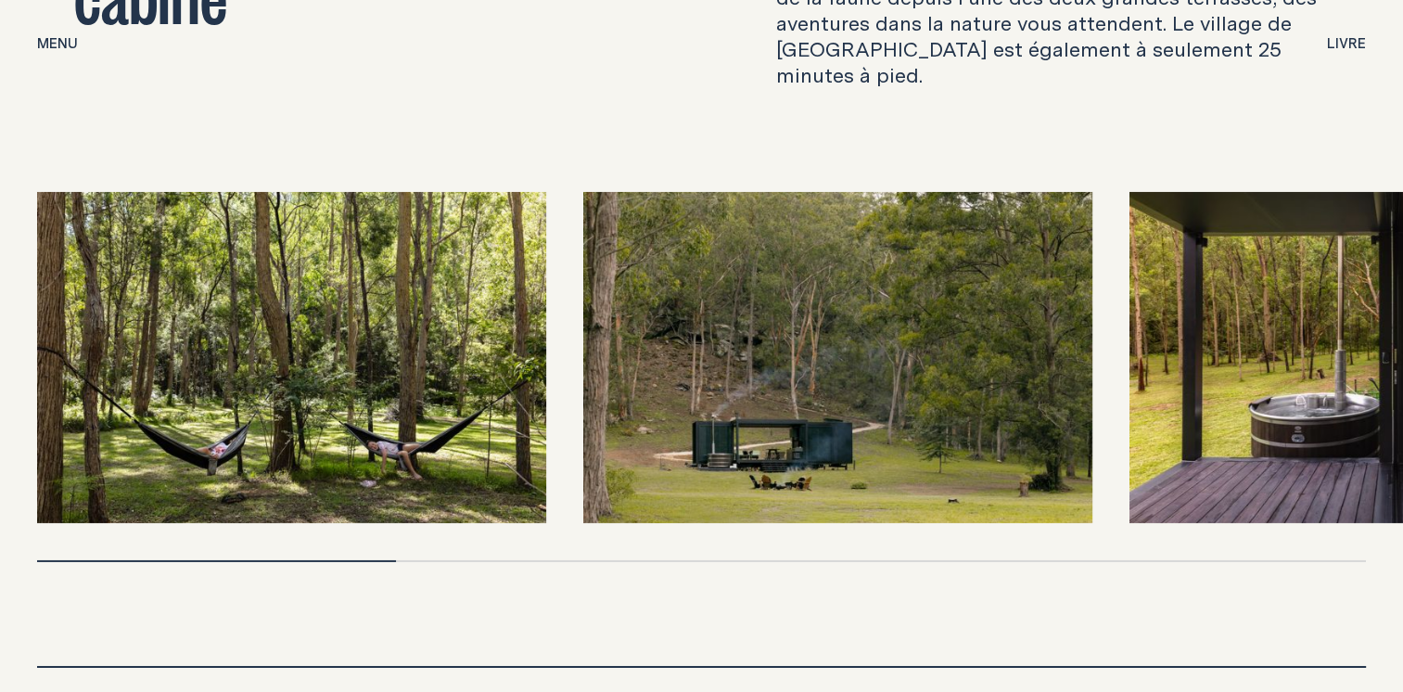
drag, startPoint x: 783, startPoint y: 448, endPoint x: 601, endPoint y: 385, distance: 192.4
click at [622, 390] on div at bounding box center [701, 377] width 1329 height 370
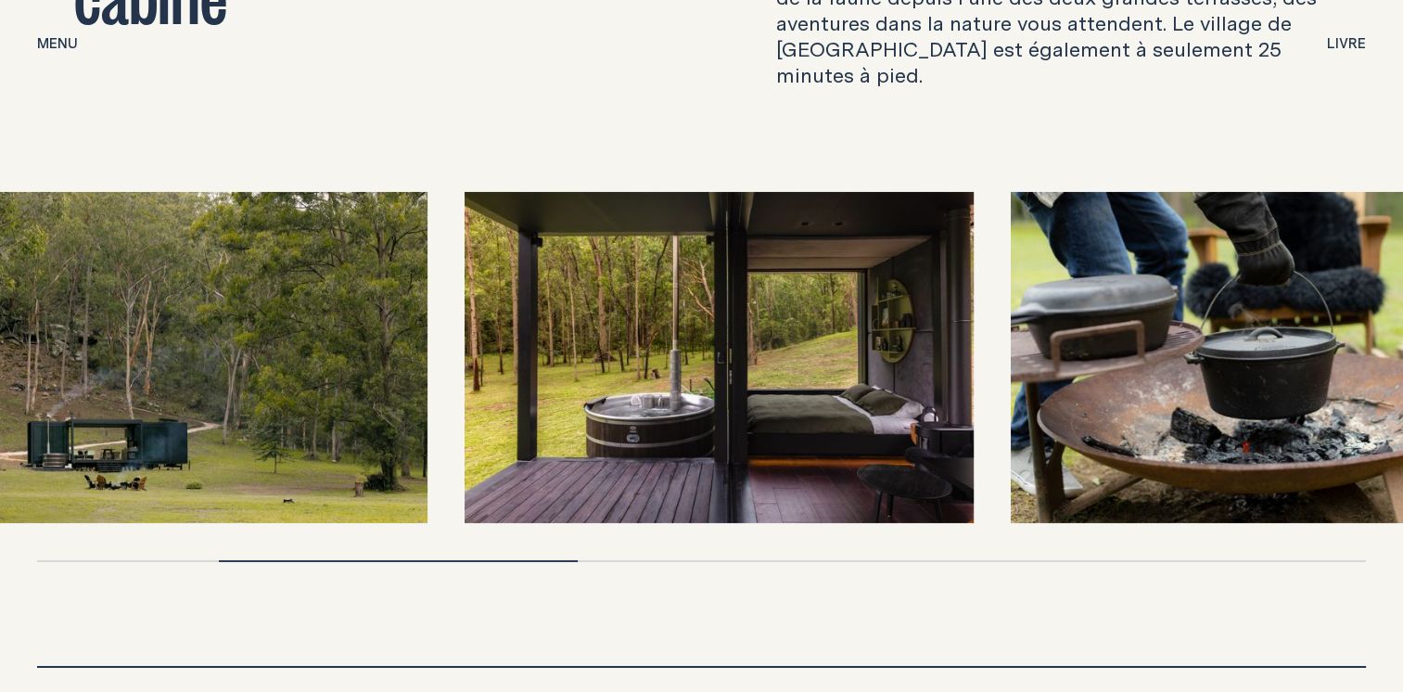
drag, startPoint x: 649, startPoint y: 377, endPoint x: 663, endPoint y: 378, distance: 13.9
click at [657, 377] on img at bounding box center [719, 357] width 509 height 331
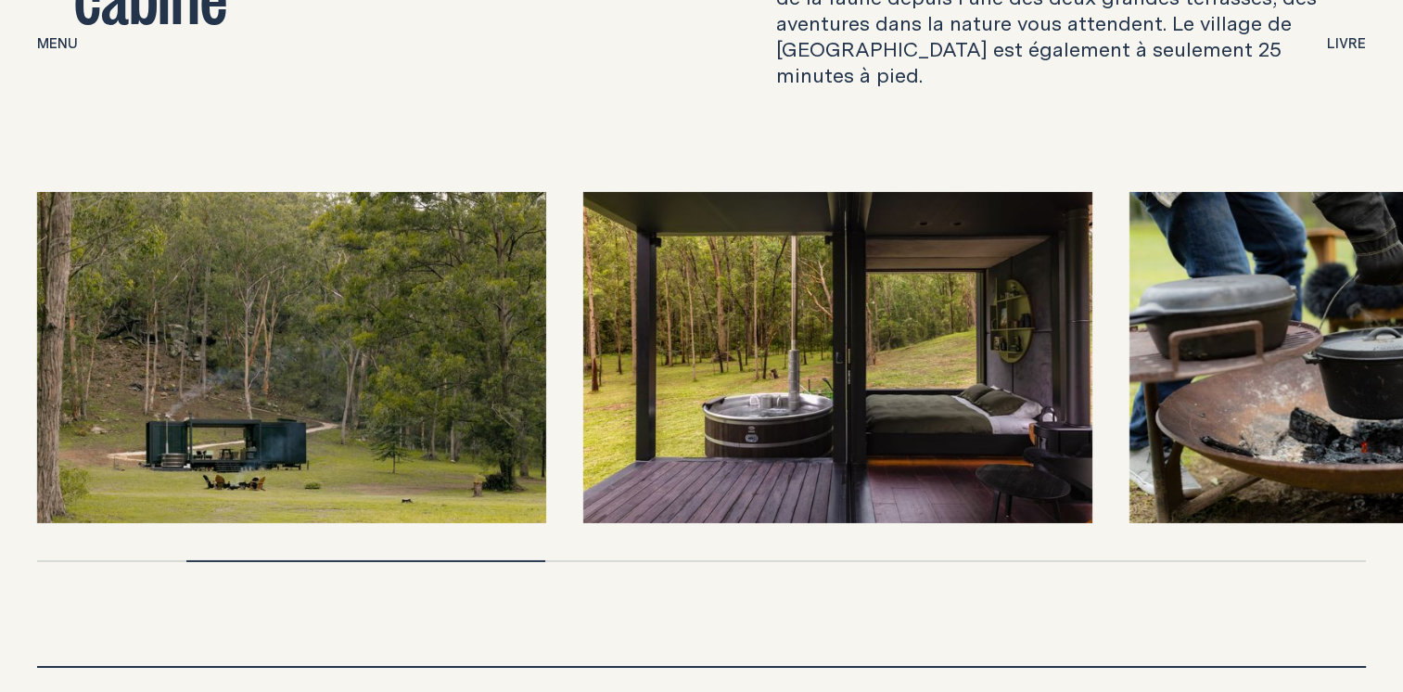
click at [800, 335] on img at bounding box center [837, 357] width 509 height 331
click at [853, 318] on img at bounding box center [837, 357] width 509 height 331
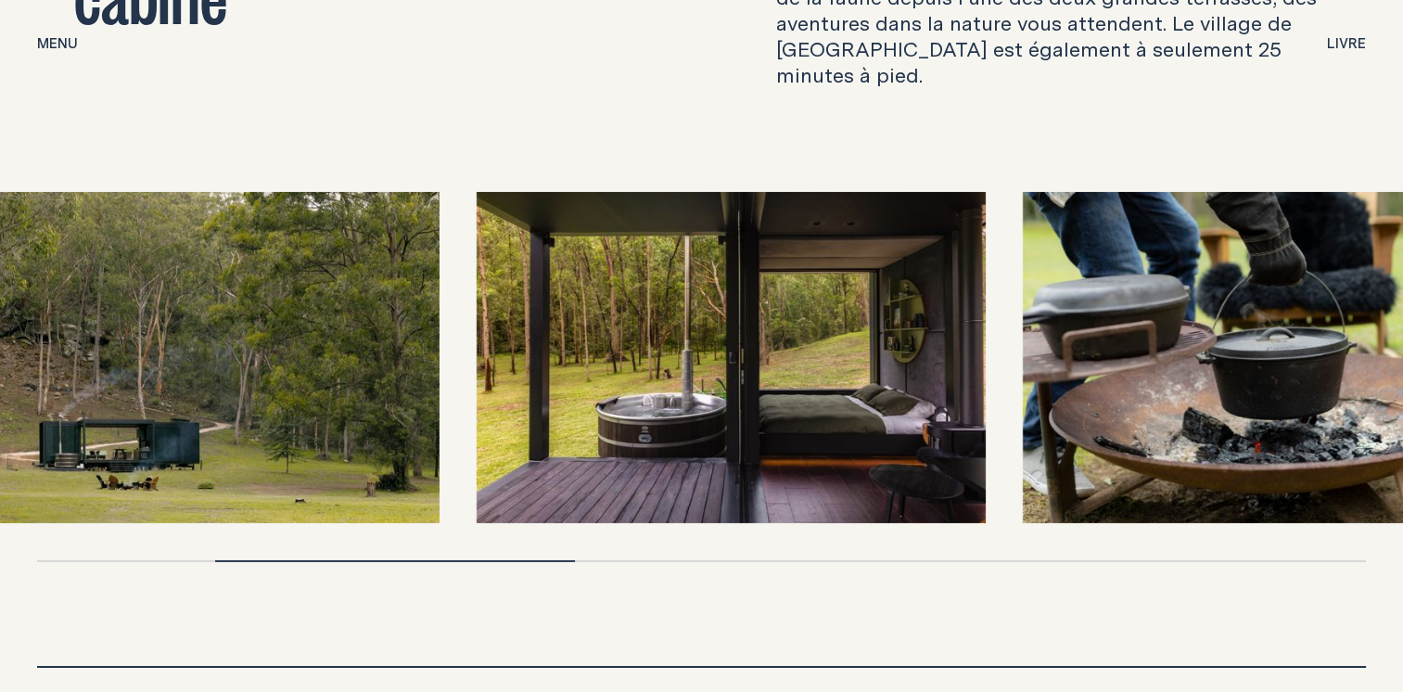
drag, startPoint x: 843, startPoint y: 333, endPoint x: 629, endPoint y: 295, distance: 217.6
click at [634, 296] on img at bounding box center [731, 357] width 509 height 331
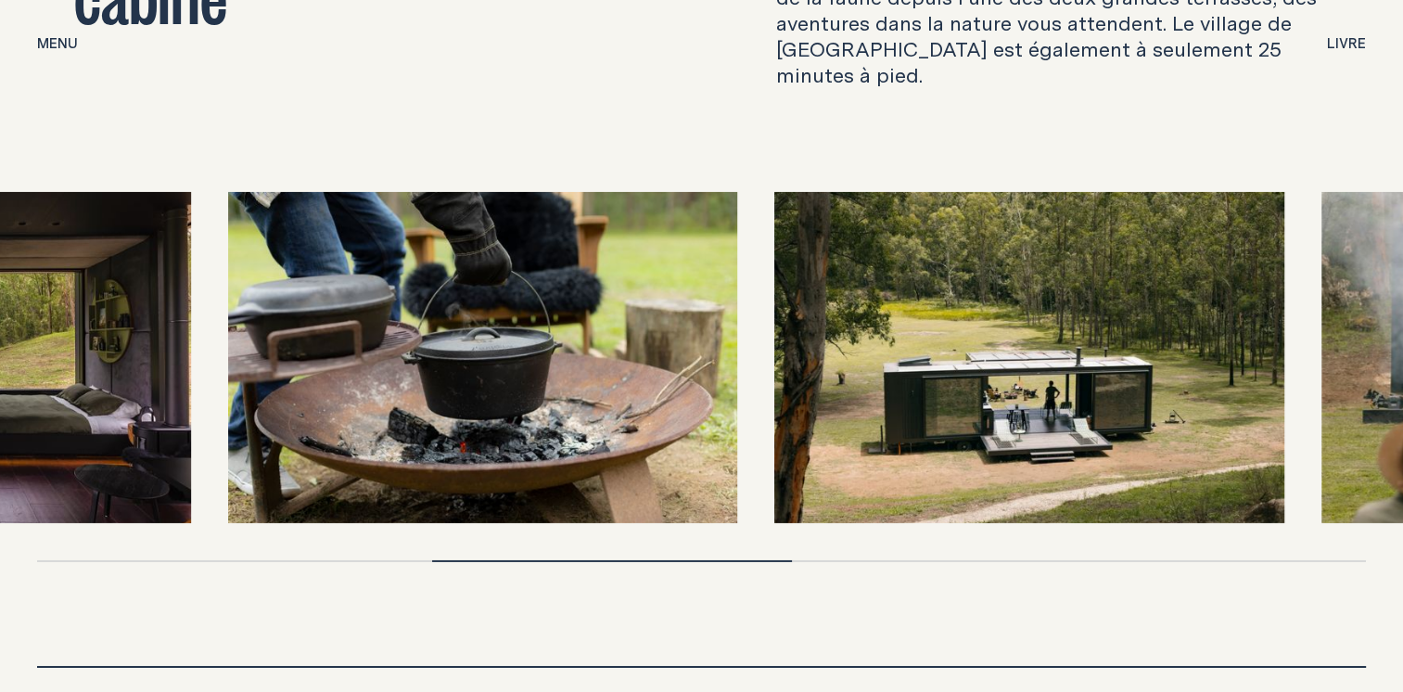
click at [649, 292] on img at bounding box center [482, 357] width 509 height 331
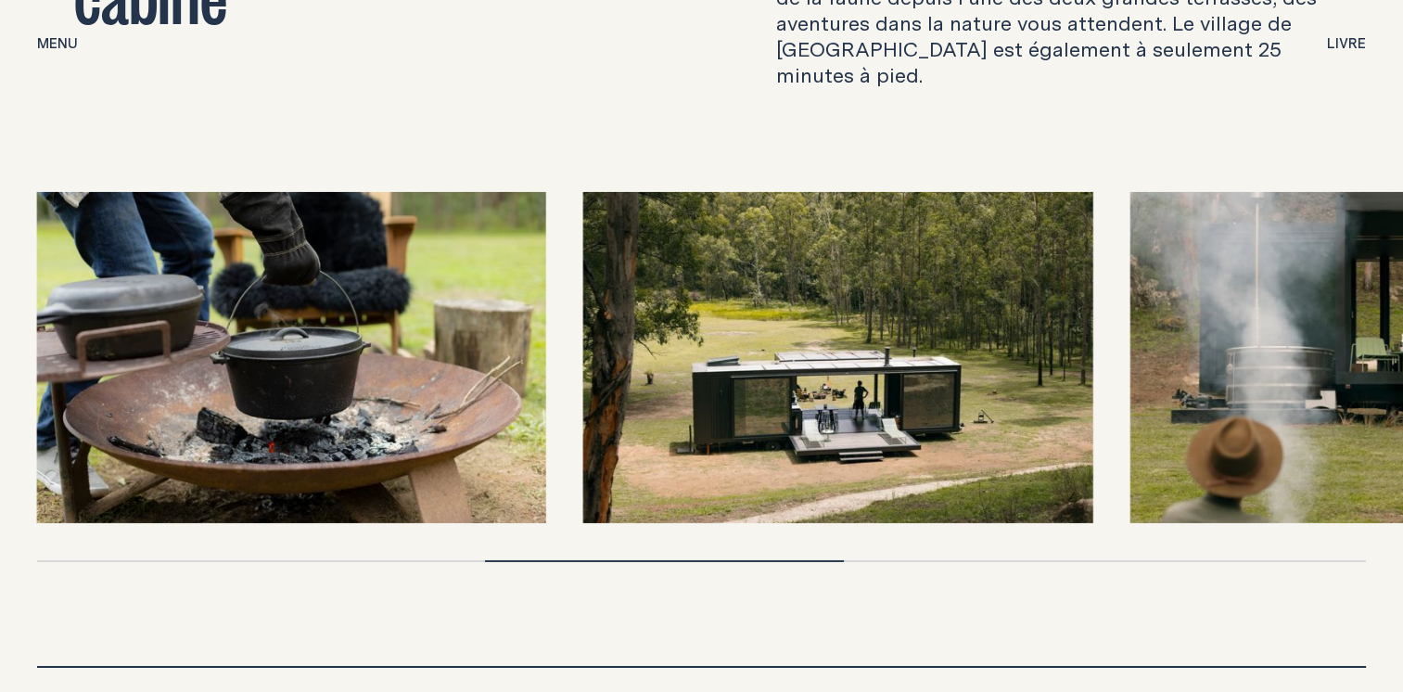
drag, startPoint x: 909, startPoint y: 337, endPoint x: 761, endPoint y: 301, distance: 152.5
click at [757, 300] on img at bounding box center [837, 357] width 509 height 331
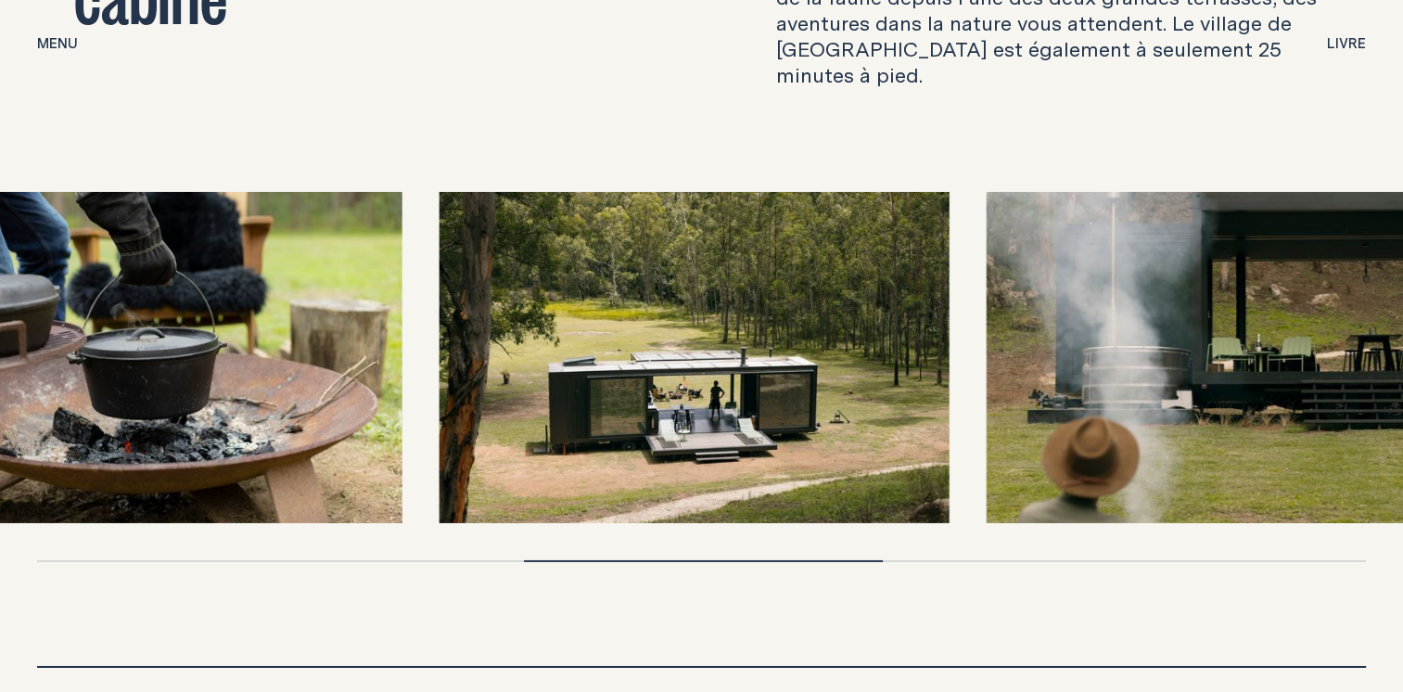
drag, startPoint x: 828, startPoint y: 340, endPoint x: 655, endPoint y: 301, distance: 177.6
click at [683, 310] on img at bounding box center [694, 357] width 509 height 331
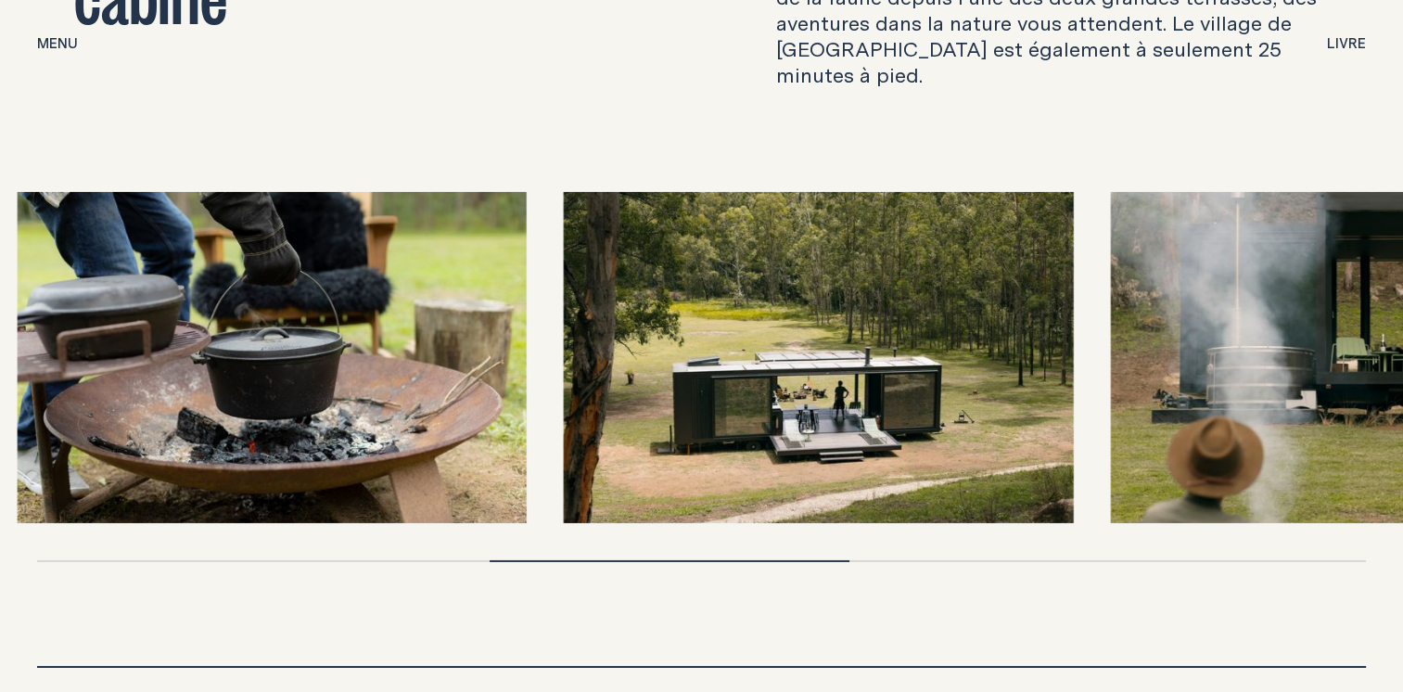
drag, startPoint x: 1006, startPoint y: 420, endPoint x: 753, endPoint y: 394, distance: 254.6
click at [754, 397] on img at bounding box center [818, 357] width 509 height 331
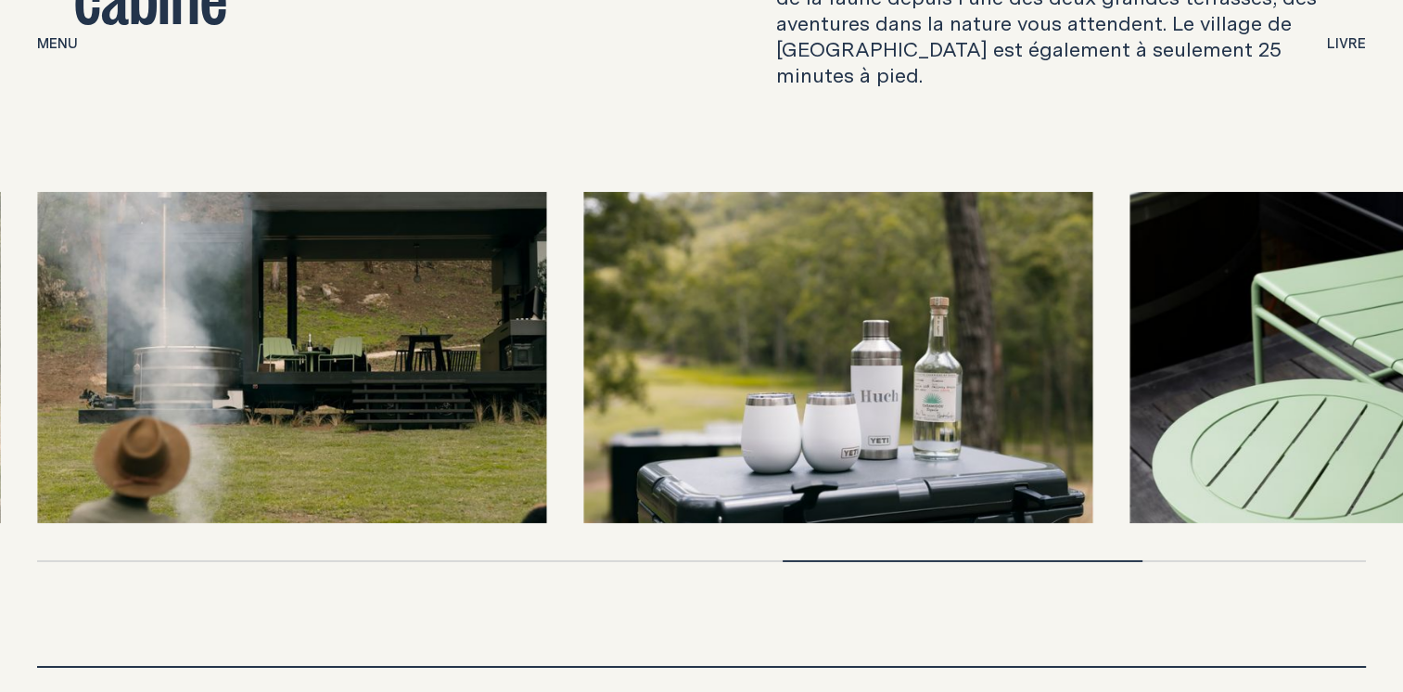
click at [322, 236] on img at bounding box center [291, 357] width 509 height 331
click at [875, 352] on img at bounding box center [837, 357] width 509 height 331
drag, startPoint x: 1217, startPoint y: 274, endPoint x: 931, endPoint y: 277, distance: 285.7
click at [936, 279] on div at bounding box center [701, 357] width 1329 height 331
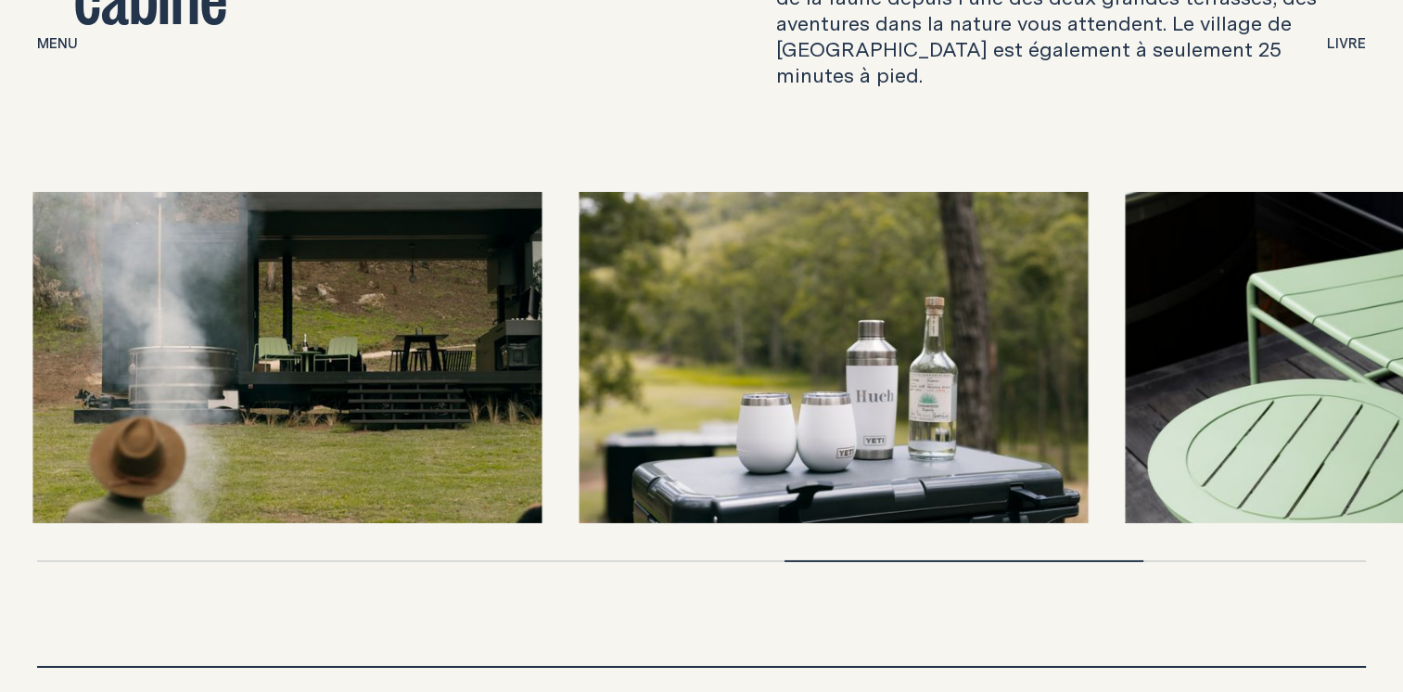
drag, startPoint x: 993, startPoint y: 321, endPoint x: 717, endPoint y: 256, distance: 284.0
click at [785, 280] on img at bounding box center [833, 357] width 509 height 331
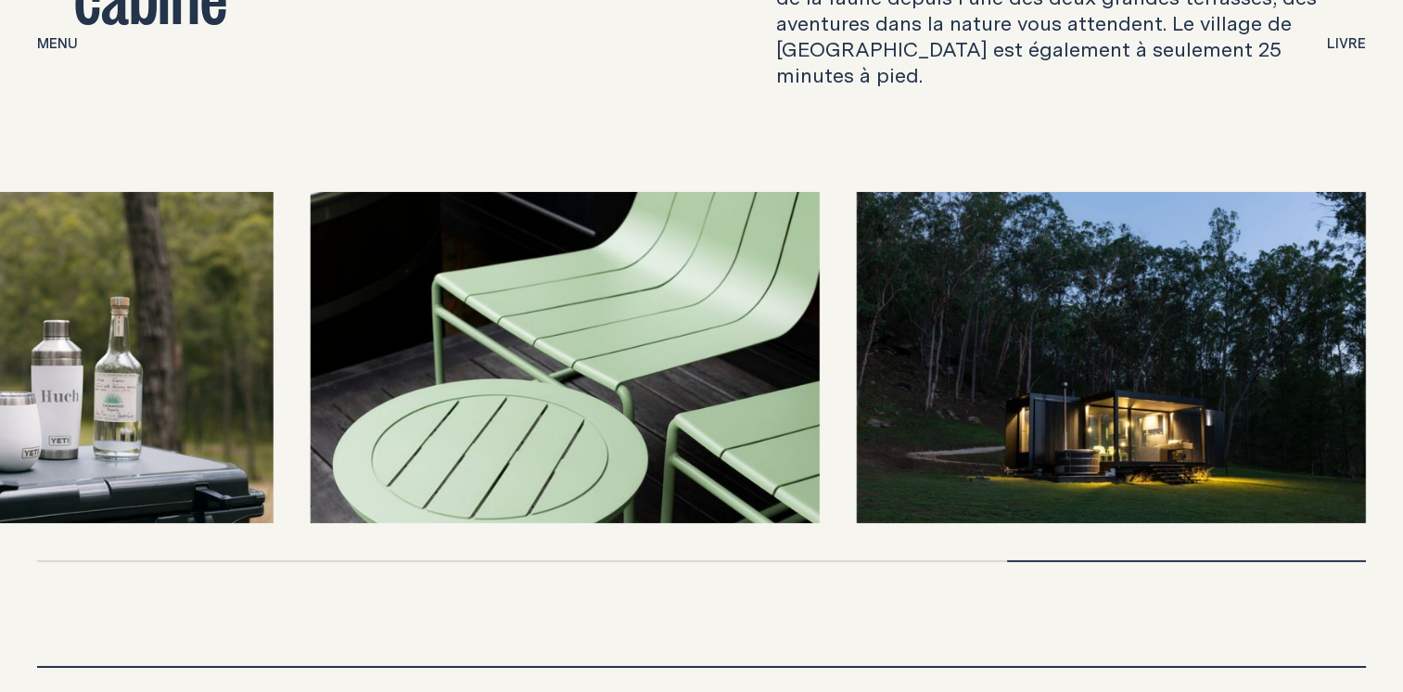
click at [619, 222] on img at bounding box center [564, 357] width 509 height 331
click at [513, 211] on img at bounding box center [564, 357] width 509 height 331
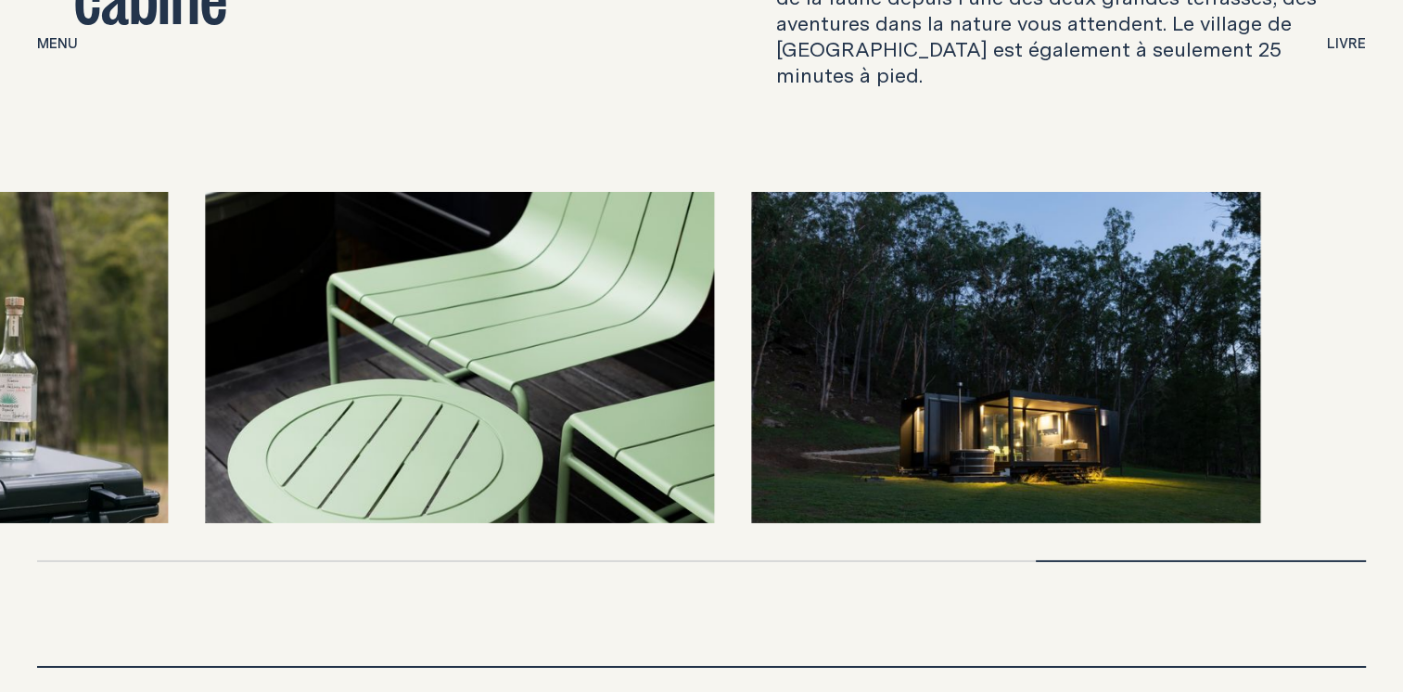
drag, startPoint x: 697, startPoint y: 347, endPoint x: 445, endPoint y: 305, distance: 254.8
click at [449, 306] on img at bounding box center [459, 357] width 509 height 331
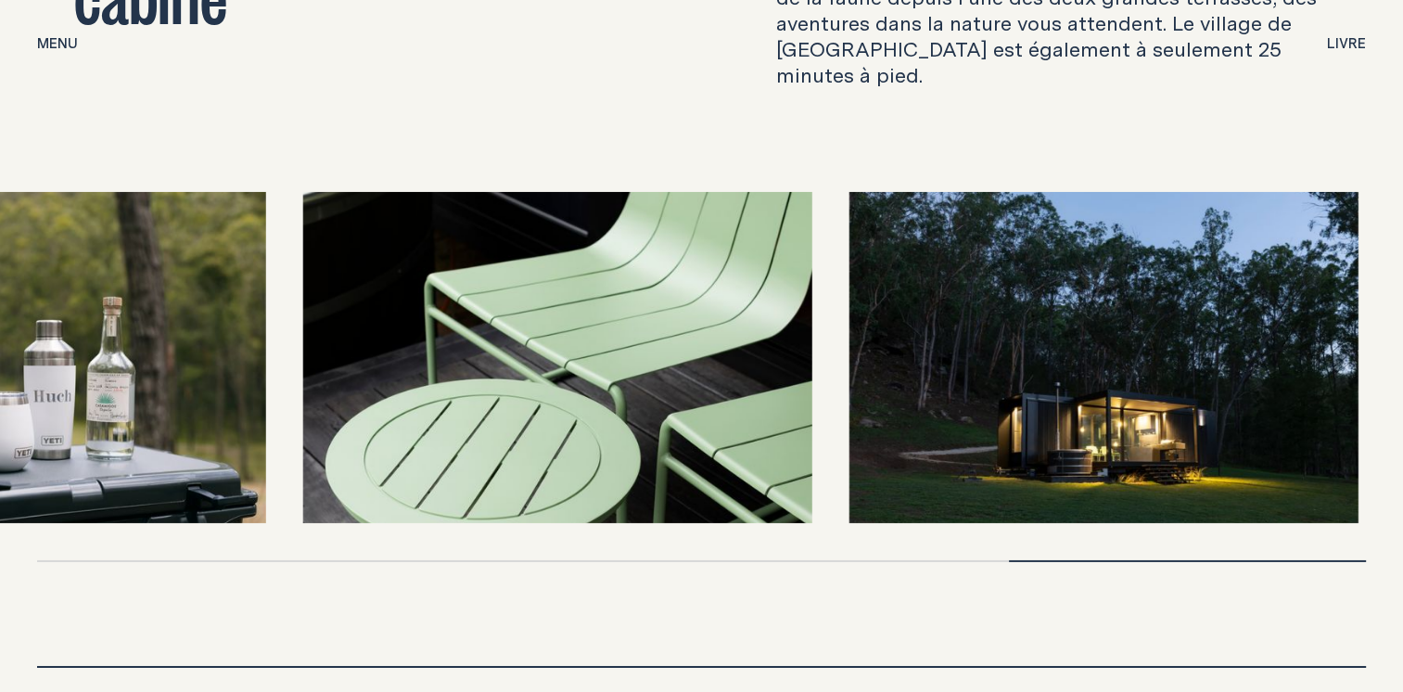
click at [1090, 272] on img at bounding box center [1104, 357] width 509 height 331
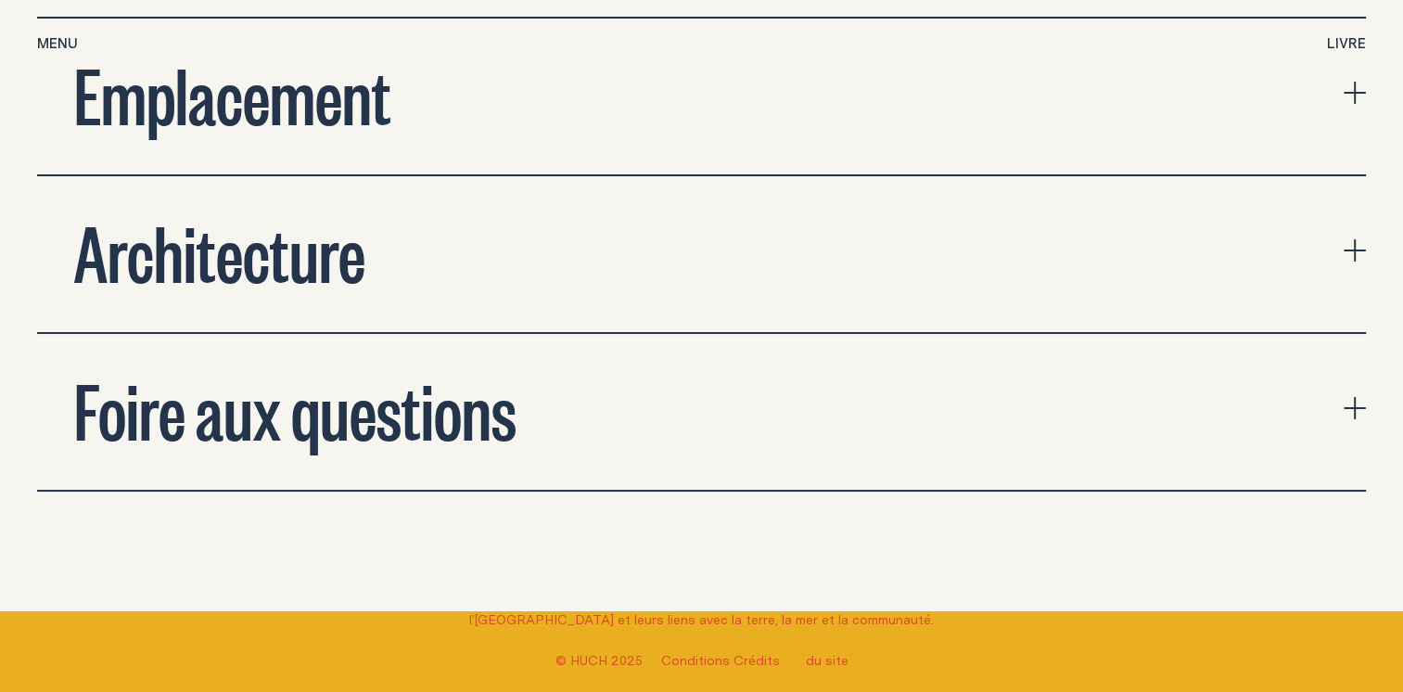
scroll to position [6679, 0]
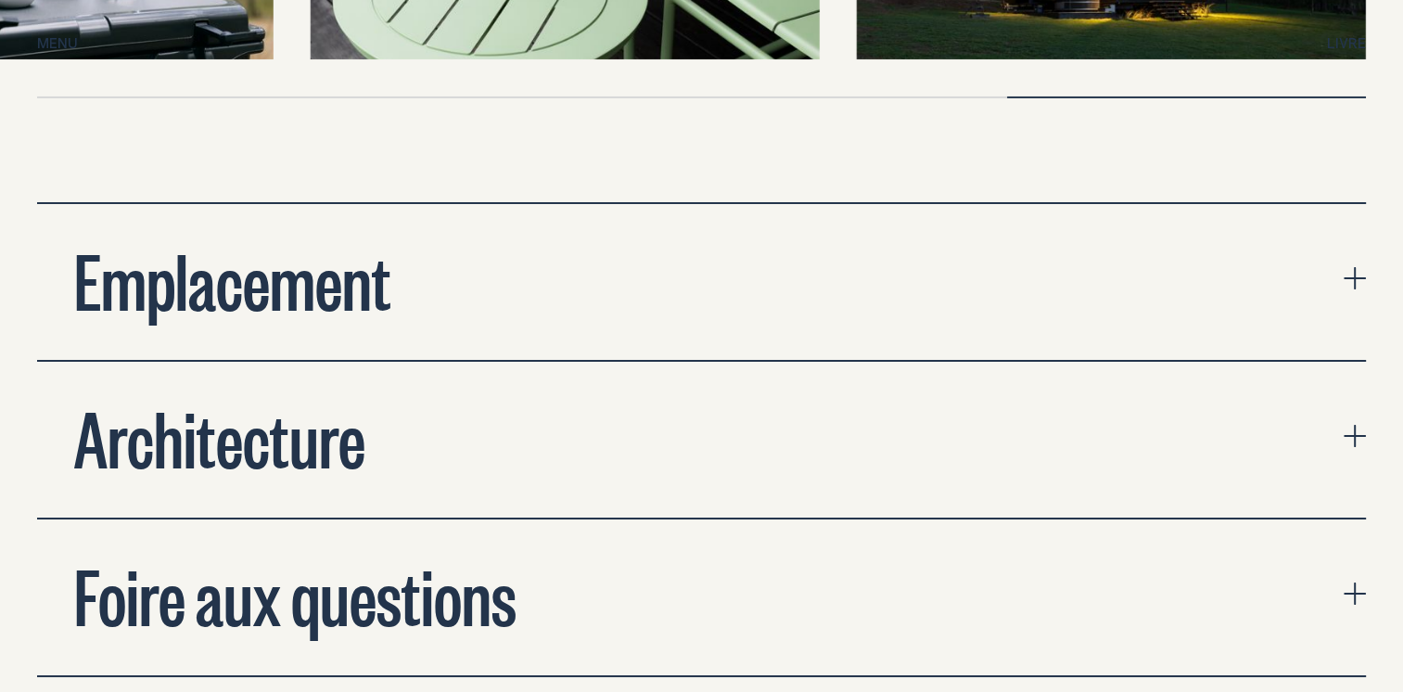
click at [1351, 425] on icon "agrandir accordéon" at bounding box center [1355, 436] width 22 height 22
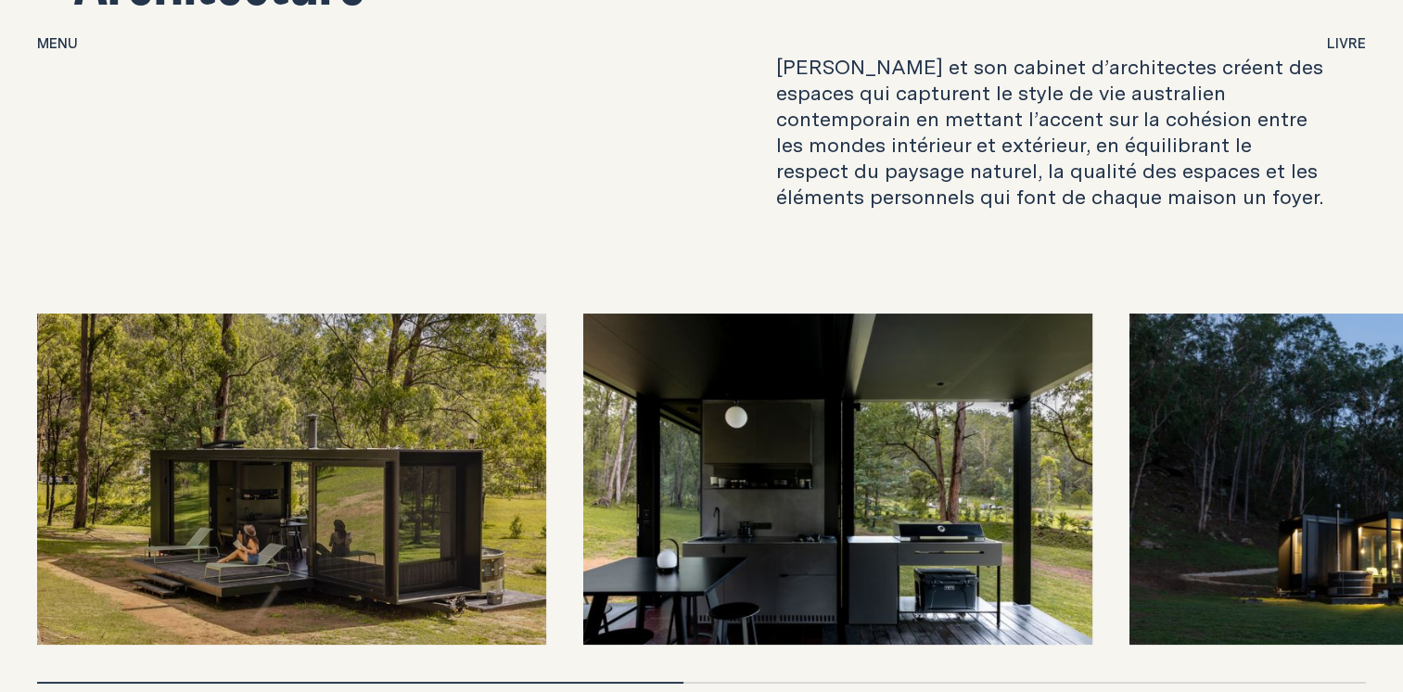
scroll to position [7235, 0]
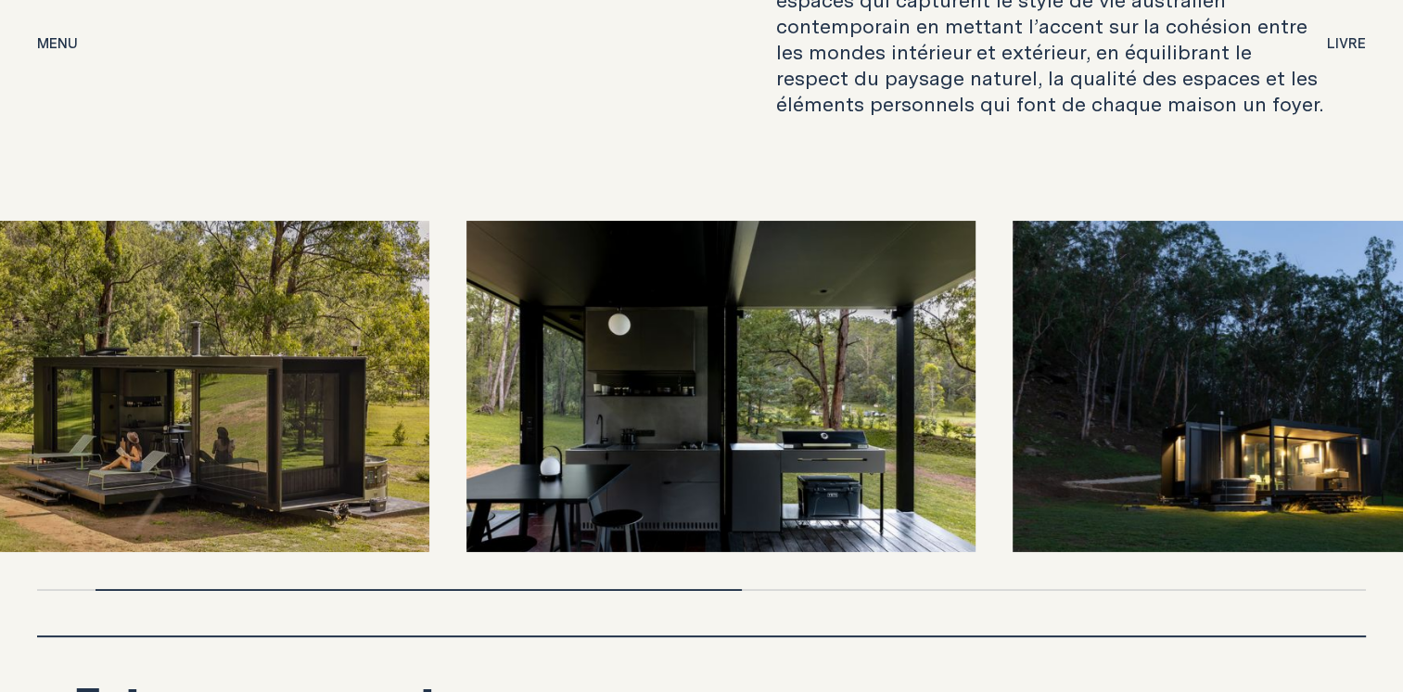
drag, startPoint x: 1263, startPoint y: 373, endPoint x: 764, endPoint y: 354, distance: 499.4
click at [1013, 362] on img at bounding box center [1267, 386] width 509 height 331
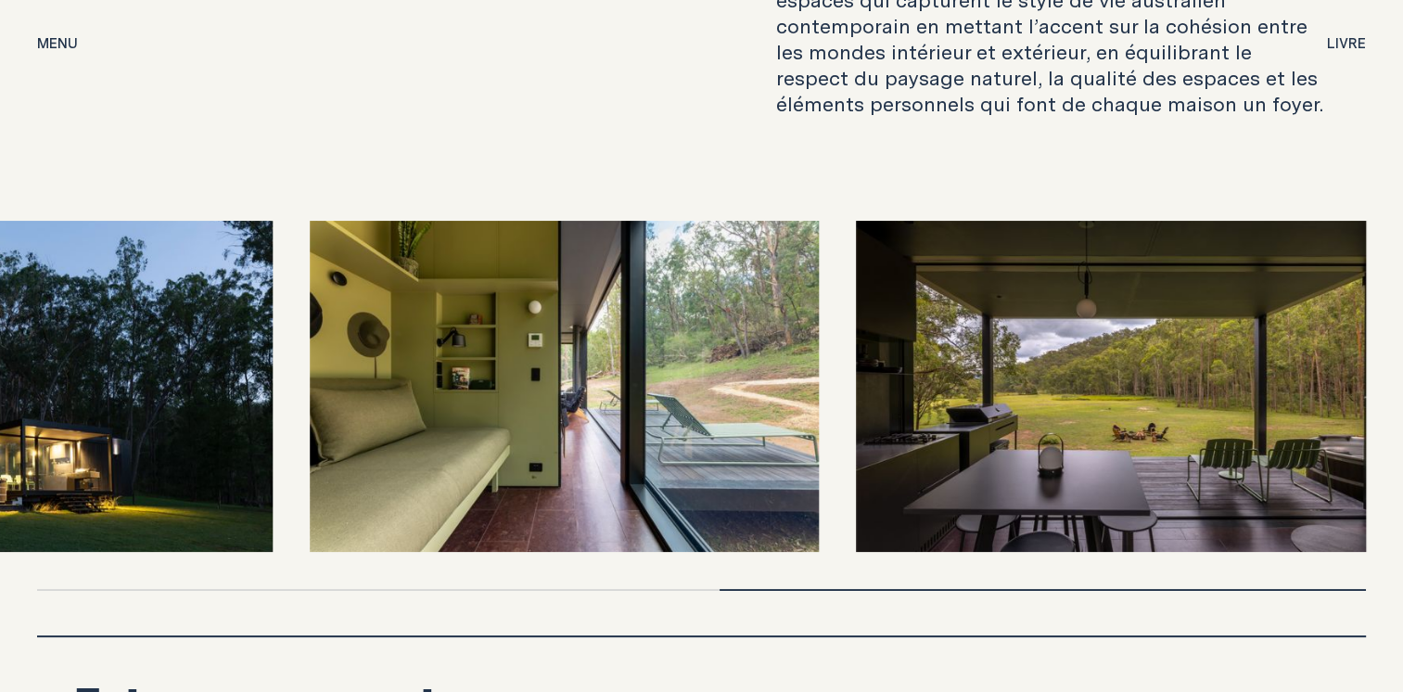
drag, startPoint x: 225, startPoint y: 321, endPoint x: 657, endPoint y: 370, distance: 434.1
click at [511, 362] on div at bounding box center [701, 386] width 1329 height 331
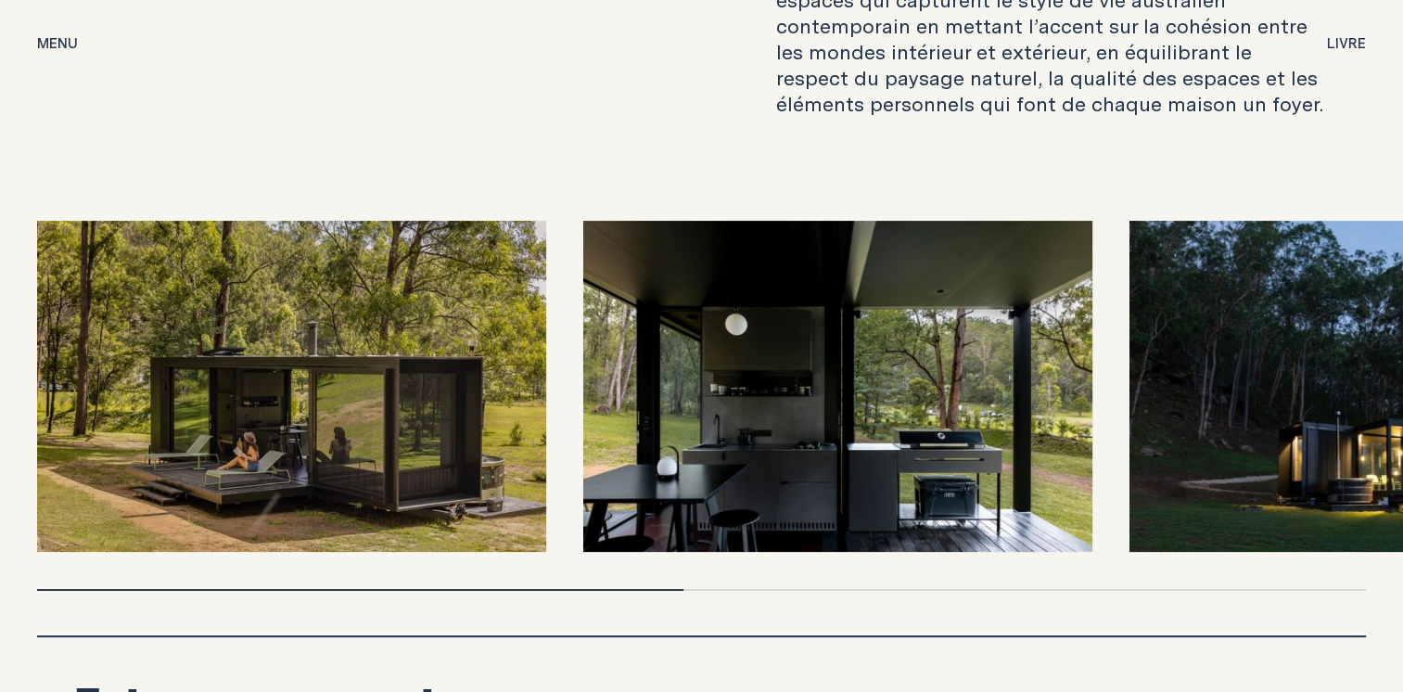
click at [289, 323] on img at bounding box center [291, 386] width 509 height 331
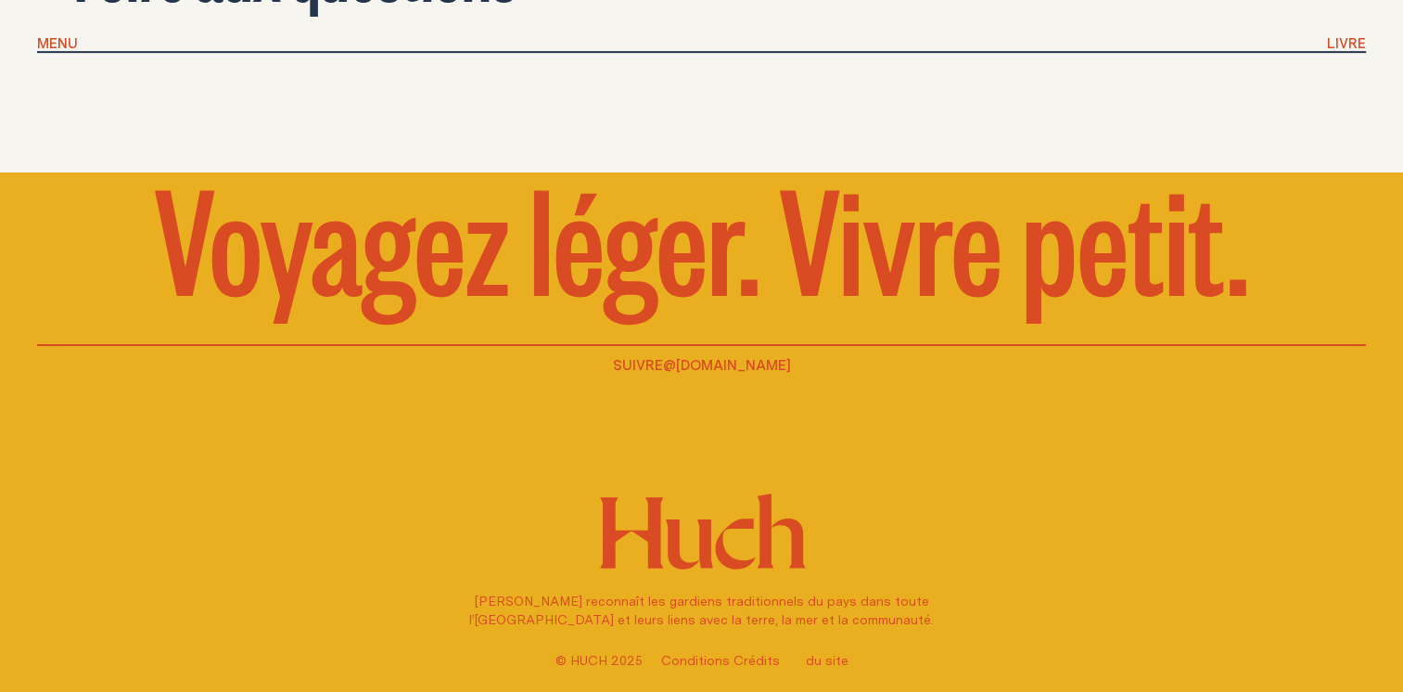
scroll to position [8046, 0]
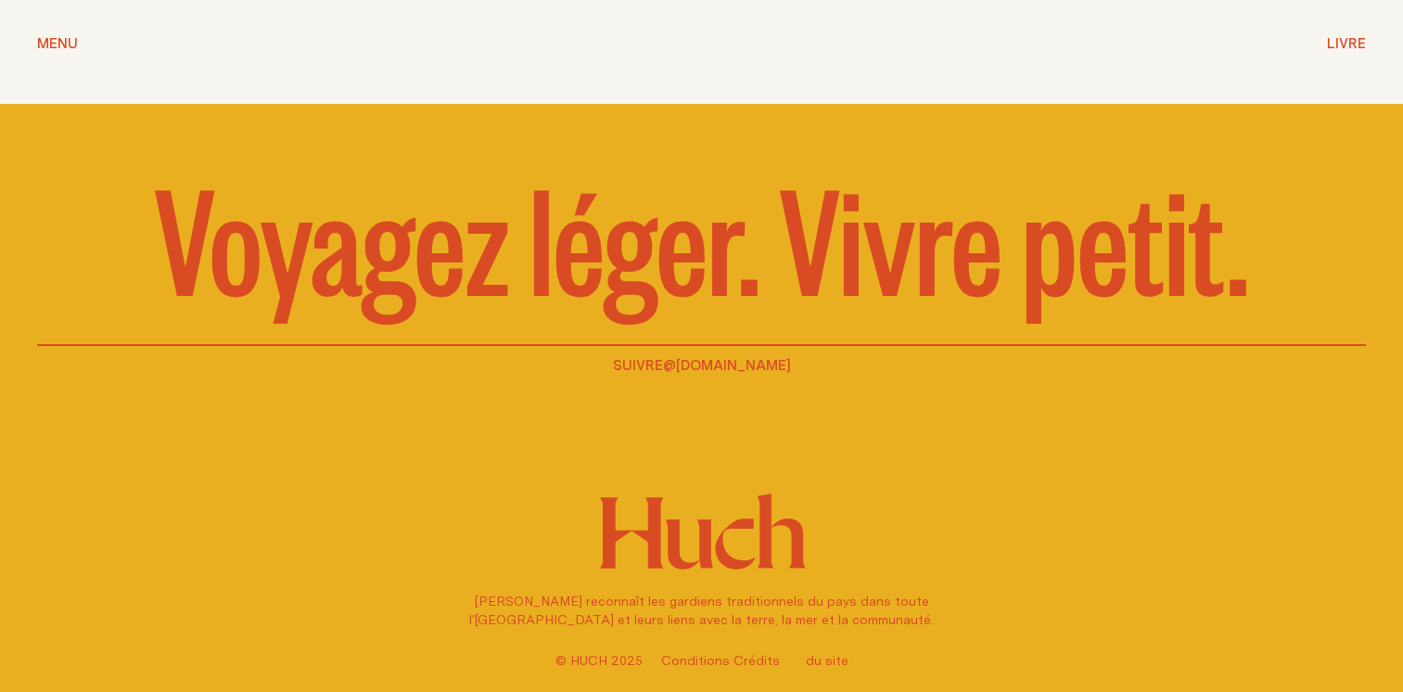
click at [60, 46] on span "Menu" at bounding box center [57, 43] width 41 height 14
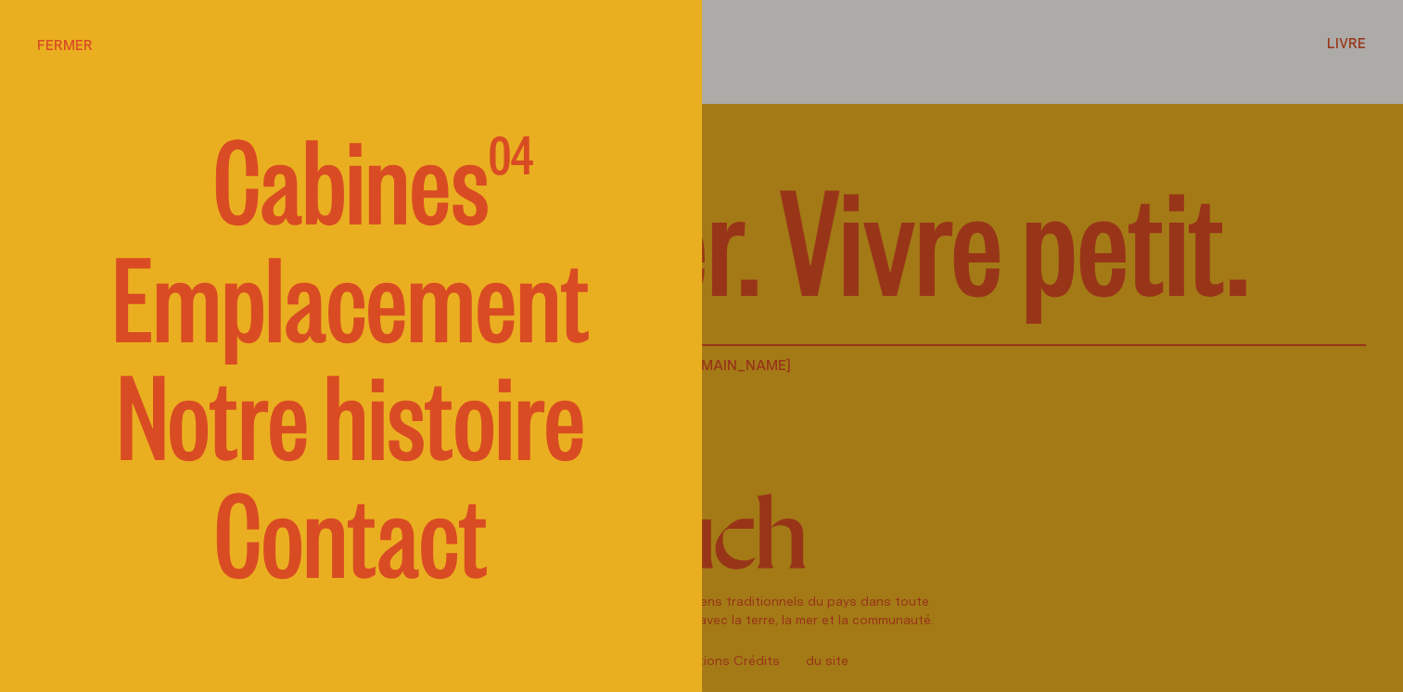
click at [403, 443] on link "Notre histoire" at bounding box center [351, 410] width 468 height 111
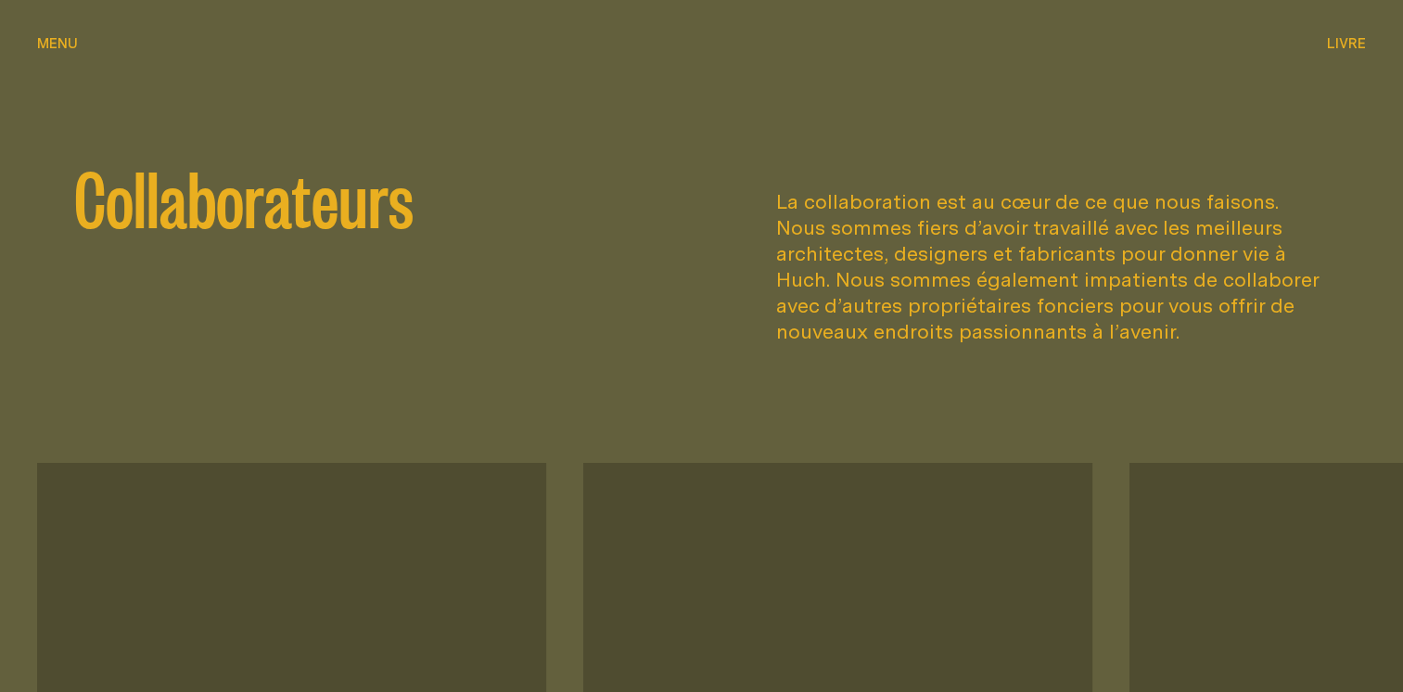
scroll to position [2690, 0]
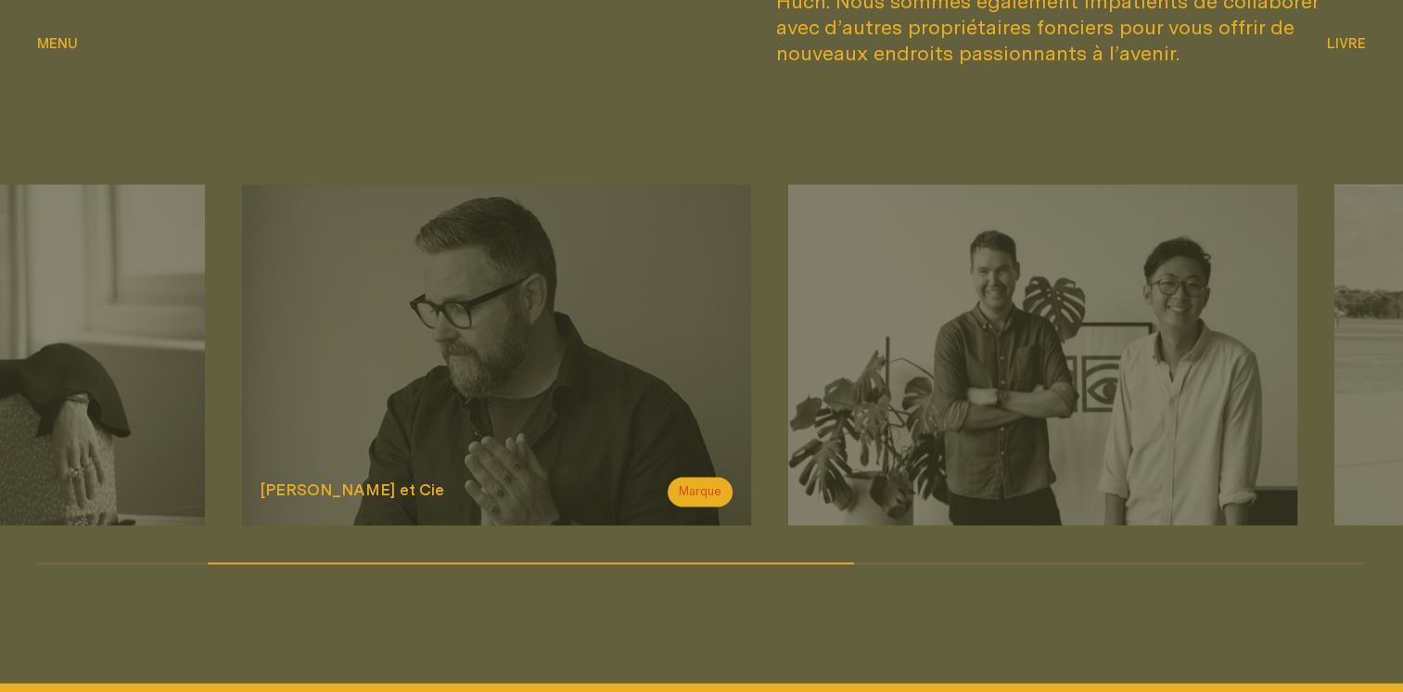
drag, startPoint x: 983, startPoint y: 373, endPoint x: 407, endPoint y: 328, distance: 577.8
click at [416, 330] on img at bounding box center [496, 355] width 509 height 340
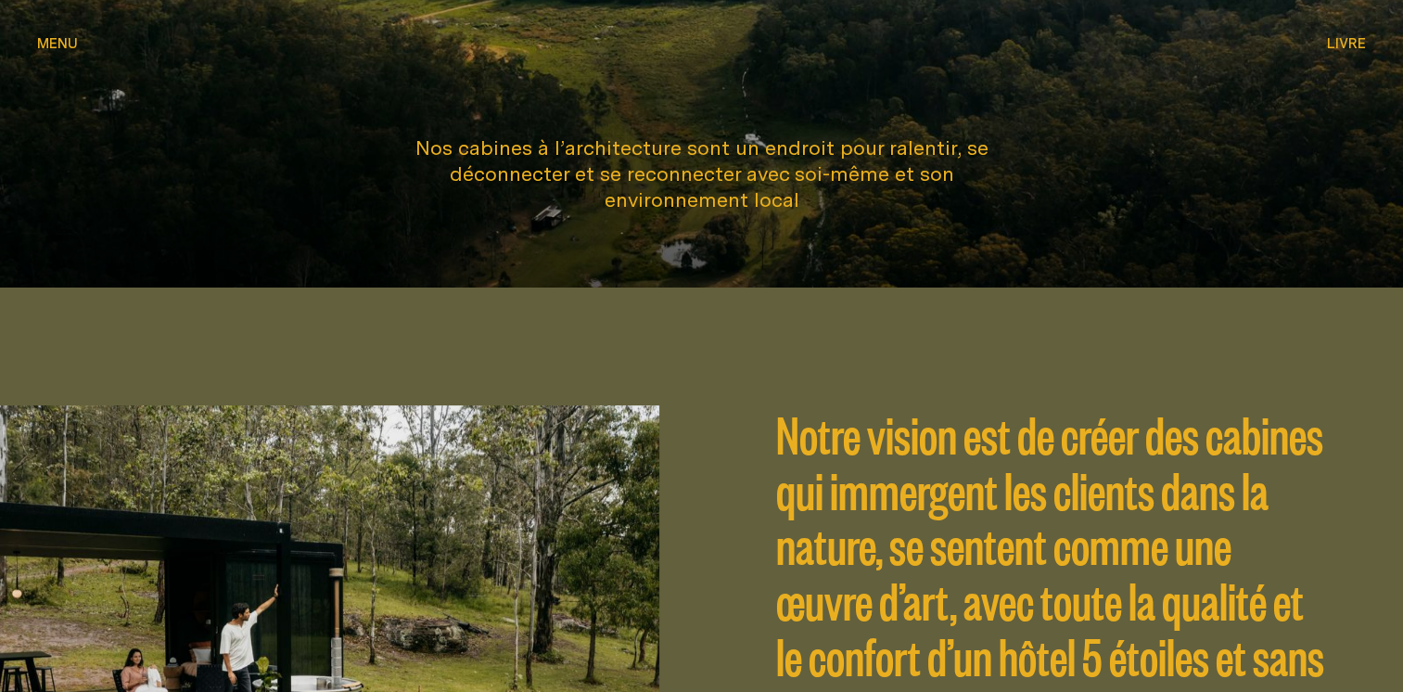
scroll to position [278, 0]
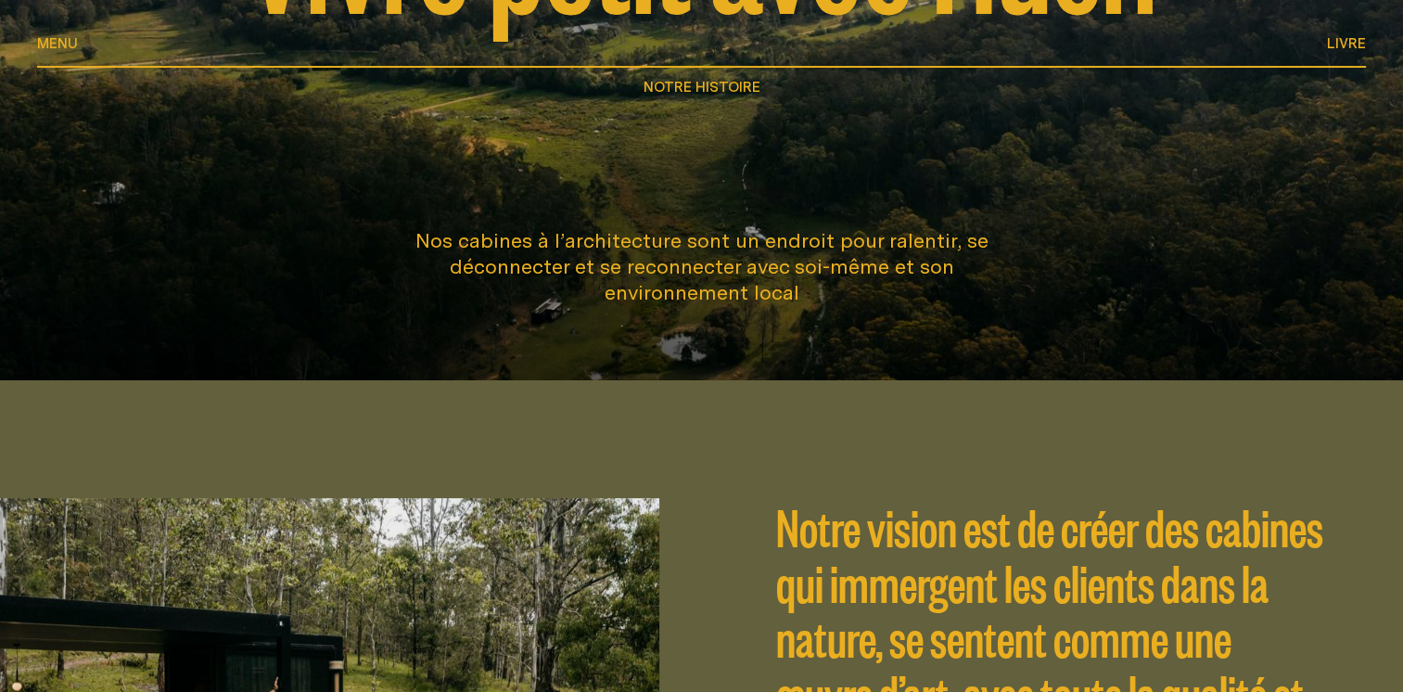
click at [58, 45] on span "Menu" at bounding box center [57, 43] width 41 height 14
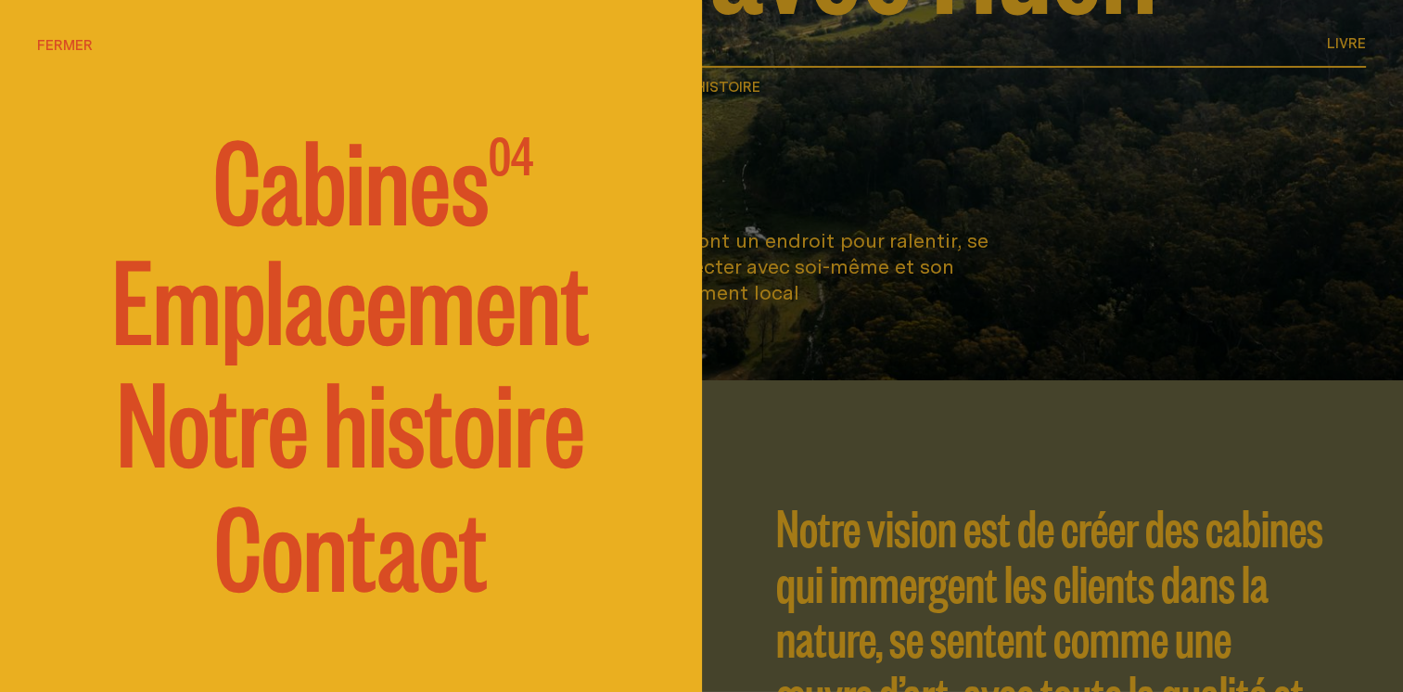
click at [387, 199] on span "Cabines" at bounding box center [351, 176] width 276 height 111
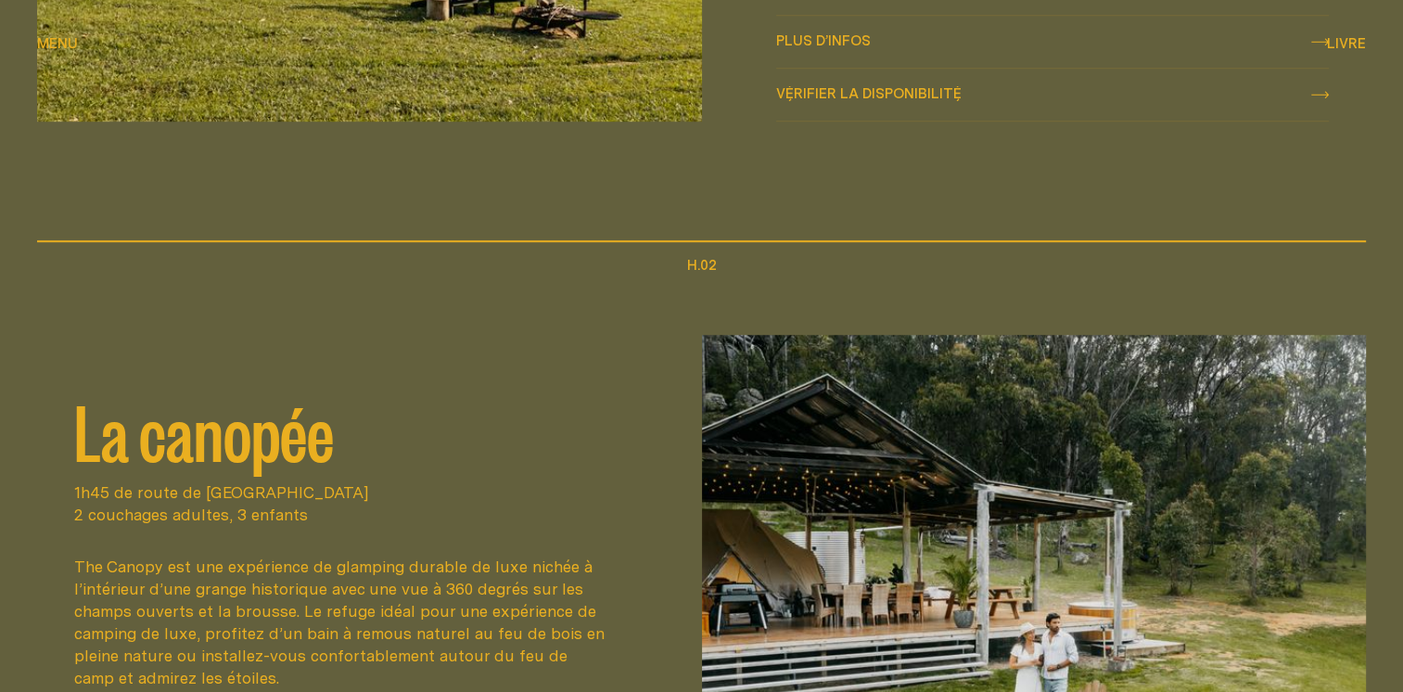
scroll to position [928, 0]
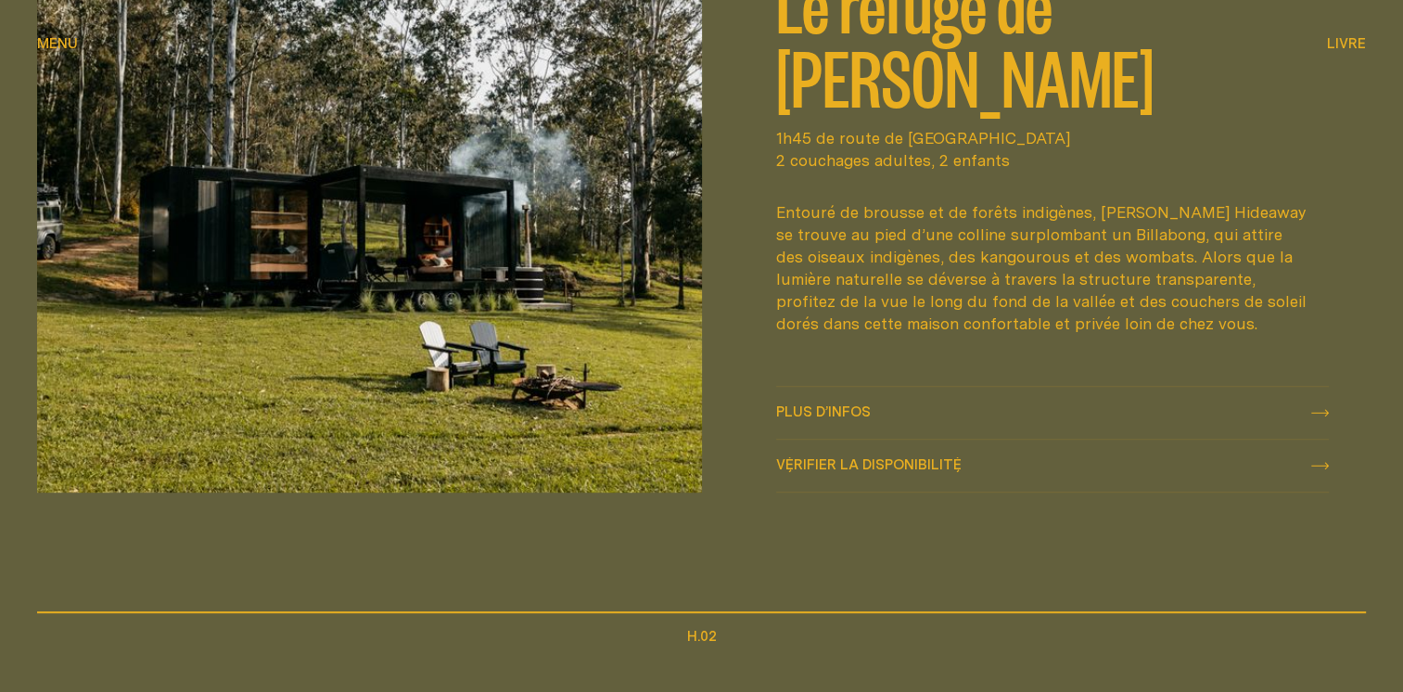
drag, startPoint x: 843, startPoint y: 45, endPoint x: 825, endPoint y: 72, distance: 33.4
click at [843, 44] on h2 "Le refuge de [PERSON_NAME]" at bounding box center [1053, 38] width 554 height 148
click at [375, 247] on img at bounding box center [369, 217] width 665 height 549
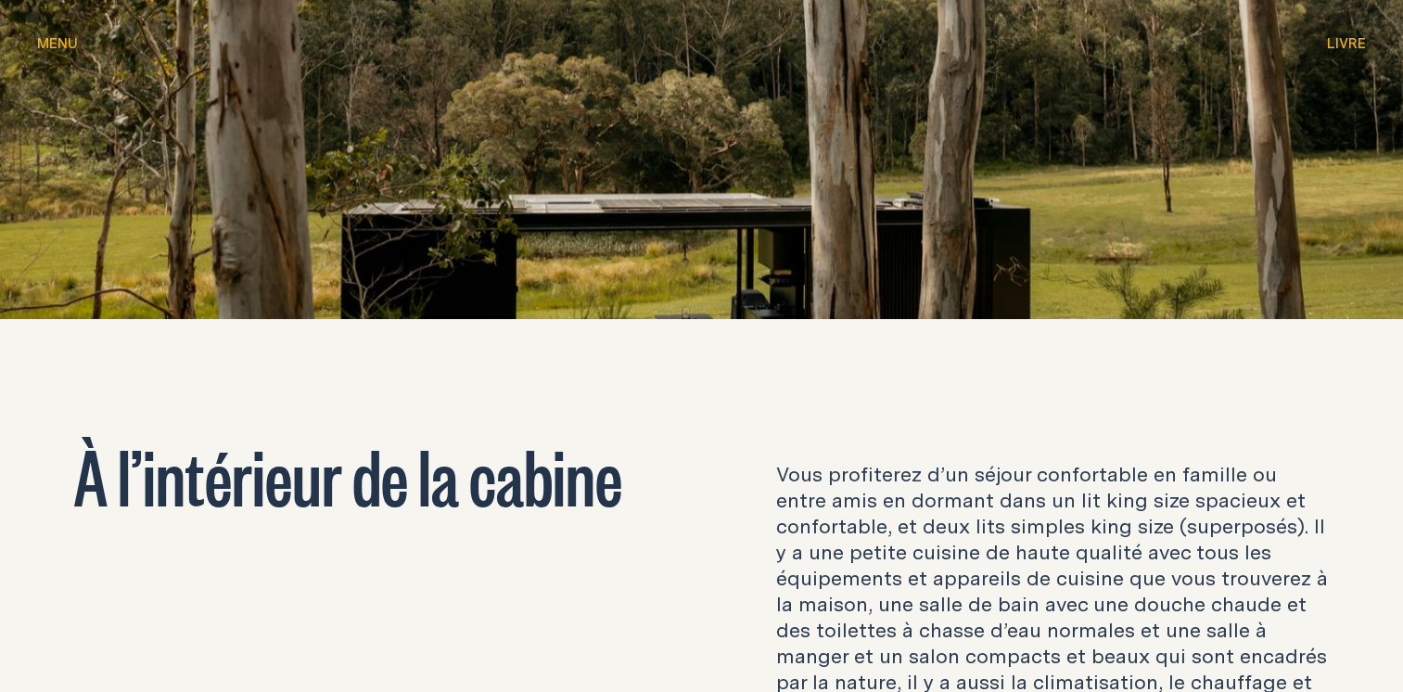
scroll to position [2319, 0]
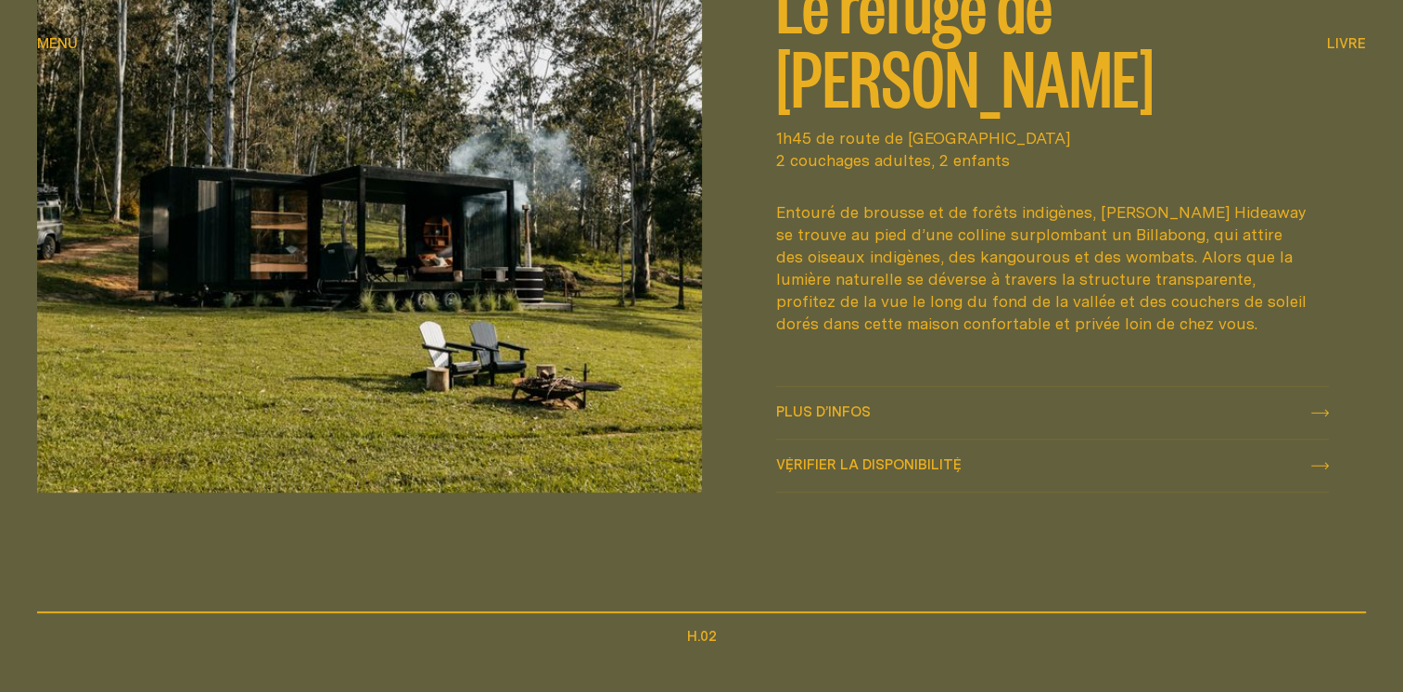
scroll to position [649, 0]
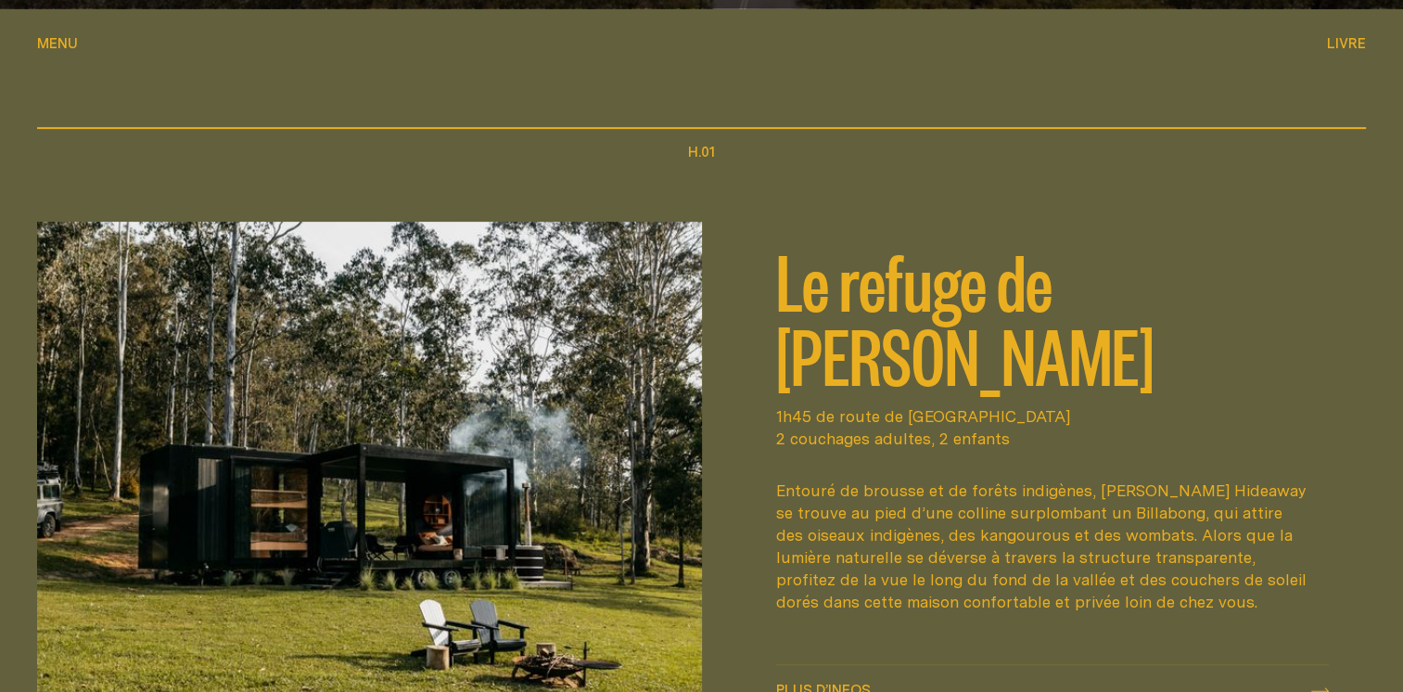
click at [594, 302] on img at bounding box center [369, 496] width 665 height 549
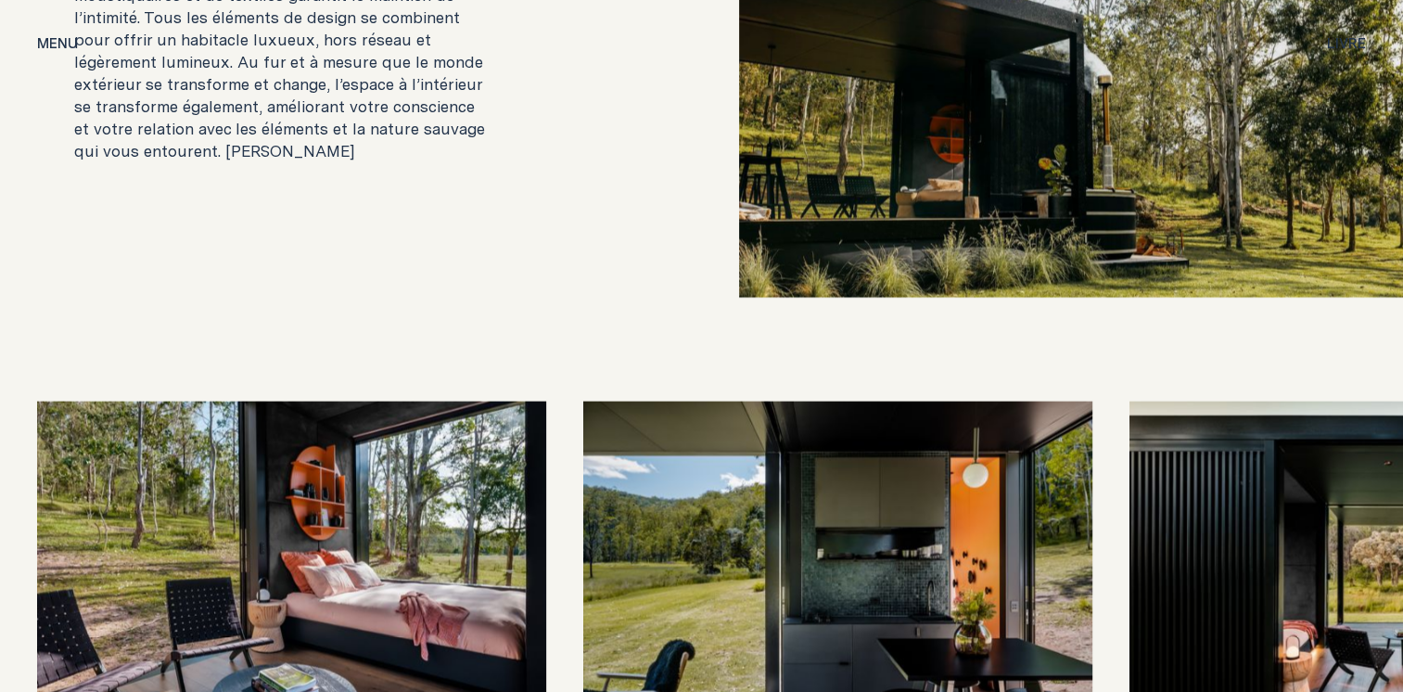
scroll to position [3896, 0]
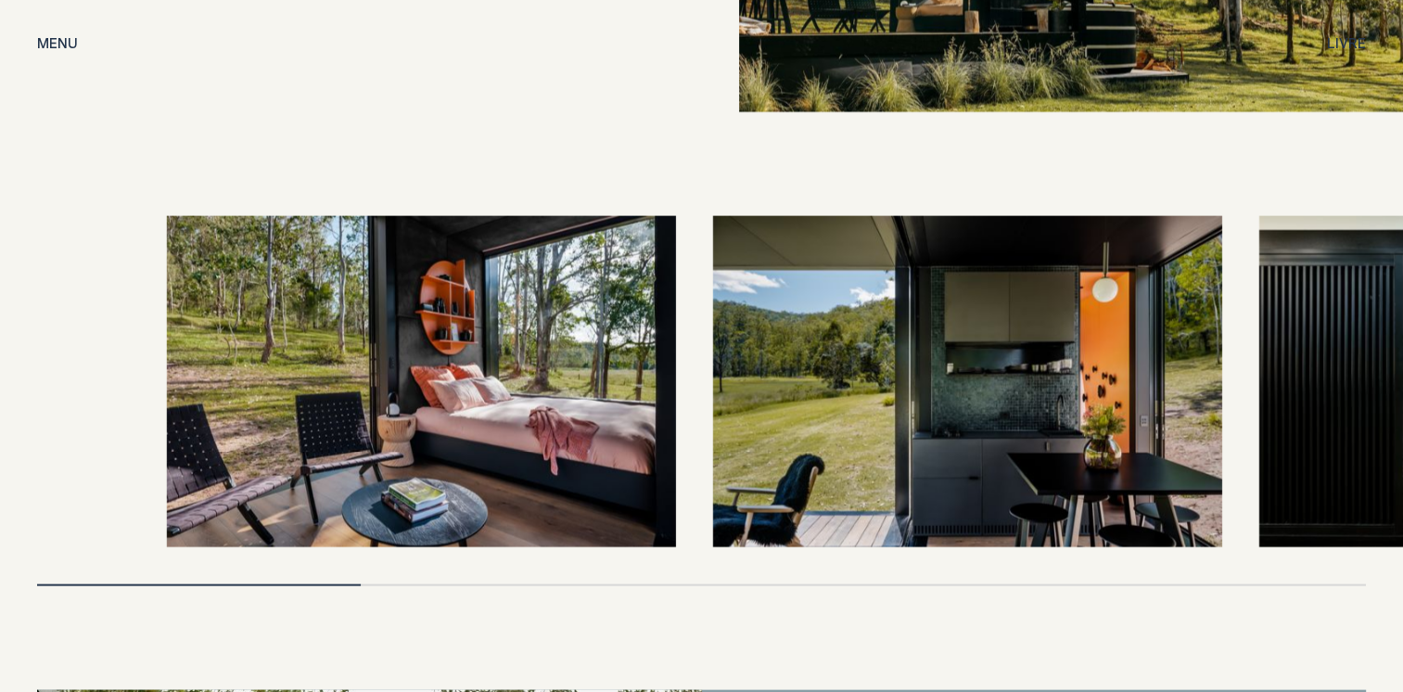
drag, startPoint x: 337, startPoint y: 560, endPoint x: 494, endPoint y: 555, distance: 157.8
click at [494, 555] on div at bounding box center [701, 401] width 1329 height 370
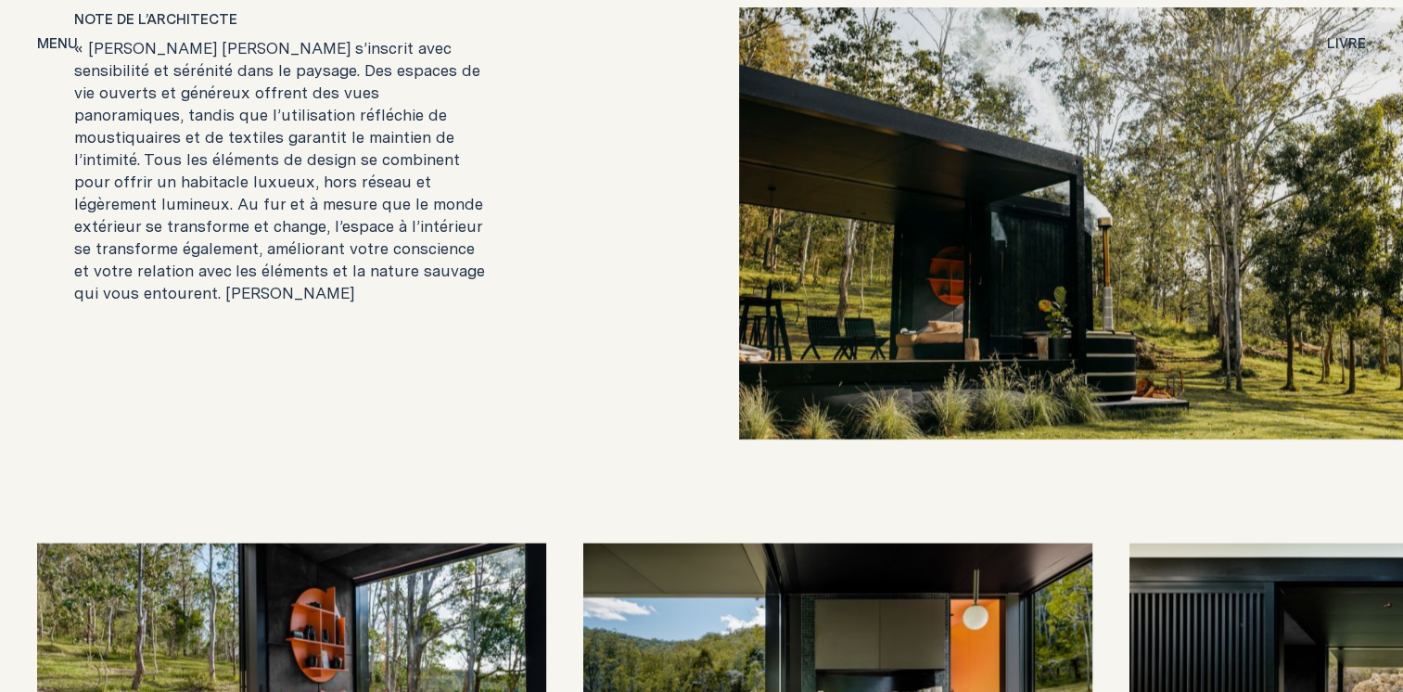
scroll to position [3940, 0]
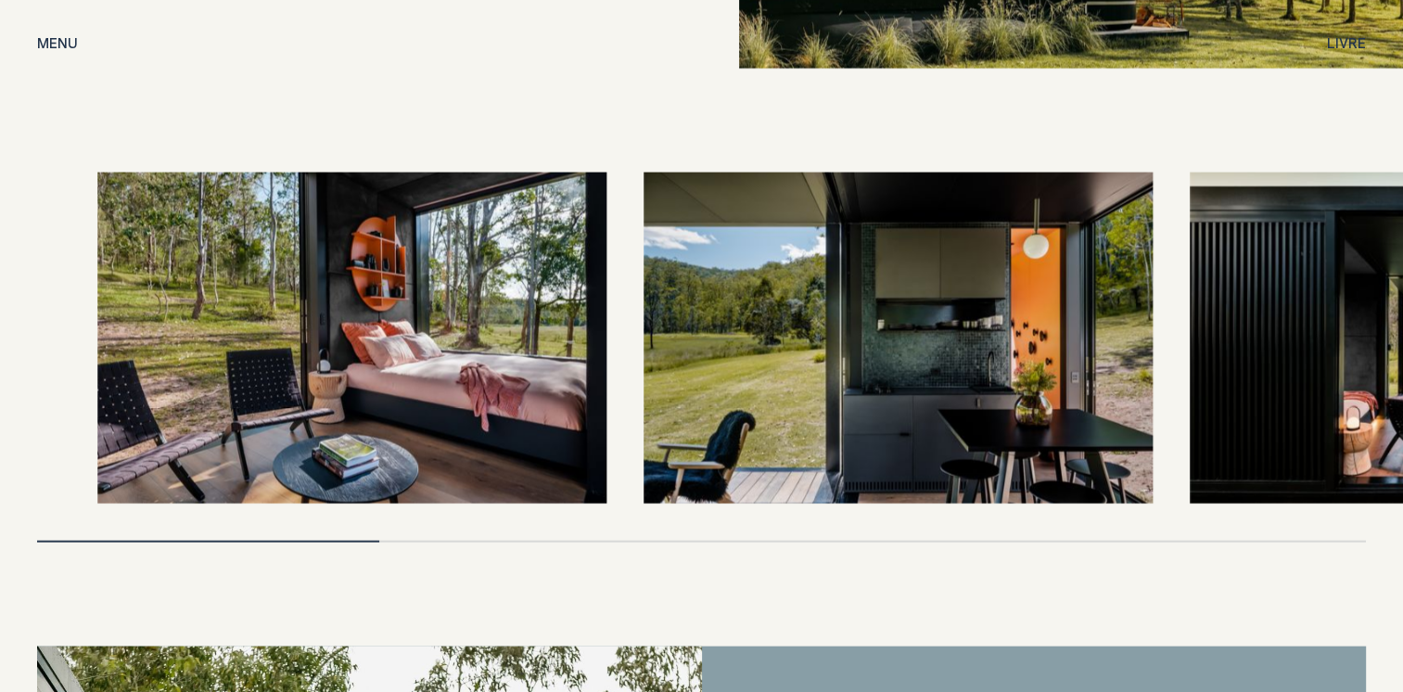
drag, startPoint x: 335, startPoint y: 512, endPoint x: 485, endPoint y: 506, distance: 150.4
click at [402, 517] on div at bounding box center [701, 358] width 1329 height 370
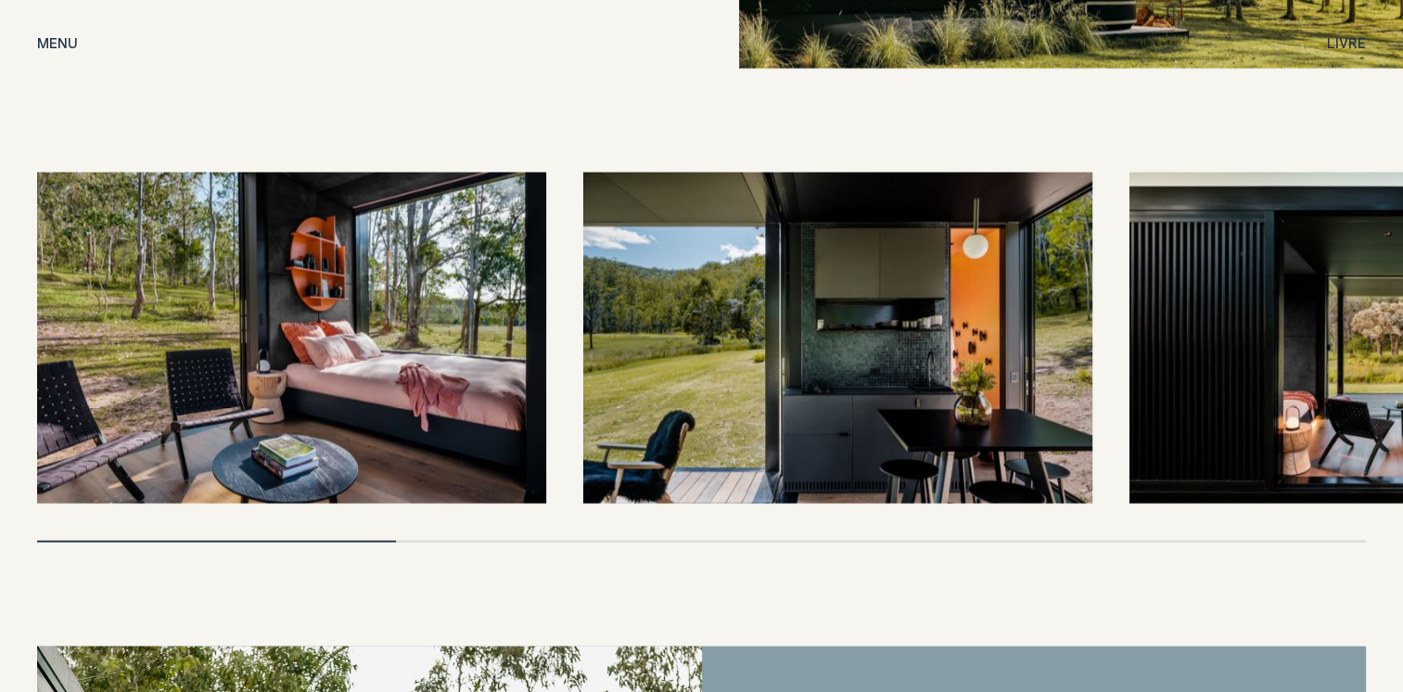
drag, startPoint x: 846, startPoint y: 346, endPoint x: 427, endPoint y: 292, distance: 422.7
click at [429, 292] on div at bounding box center [701, 338] width 1329 height 331
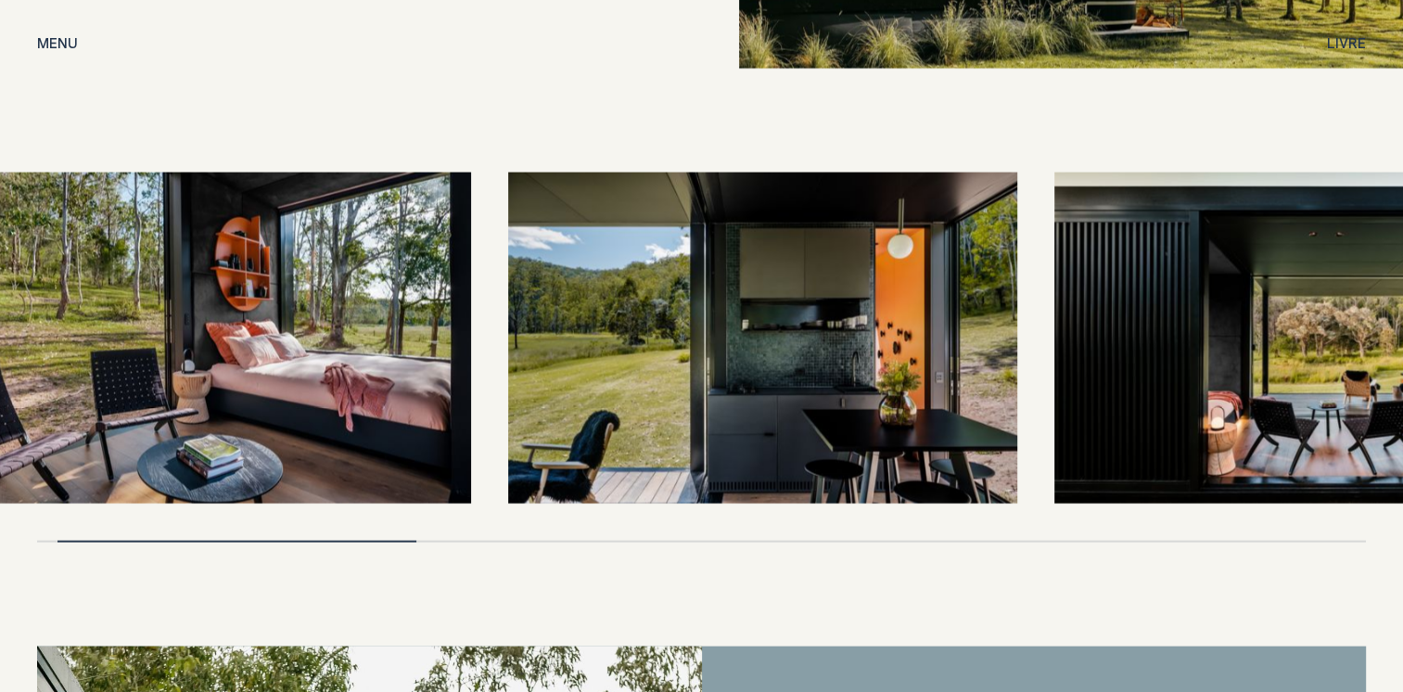
drag, startPoint x: 1196, startPoint y: 289, endPoint x: 543, endPoint y: 286, distance: 653.1
click at [1055, 286] on img at bounding box center [1309, 338] width 509 height 331
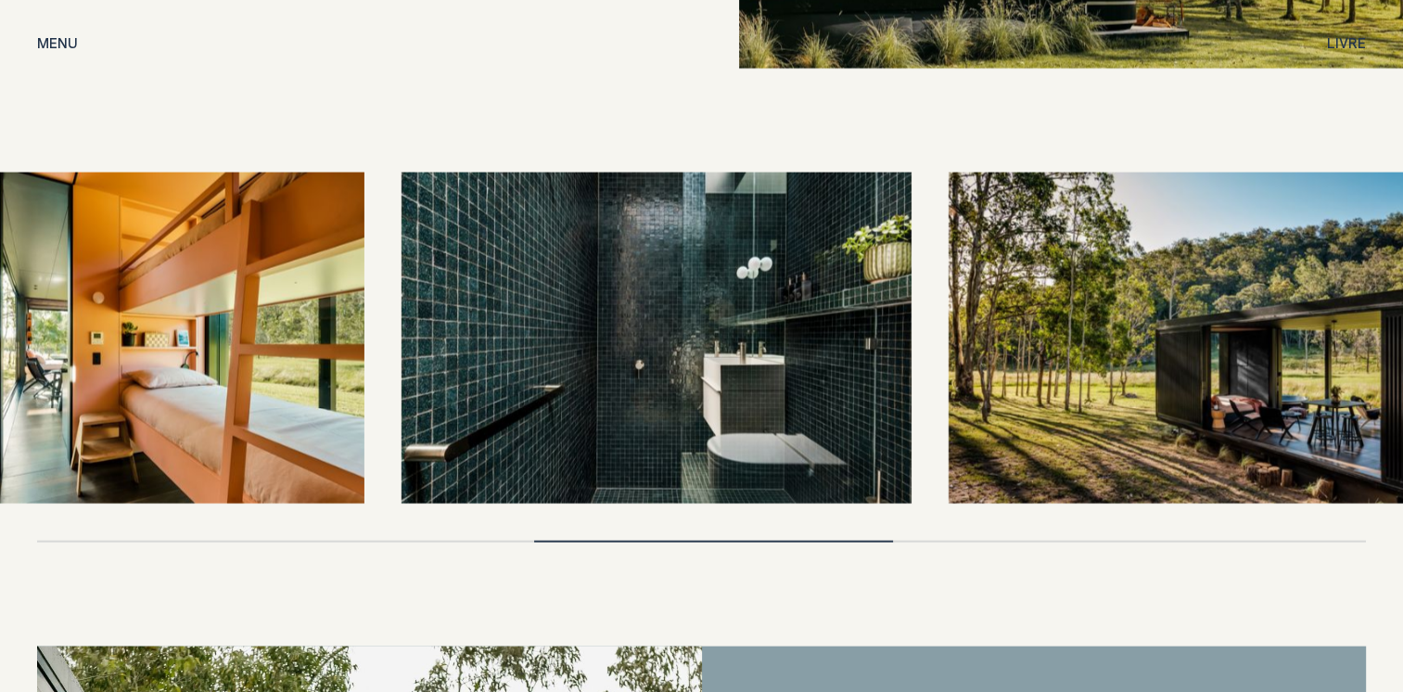
drag, startPoint x: 653, startPoint y: 273, endPoint x: 672, endPoint y: 273, distance: 18.6
click at [667, 273] on img at bounding box center [656, 338] width 509 height 331
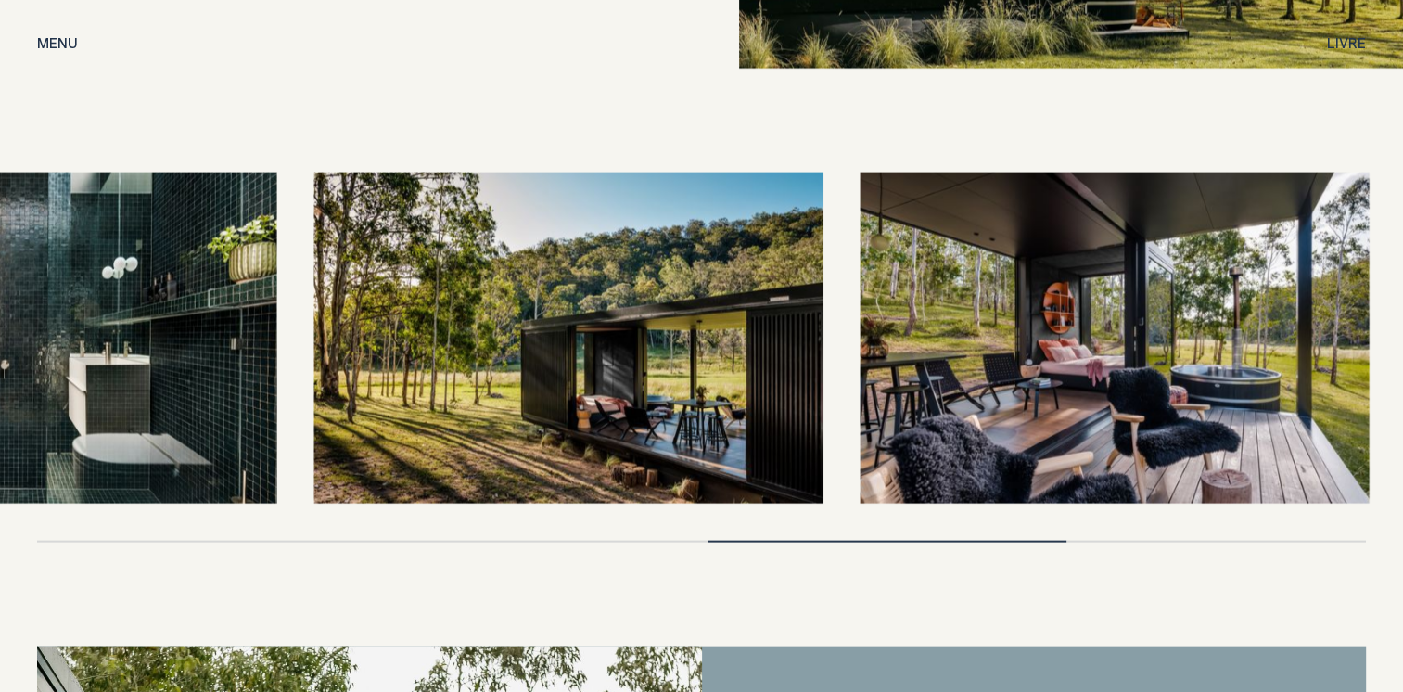
drag, startPoint x: 955, startPoint y: 347, endPoint x: 682, endPoint y: 327, distance: 273.5
click at [683, 324] on img at bounding box center [568, 338] width 509 height 331
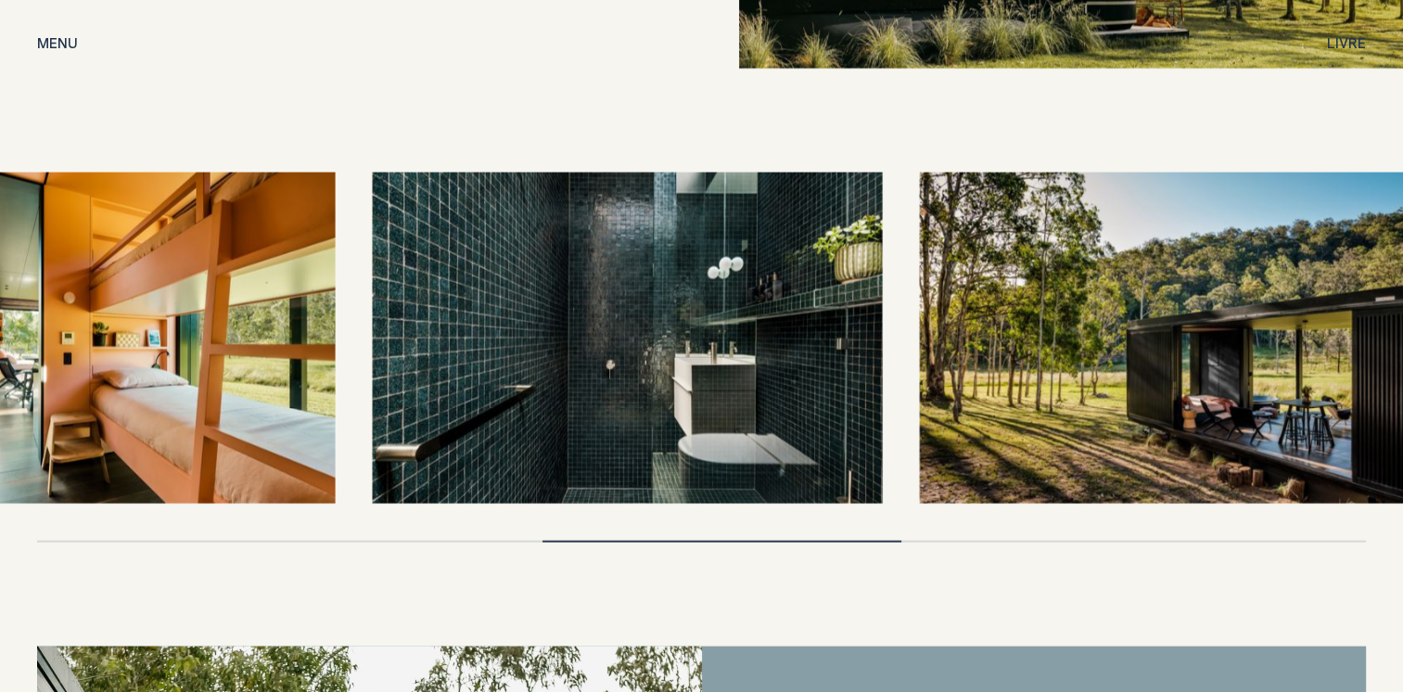
drag, startPoint x: 530, startPoint y: 351, endPoint x: 991, endPoint y: 340, distance: 461.2
click at [882, 339] on img at bounding box center [627, 338] width 509 height 331
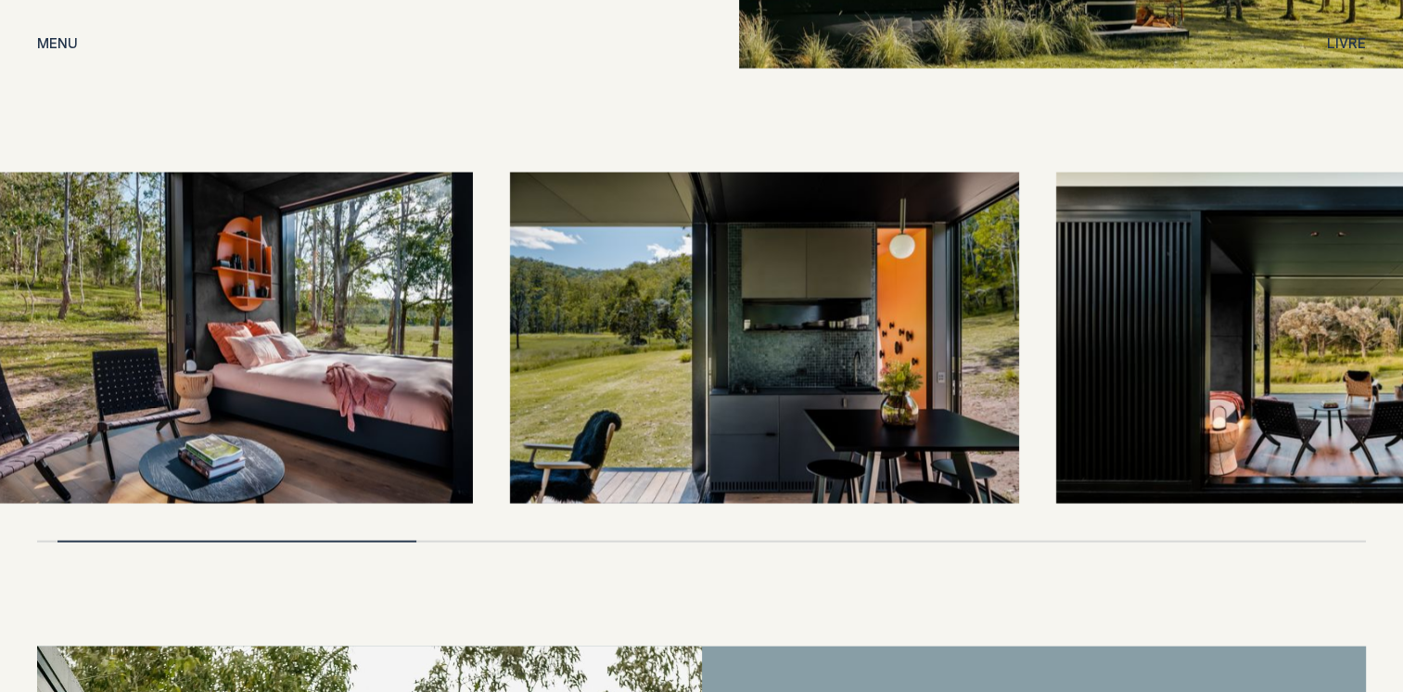
drag, startPoint x: 350, startPoint y: 386, endPoint x: 878, endPoint y: 381, distance: 527.8
click at [857, 380] on img at bounding box center [764, 338] width 509 height 331
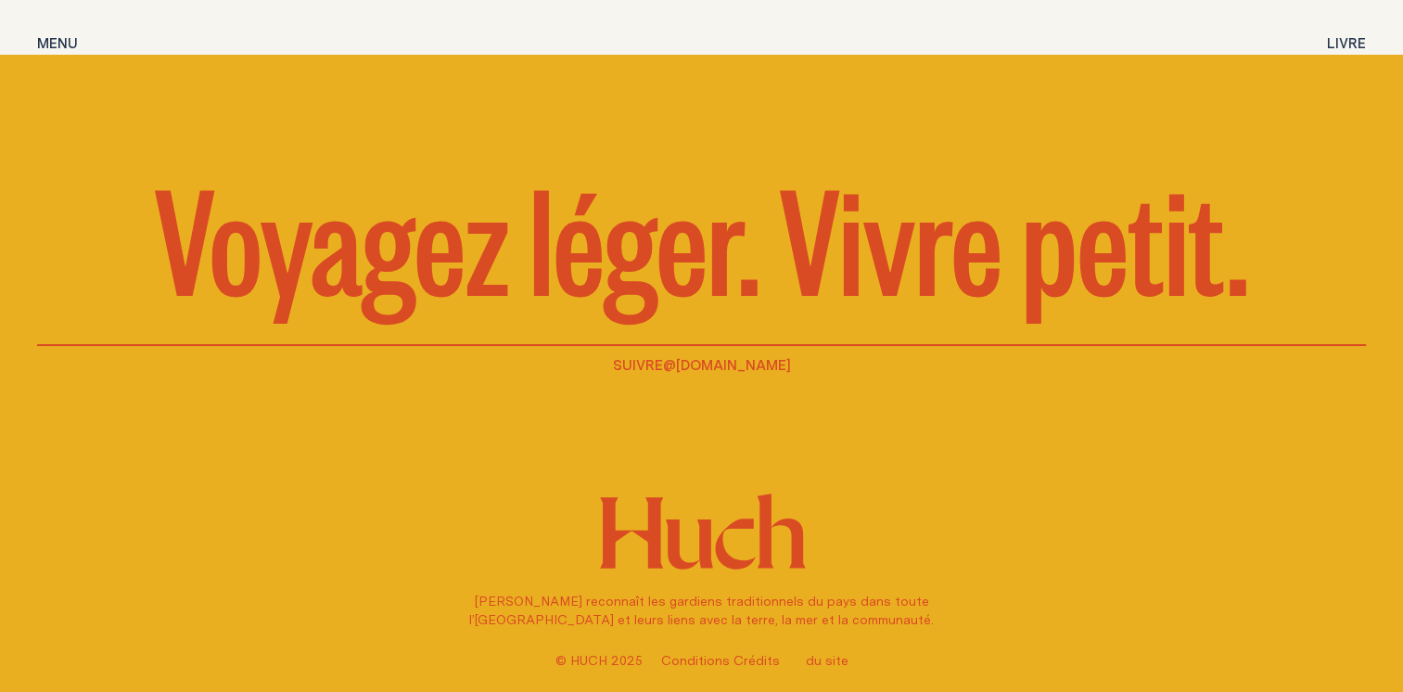
scroll to position [6709, 0]
